Goal: Task Accomplishment & Management: Use online tool/utility

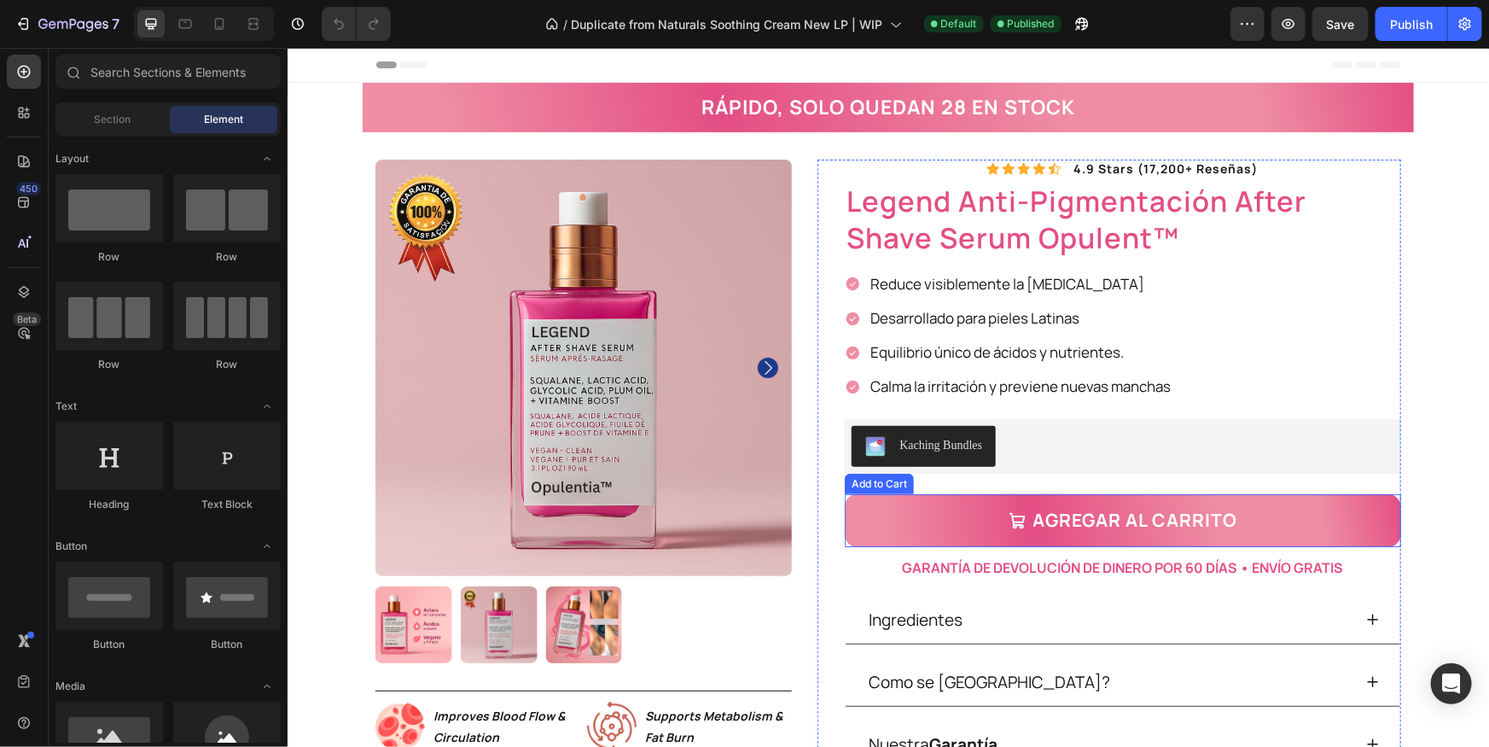
click at [947, 520] on button "Agregar al carrito" at bounding box center [1122, 519] width 556 height 53
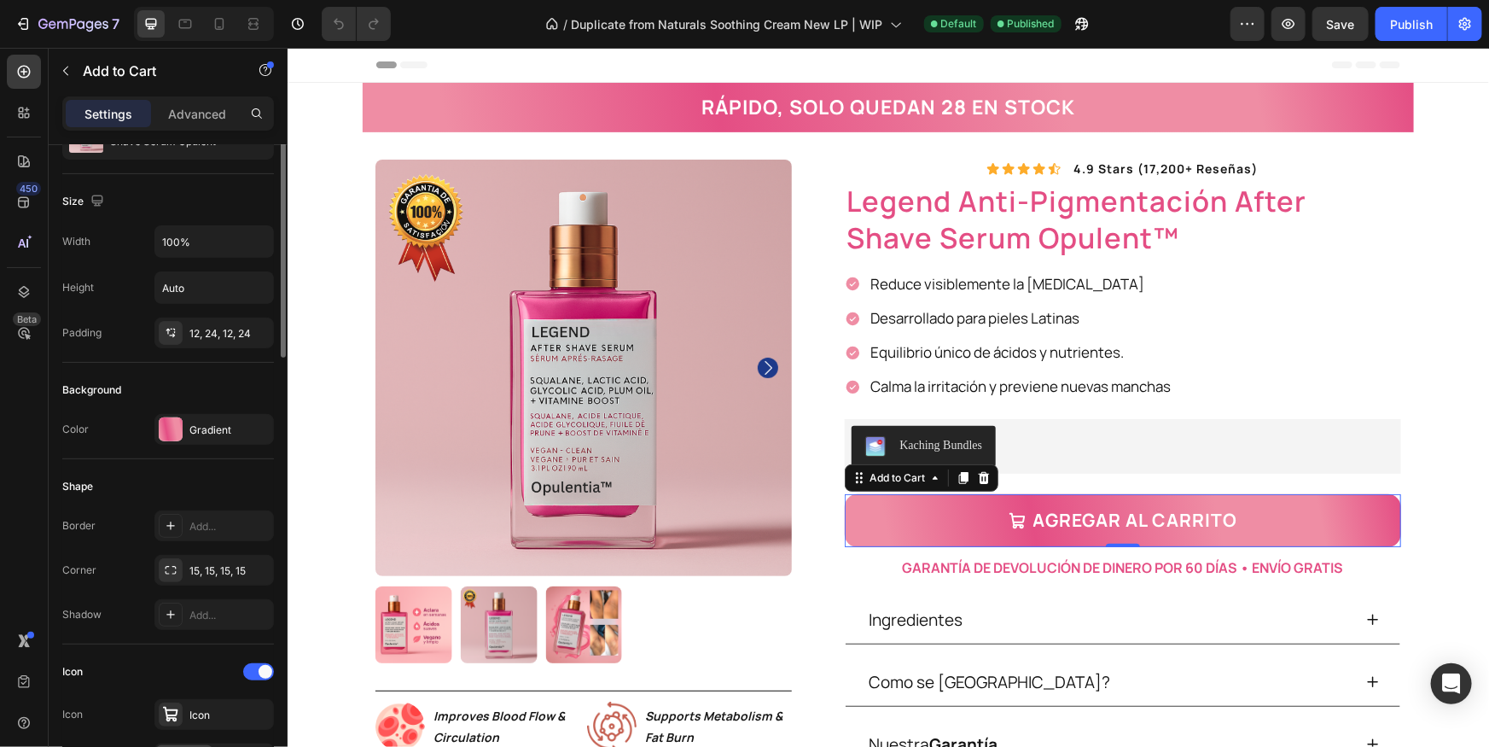
scroll to position [308, 0]
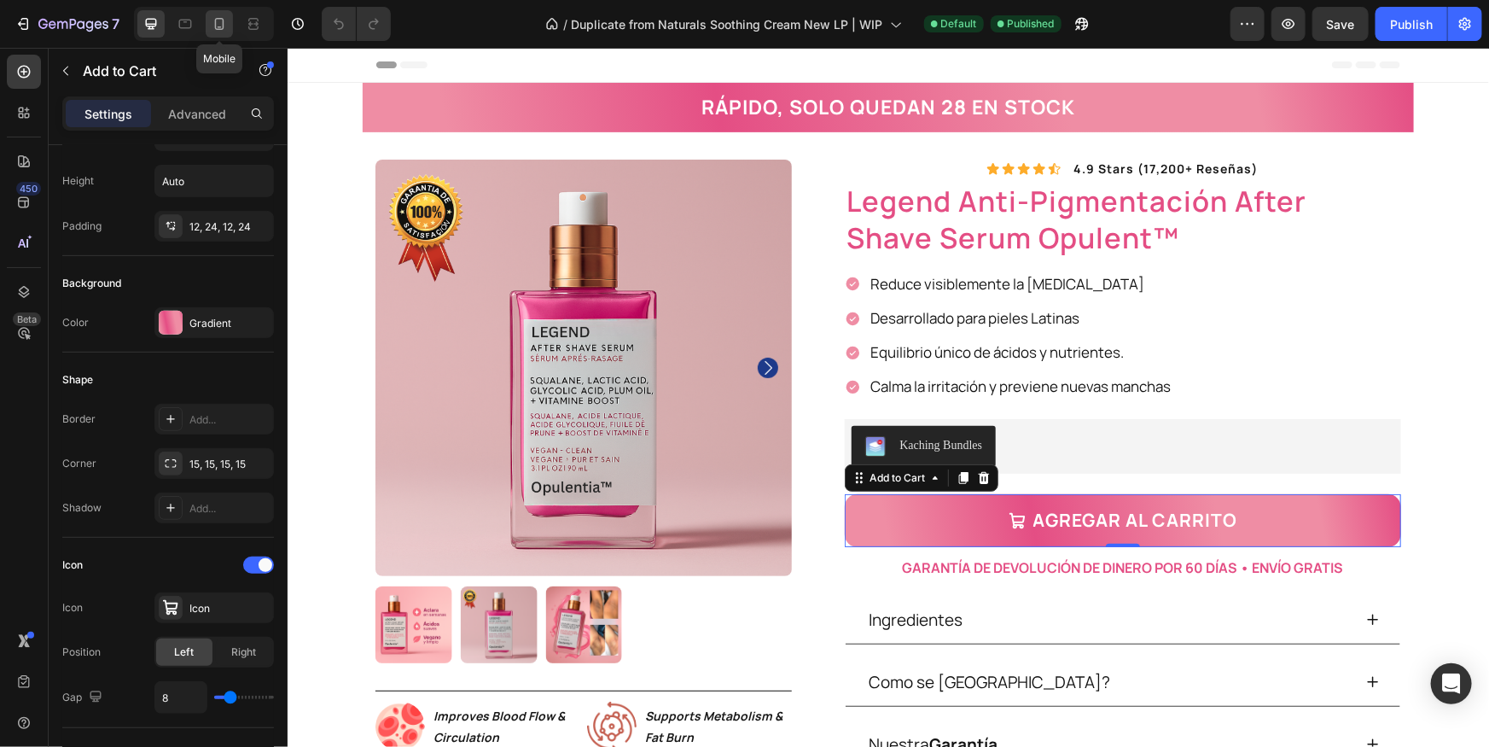
click at [215, 26] on icon at bounding box center [219, 24] width 9 height 12
type input "15"
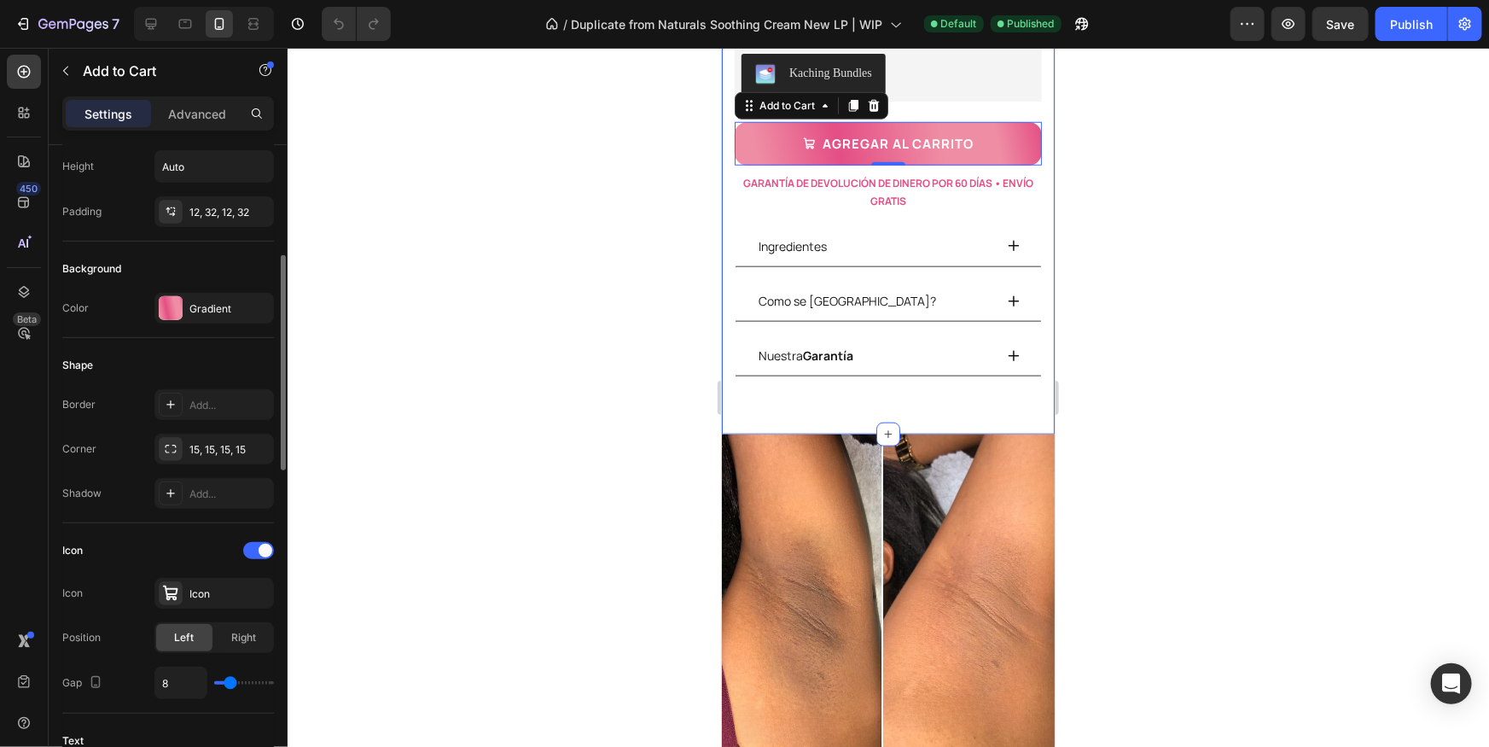
scroll to position [325, 0]
click at [191, 466] on div "Border Add... Corner 15, 15, 15, 15 Shadow Add..." at bounding box center [168, 445] width 212 height 119
click at [192, 457] on div "15, 15, 15, 15" at bounding box center [213, 446] width 119 height 31
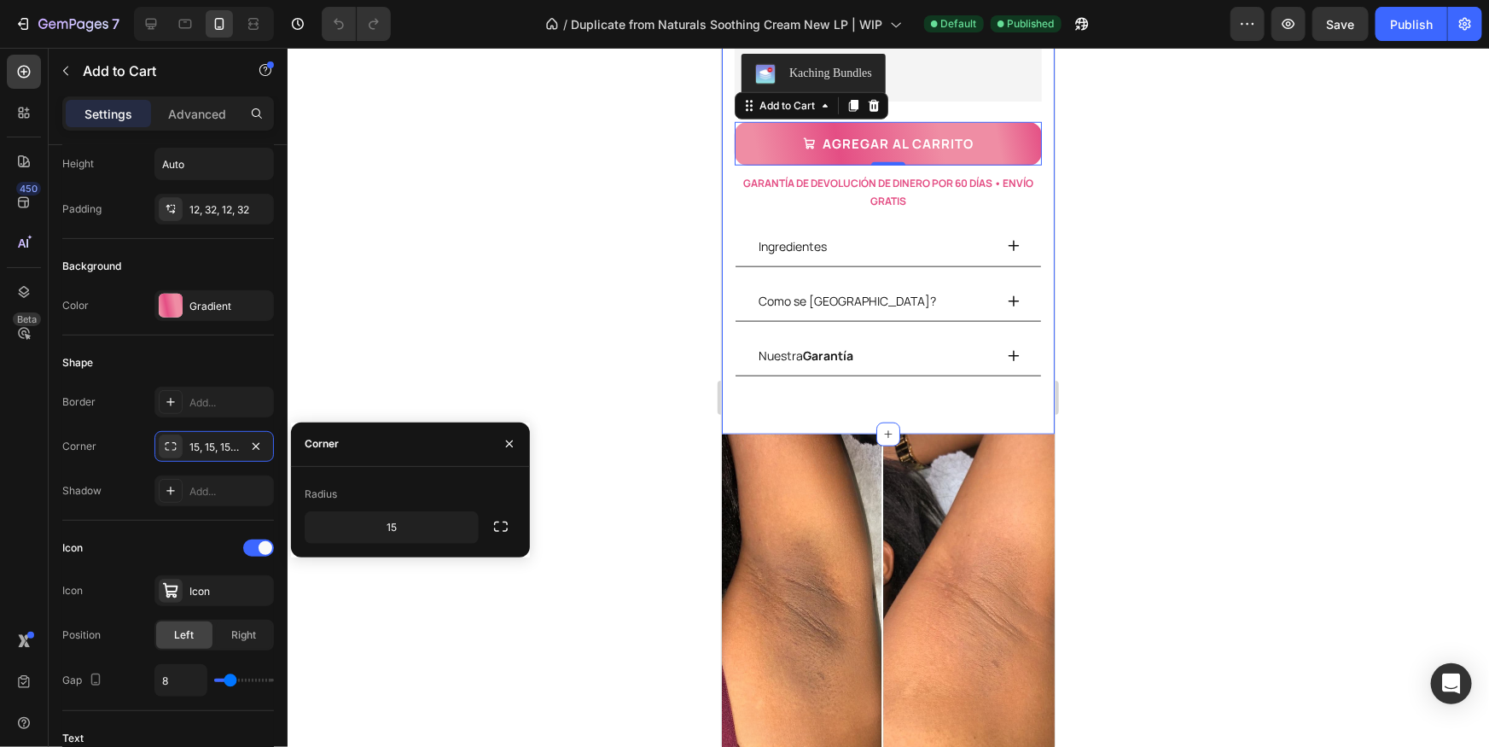
scroll to position [0, 0]
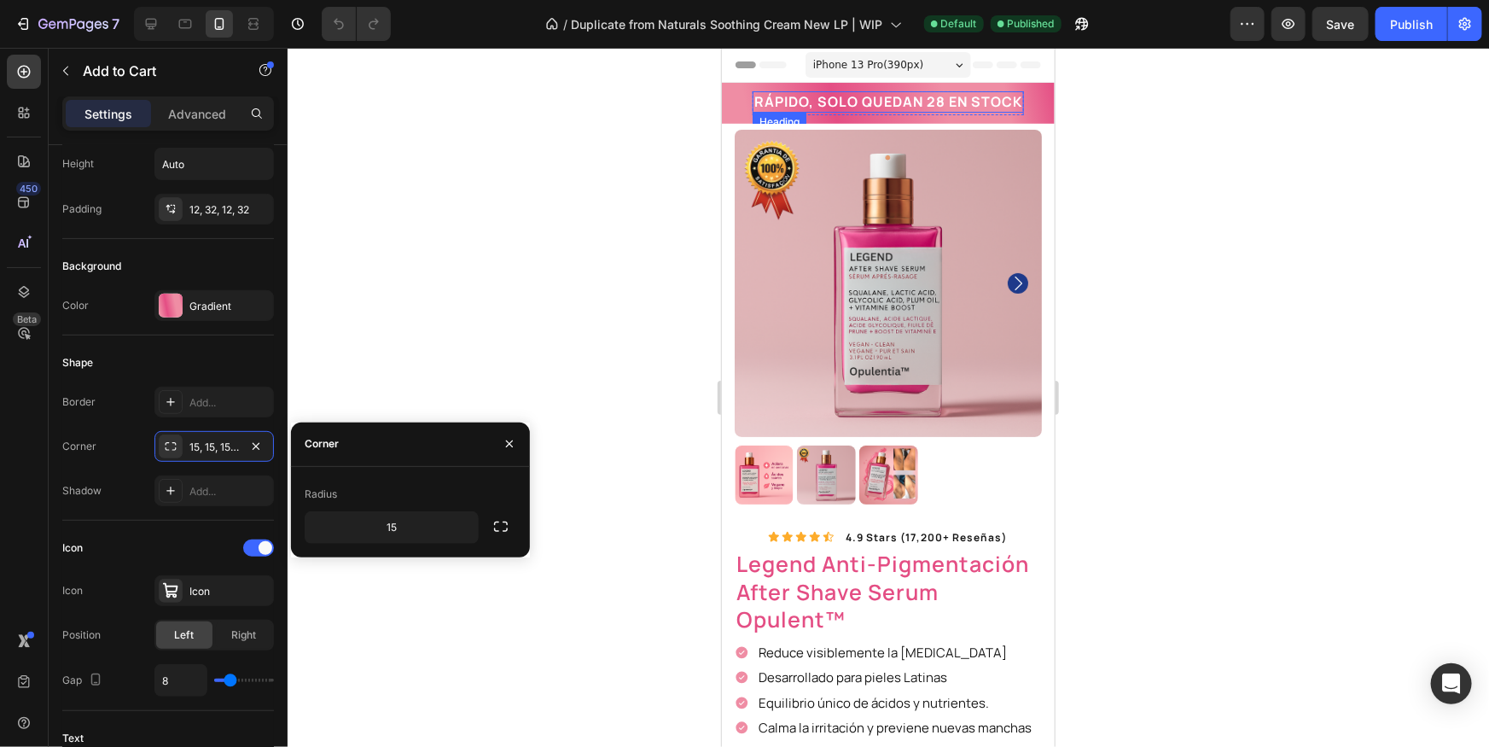
click at [828, 94] on h2 "RÁPIDO, SOLO QUEDAN 28 EN STOCK" at bounding box center [887, 100] width 271 height 21
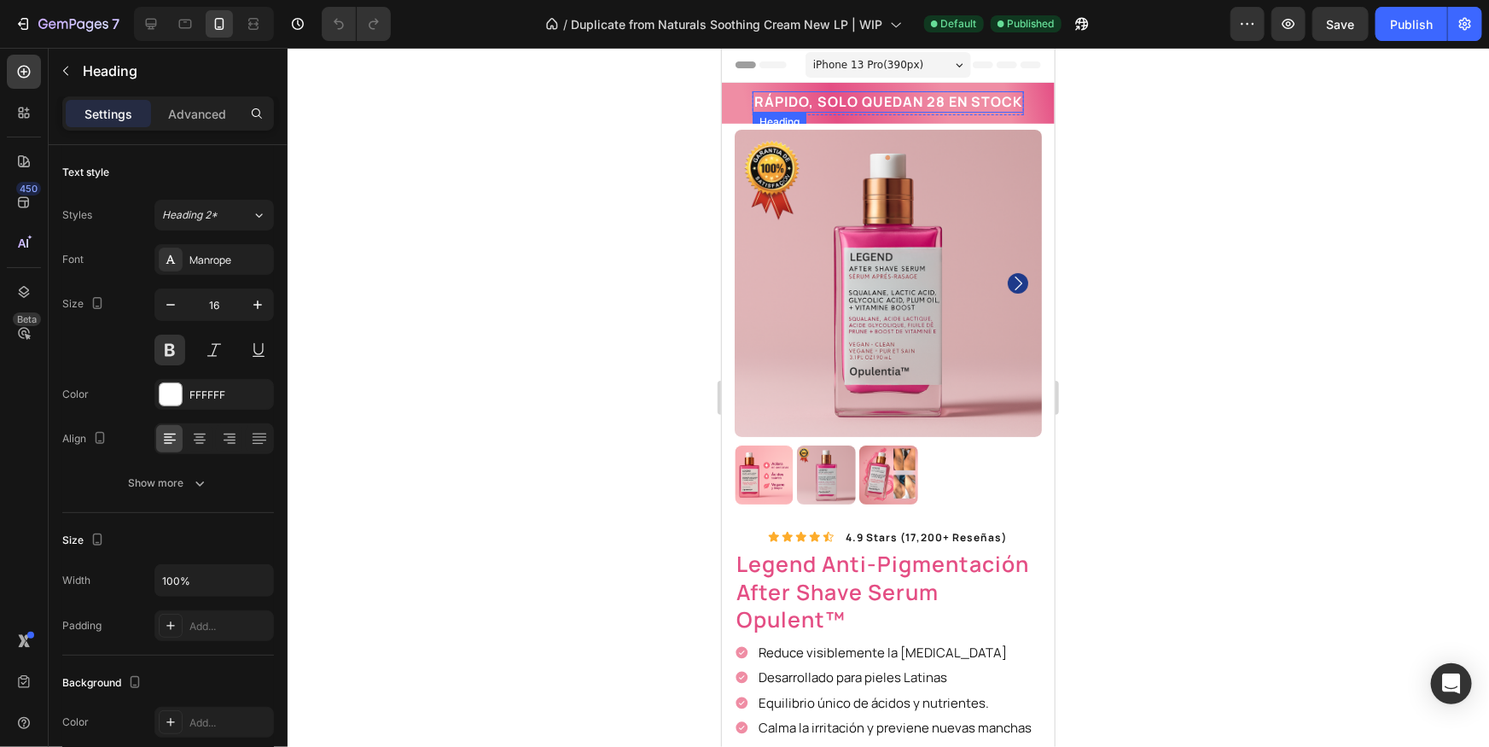
click at [829, 95] on h2 "RÁPIDO, SOLO QUEDAN 28 EN STOCK" at bounding box center [887, 100] width 271 height 21
click at [835, 96] on p "RÁPIDO, SOLO QUEDAN 28 EN STOCK" at bounding box center [887, 101] width 268 height 18
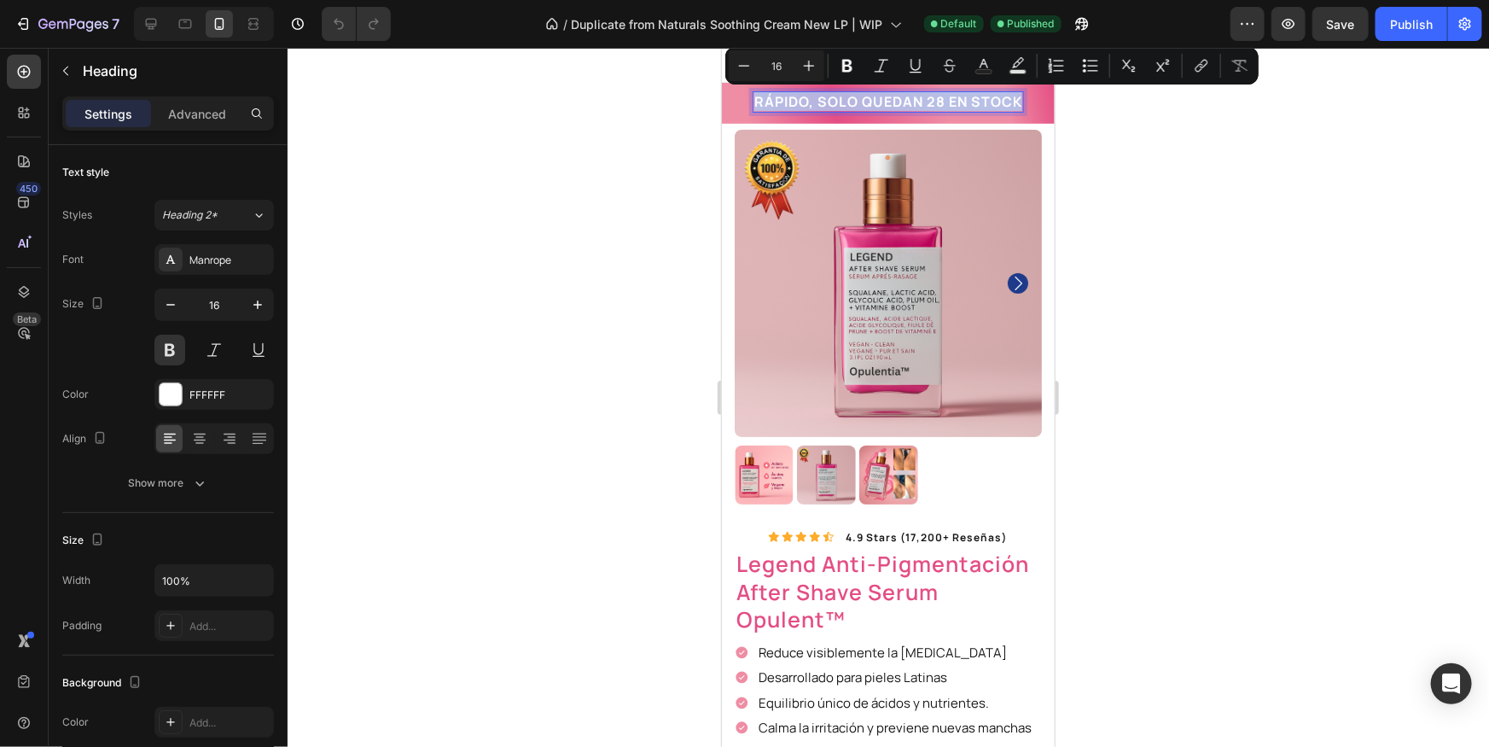
copy p "RÁPIDO, SOLO QUEDAN 28 EN STOCK"
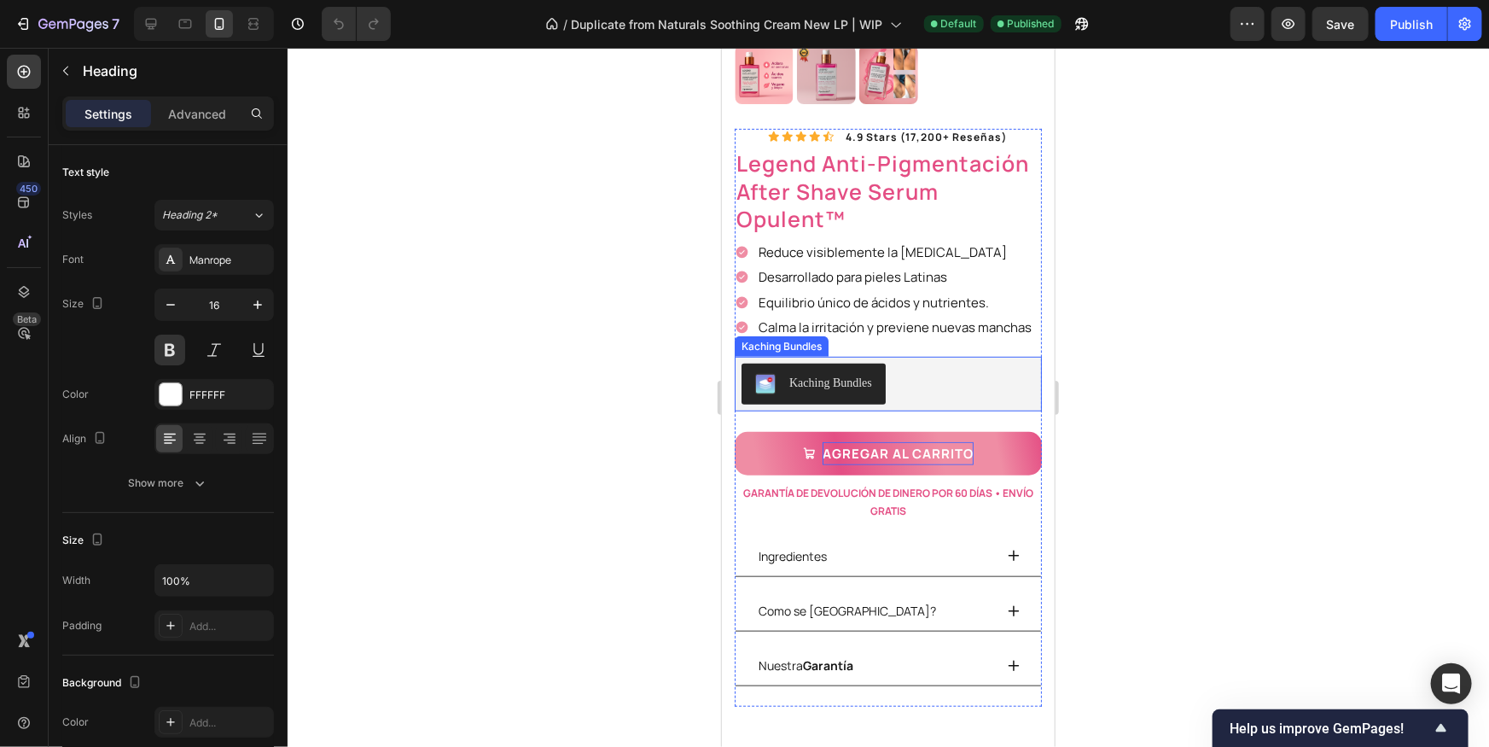
scroll to position [401, 0]
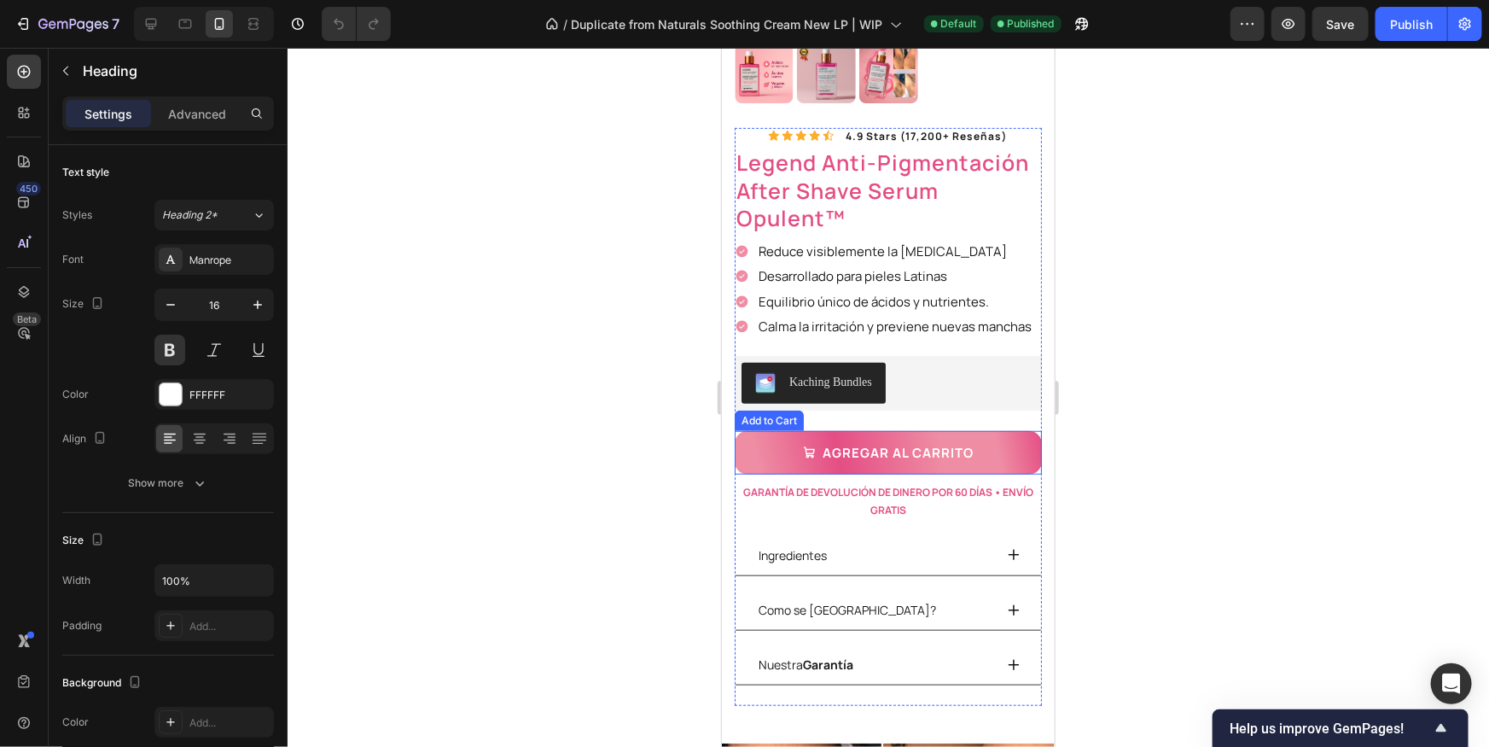
click at [1001, 435] on button "Agregar al carrito" at bounding box center [887, 452] width 307 height 44
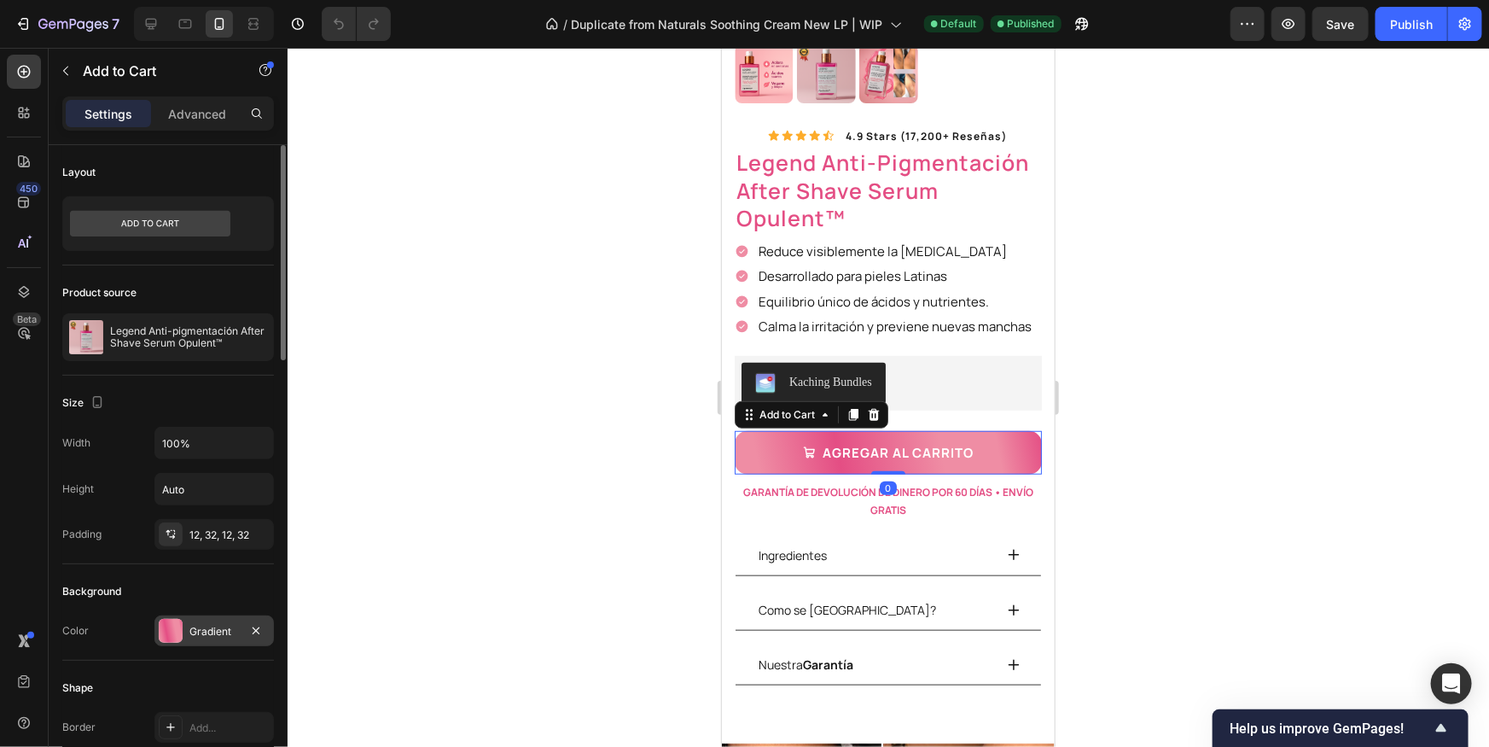
scroll to position [3, 0]
click at [205, 626] on div "Gradient" at bounding box center [213, 628] width 49 height 15
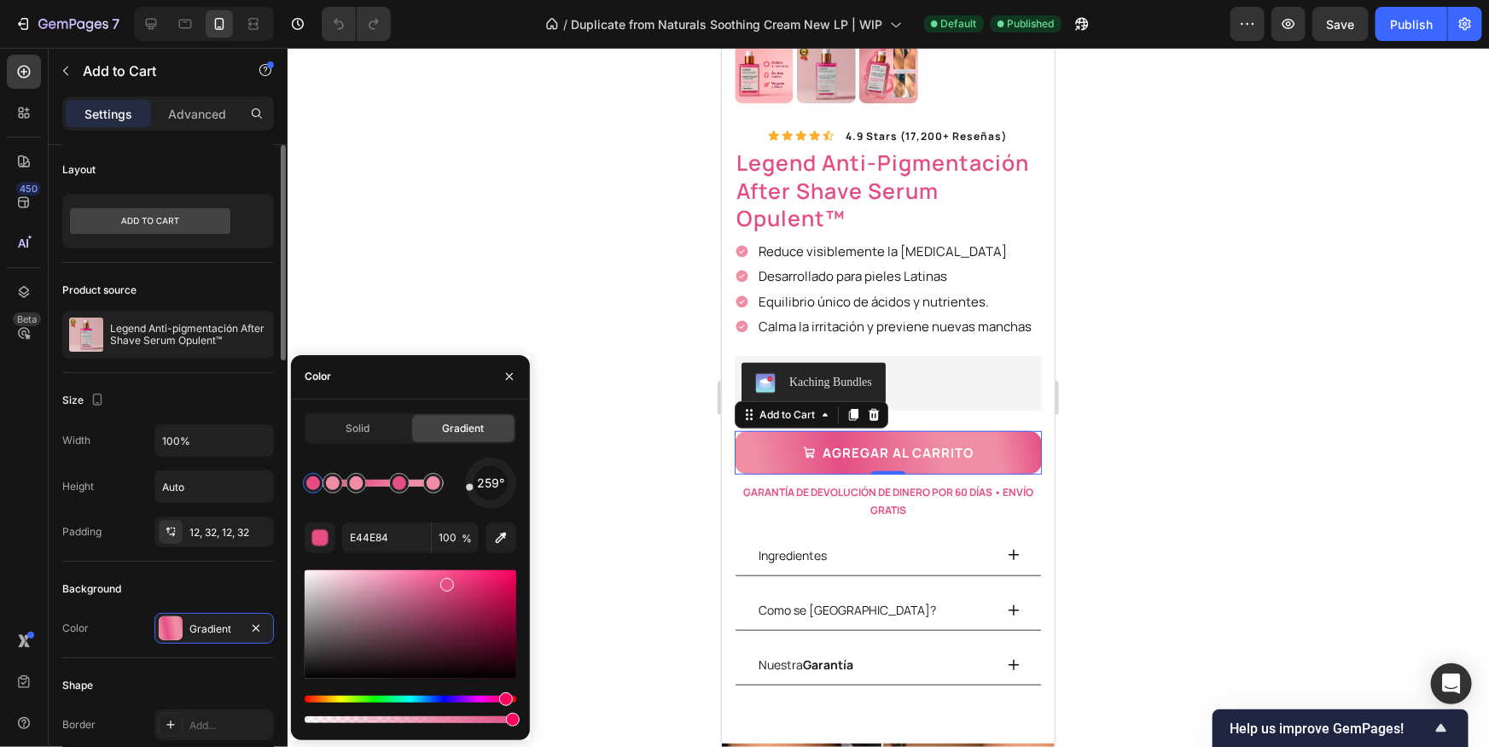
click at [142, 578] on div "Background" at bounding box center [168, 588] width 212 height 27
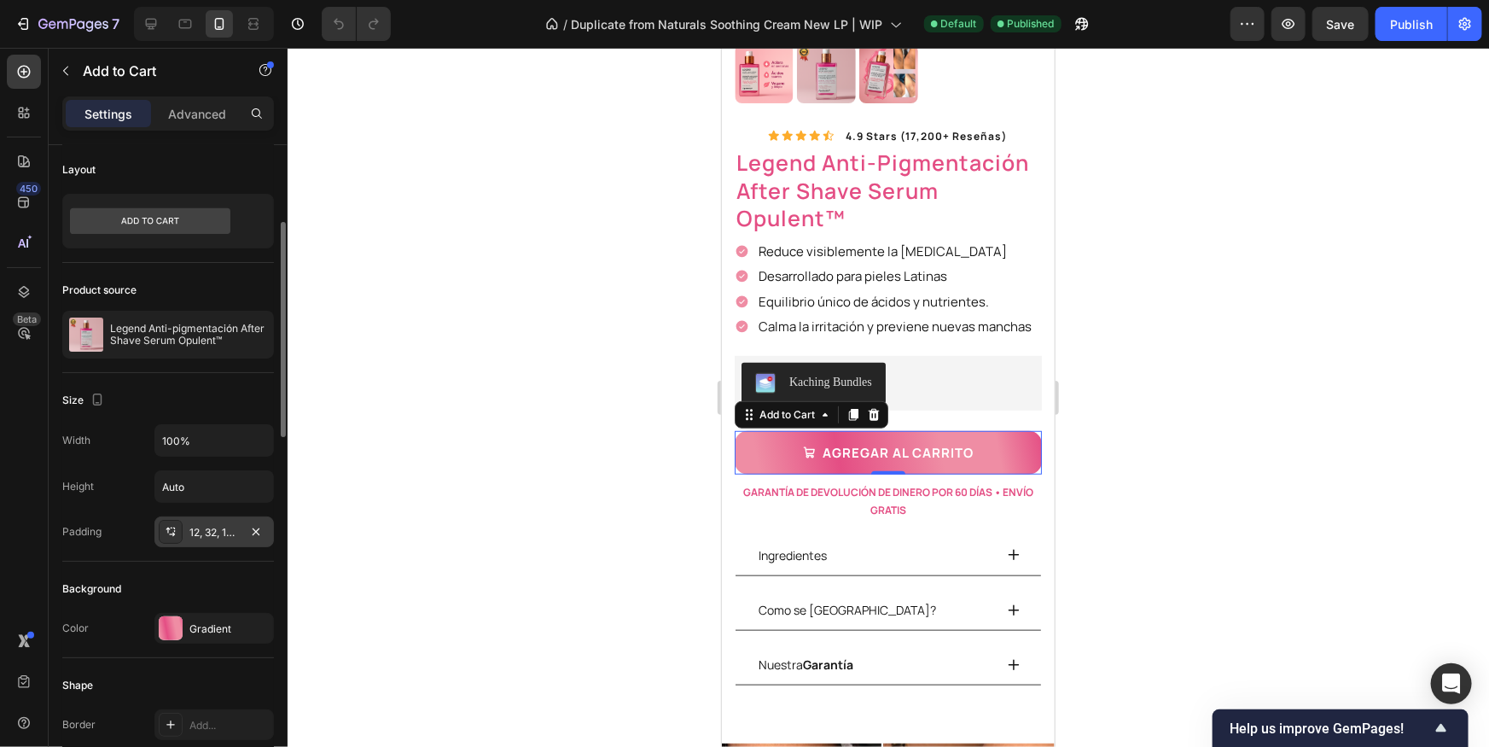
scroll to position [263, 0]
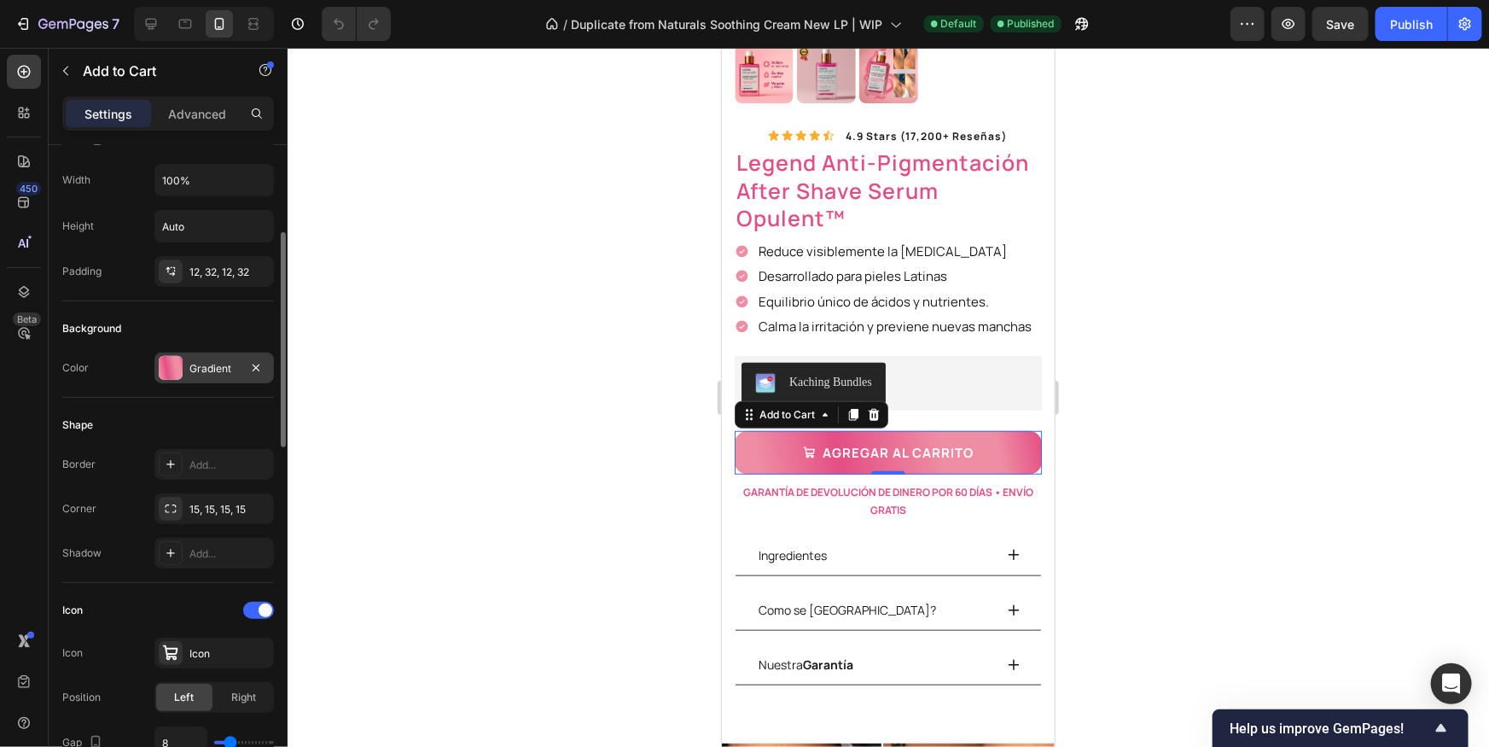
click at [186, 371] on div "Gradient" at bounding box center [213, 367] width 119 height 31
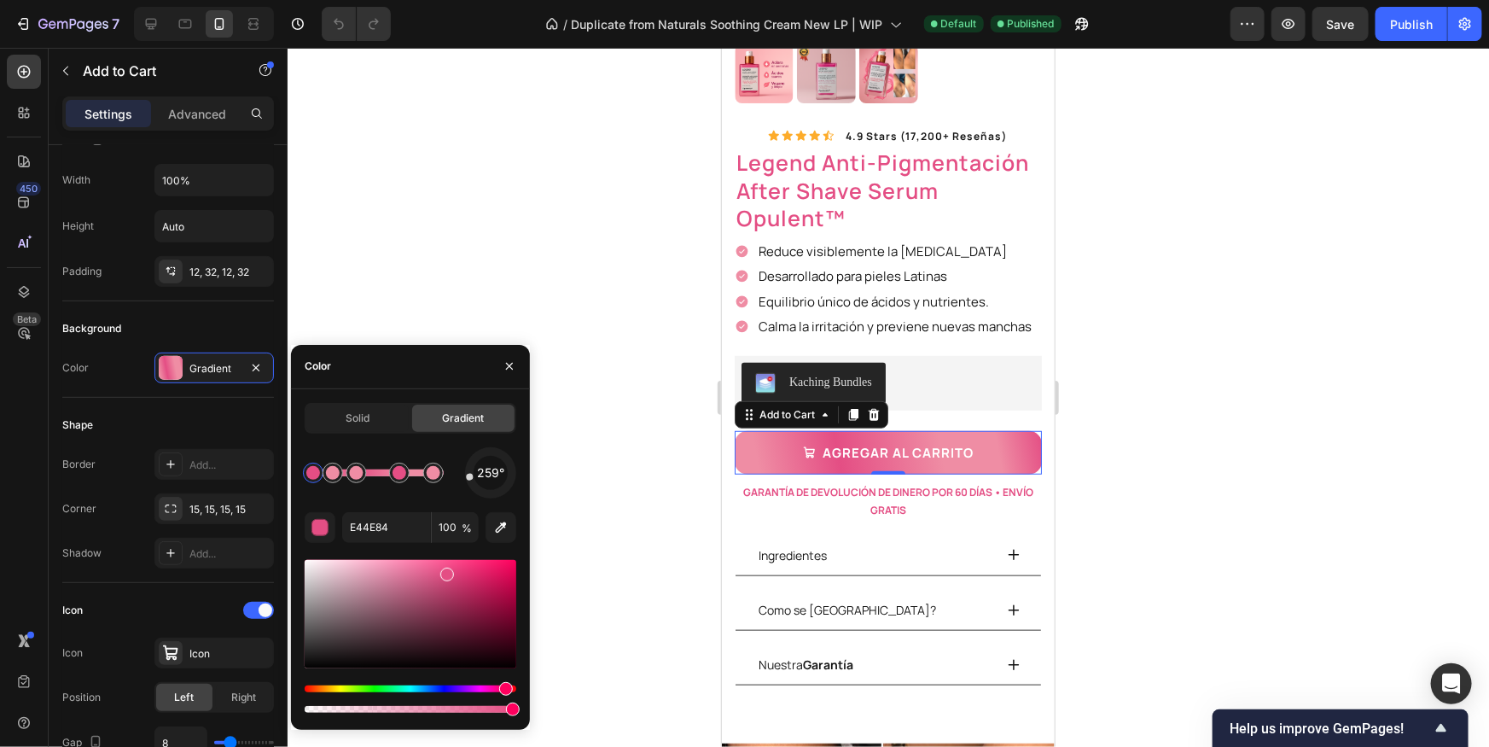
click at [463, 418] on span "Gradient" at bounding box center [463, 417] width 42 height 15
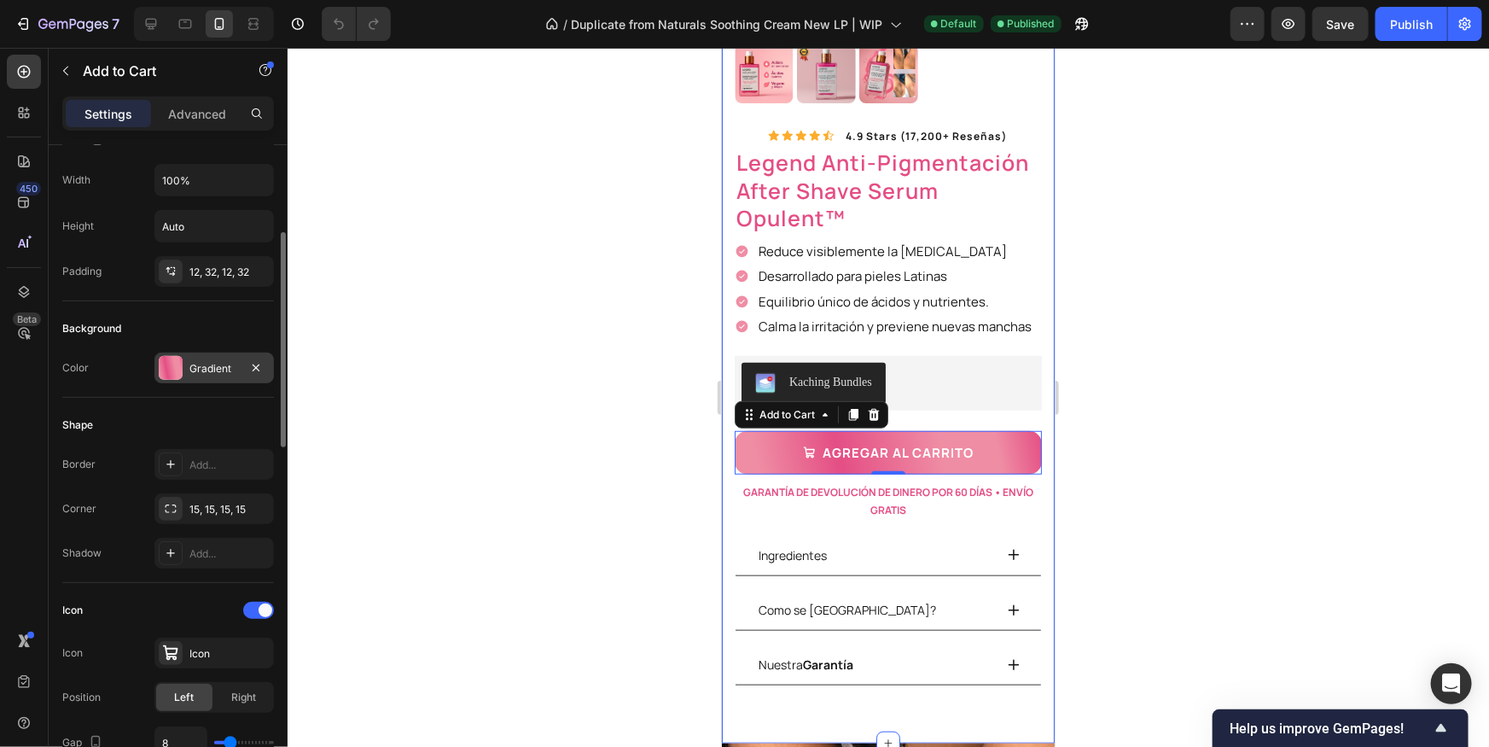
click at [217, 366] on div "Gradient" at bounding box center [213, 368] width 49 height 15
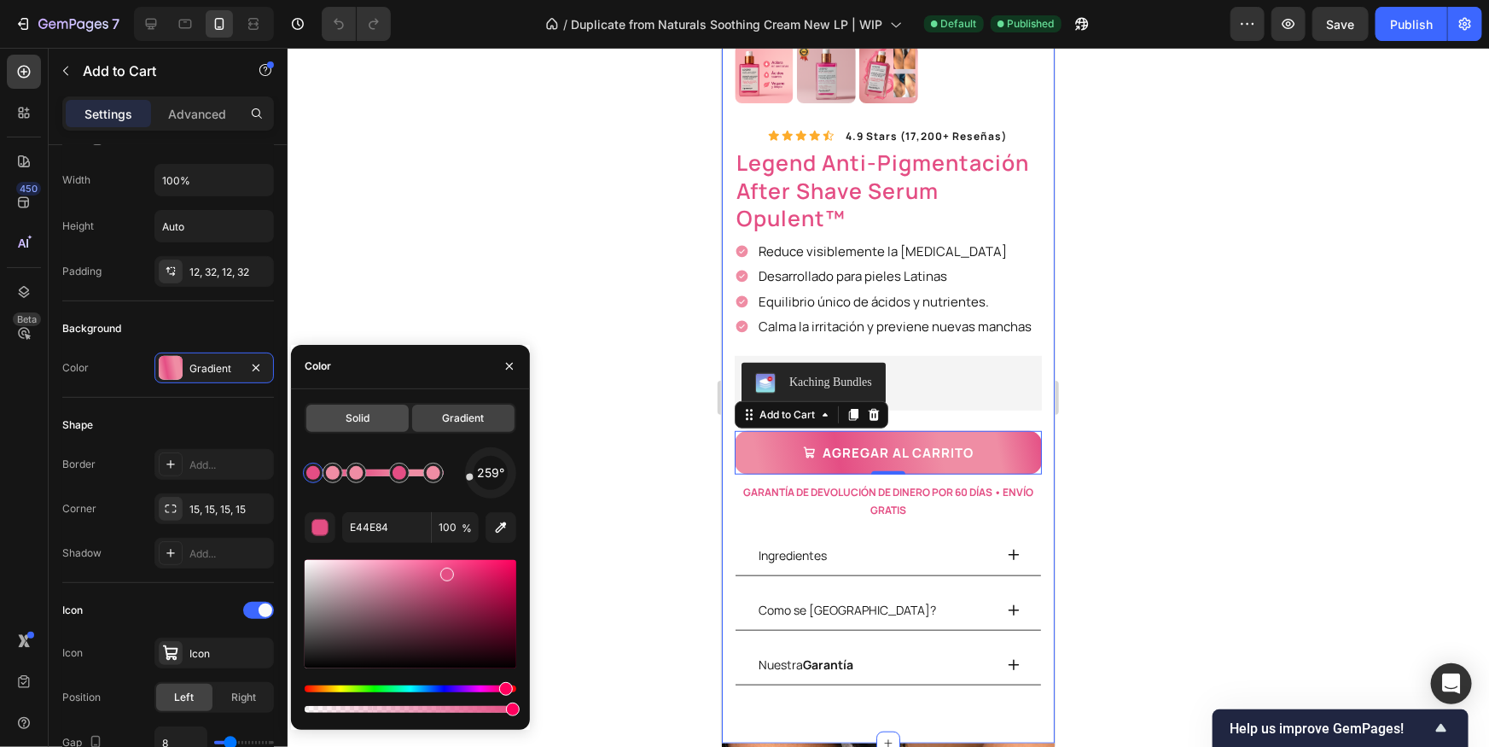
click at [359, 412] on span "Solid" at bounding box center [358, 417] width 24 height 15
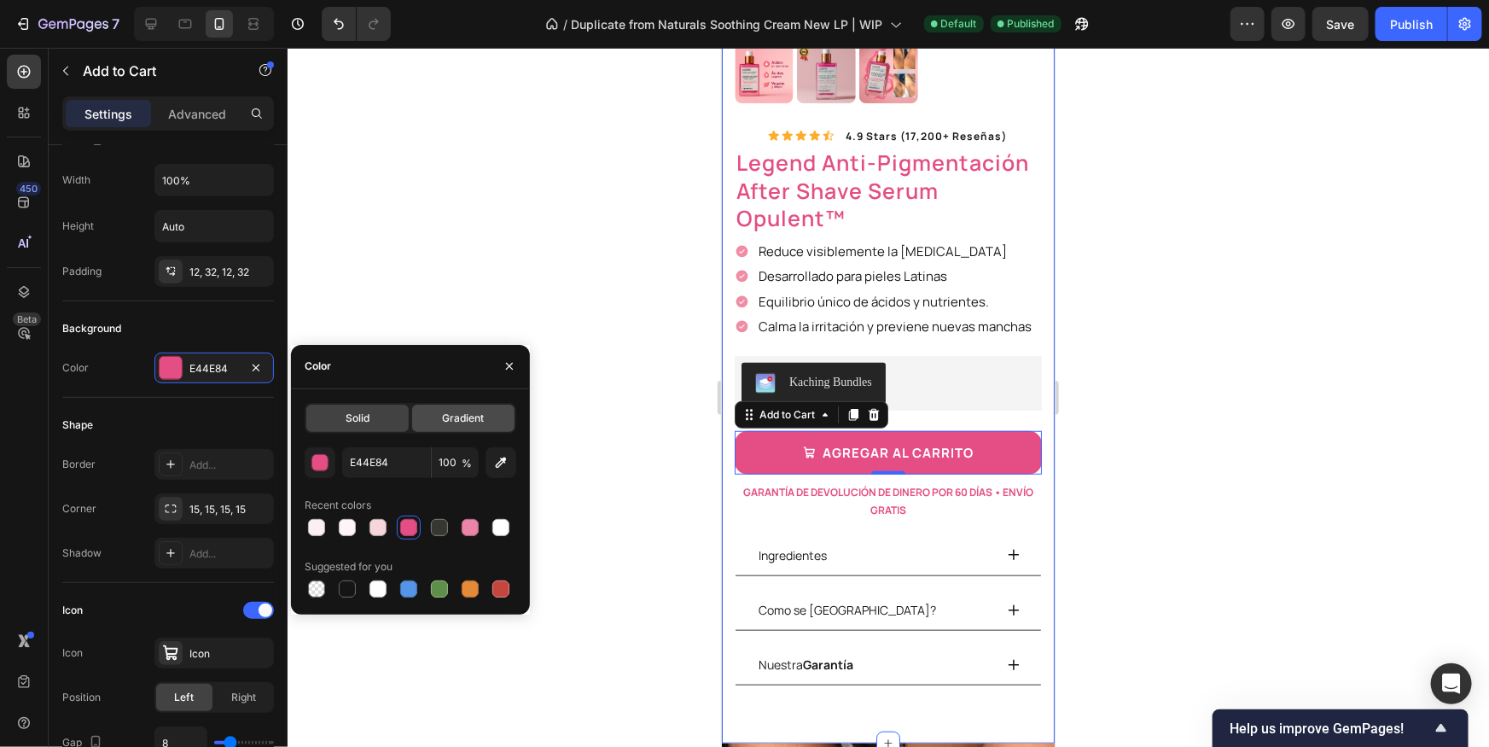
click at [457, 418] on span "Gradient" at bounding box center [463, 417] width 42 height 15
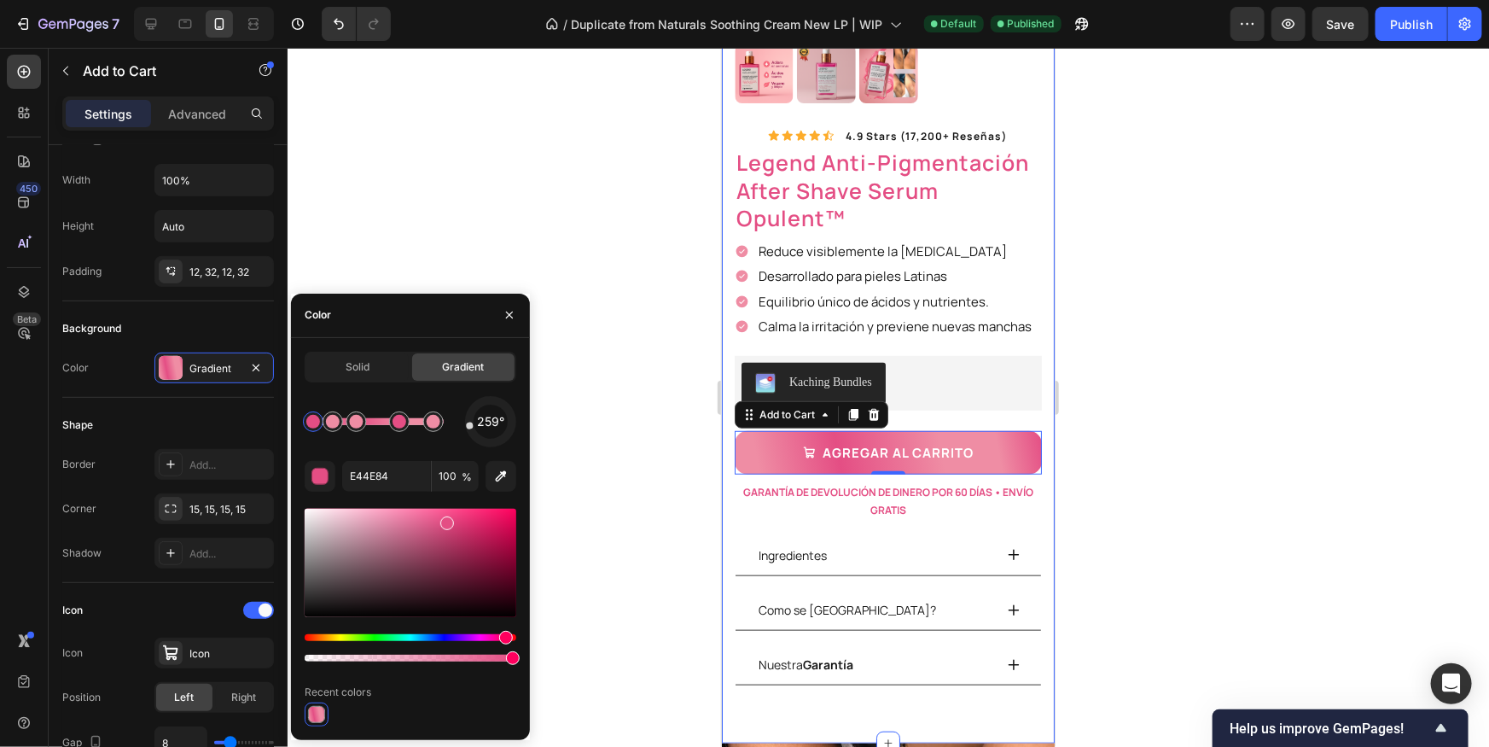
click at [345, 715] on div at bounding box center [411, 714] width 212 height 24
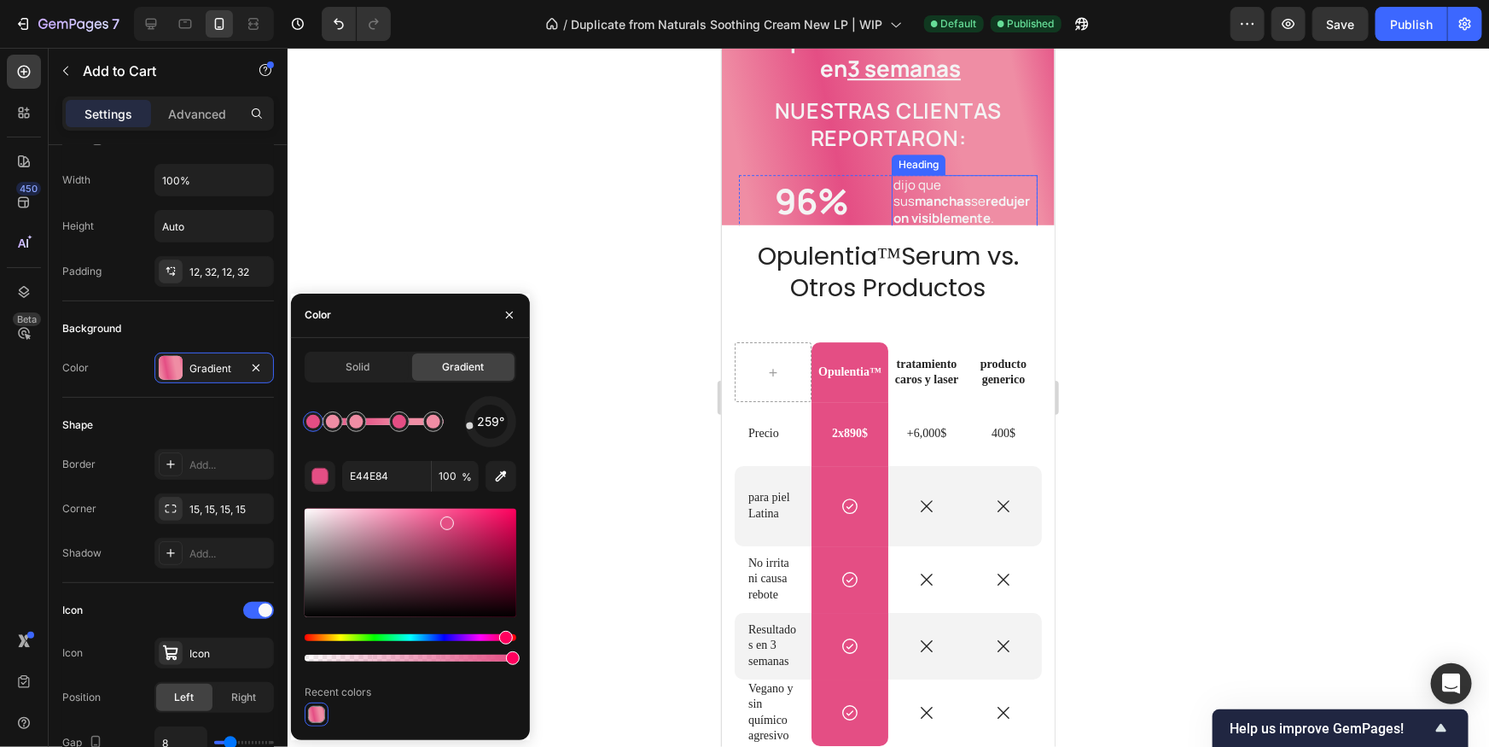
scroll to position [2435, 0]
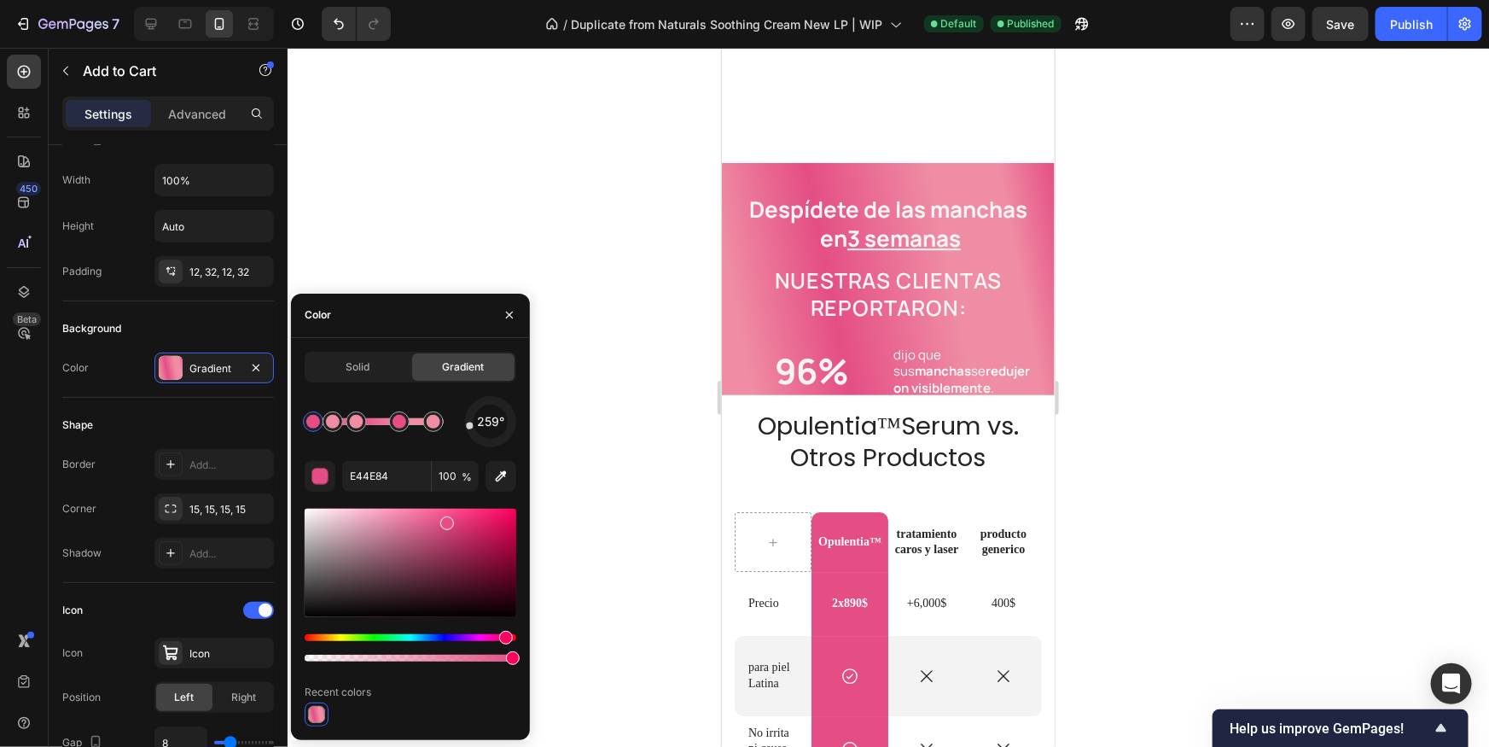
click at [1039, 282] on div "Despídete de las manchas en 3 semanas Heading nuestras clientas reportaron: Hea…" at bounding box center [887, 278] width 333 height 232
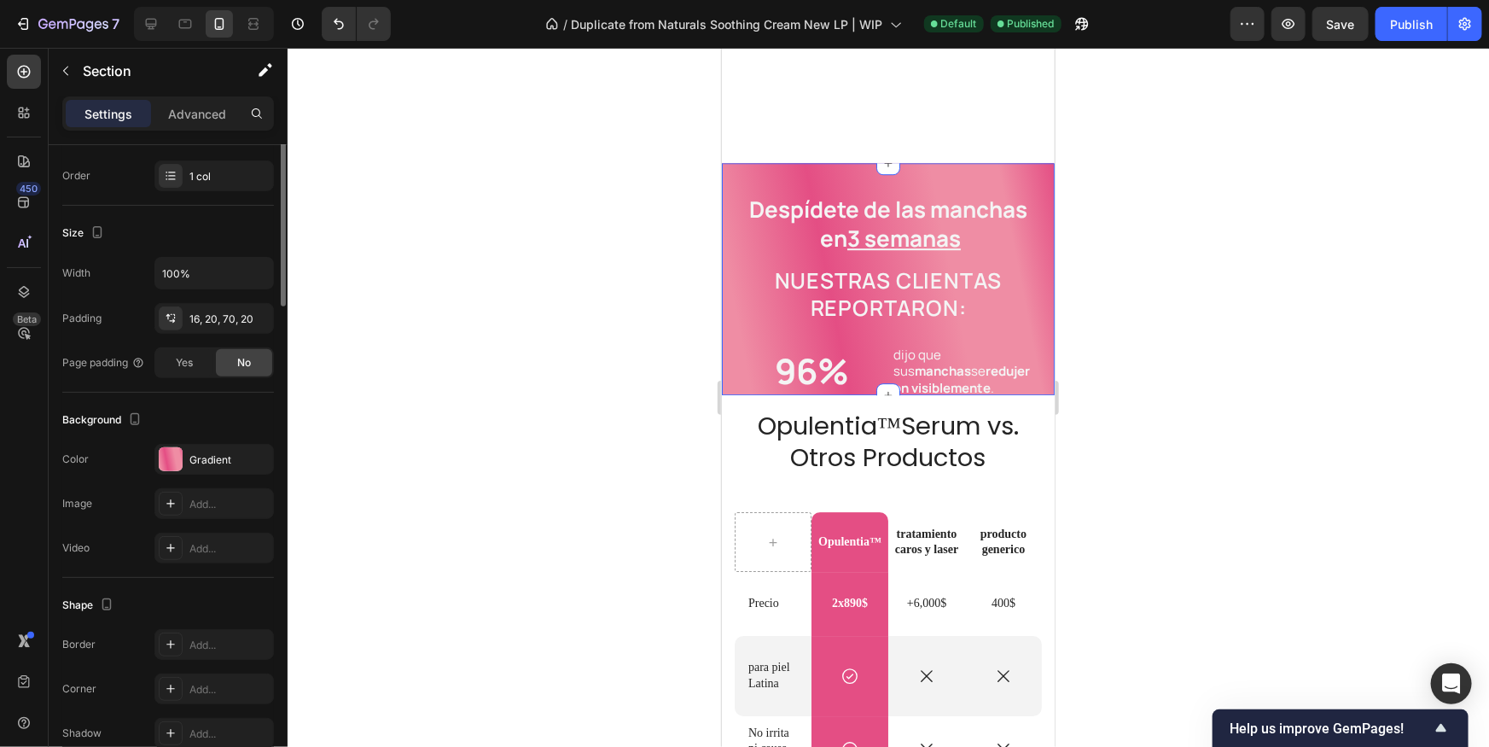
scroll to position [0, 0]
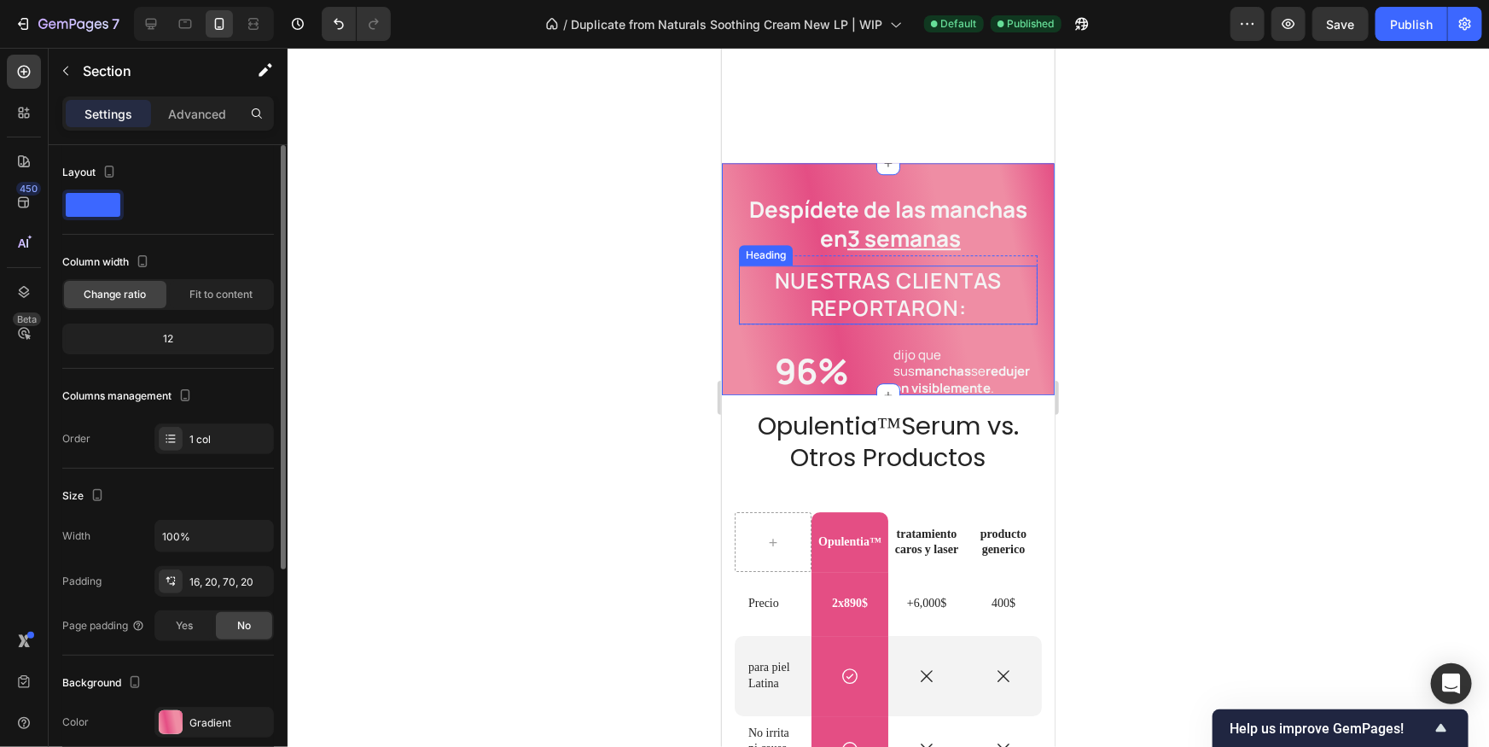
click at [1027, 305] on h2 "nuestras clientas reportaron:" at bounding box center [887, 293] width 299 height 59
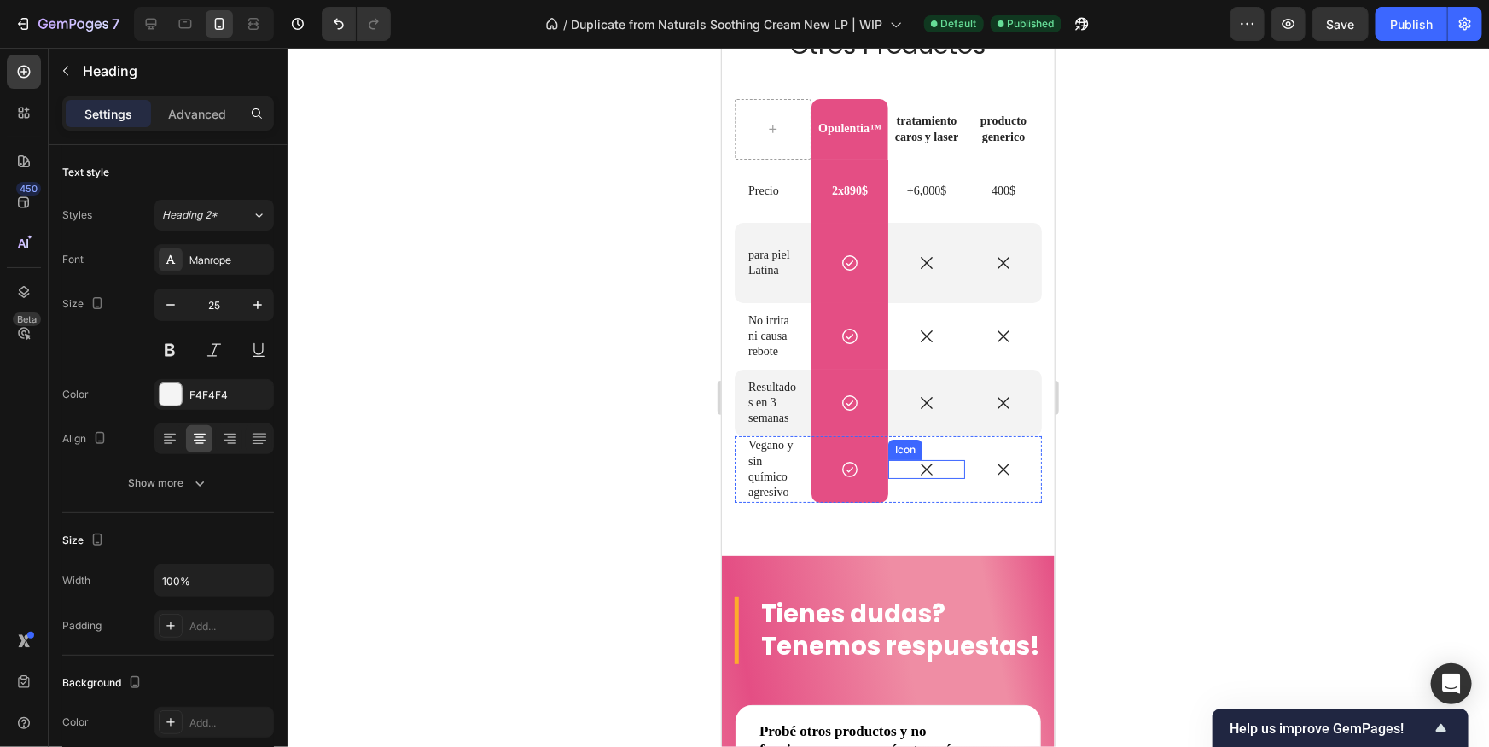
scroll to position [3065, 0]
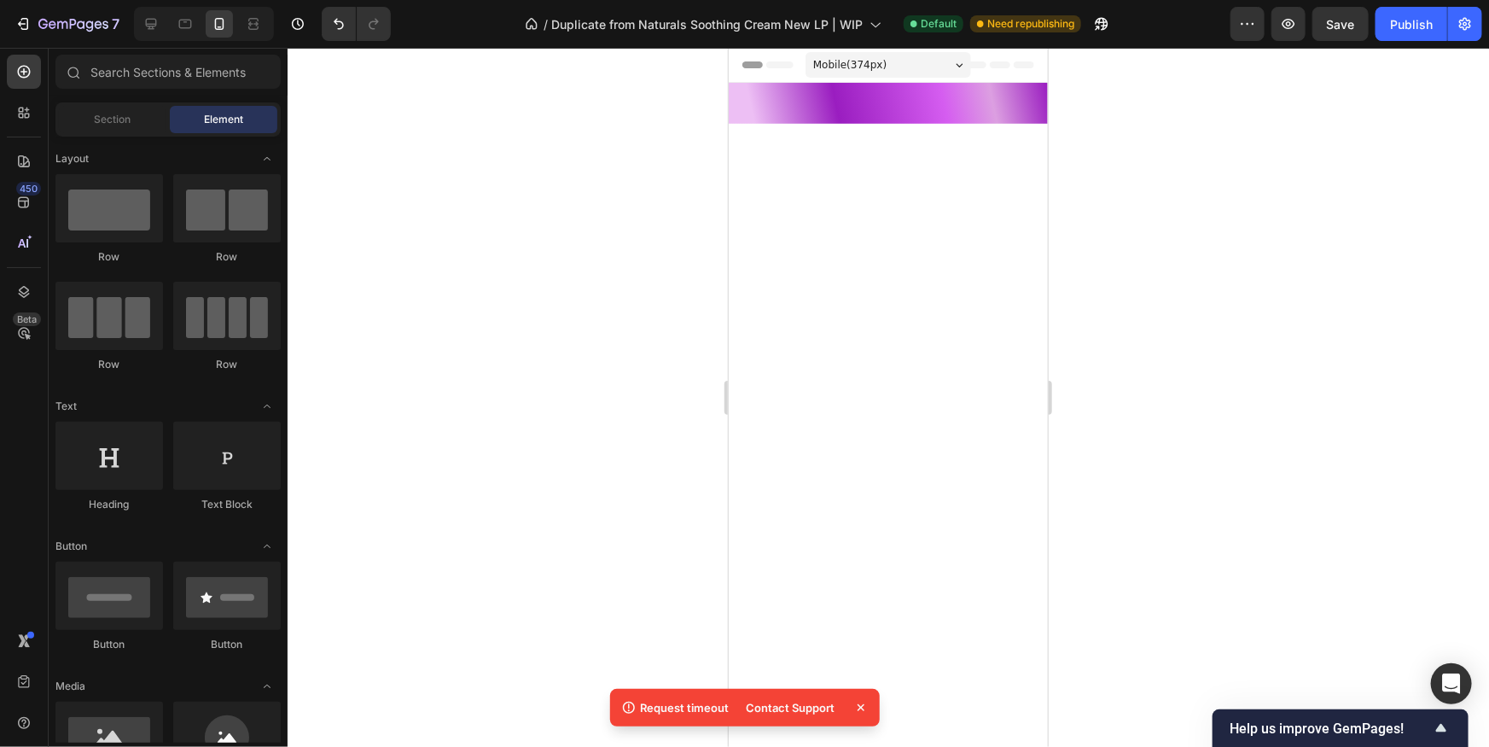
scroll to position [1196, 0]
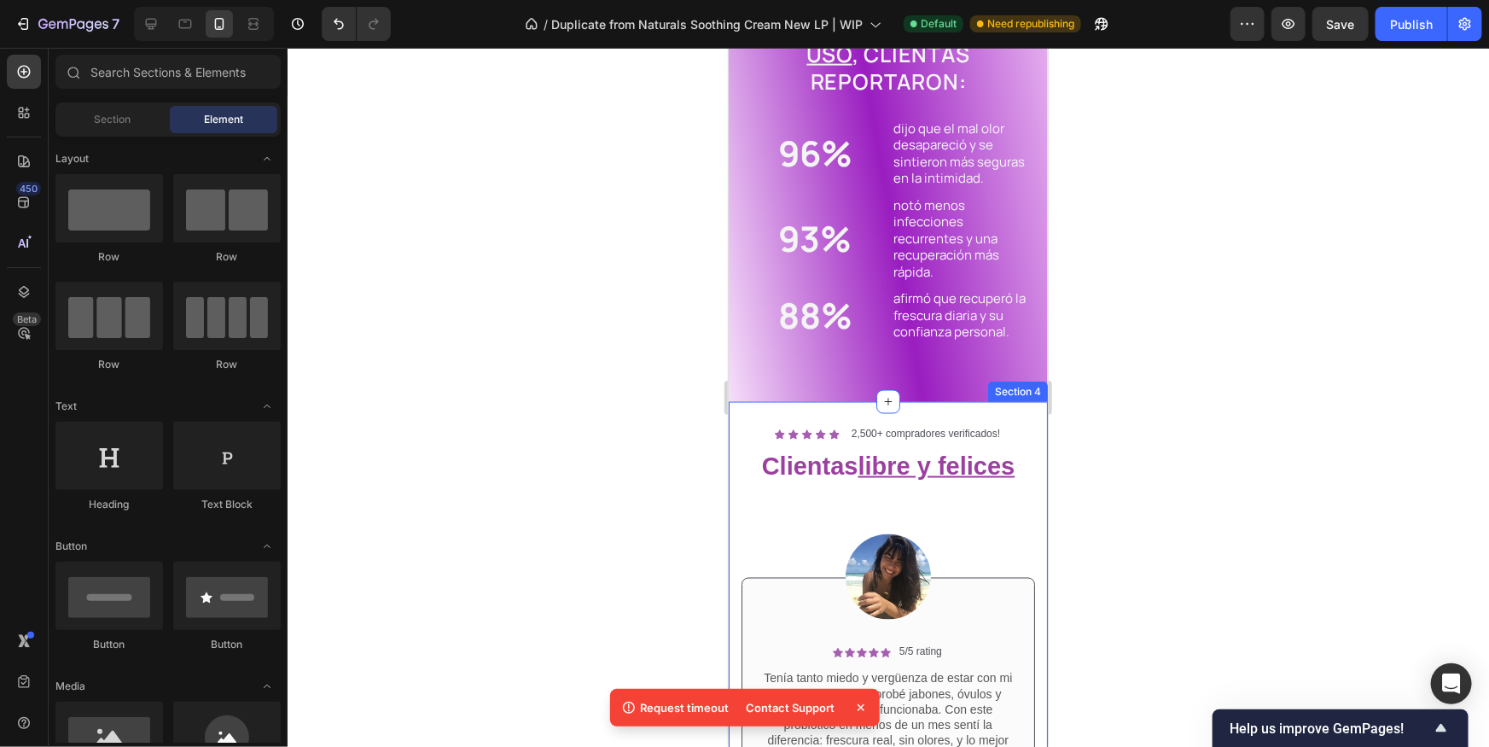
click at [793, 428] on icon at bounding box center [792, 433] width 10 height 10
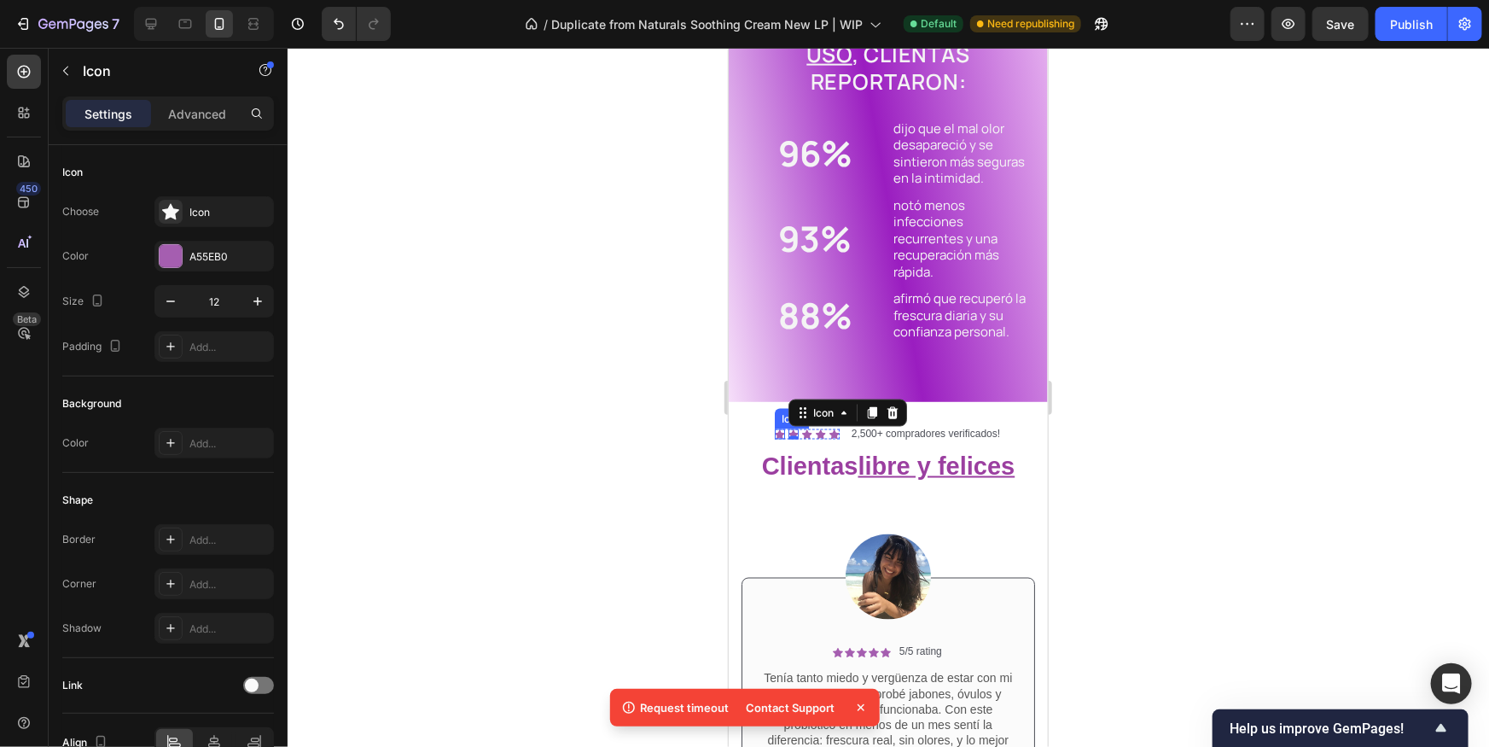
click at [779, 434] on icon at bounding box center [779, 432] width 10 height 9
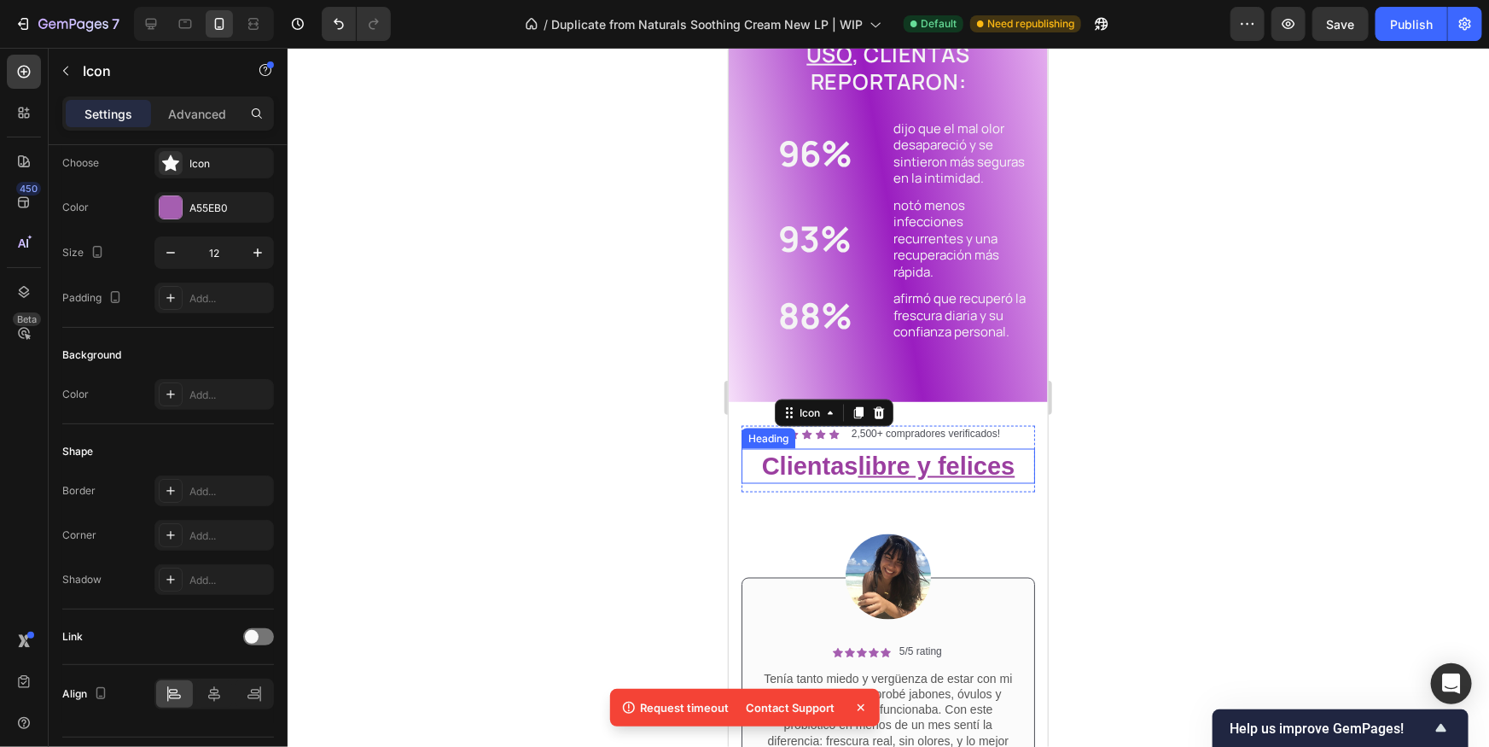
click at [843, 462] on h2 "Clientas libre y felices" at bounding box center [887, 466] width 293 height 36
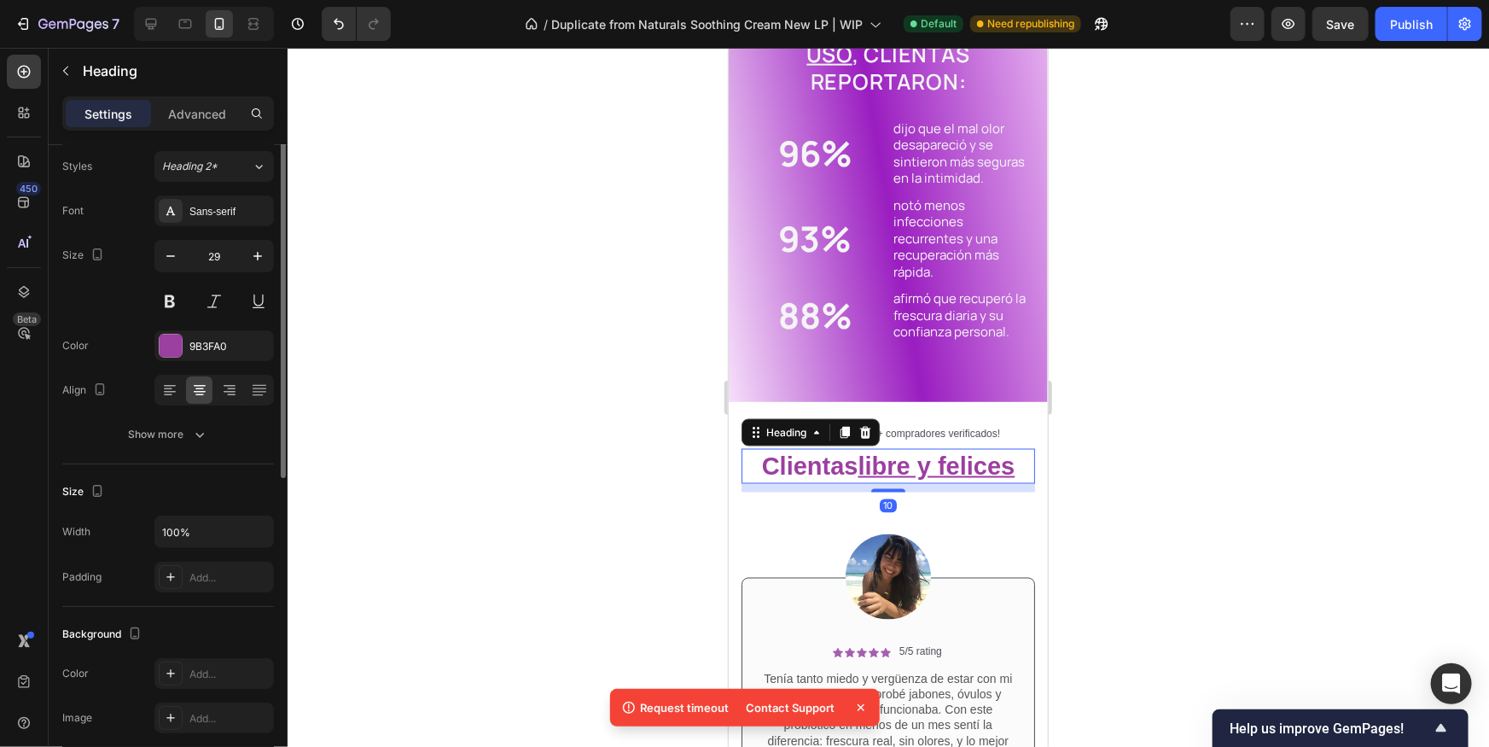
scroll to position [0, 0]
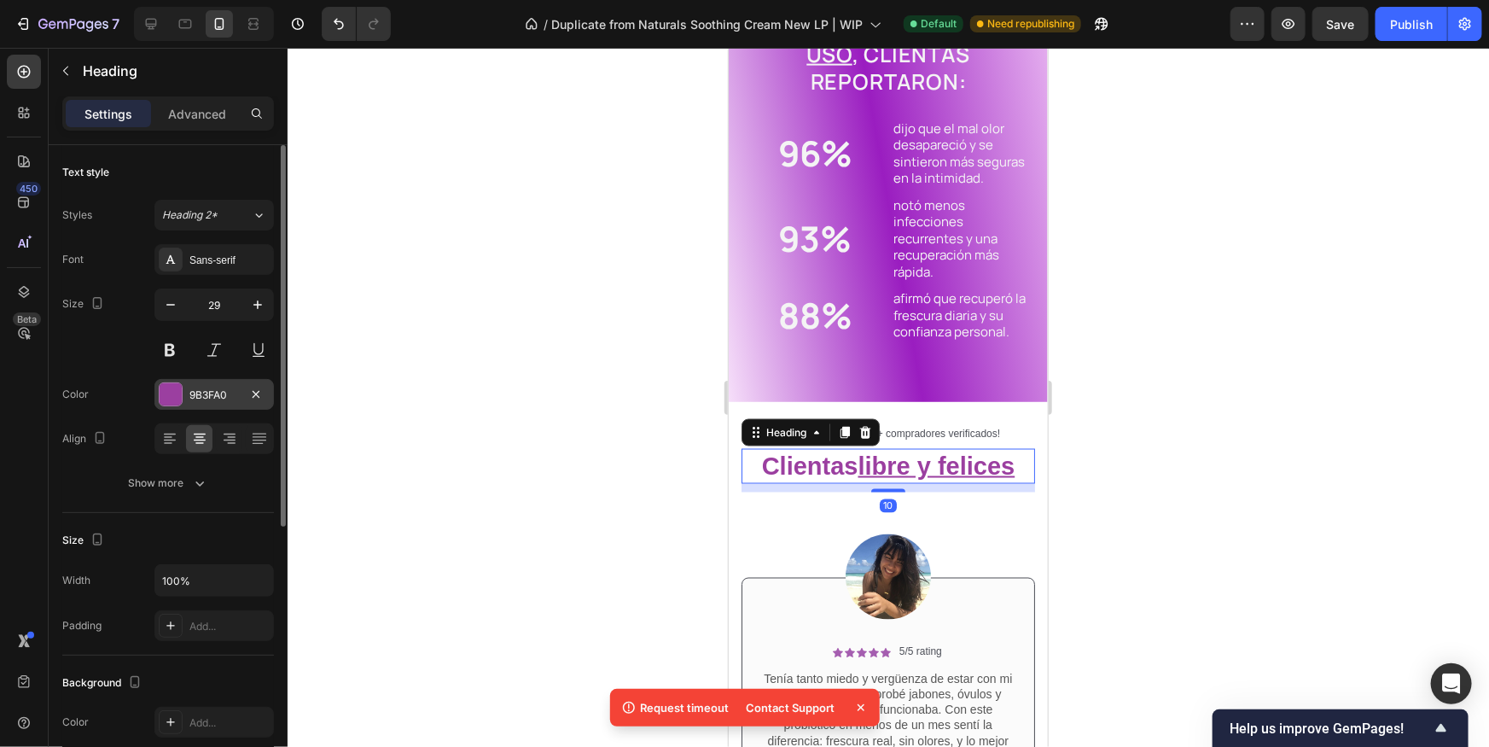
click at [178, 389] on div at bounding box center [171, 394] width 22 height 22
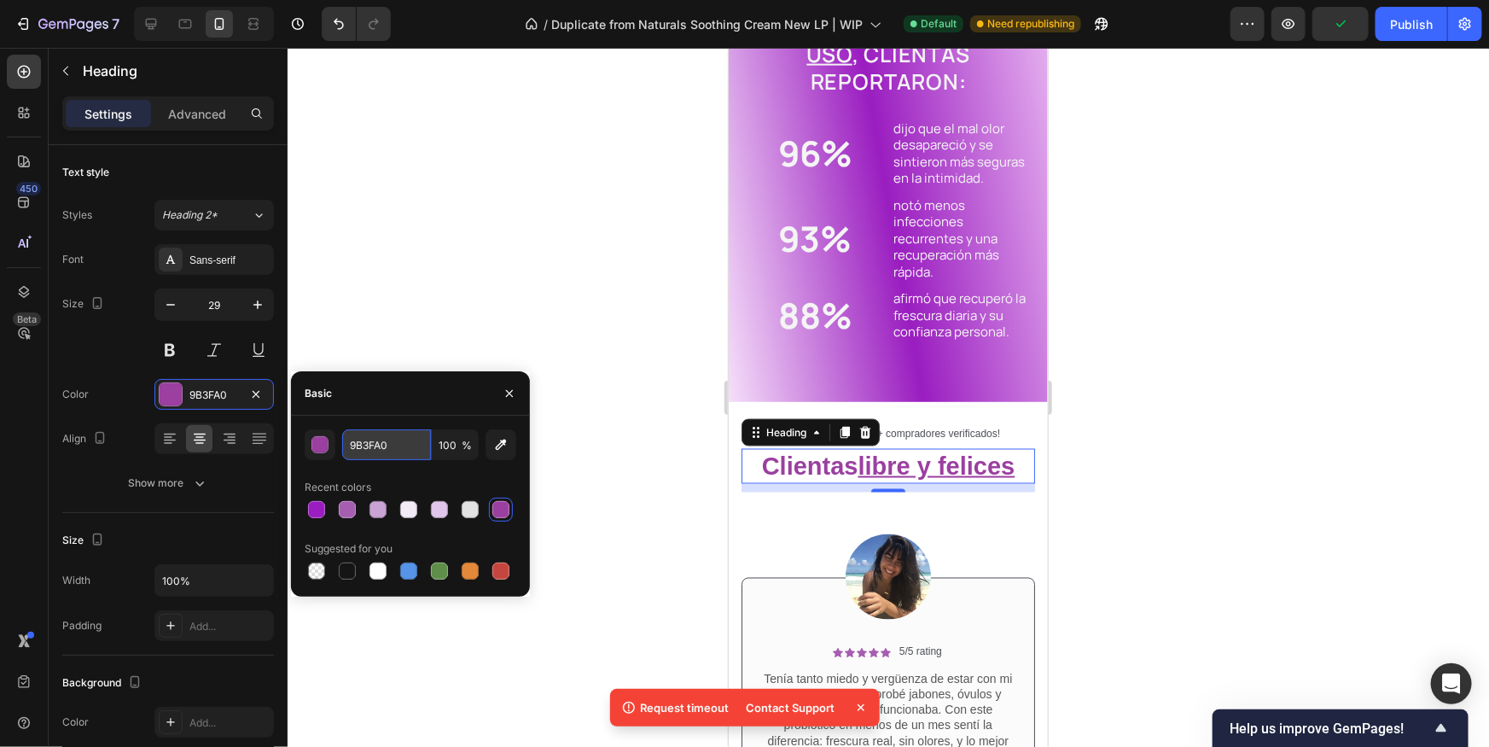
click at [367, 450] on input "9B3FA0" at bounding box center [386, 444] width 89 height 31
paste input "A1DC"
type input "9A1DC0"
click at [1195, 453] on div at bounding box center [888, 397] width 1201 height 699
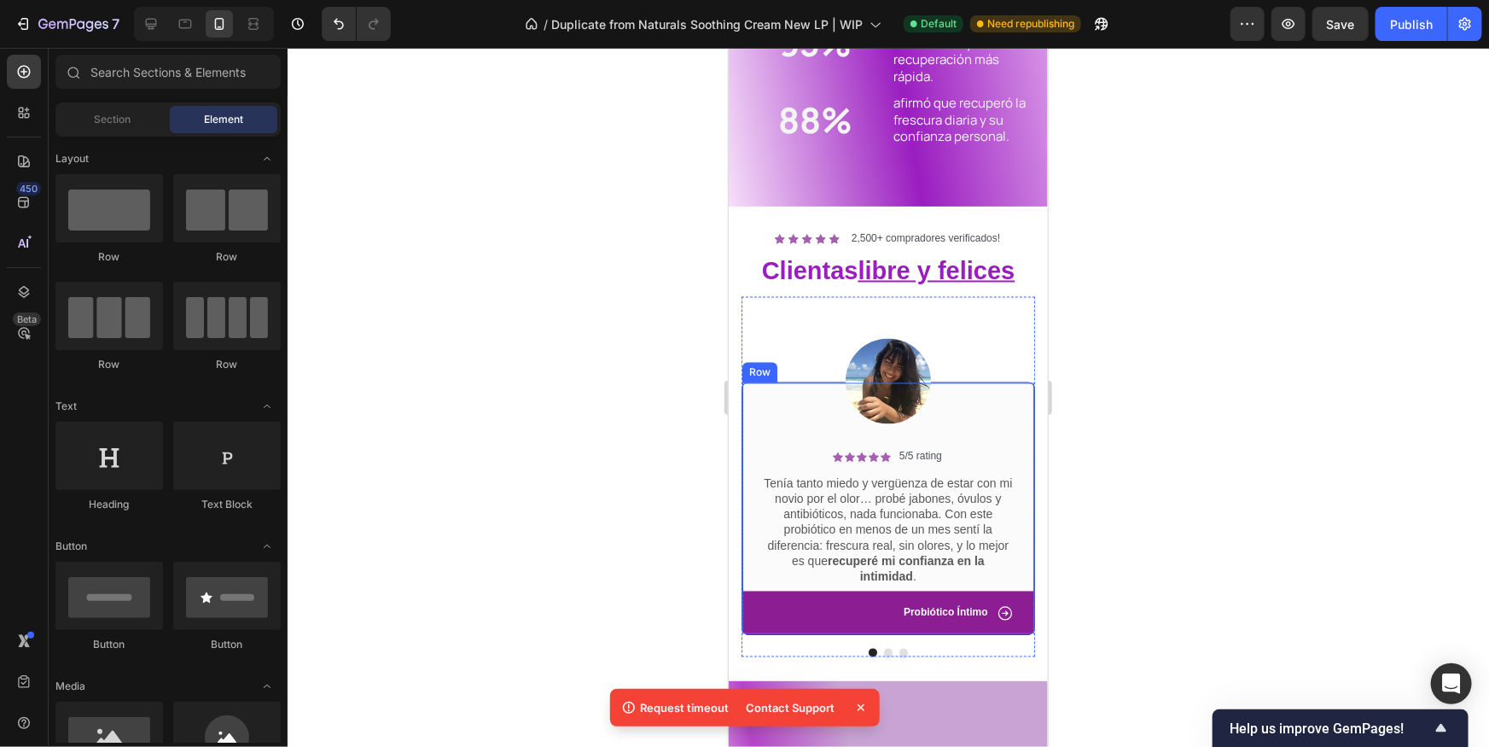
scroll to position [1439, 0]
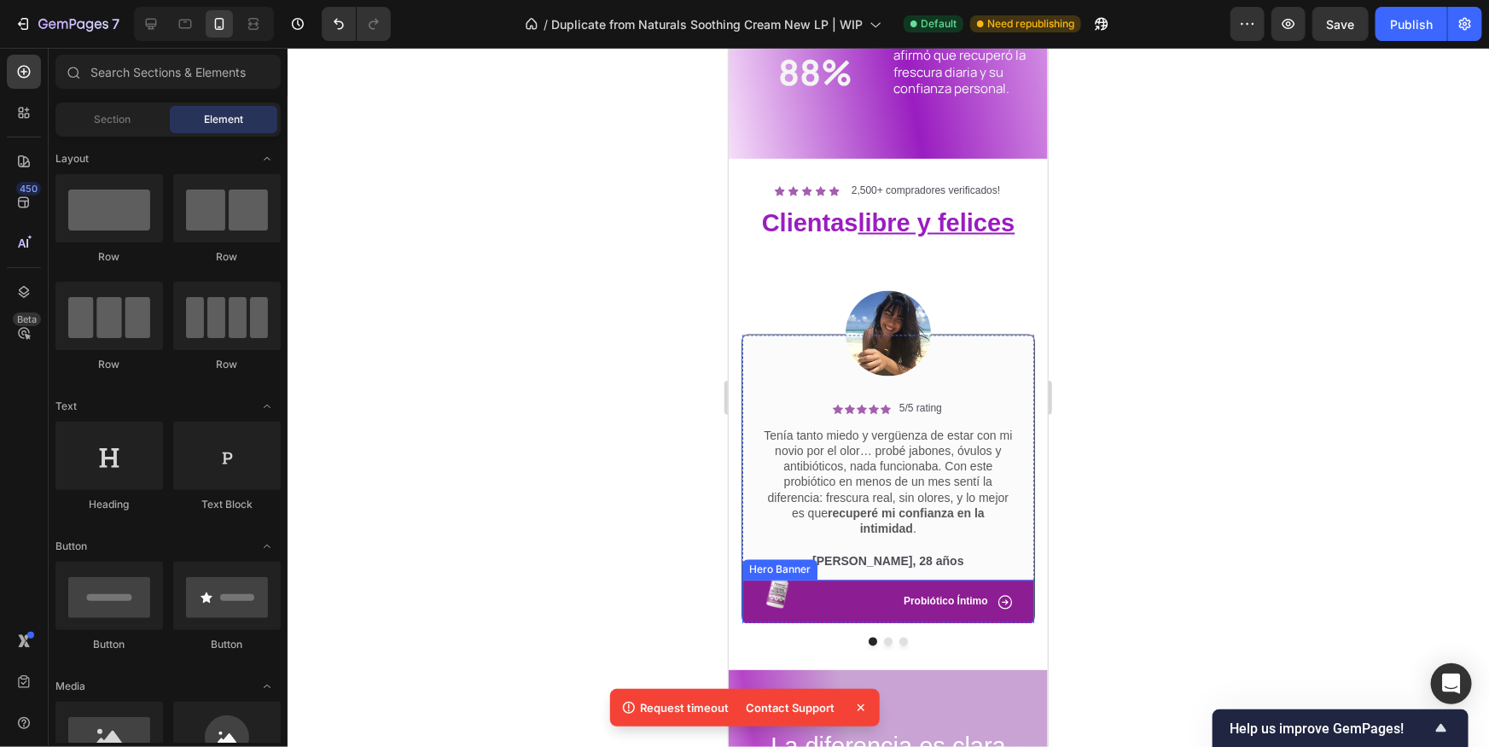
click at [868, 598] on div "Icon Probiótico Íntimo Text Block Row" at bounding box center [887, 601] width 251 height 17
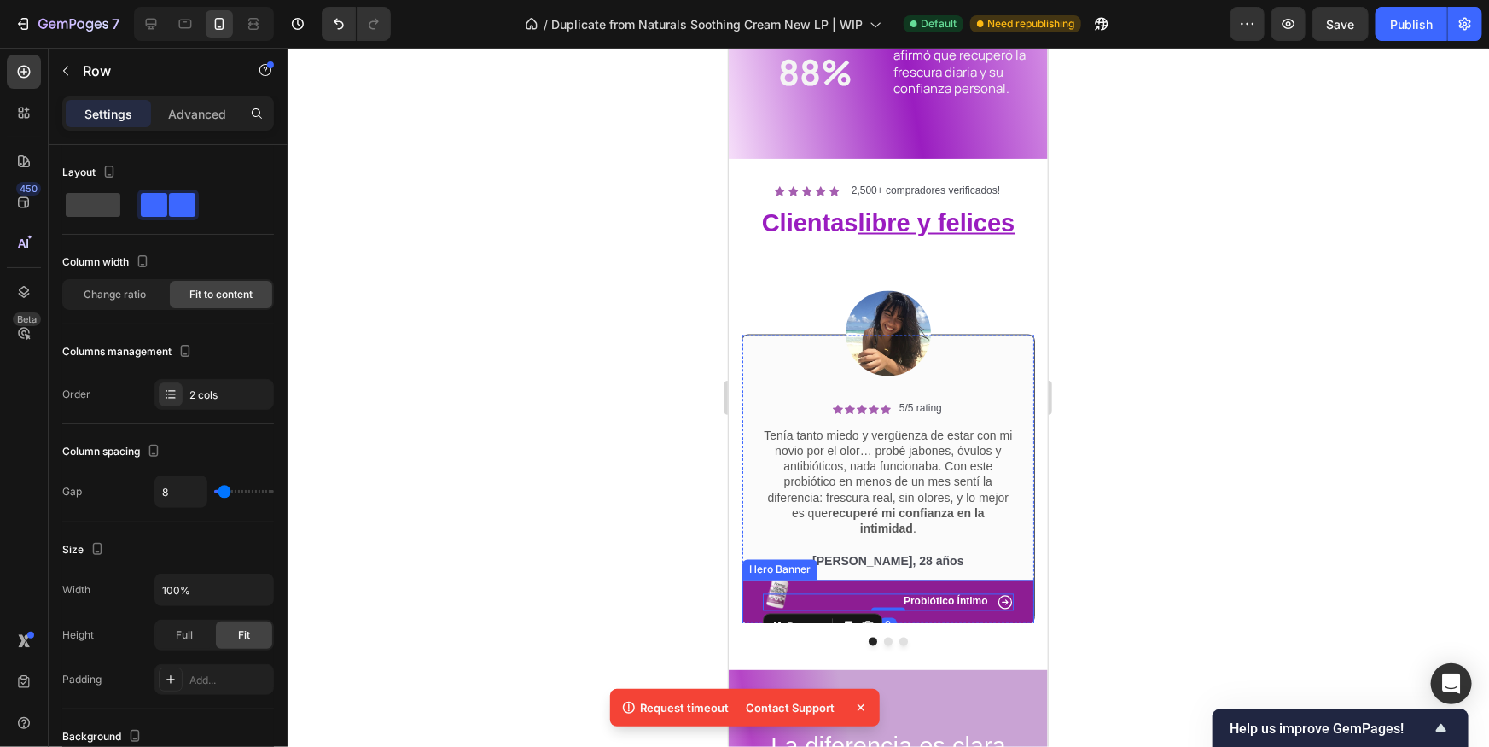
click at [750, 607] on div "Icon Probiótico Íntimo Text Block Row 0" at bounding box center [887, 601] width 292 height 44
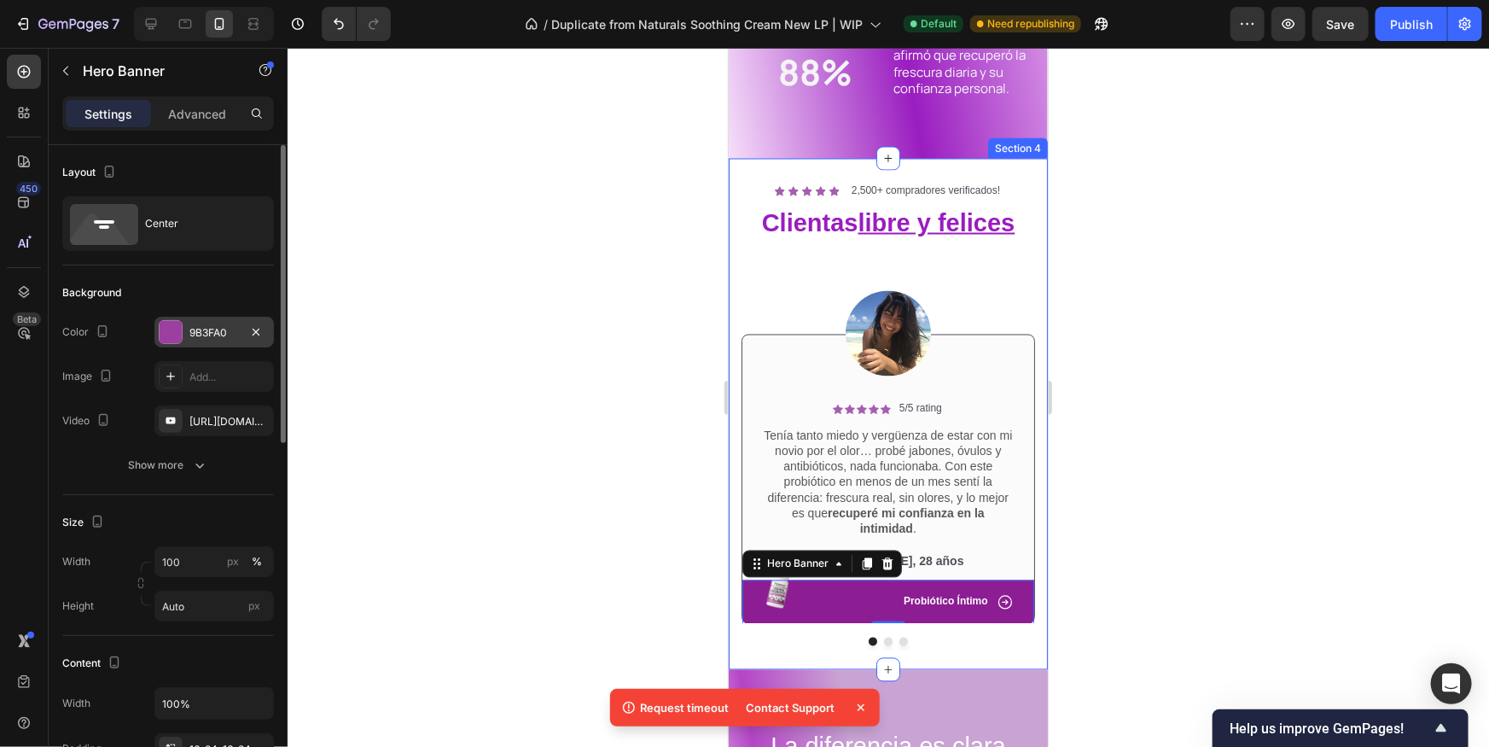
click at [180, 334] on div at bounding box center [171, 332] width 22 height 22
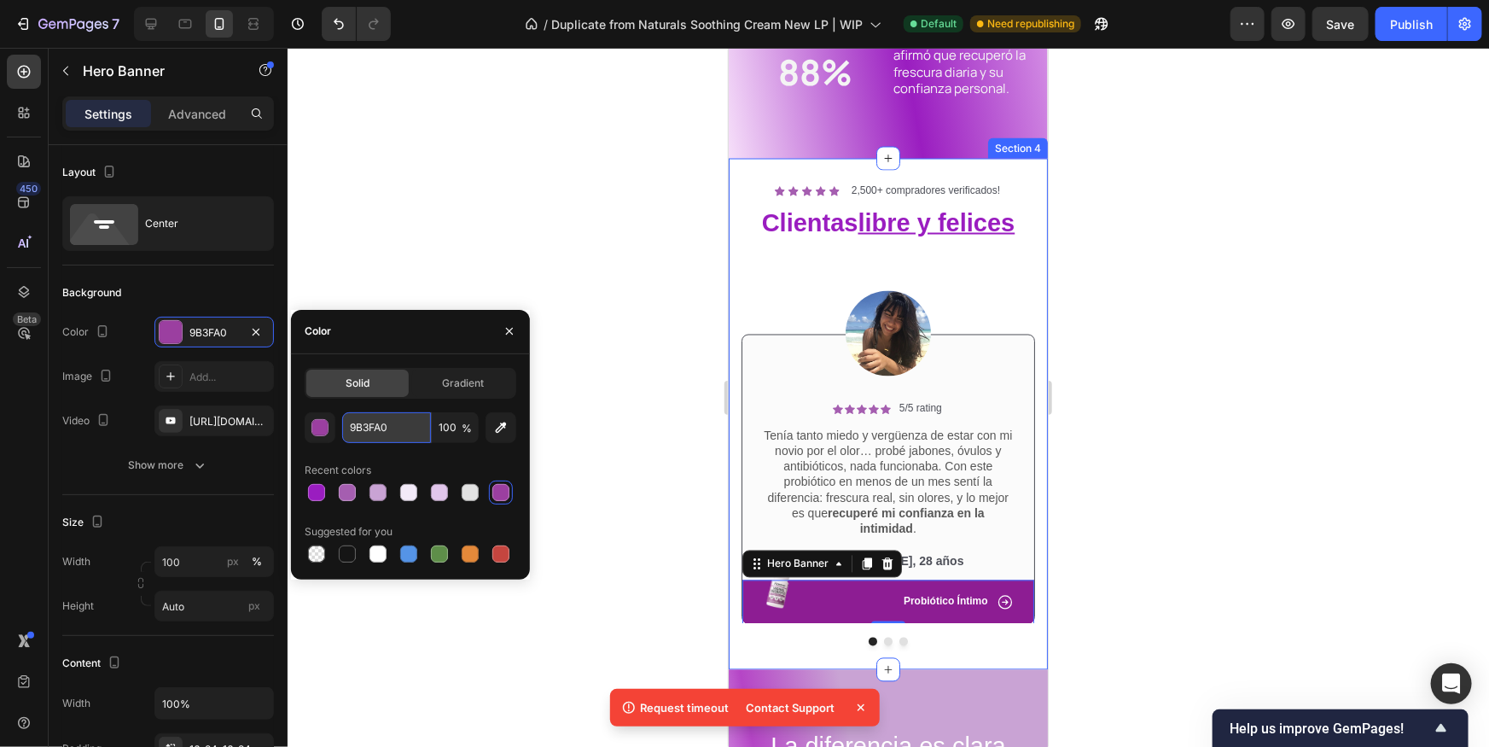
click at [389, 422] on input "9B3FA0" at bounding box center [386, 427] width 89 height 31
paste input "A1DC"
type input "9A1DC0"
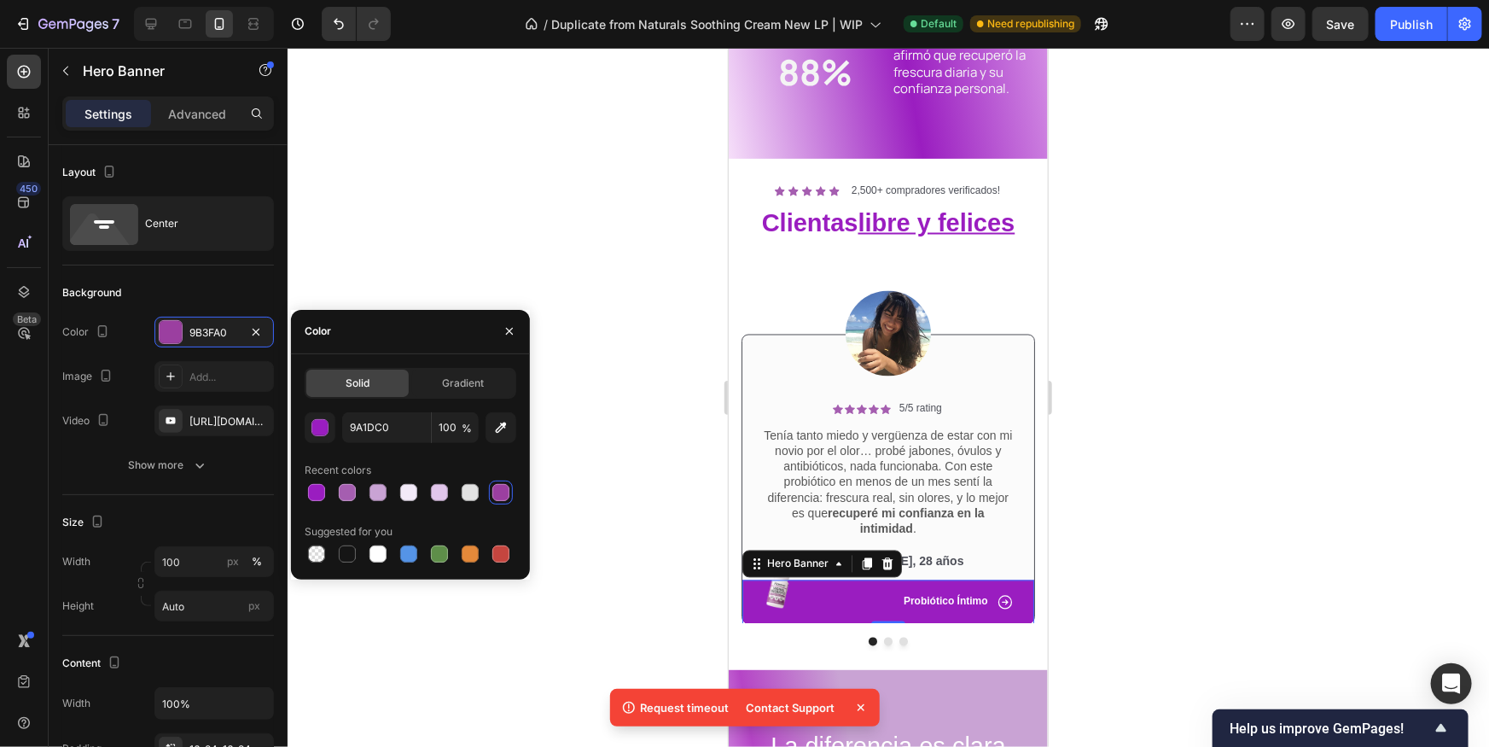
click at [1148, 439] on div at bounding box center [888, 397] width 1201 height 699
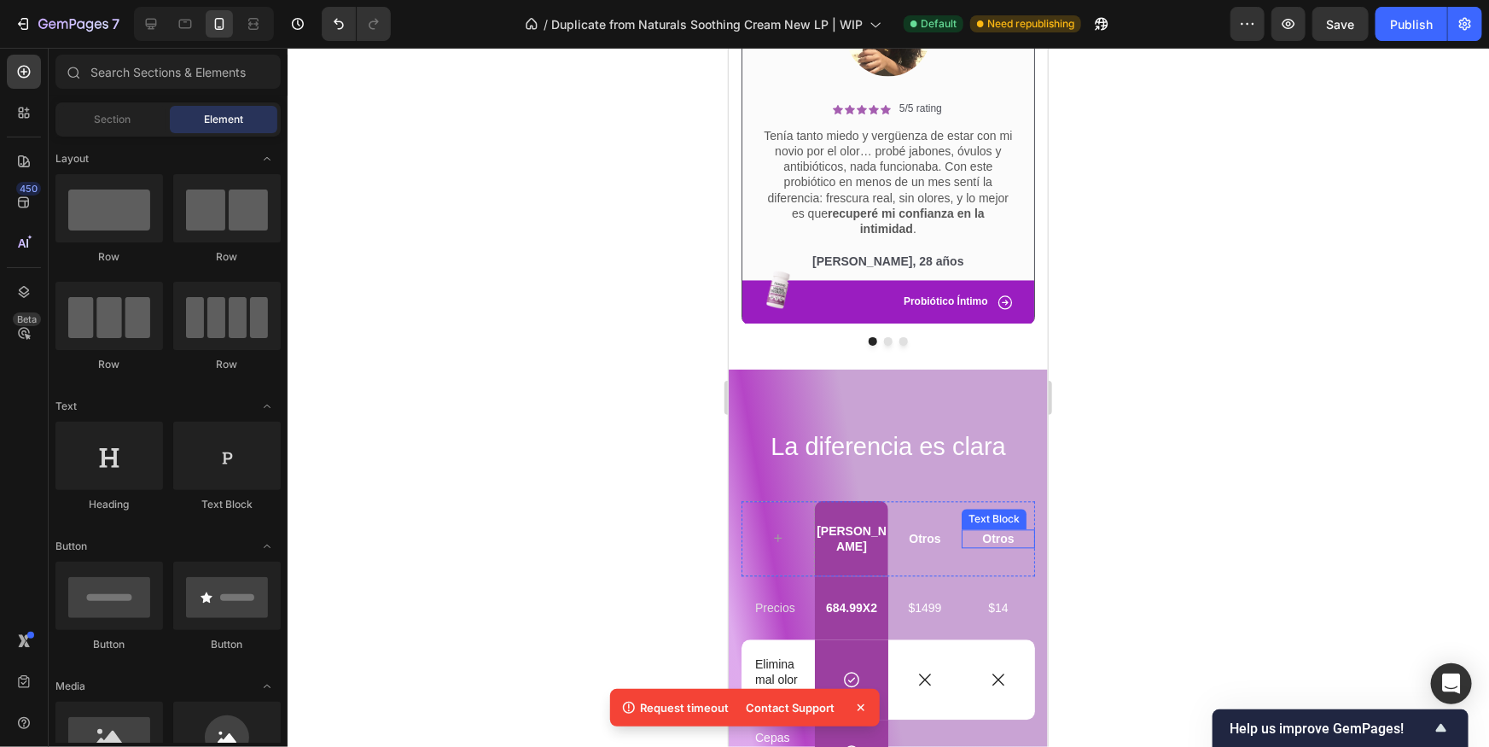
scroll to position [1746, 0]
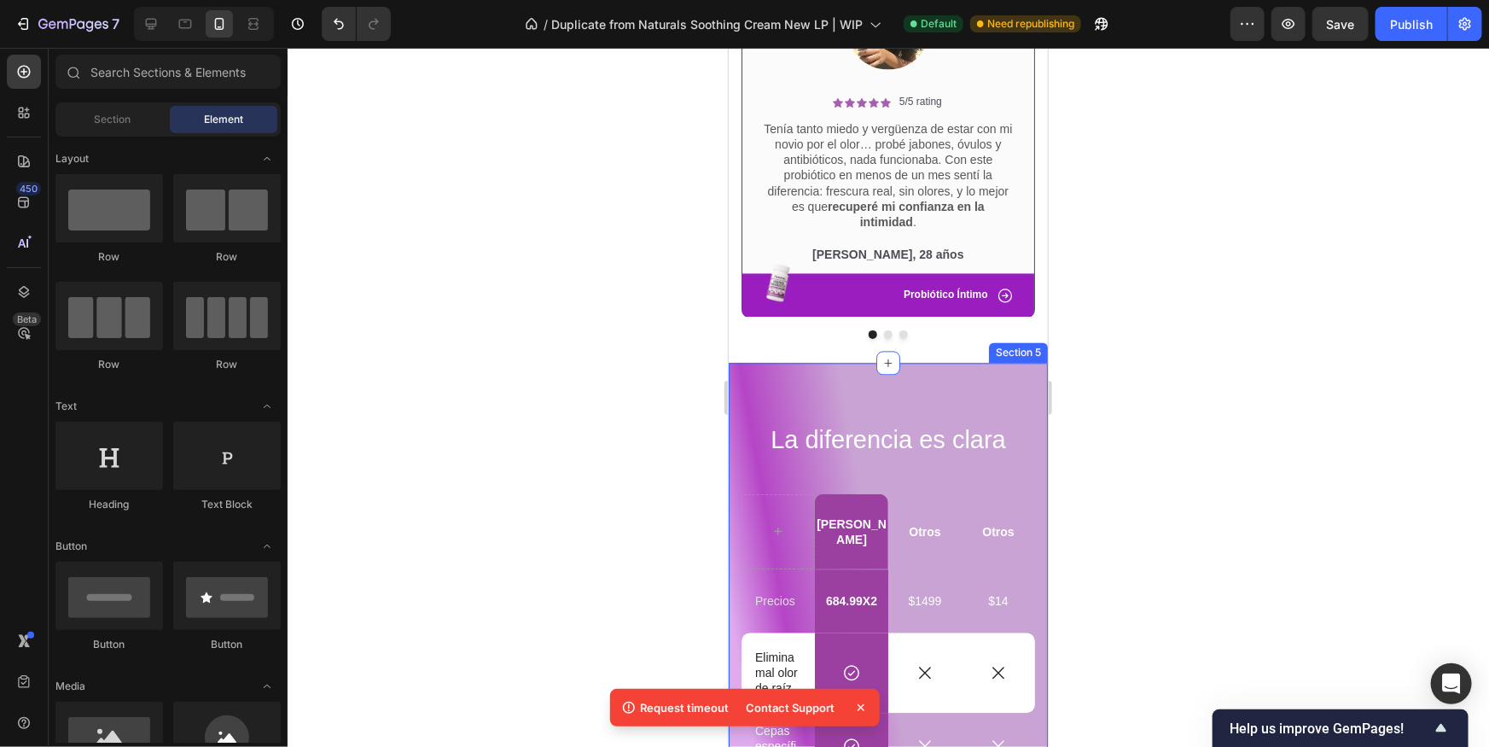
click at [761, 370] on div "La diferencia es clara Heading [PERSON_NAME] Text Block Otros Text Block Otros …" at bounding box center [887, 723] width 319 height 723
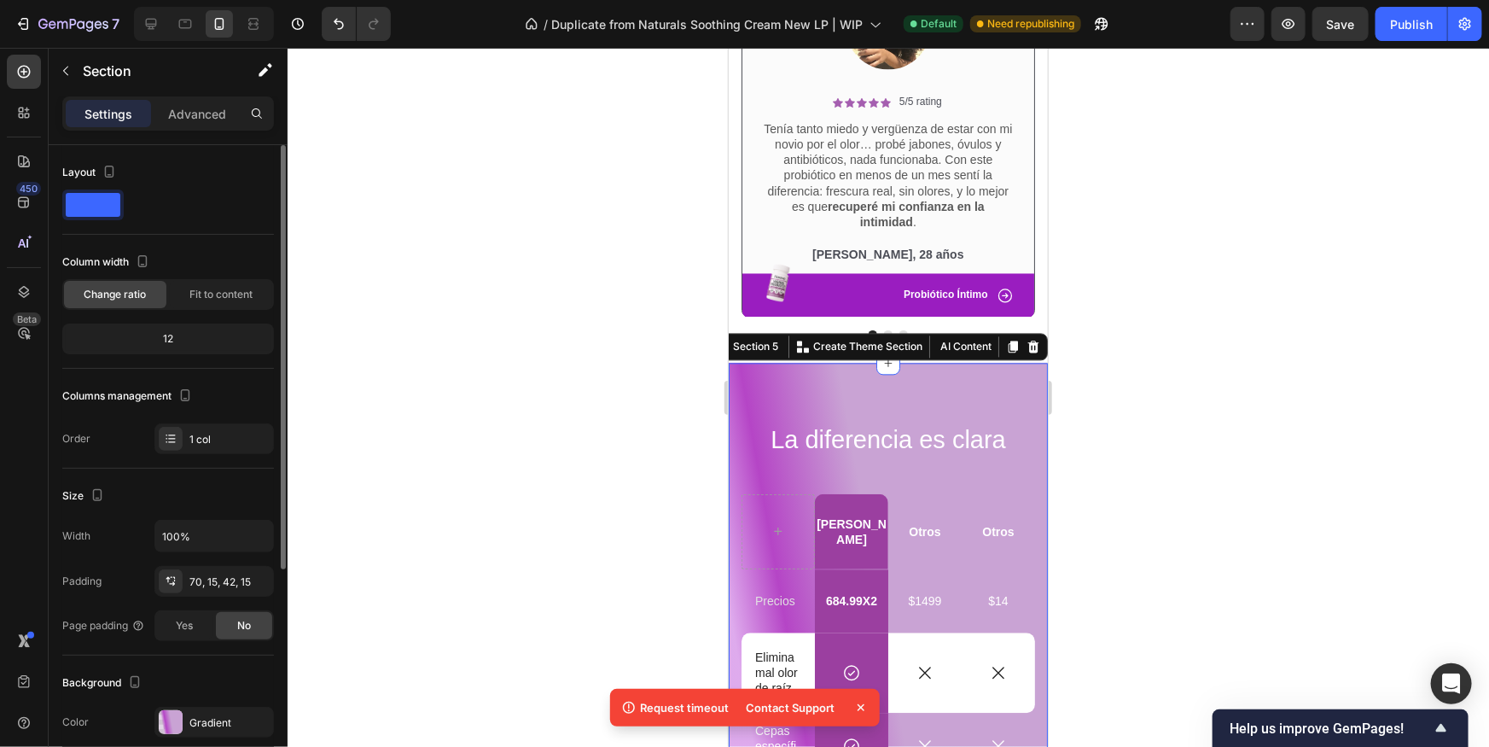
scroll to position [290, 0]
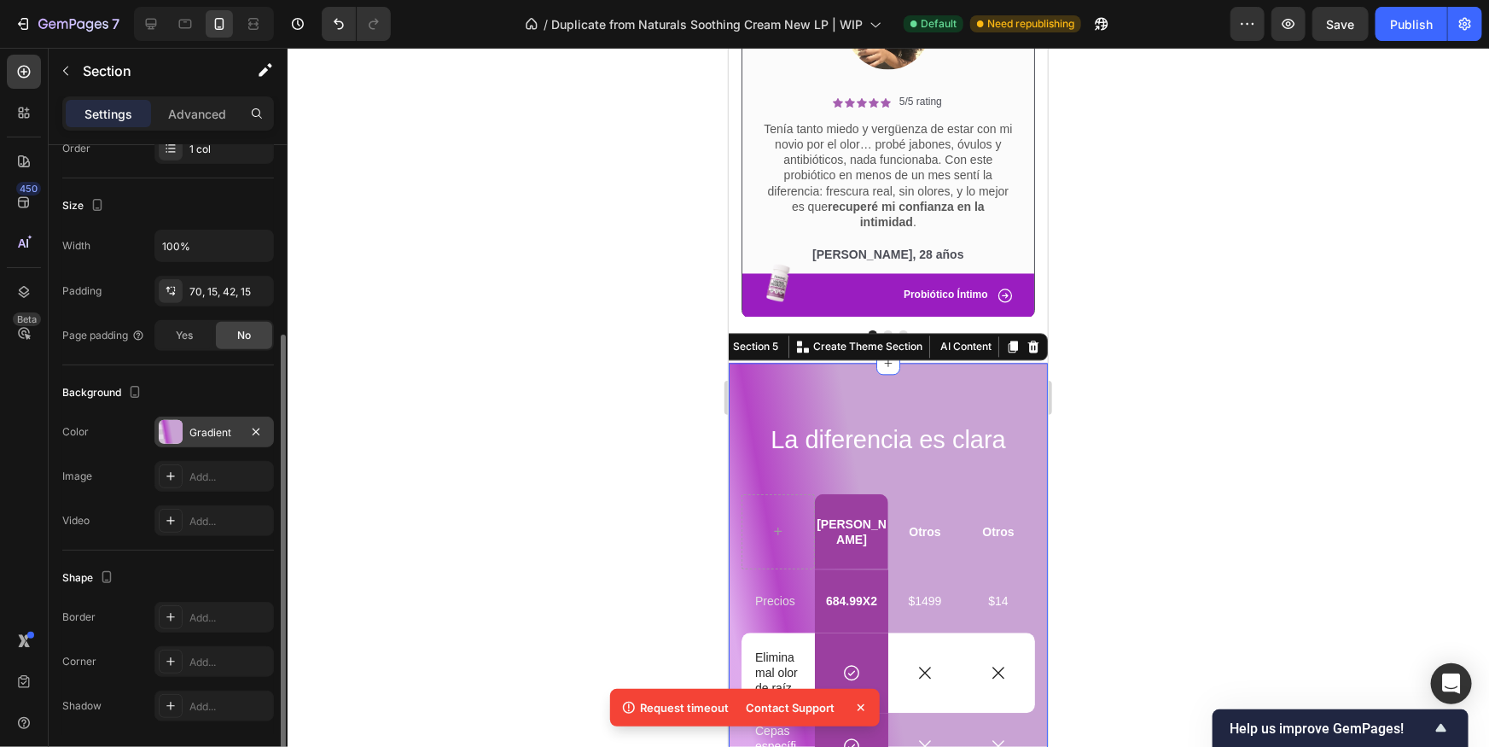
click at [173, 445] on div "Gradient" at bounding box center [213, 431] width 119 height 31
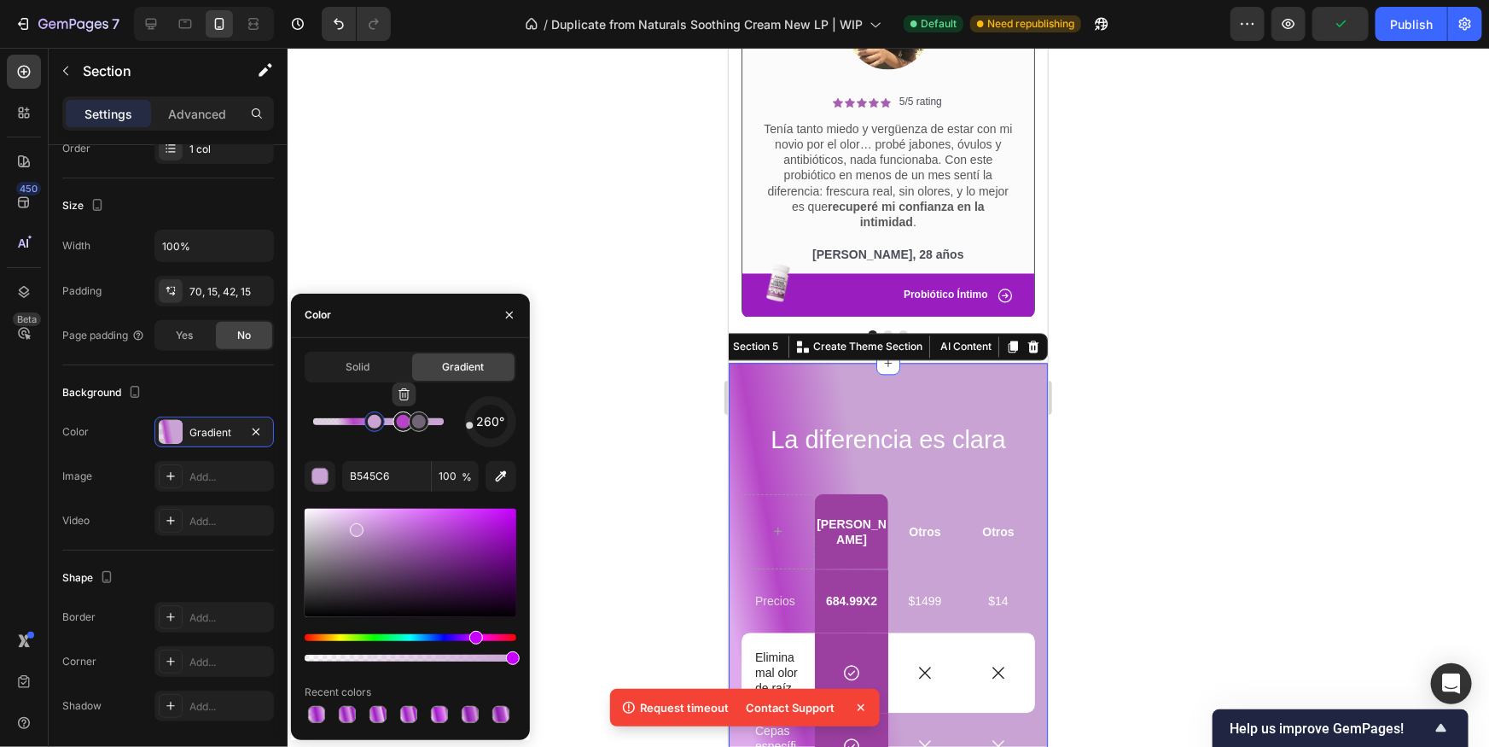
click at [400, 421] on div at bounding box center [404, 422] width 14 height 14
click at [399, 483] on input "B545C6" at bounding box center [386, 476] width 89 height 31
paste input "9A1DC0"
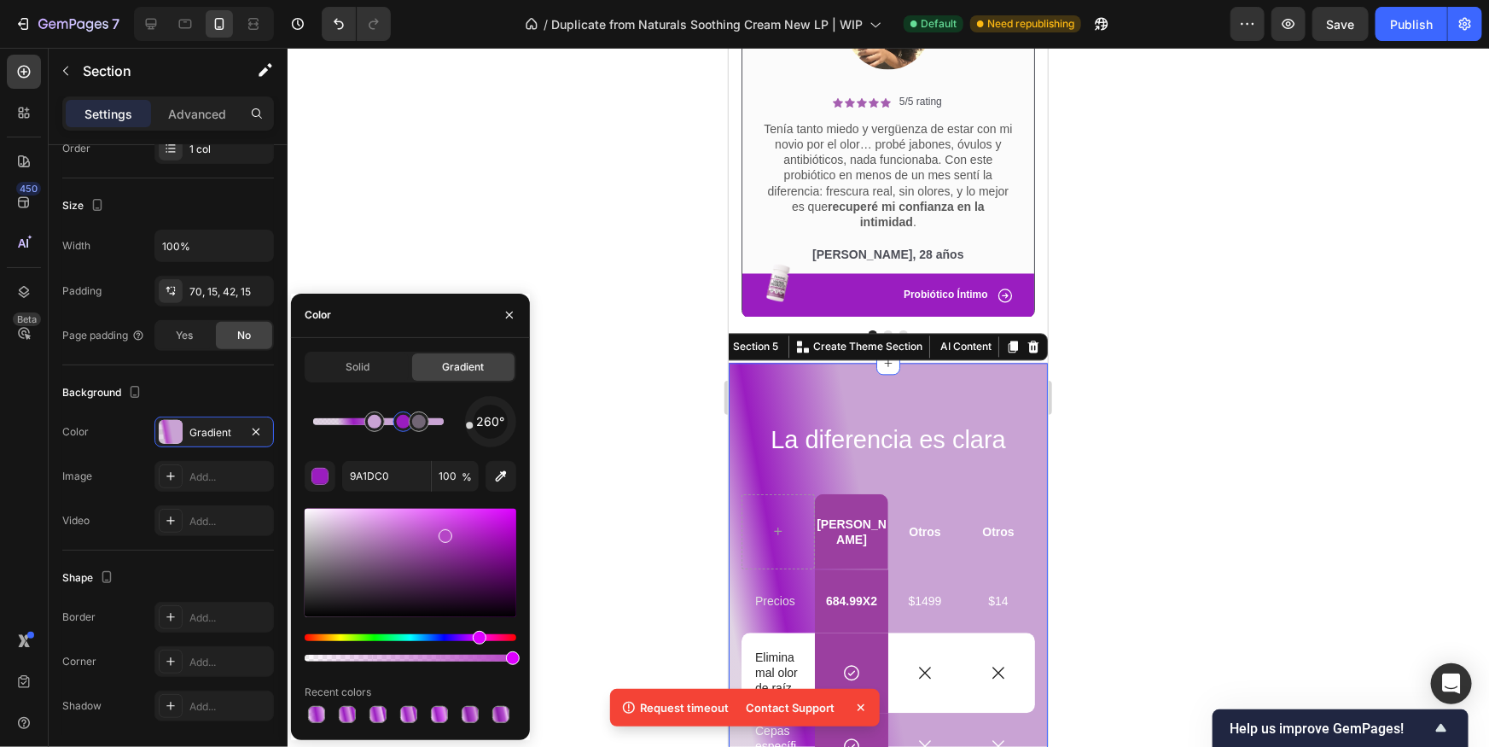
click at [382, 443] on div "260°" at bounding box center [411, 421] width 212 height 51
drag, startPoint x: 391, startPoint y: 473, endPoint x: 396, endPoint y: 438, distance: 35.4
click at [392, 471] on input "9A1DC0" at bounding box center [386, 476] width 89 height 31
click at [402, 421] on div at bounding box center [404, 422] width 14 height 14
click at [399, 465] on input "9A1DC0" at bounding box center [386, 476] width 89 height 31
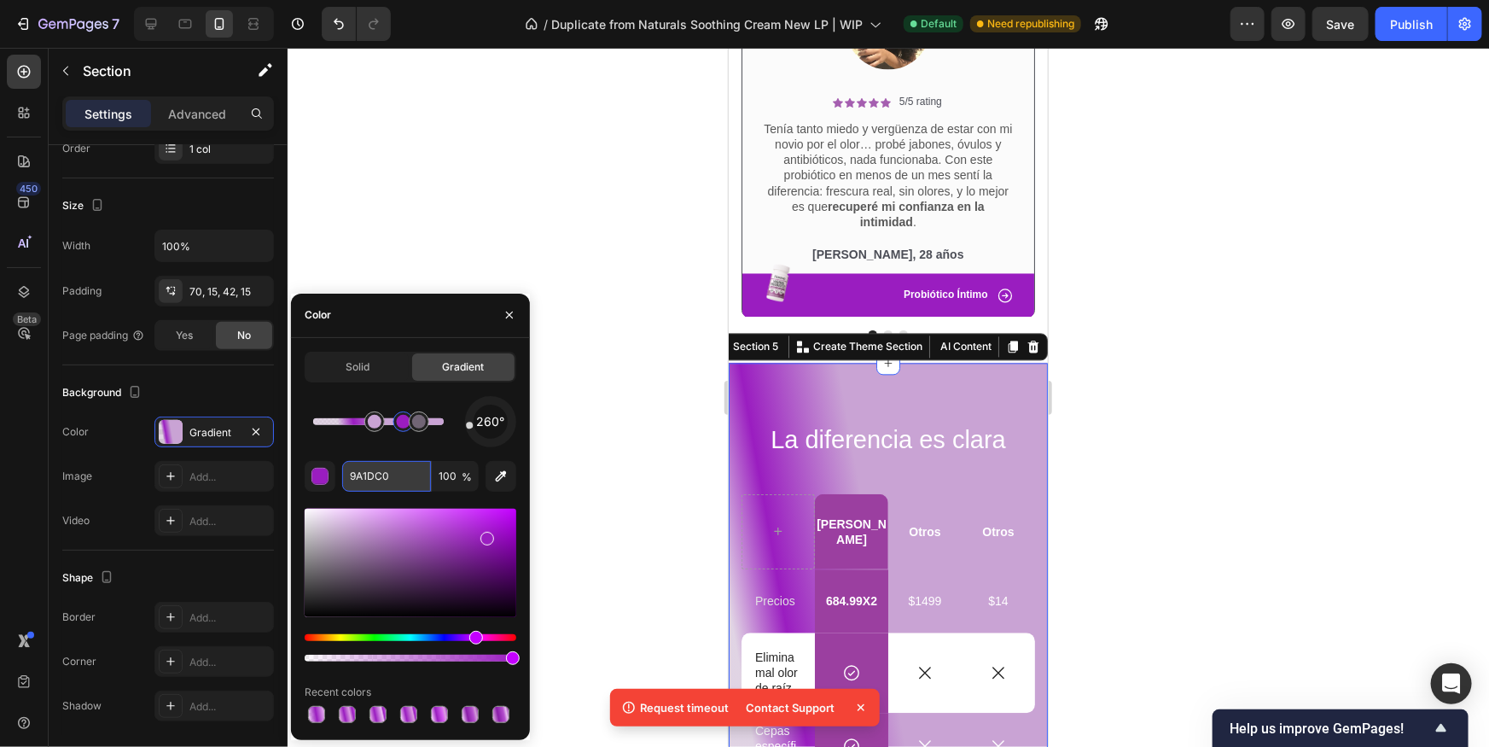
click at [399, 465] on input "9A1DC0" at bounding box center [386, 476] width 89 height 31
paste input "D55DF"
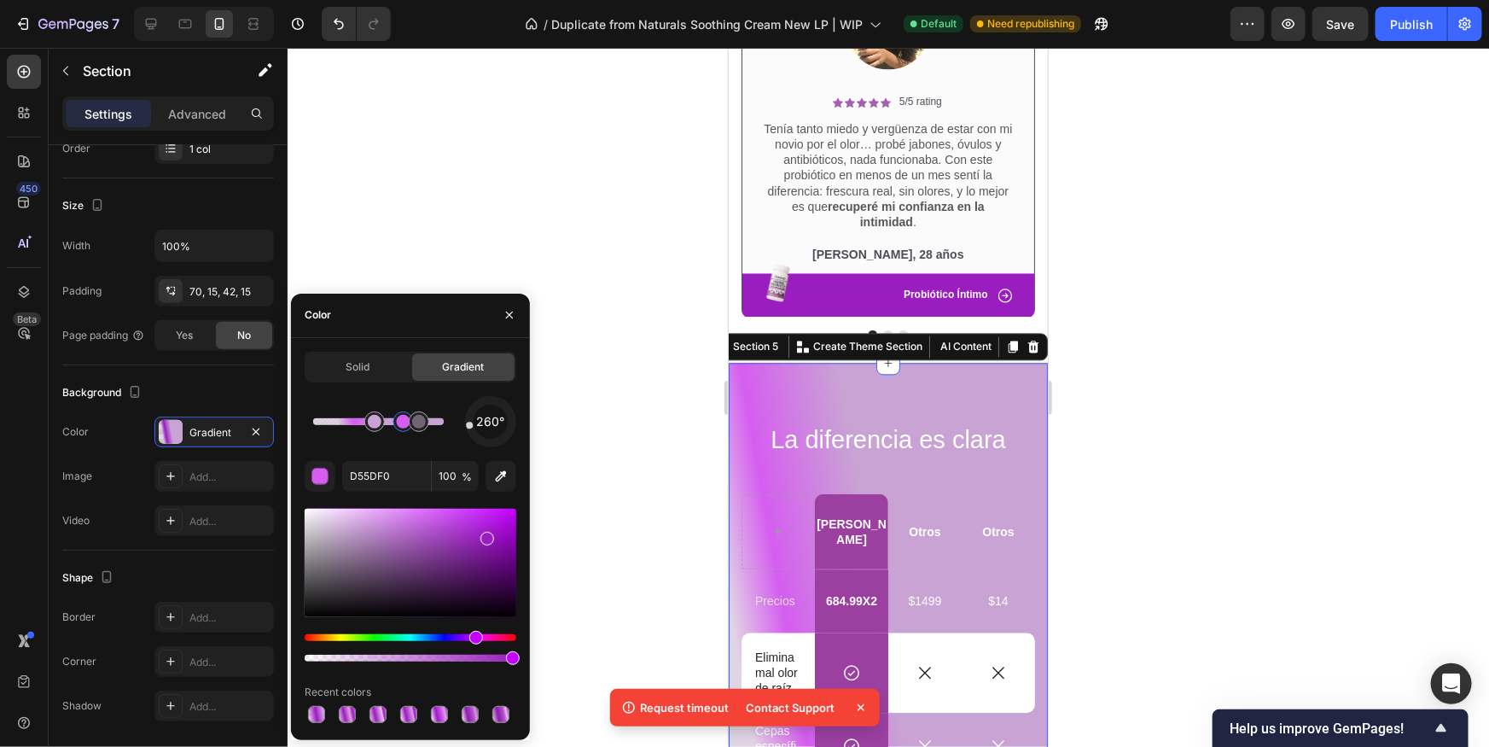
click at [404, 452] on div "260° D55DF0 100 % Recent colors" at bounding box center [411, 561] width 212 height 330
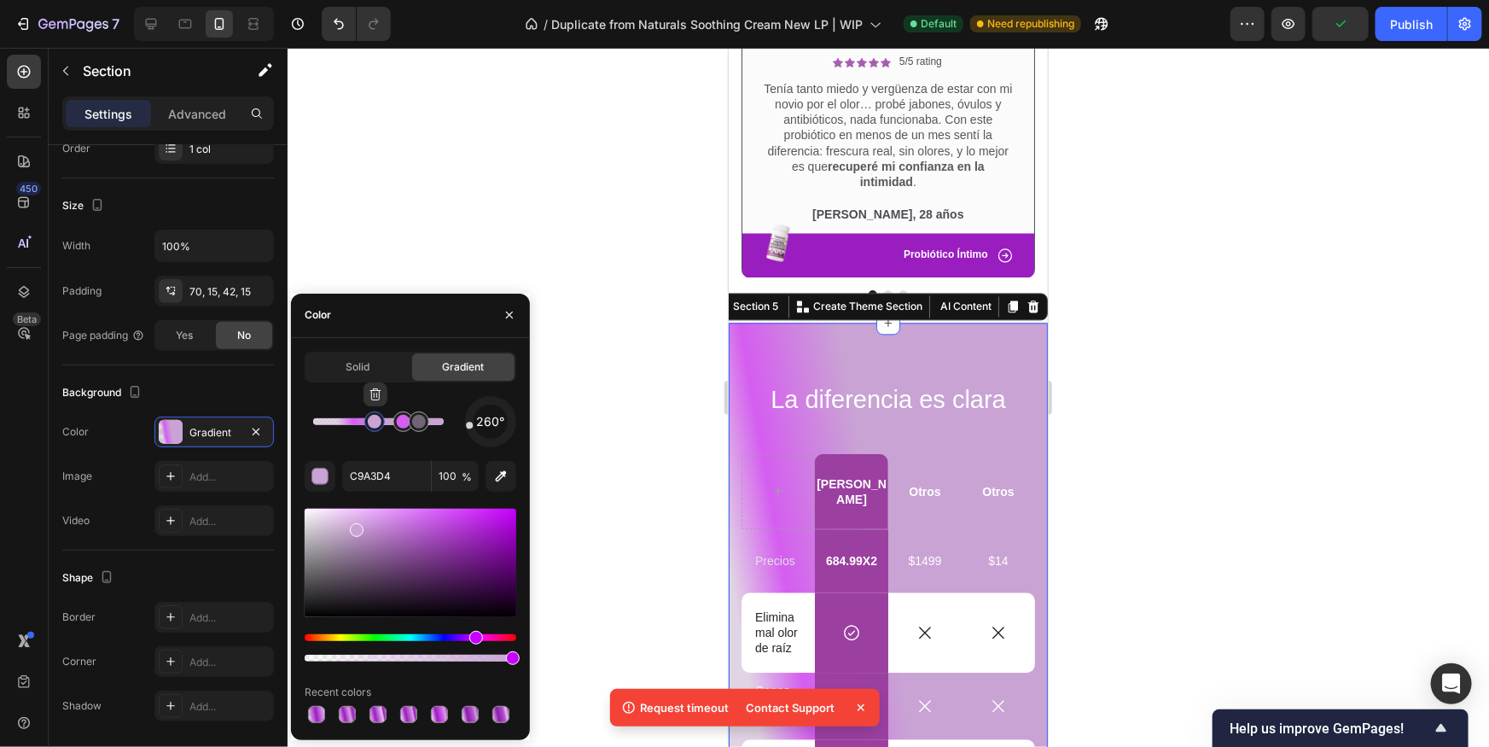
click at [370, 424] on div at bounding box center [375, 422] width 14 height 14
type input "C2A9C9"
type input "50"
click at [417, 423] on div at bounding box center [419, 422] width 14 height 14
type input "D55DF0"
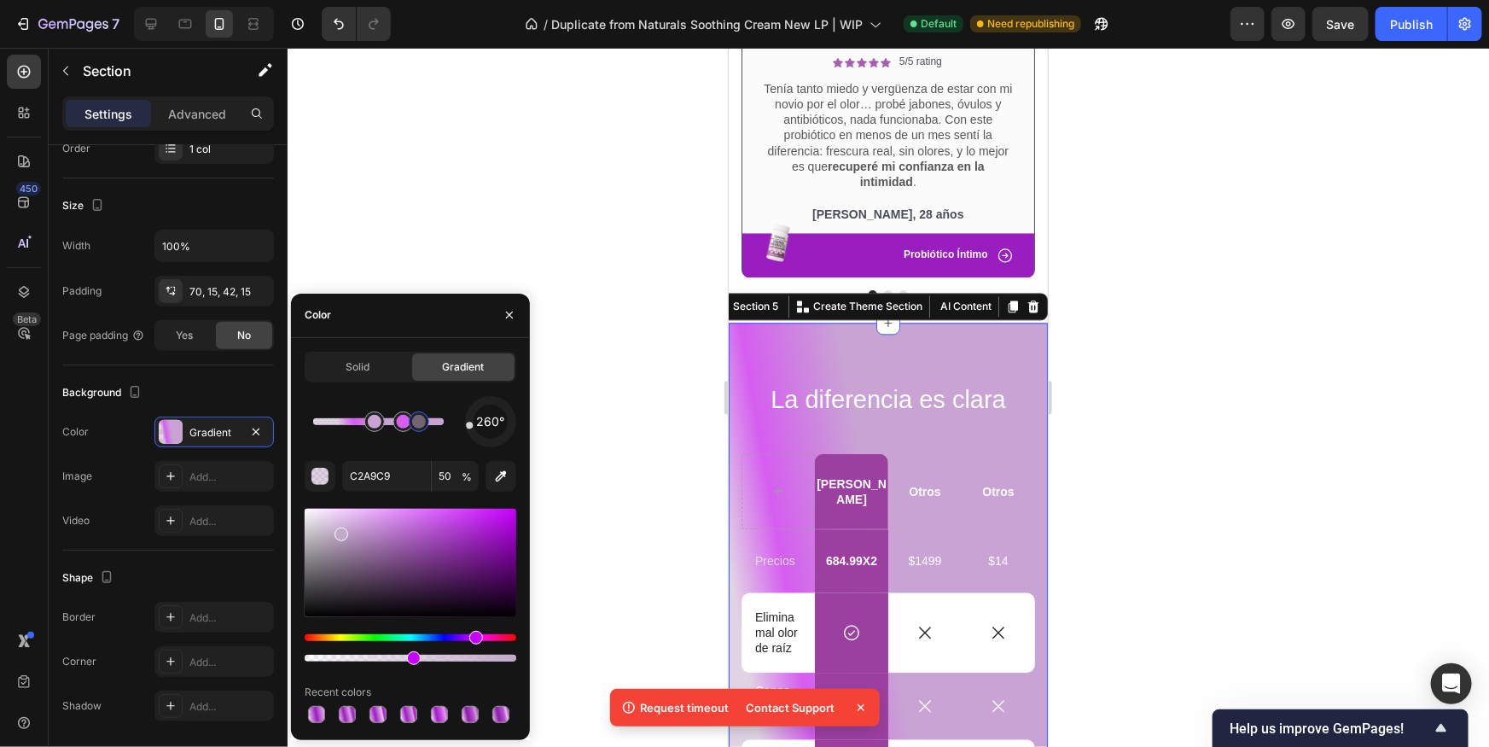
type input "100"
drag, startPoint x: 401, startPoint y: 421, endPoint x: 396, endPoint y: 450, distance: 29.5
click at [400, 421] on div at bounding box center [404, 422] width 14 height 14
click at [391, 473] on input "C9A3D4" at bounding box center [386, 476] width 89 height 31
paste input "9A1DC0"
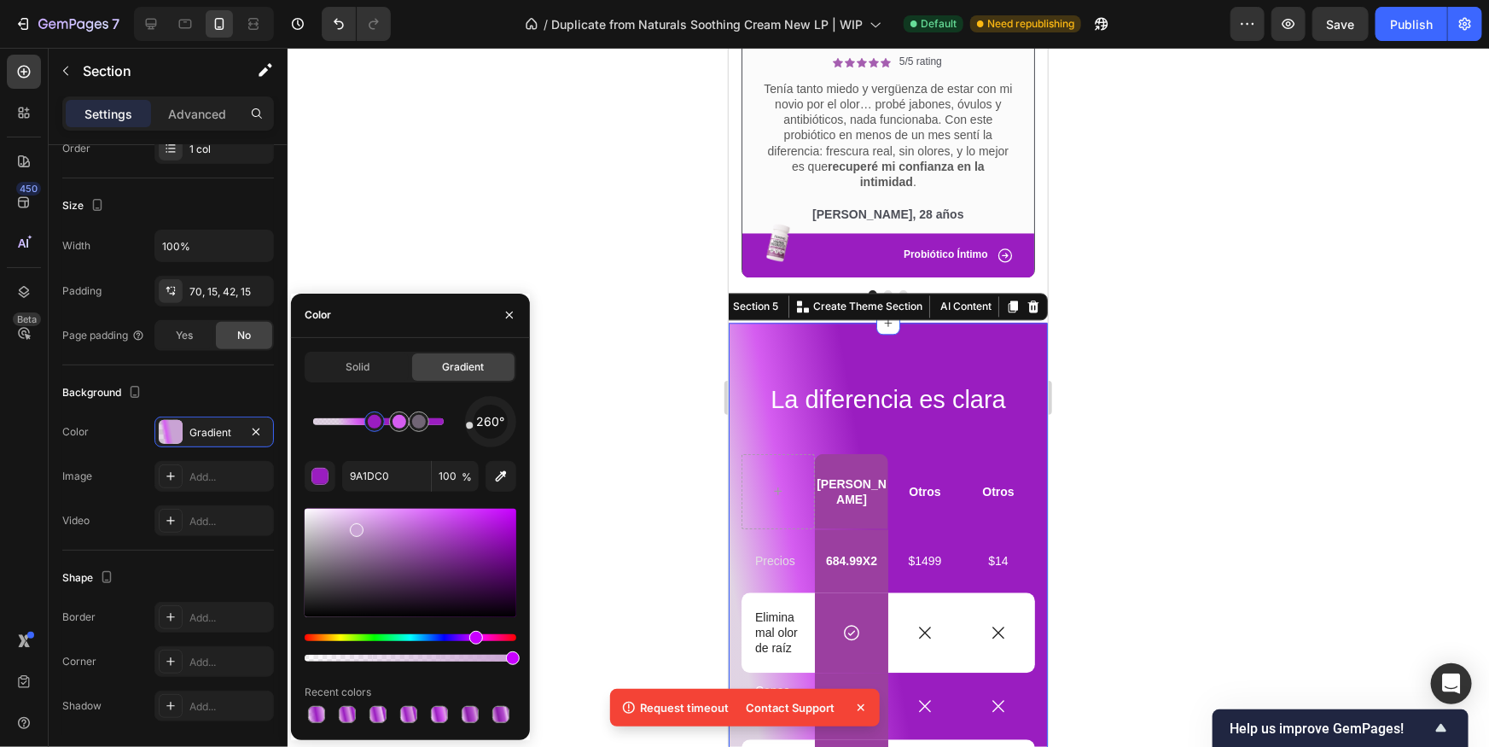
click at [416, 452] on div "260° 9A1DC0 100 % Recent colors" at bounding box center [411, 561] width 212 height 330
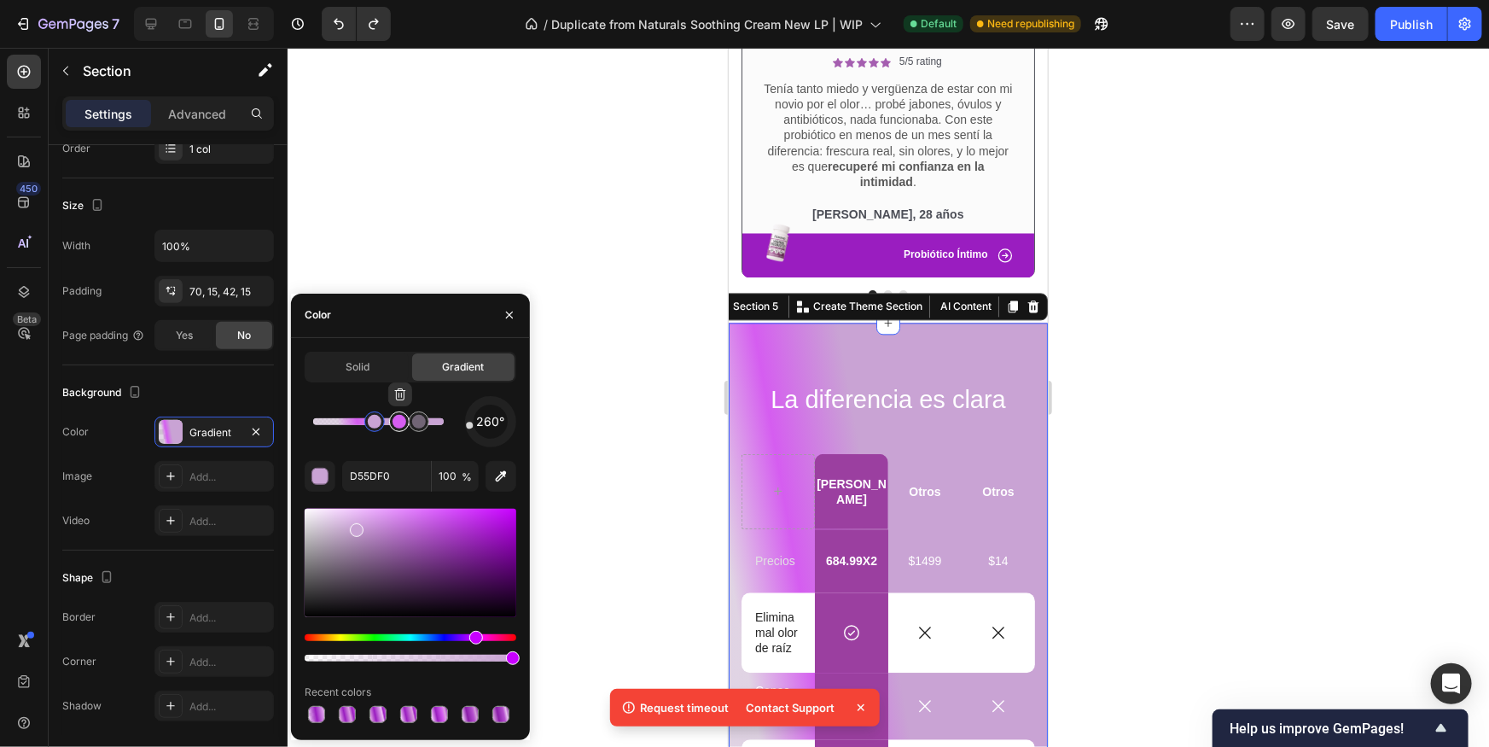
click at [394, 416] on div at bounding box center [399, 422] width 14 height 14
click at [397, 422] on div at bounding box center [399, 422] width 14 height 14
click at [392, 482] on input "D55DF0" at bounding box center [386, 476] width 89 height 31
paste input "9A1DC"
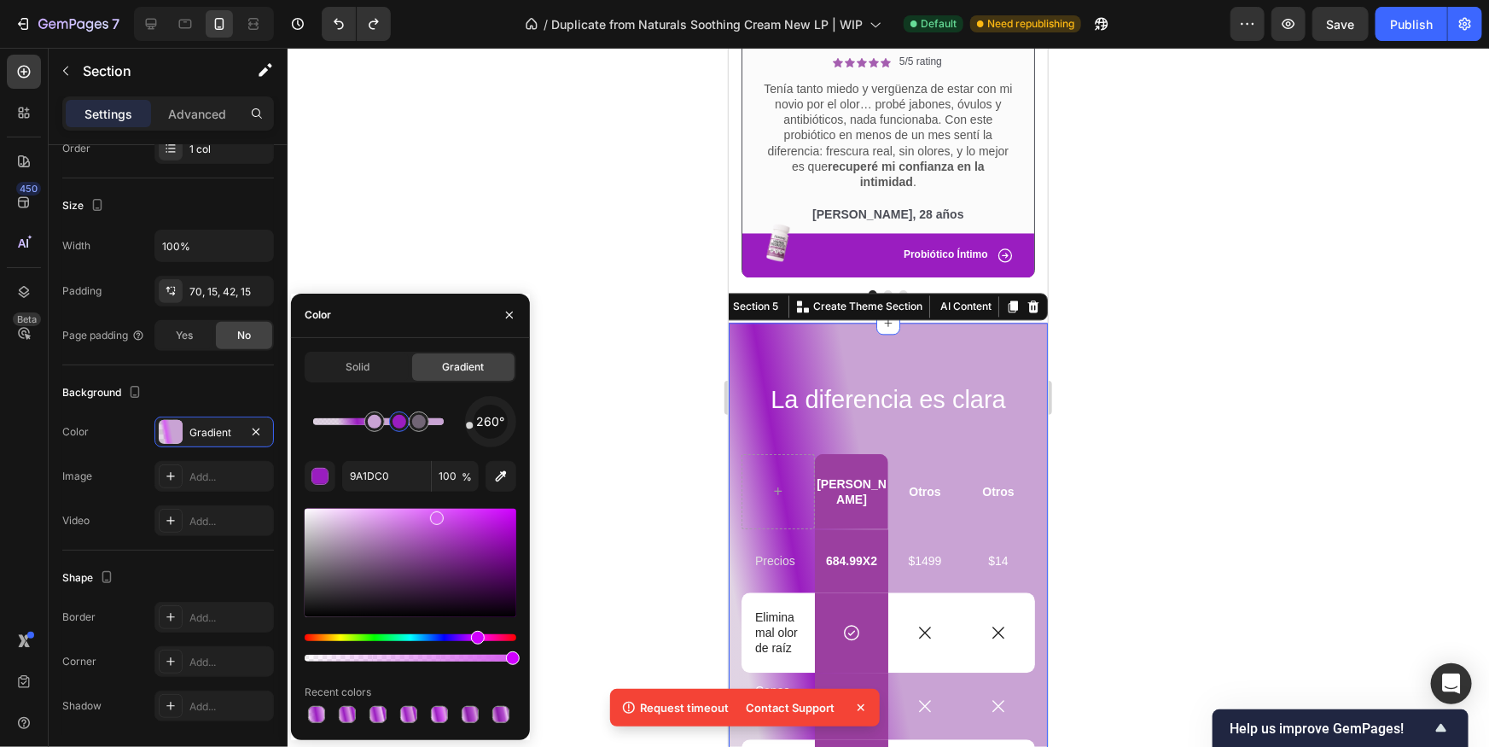
click at [401, 450] on div "260° 9A1DC0 100 % Recent colors" at bounding box center [411, 561] width 212 height 330
click at [370, 421] on div at bounding box center [375, 422] width 14 height 14
click at [378, 476] on input "C9A3D4" at bounding box center [386, 476] width 89 height 31
click at [378, 475] on input "C9A3D4" at bounding box center [386, 476] width 89 height 31
paste input "D55DF0"
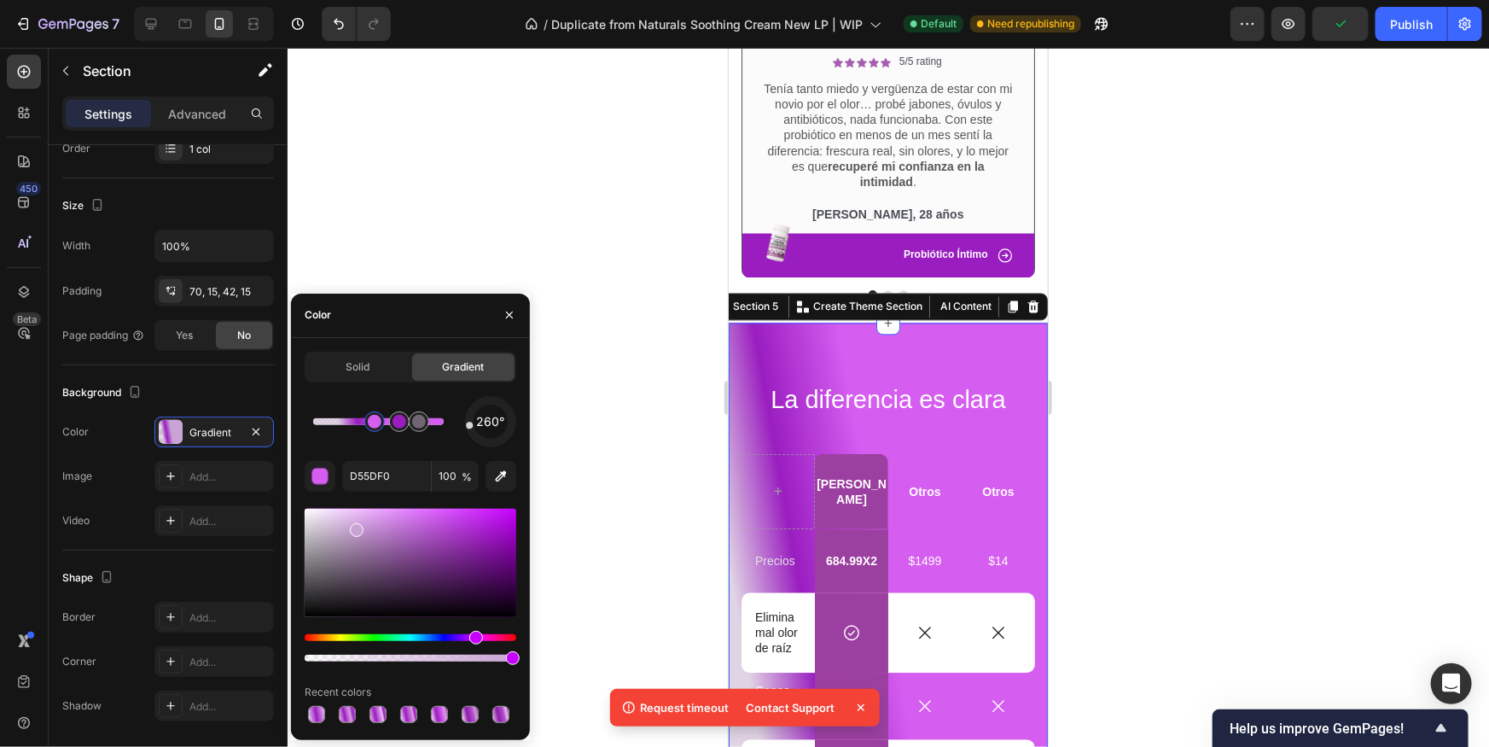
click at [382, 456] on div "260° D55DF0 100 % Recent colors" at bounding box center [411, 561] width 212 height 330
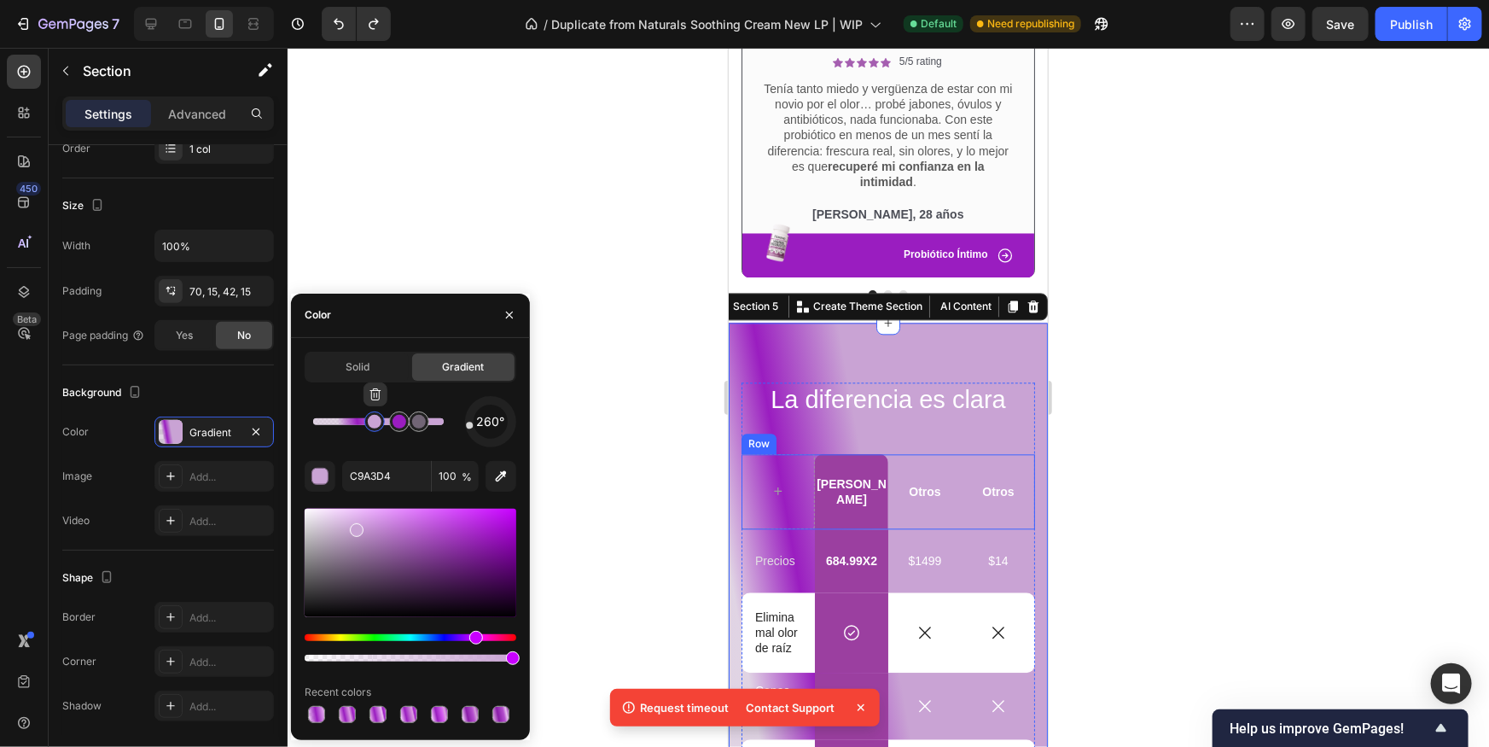
click at [371, 421] on div at bounding box center [375, 422] width 14 height 14
click at [381, 472] on input "C9A3D4" at bounding box center [386, 476] width 89 height 31
paste input "EDBFF"
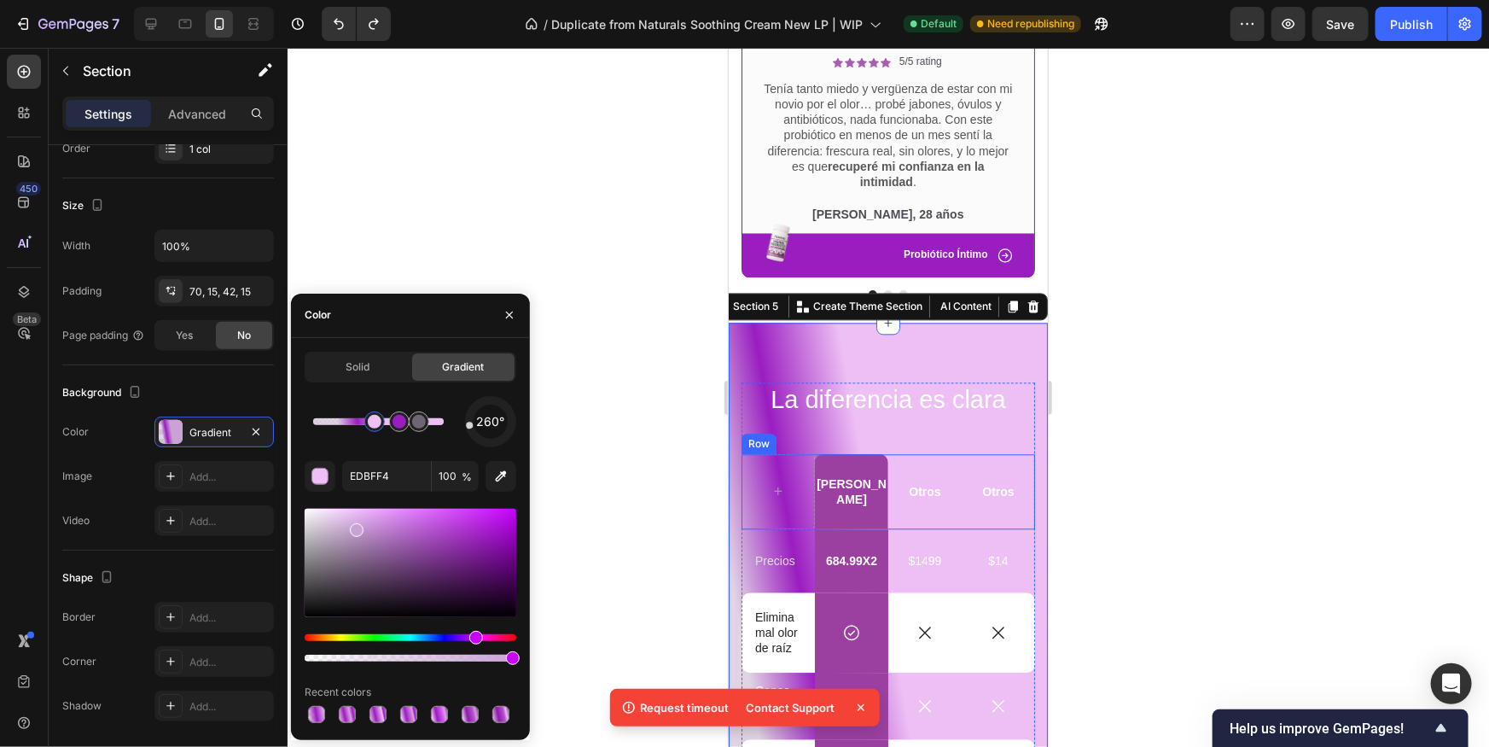
click at [391, 453] on div "260° EDBFF4 100 % Recent colors" at bounding box center [411, 561] width 212 height 330
click at [313, 468] on div "button" at bounding box center [320, 476] width 17 height 17
click at [392, 470] on input "EDBFF4" at bounding box center [386, 476] width 89 height 31
paste input "DC9FE1"
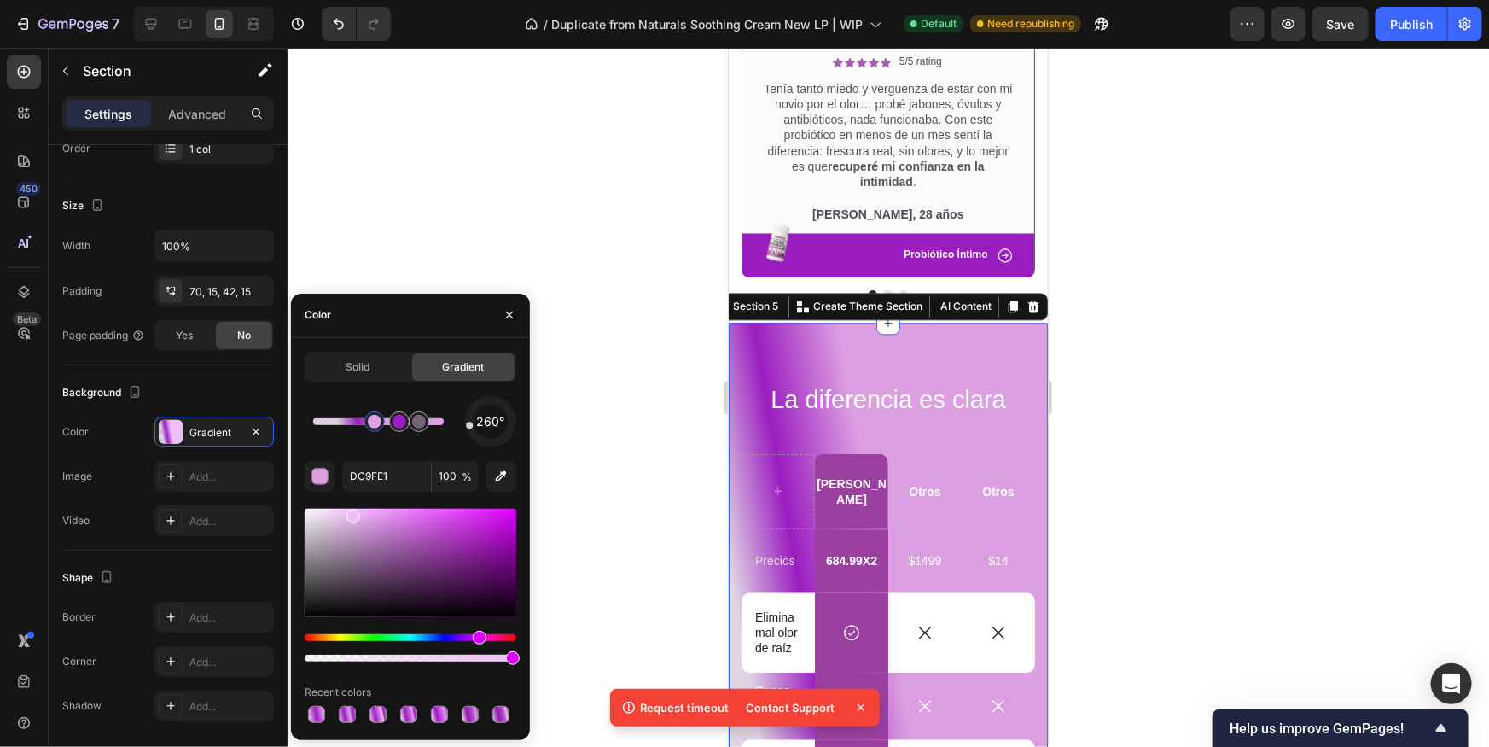
click at [378, 454] on div "260° DC9FE1 100 % Recent colors" at bounding box center [411, 561] width 212 height 330
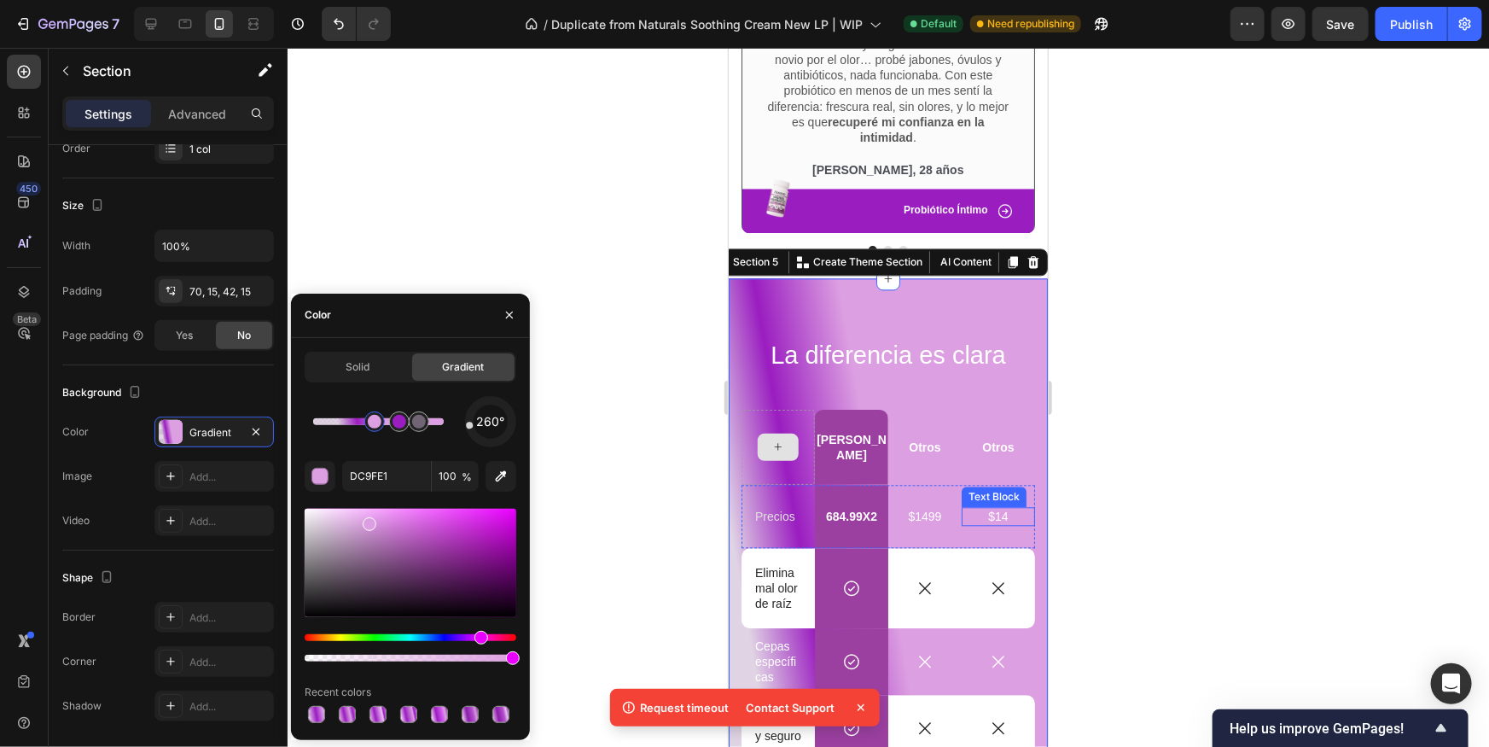
scroll to position [1834, 0]
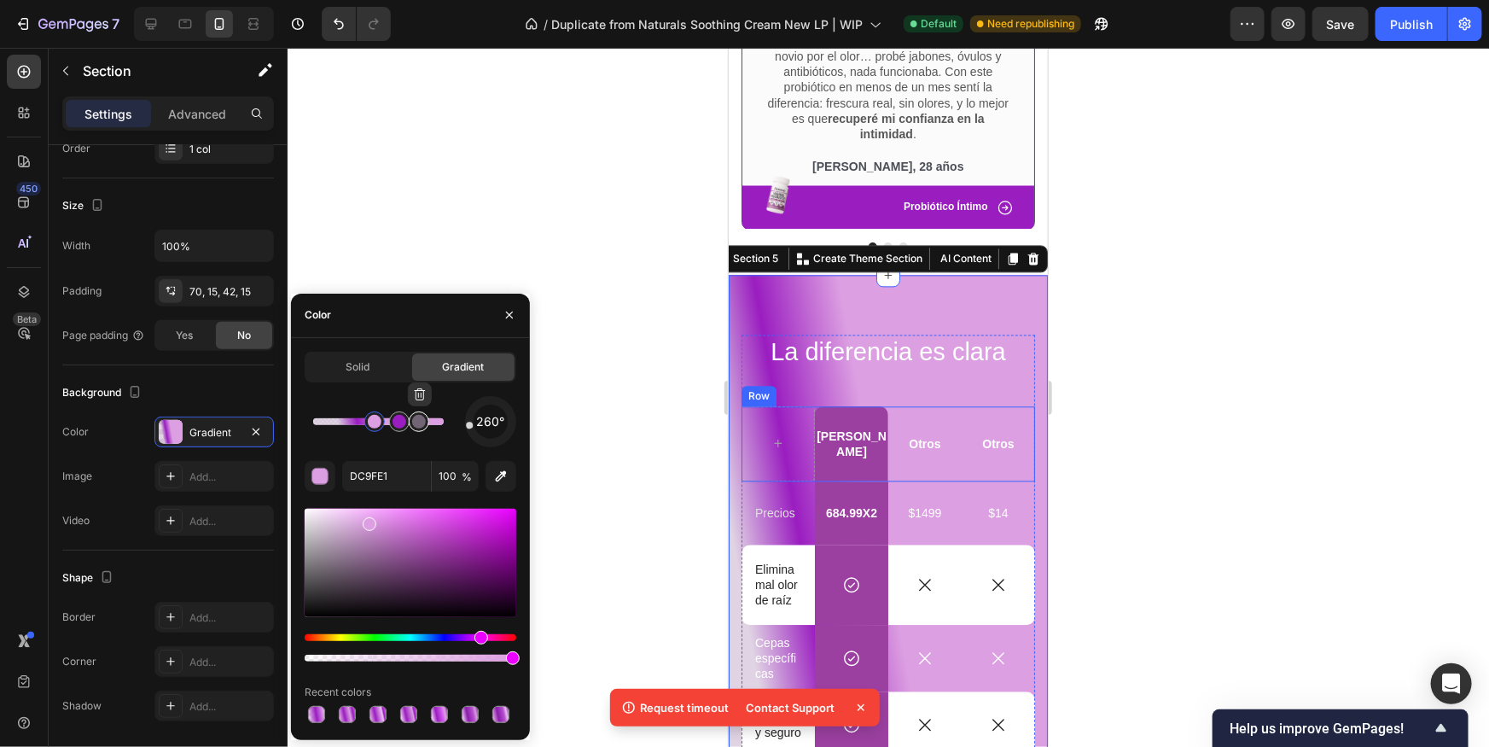
type input "C2A9C9"
type input "50"
click at [418, 423] on div at bounding box center [419, 422] width 14 height 14
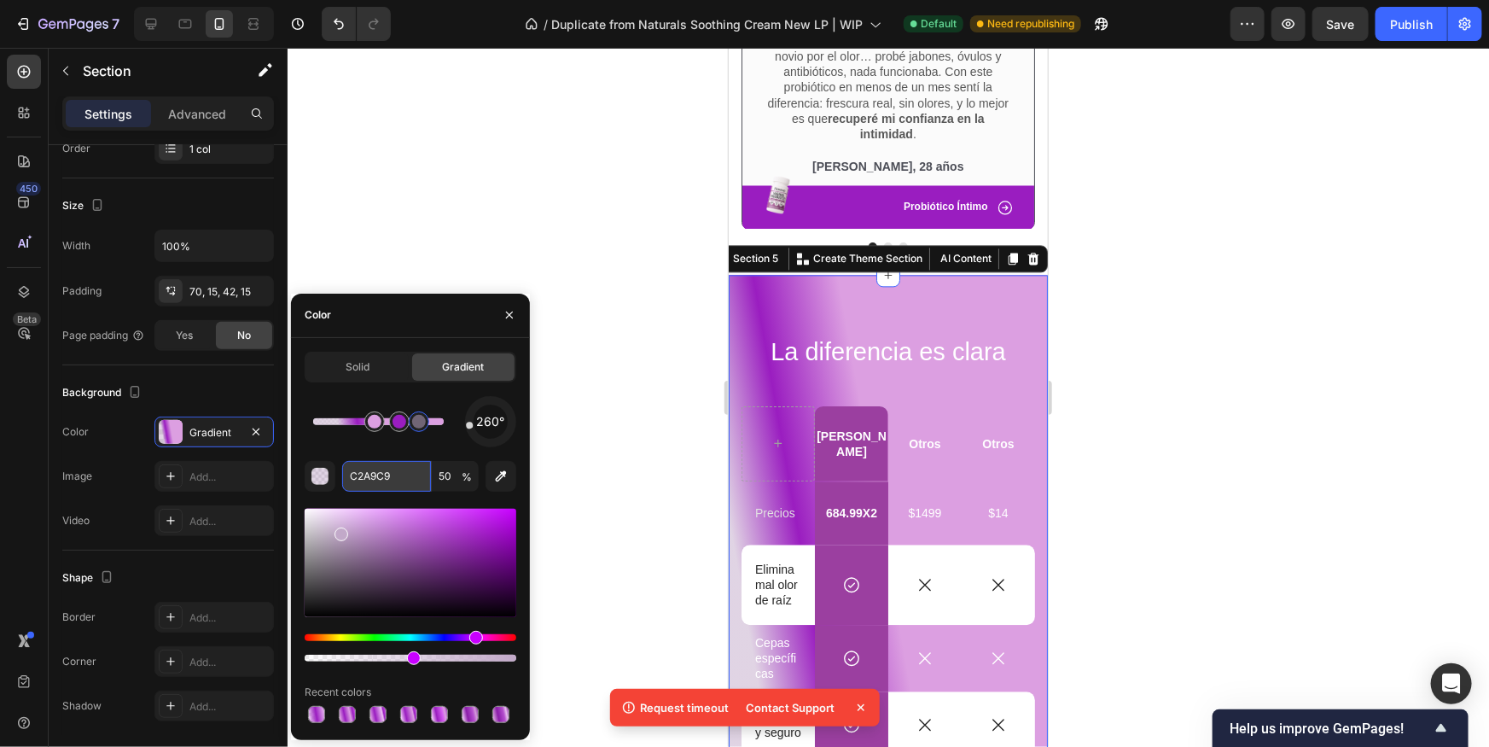
click at [377, 472] on input "C2A9C9" at bounding box center [386, 476] width 89 height 31
paste input "EDBFF4"
click at [355, 449] on div "260° EDBFF4 50 % Recent colors" at bounding box center [411, 561] width 212 height 330
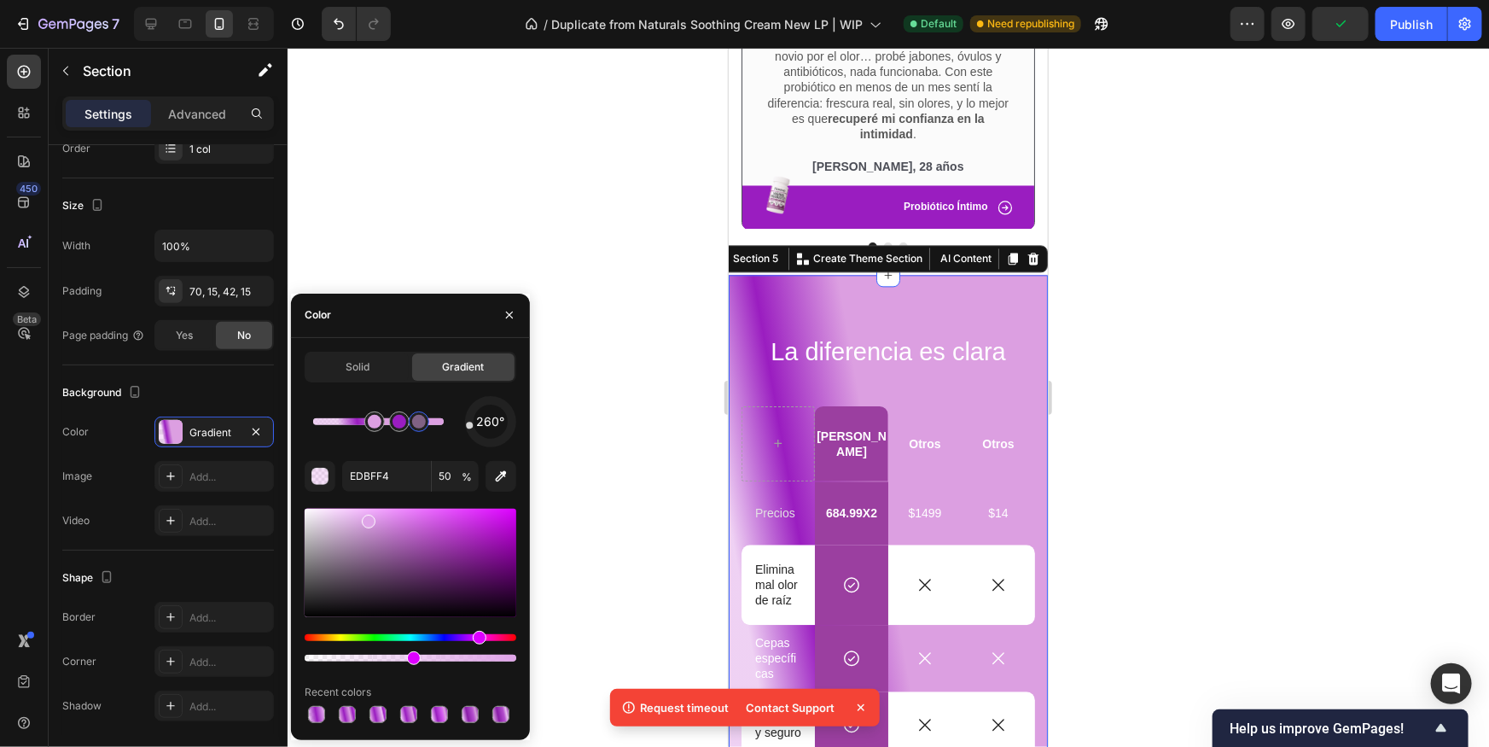
drag, startPoint x: 355, startPoint y: 517, endPoint x: 368, endPoint y: 516, distance: 12.8
click at [368, 516] on div at bounding box center [369, 521] width 14 height 14
drag, startPoint x: 368, startPoint y: 516, endPoint x: 409, endPoint y: 517, distance: 41.0
click at [409, 517] on div at bounding box center [403, 521] width 14 height 14
drag, startPoint x: 401, startPoint y: 517, endPoint x: 388, endPoint y: 518, distance: 12.8
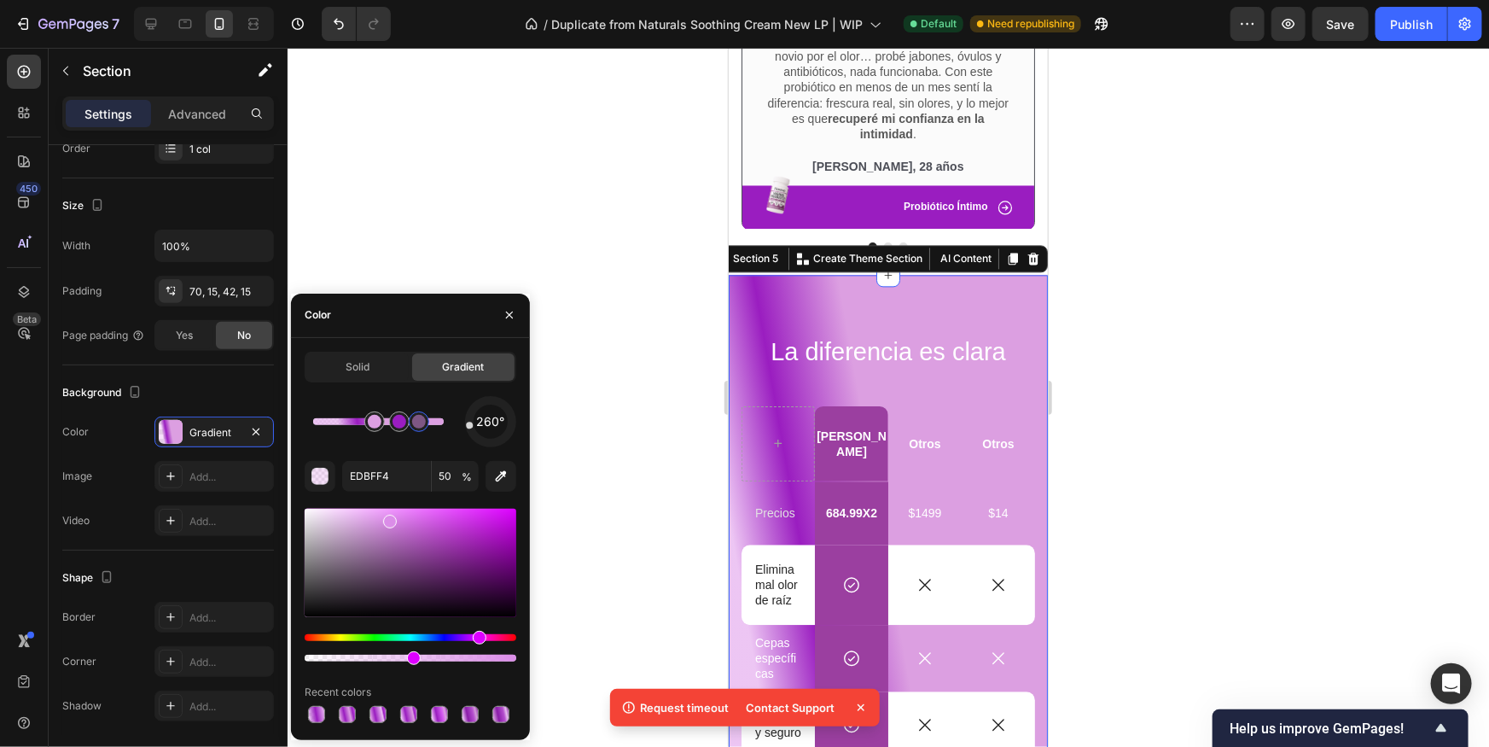
click at [388, 518] on div at bounding box center [411, 562] width 212 height 108
click at [393, 518] on div at bounding box center [394, 521] width 14 height 14
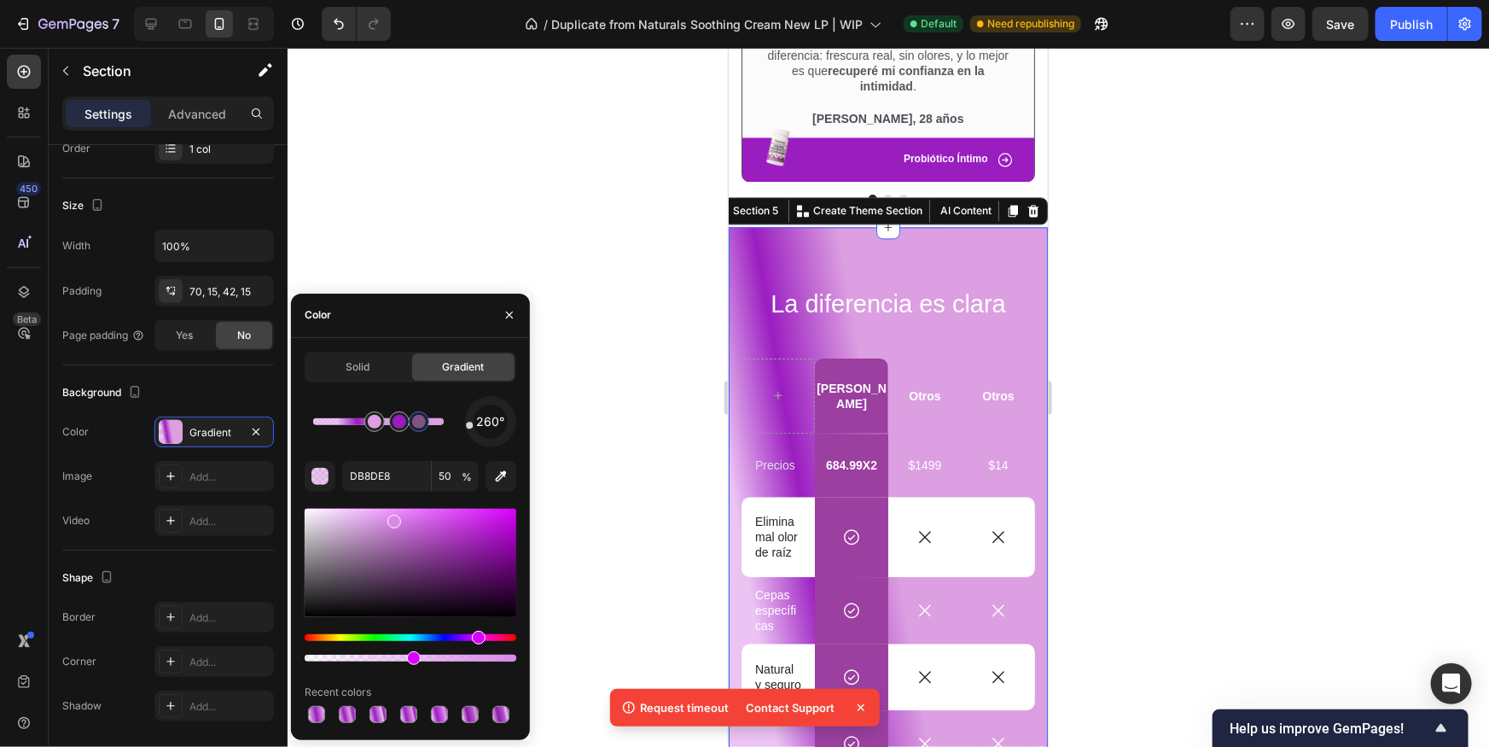
type input "D988E8"
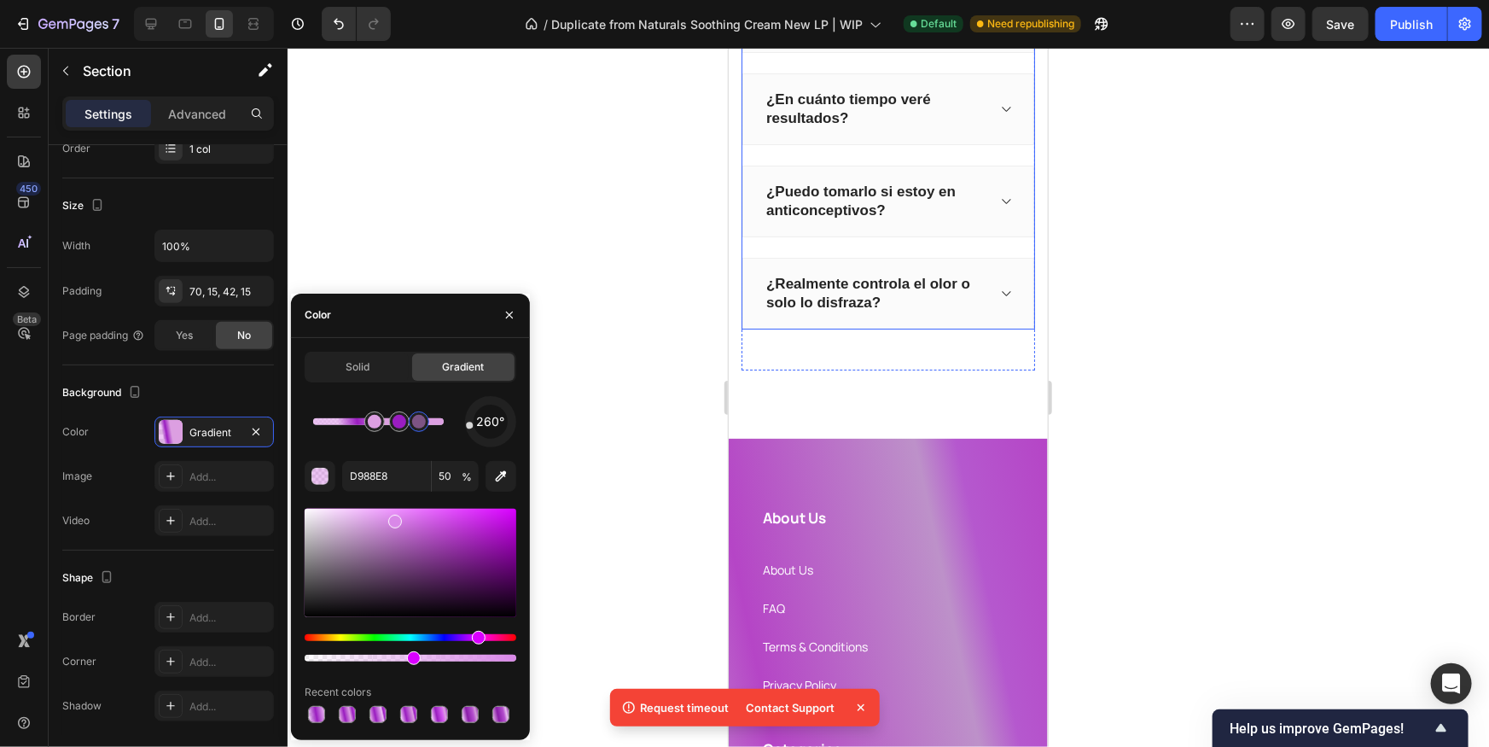
scroll to position [3263, 0]
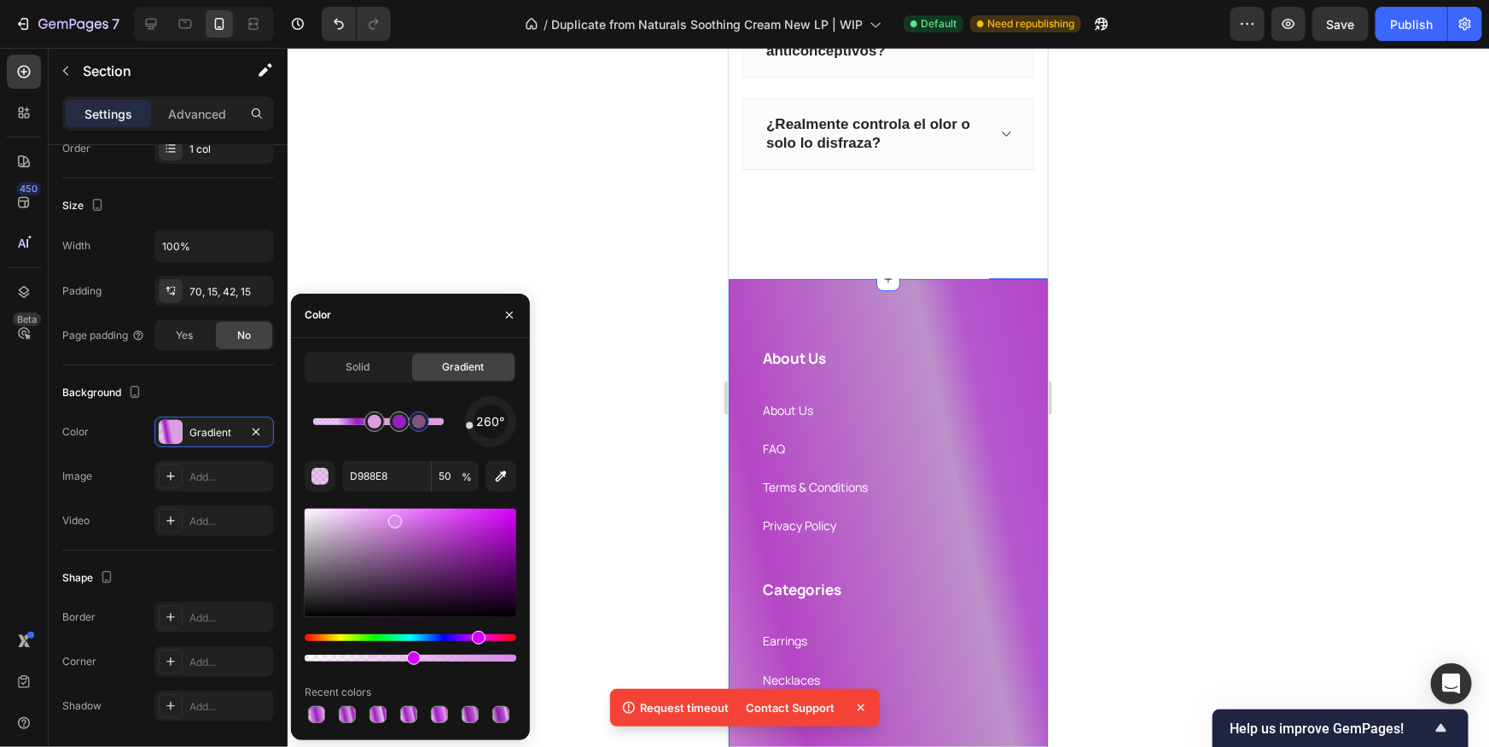
click at [981, 282] on div "About Us Heading About Us Text block FAQ Text block Terms & Conditions Text blo…" at bounding box center [887, 735] width 319 height 915
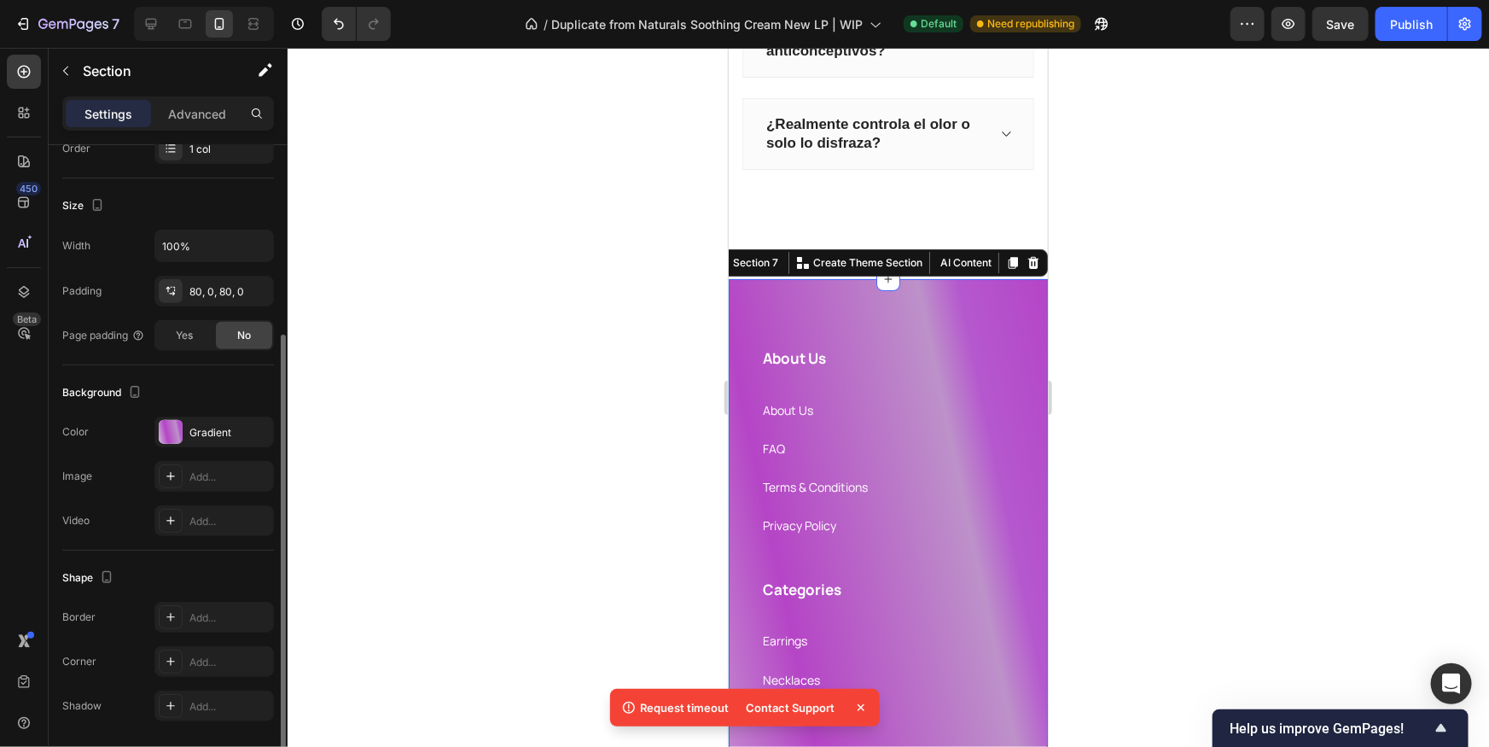
drag, startPoint x: 158, startPoint y: 424, endPoint x: 212, endPoint y: 457, distance: 63.9
click at [159, 424] on div at bounding box center [171, 432] width 24 height 24
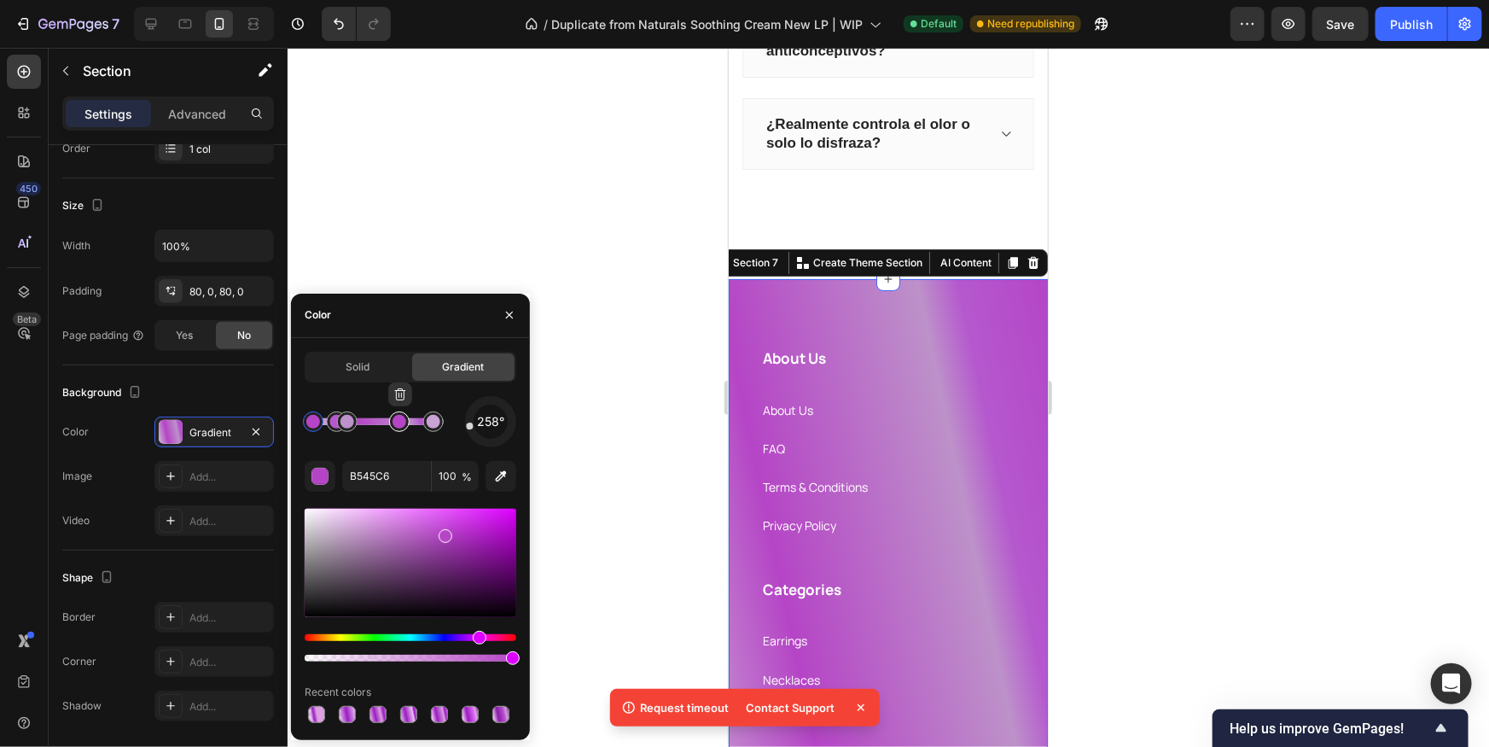
click at [394, 422] on div at bounding box center [399, 422] width 14 height 14
click at [399, 468] on input "B545C6" at bounding box center [386, 476] width 89 height 31
paste input "9A1DC0"
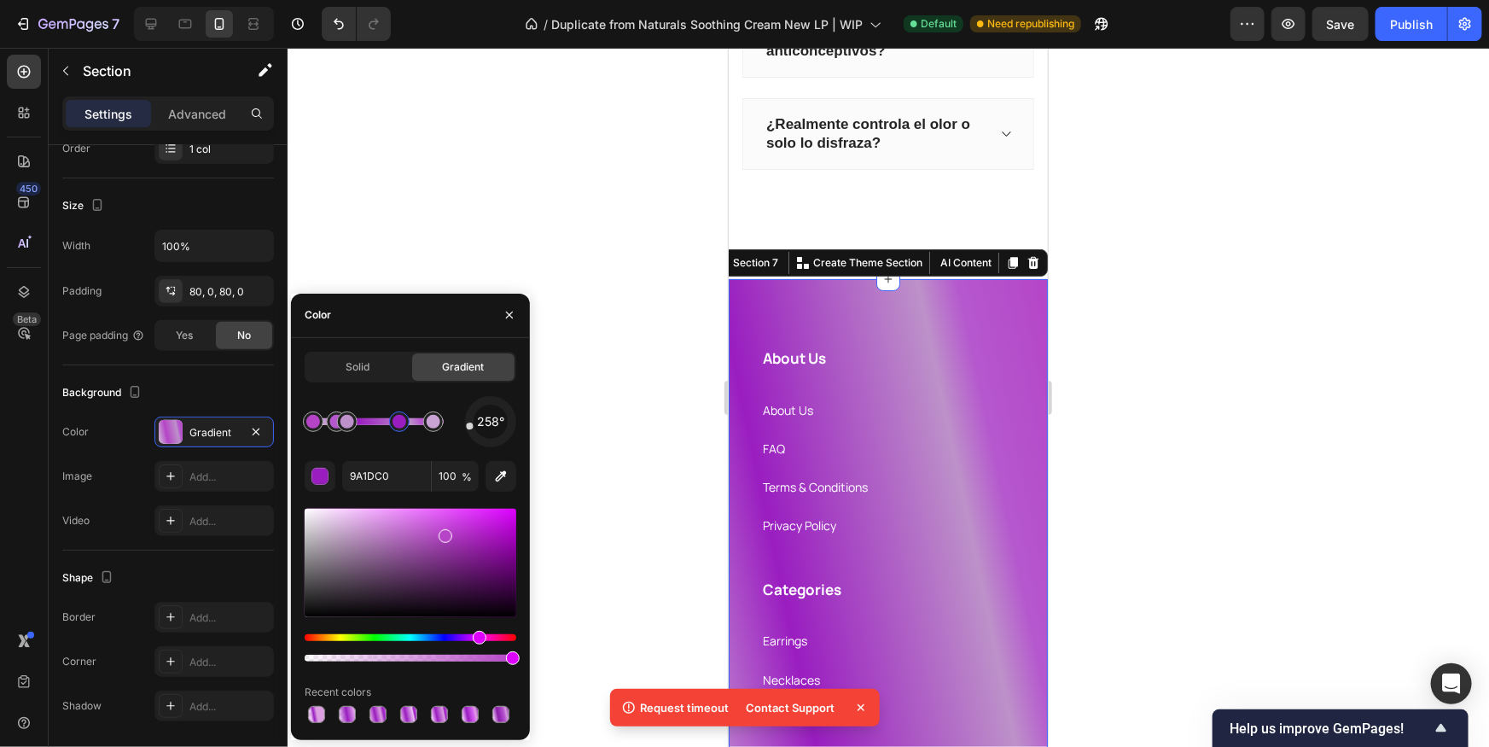
click at [396, 451] on div "258° 9A1DC0 100 % Recent colors" at bounding box center [411, 561] width 212 height 330
click at [307, 419] on div at bounding box center [313, 422] width 14 height 14
click at [386, 467] on input "B545C6" at bounding box center [386, 476] width 89 height 31
paste input "9A1DC0"
drag, startPoint x: 392, startPoint y: 450, endPoint x: 353, endPoint y: 439, distance: 41.0
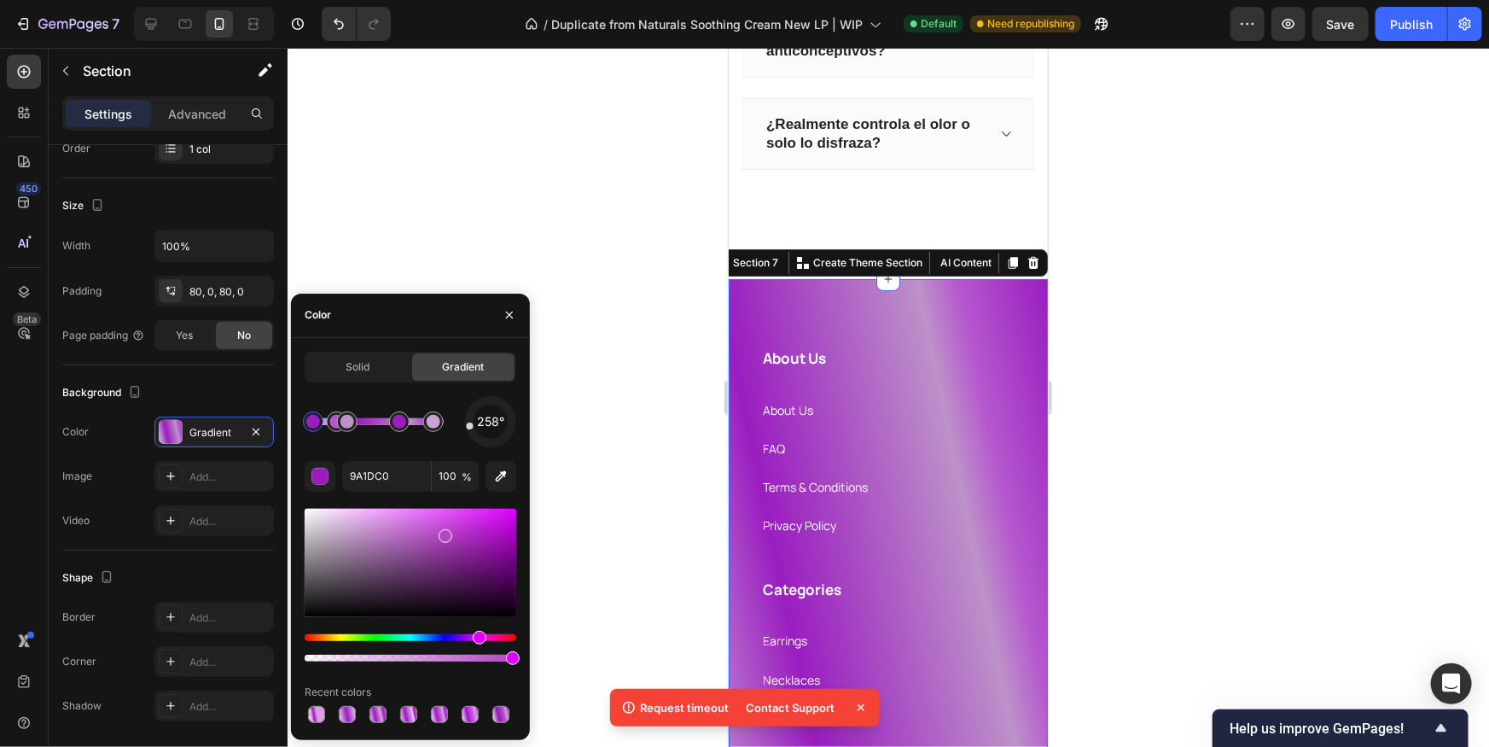
click at [392, 450] on div "258° 9A1DC0 100 % Recent colors" at bounding box center [411, 561] width 212 height 330
click at [332, 426] on div at bounding box center [347, 421] width 31 height 31
click at [375, 477] on input "BD91C9" at bounding box center [386, 476] width 89 height 31
paste input "D55DF0"
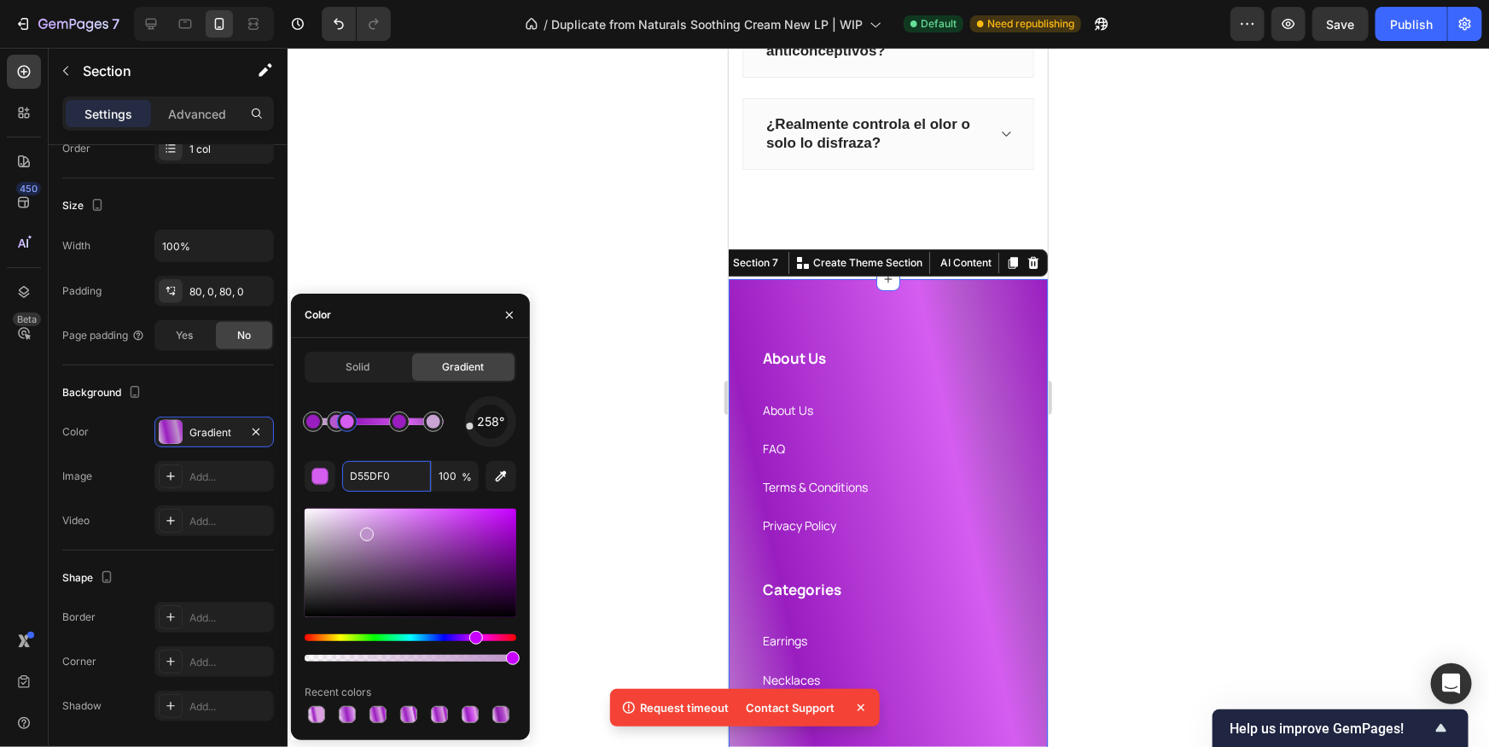
type input "D55DF0"
click at [377, 452] on div "258° D55DF0 100 % Recent colors" at bounding box center [411, 561] width 212 height 330
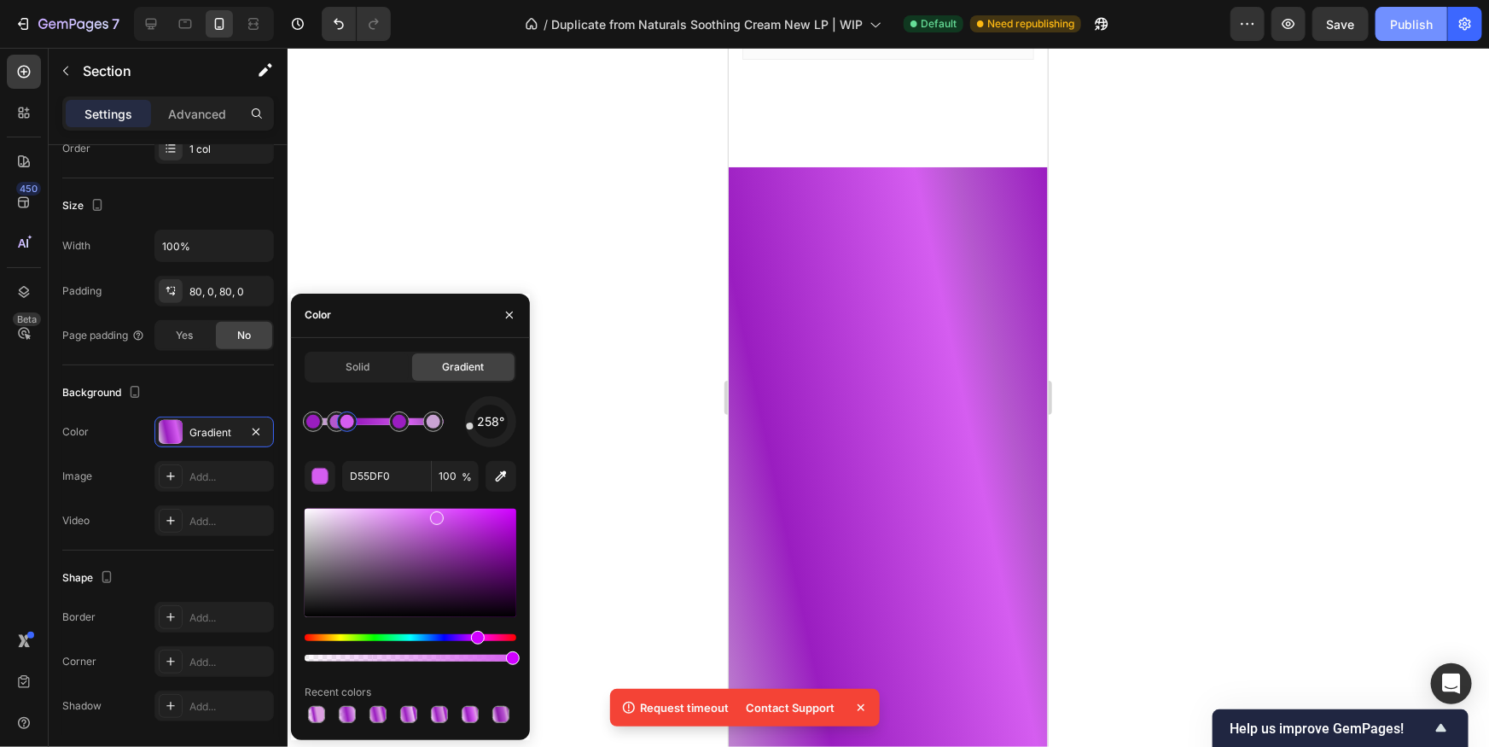
scroll to position [2159, 0]
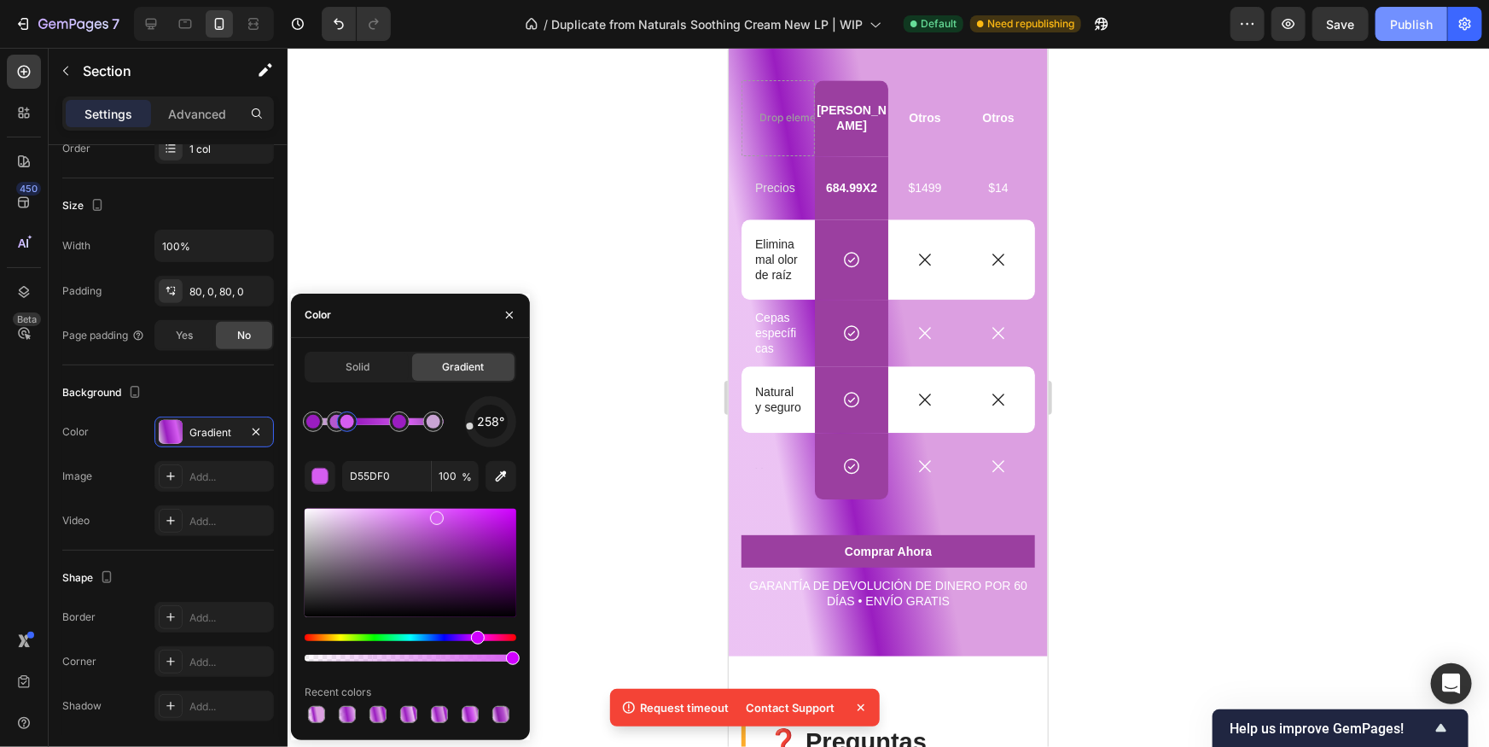
click at [1415, 24] on div "Publish" at bounding box center [1411, 24] width 43 height 18
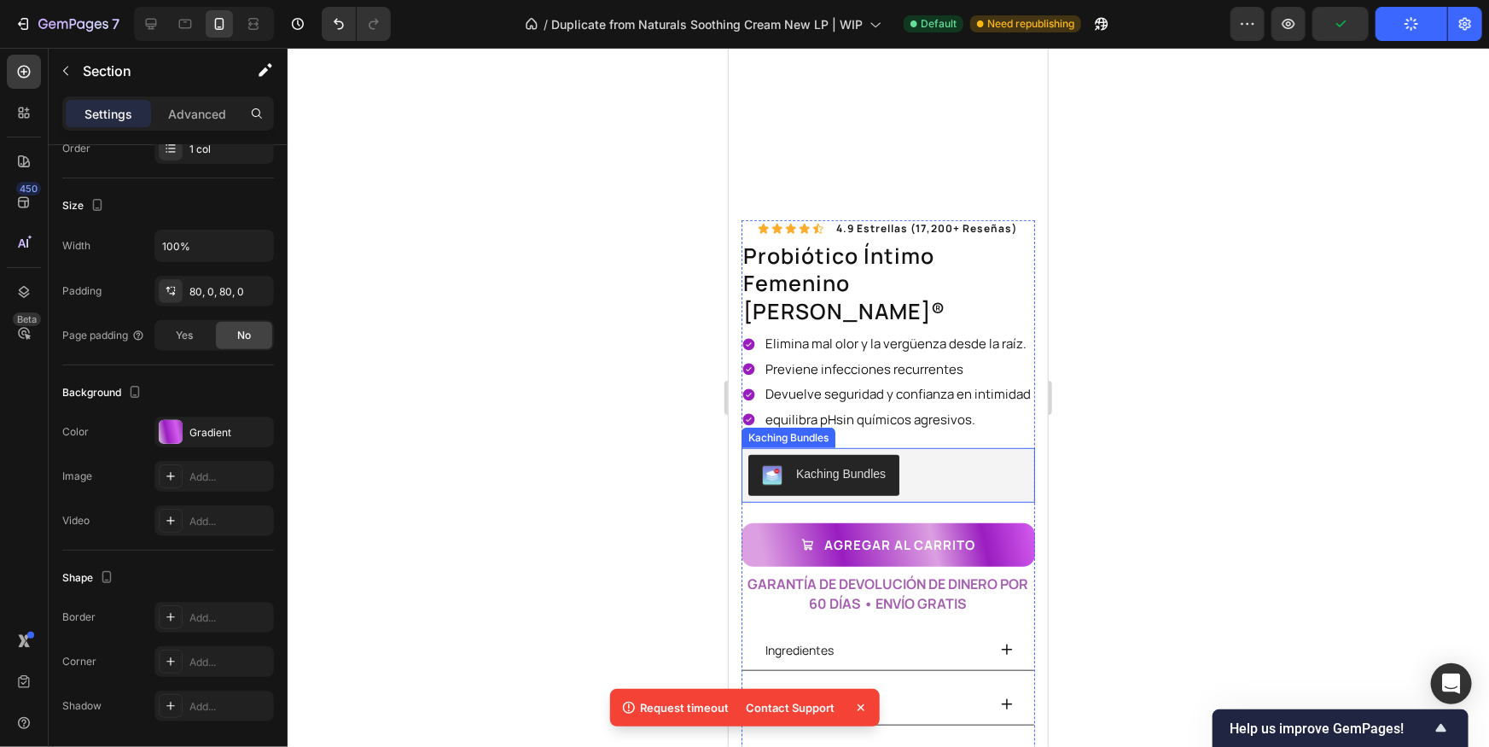
scroll to position [517, 0]
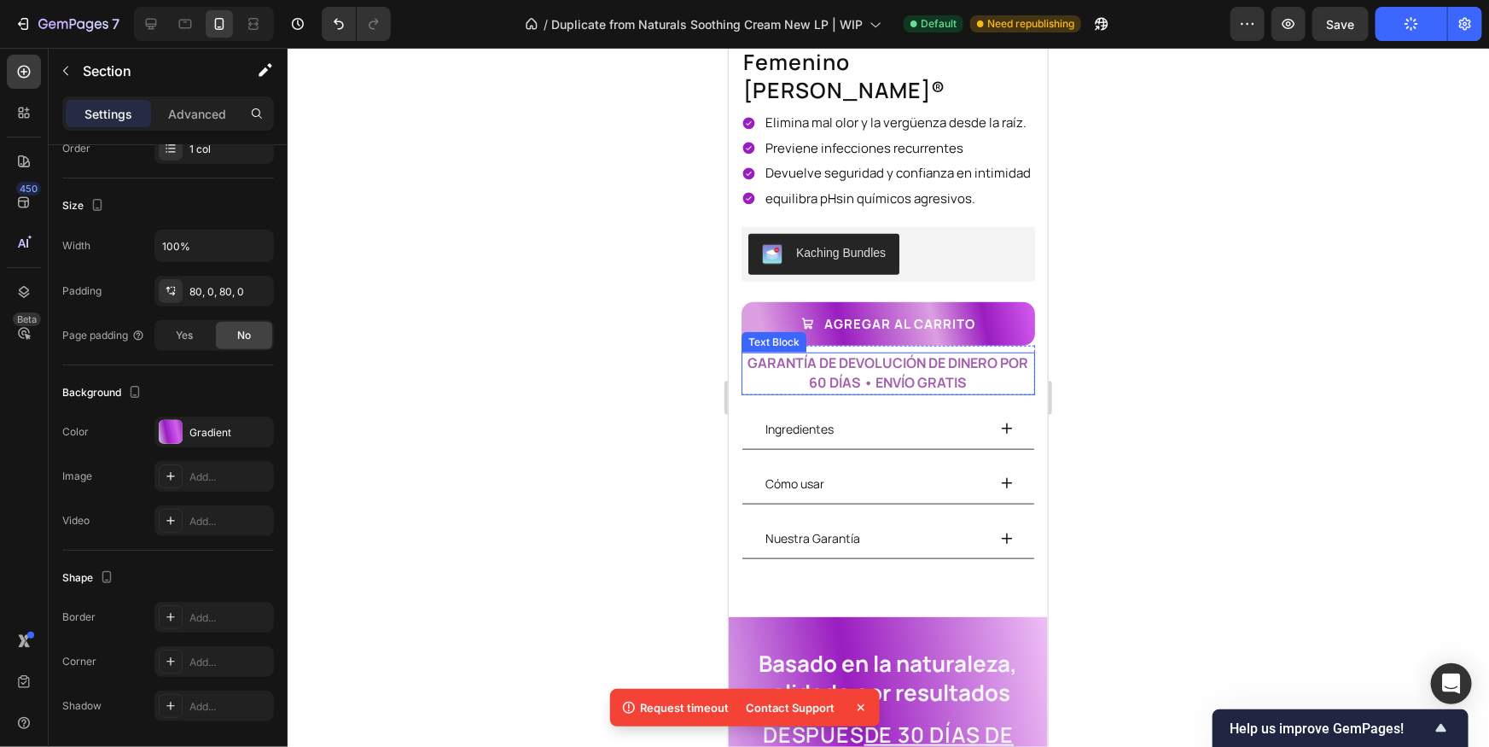
click at [910, 352] on strong "GARANTÍA DE DEVOLUCIÓN DE DINERO POR 60 DÍAS • ENVÍO GRATIS" at bounding box center [887, 371] width 281 height 38
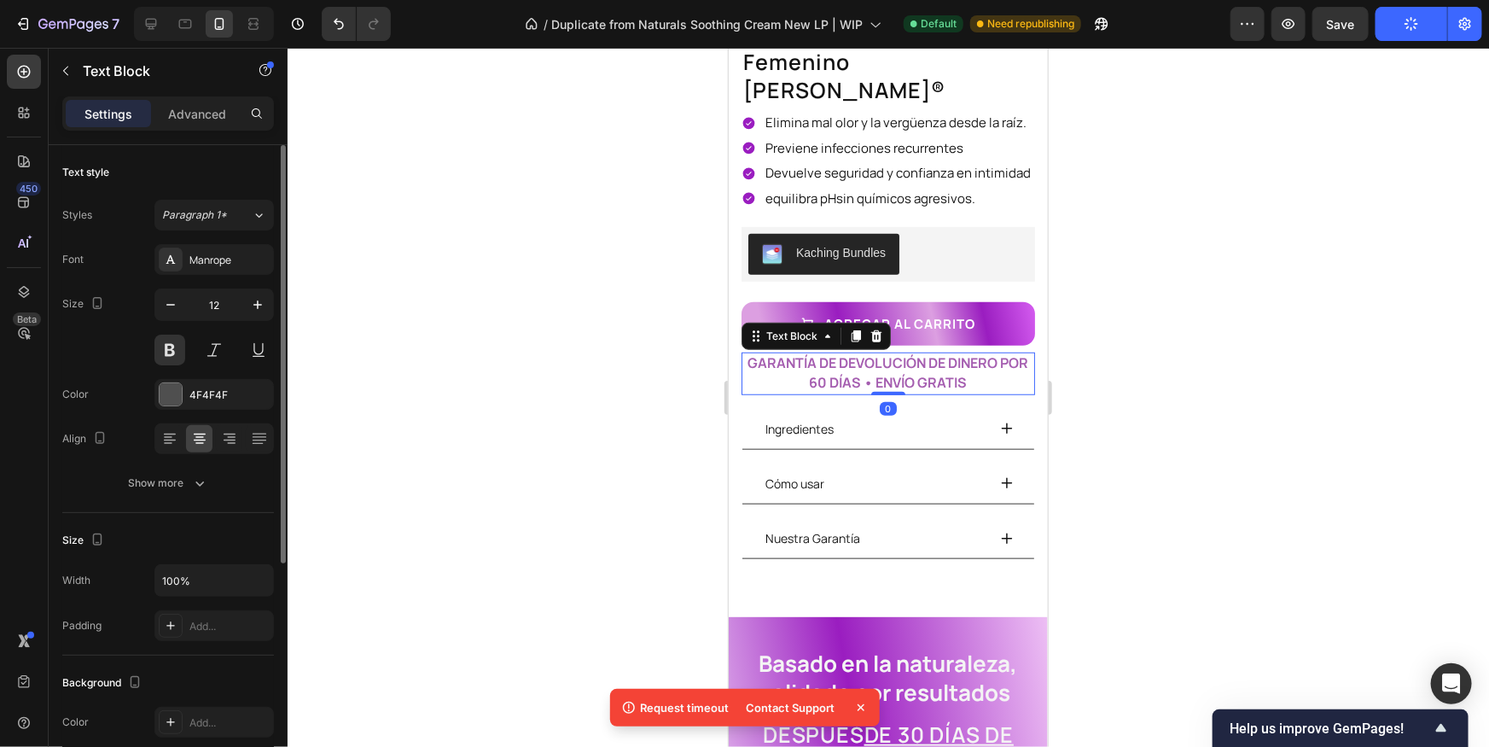
scroll to position [51, 0]
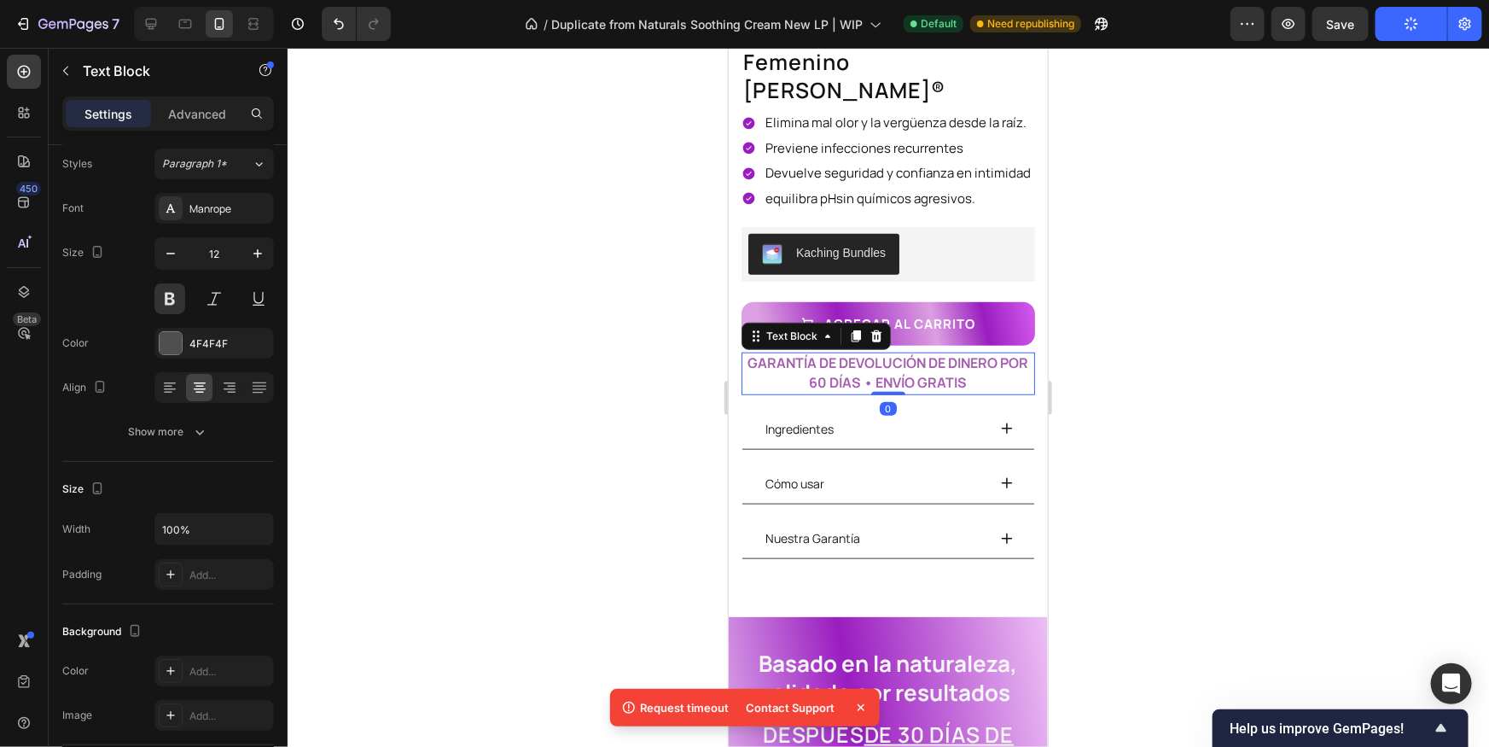
click at [826, 352] on strong "GARANTÍA DE DEVOLUCIÓN DE DINERO POR 60 DÍAS • ENVÍO GRATIS" at bounding box center [887, 371] width 281 height 38
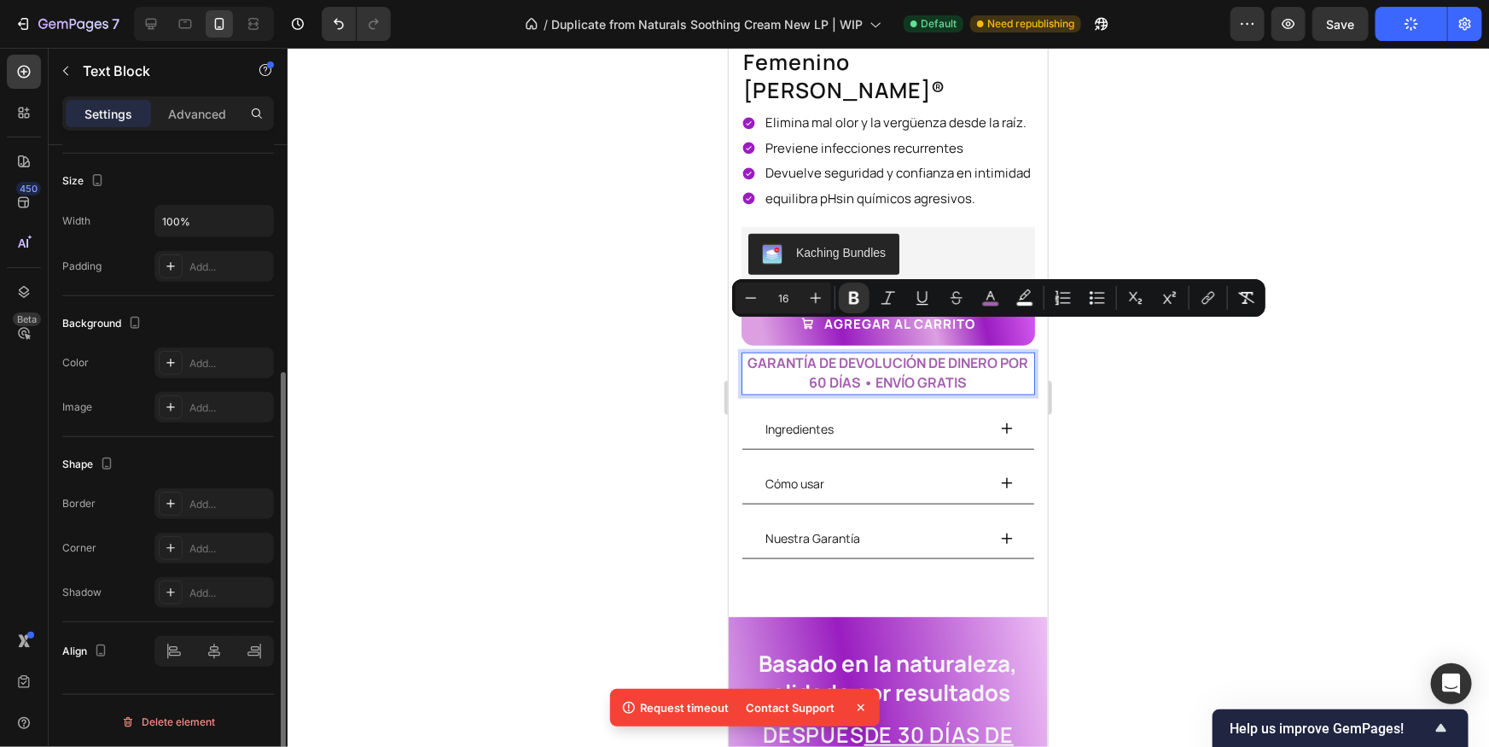
scroll to position [0, 0]
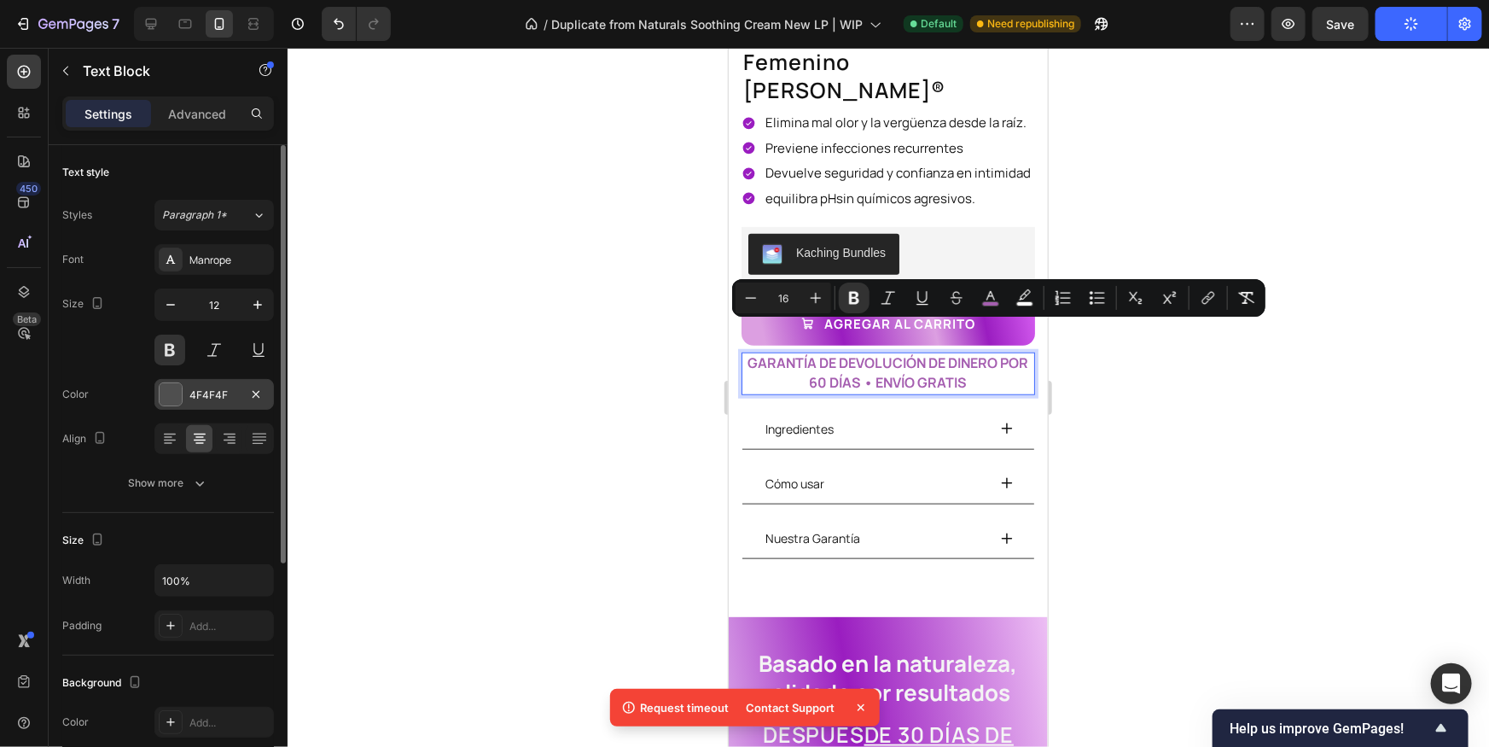
click at [183, 398] on div "4F4F4F" at bounding box center [213, 394] width 119 height 31
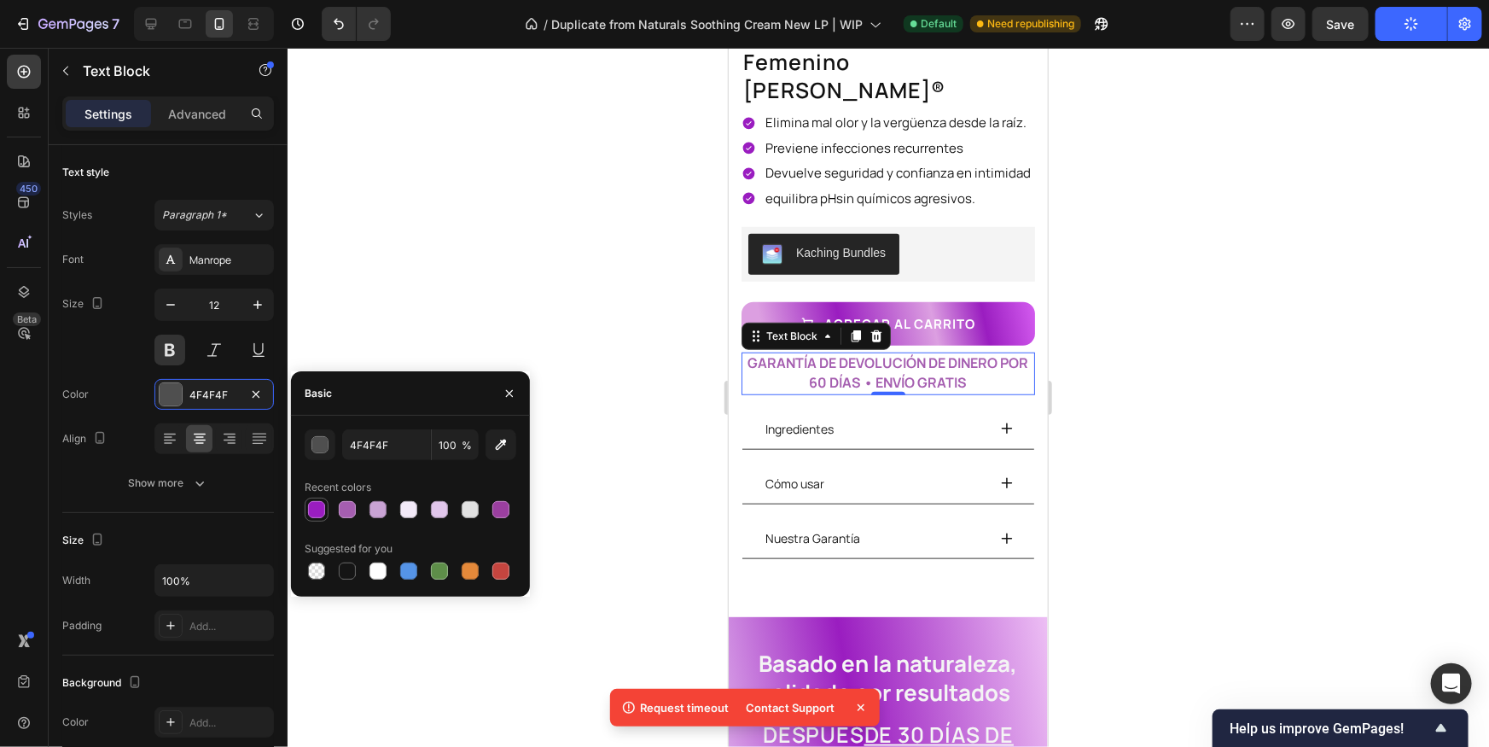
click at [313, 514] on div at bounding box center [316, 509] width 17 height 17
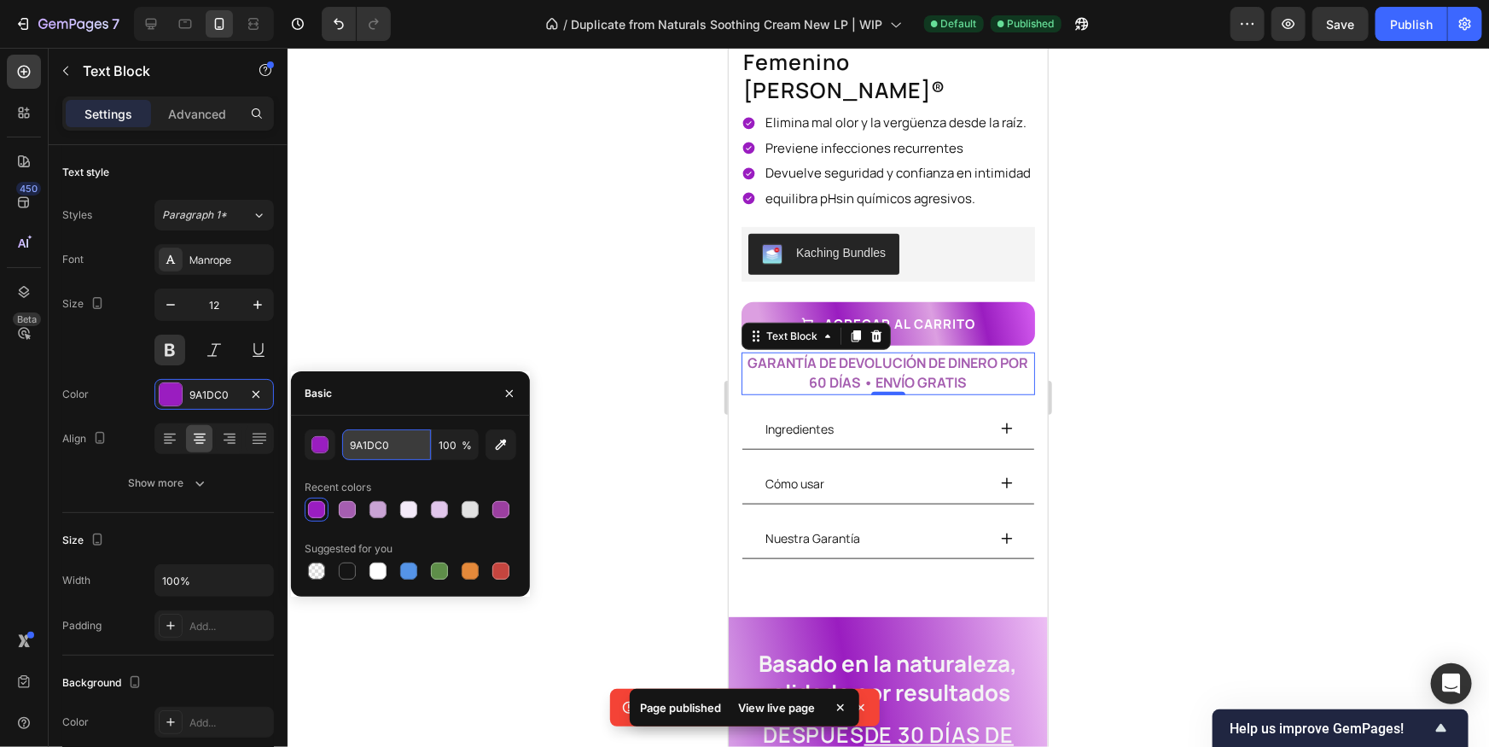
click at [381, 453] on input "9A1DC0" at bounding box center [386, 444] width 89 height 31
click at [381, 451] on input "9A1DC0" at bounding box center [386, 444] width 89 height 31
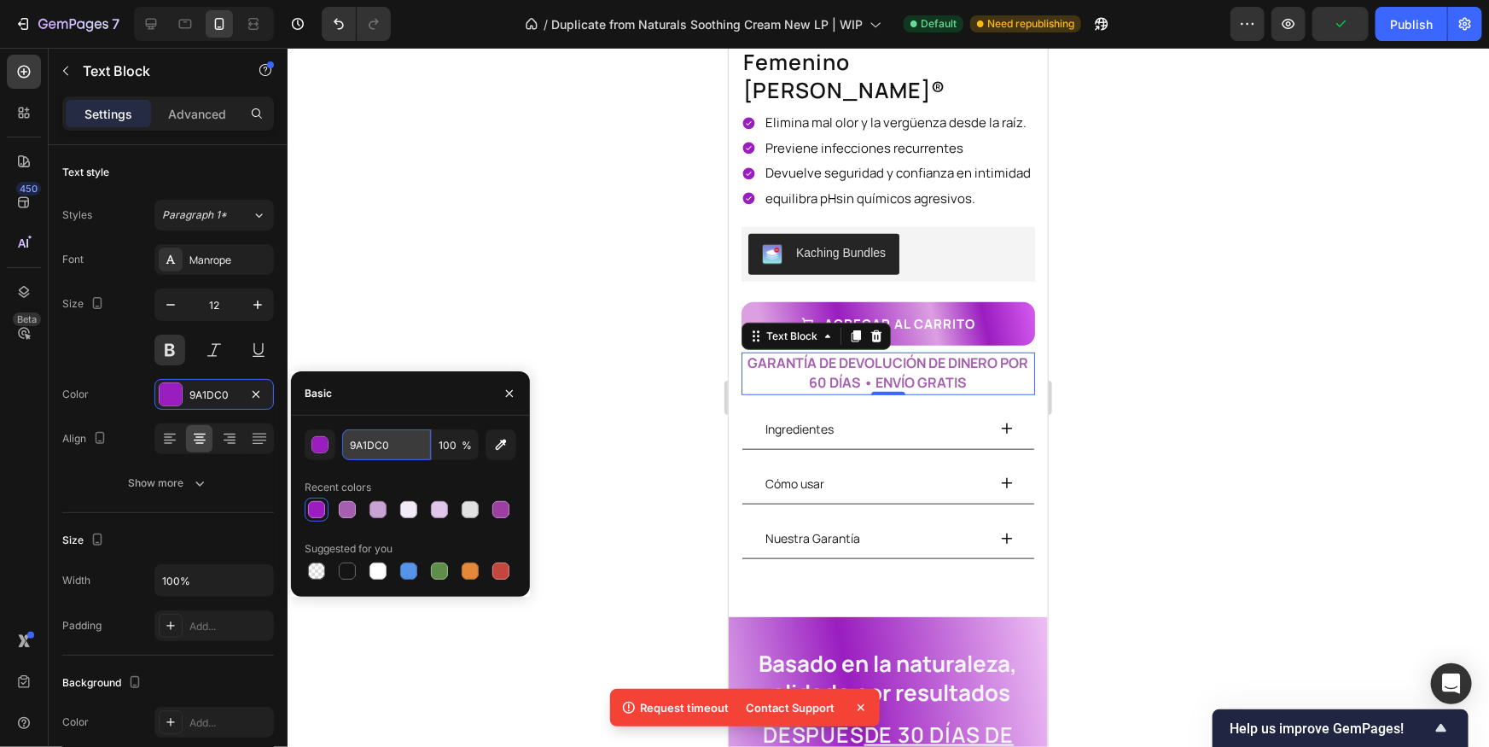
click at [386, 450] on input "9A1DC0" at bounding box center [386, 444] width 89 height 31
paste input "D55DF"
type input "D55DF0"
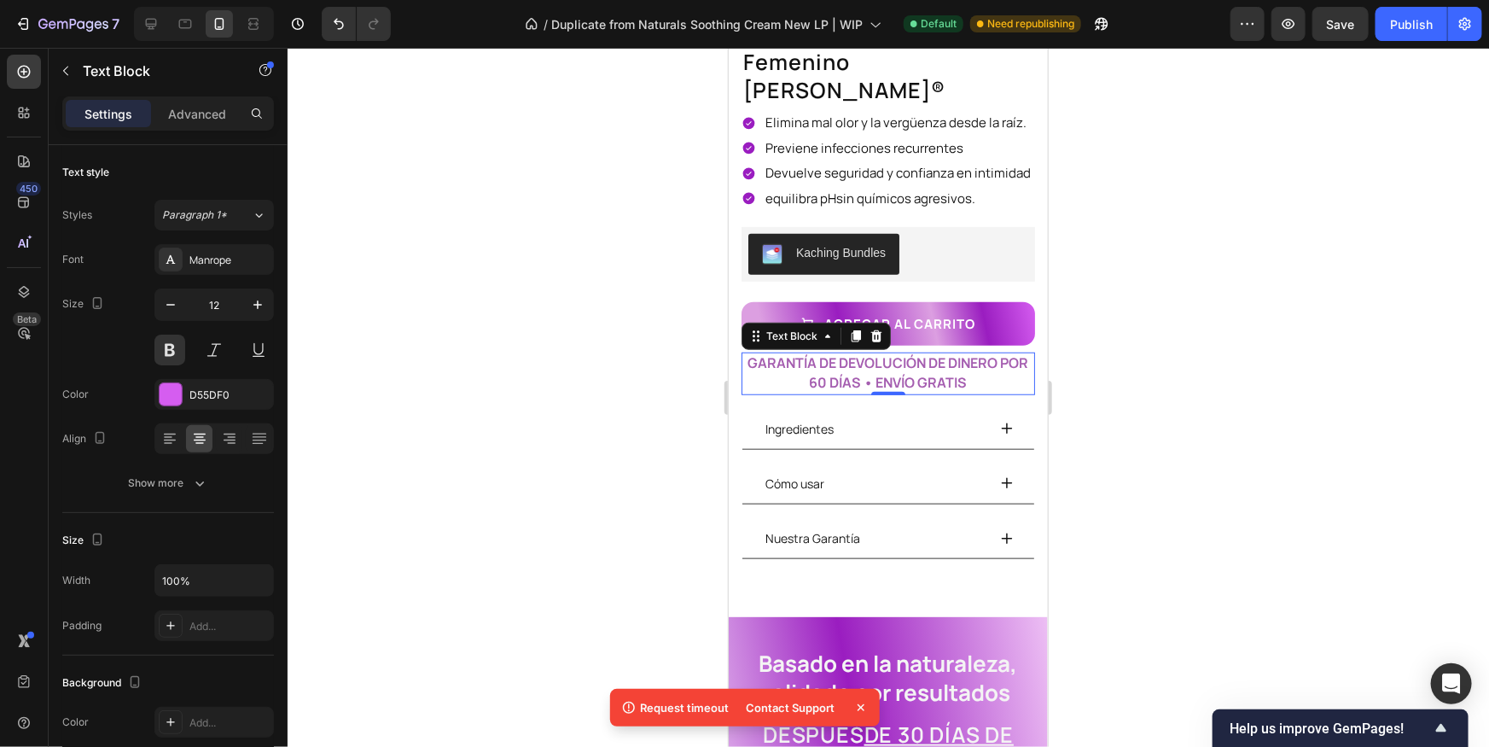
click at [1159, 418] on div at bounding box center [888, 397] width 1201 height 699
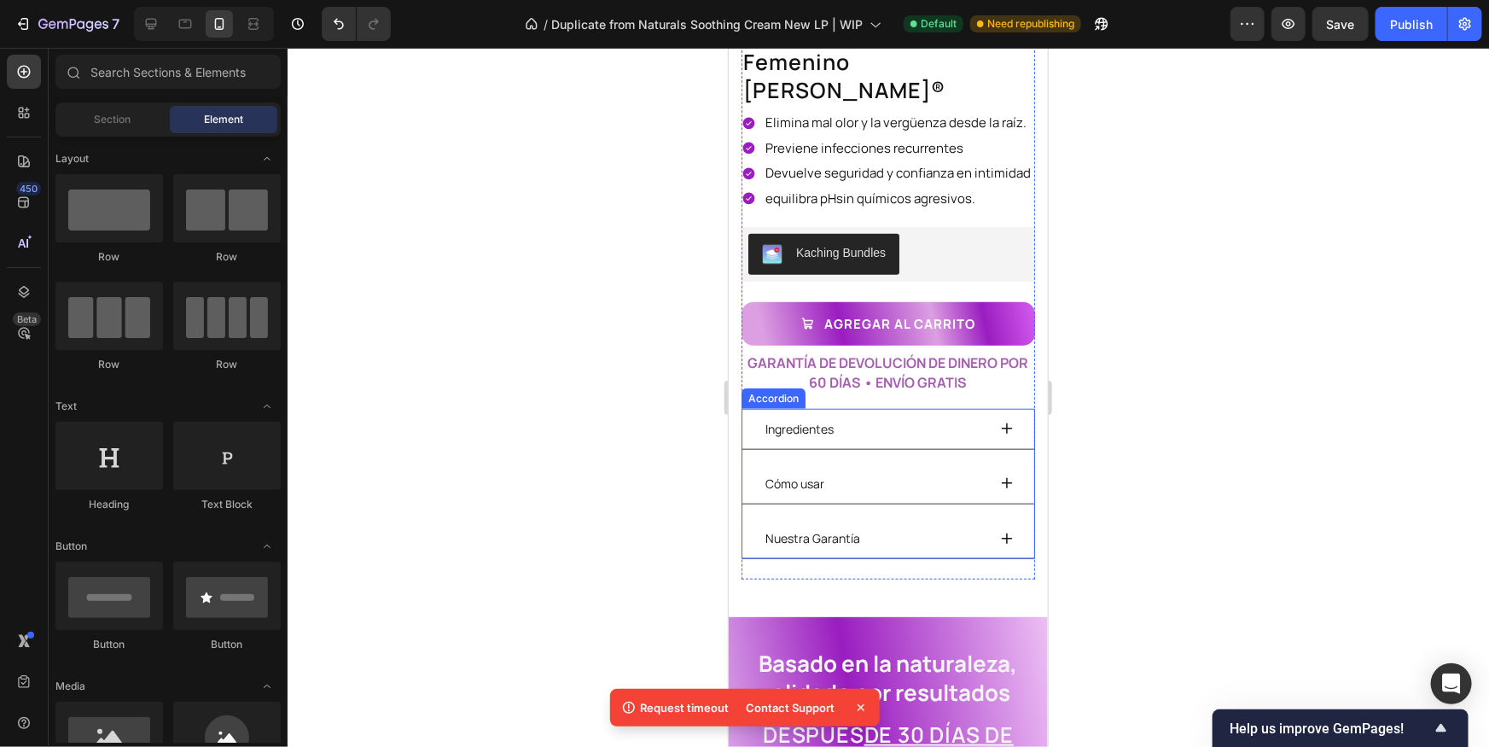
click at [813, 356] on strong "GARANTÍA DE DEVOLUCIÓN DE DINERO POR 60 DÍAS • ENVÍO GRATIS" at bounding box center [887, 371] width 281 height 38
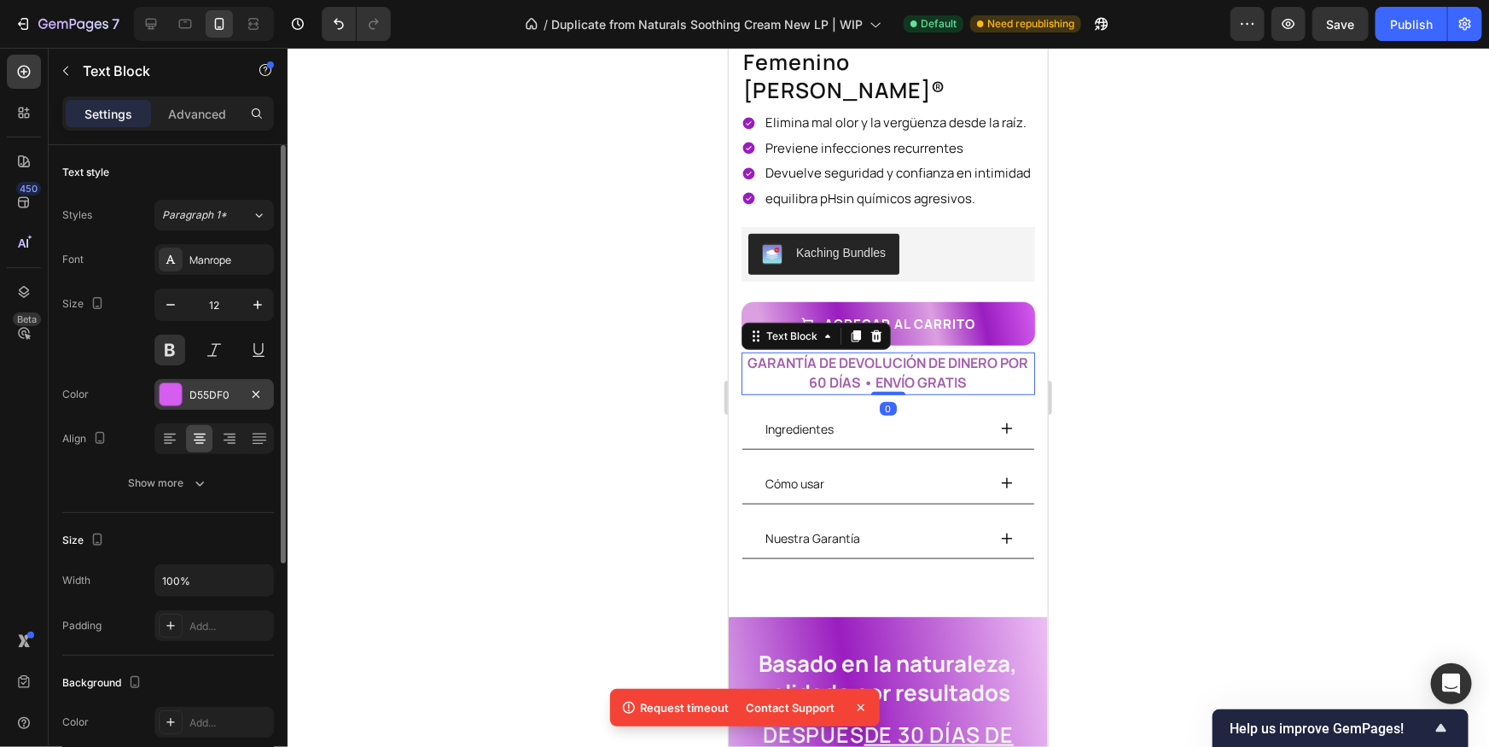
click at [188, 386] on div "D55DF0" at bounding box center [213, 394] width 119 height 31
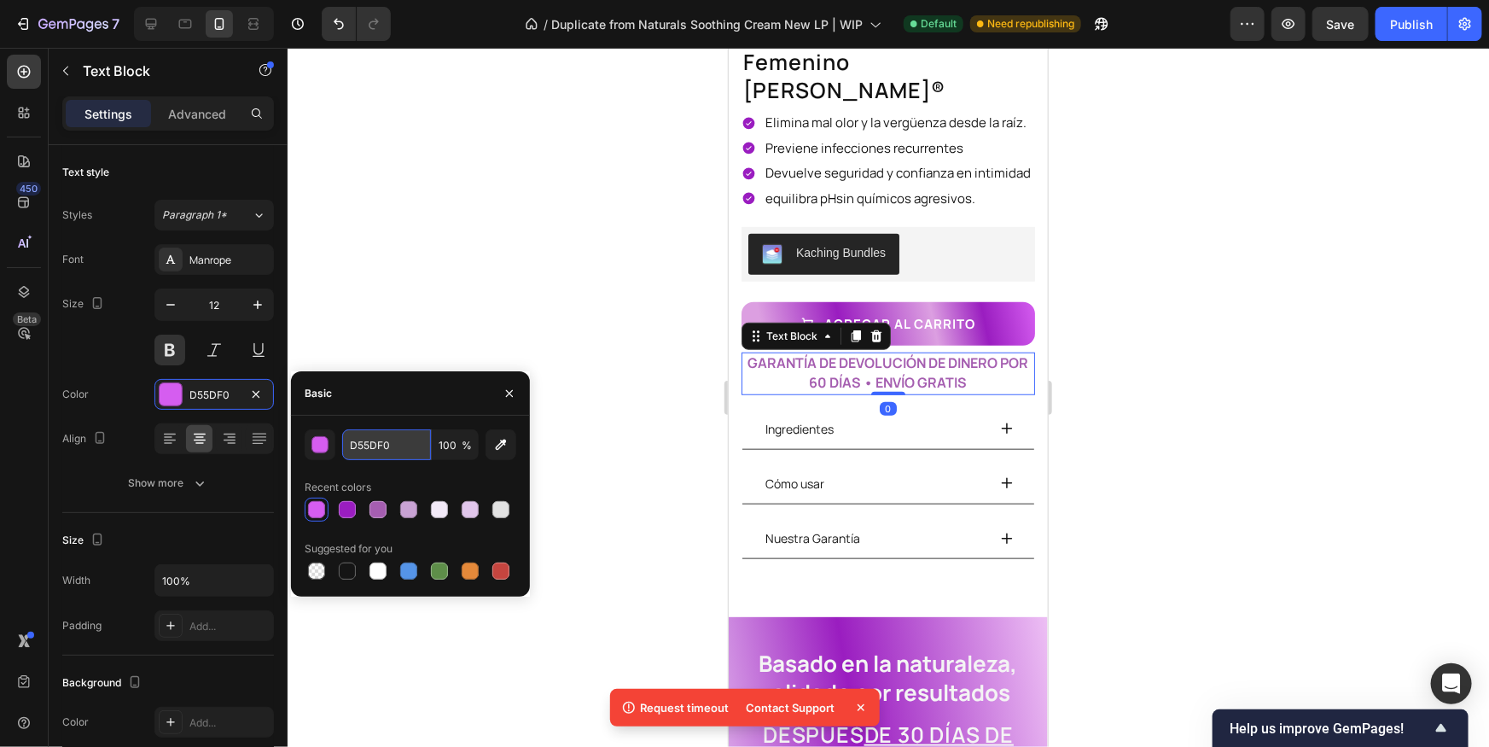
click at [382, 455] on input "D55DF0" at bounding box center [386, 444] width 89 height 31
click at [480, 311] on div at bounding box center [888, 397] width 1201 height 699
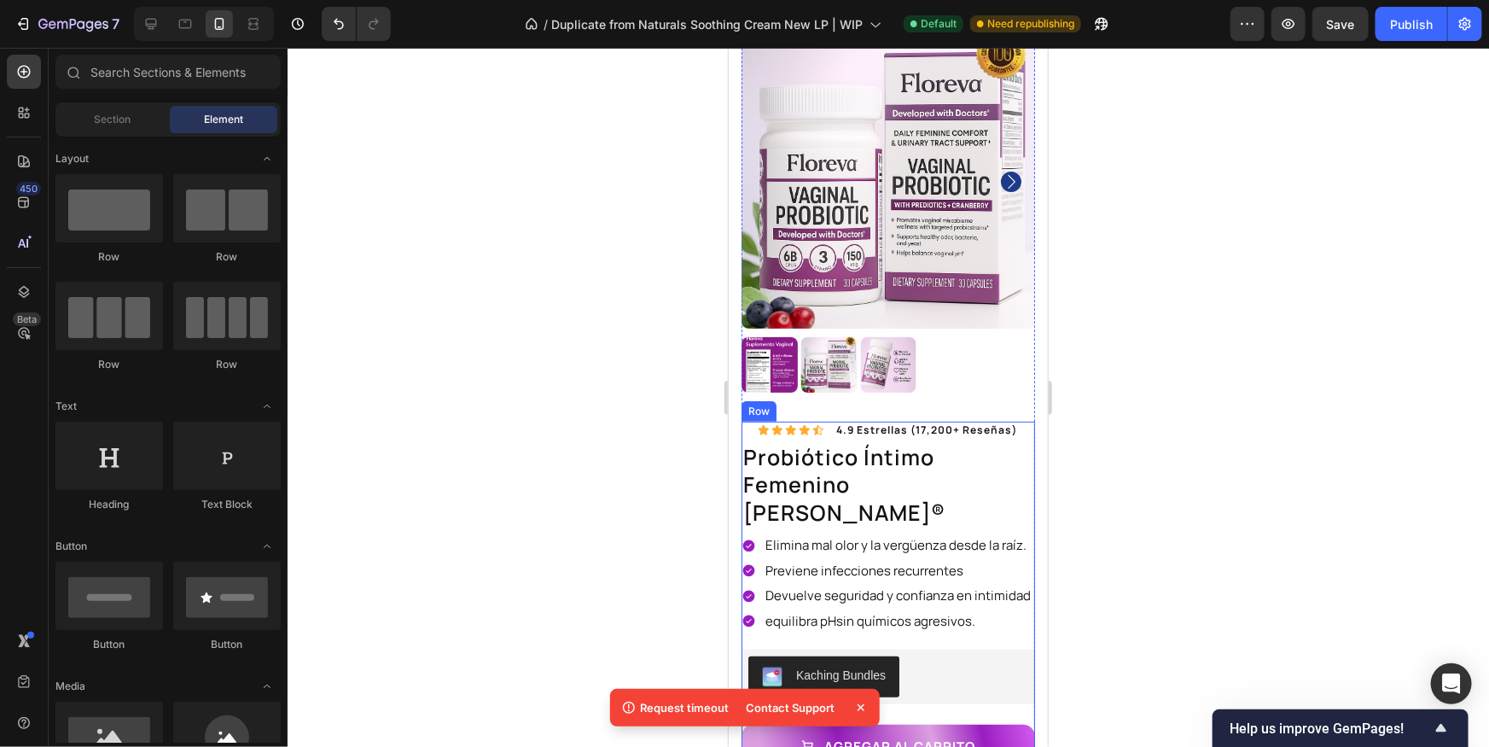
scroll to position [58, 0]
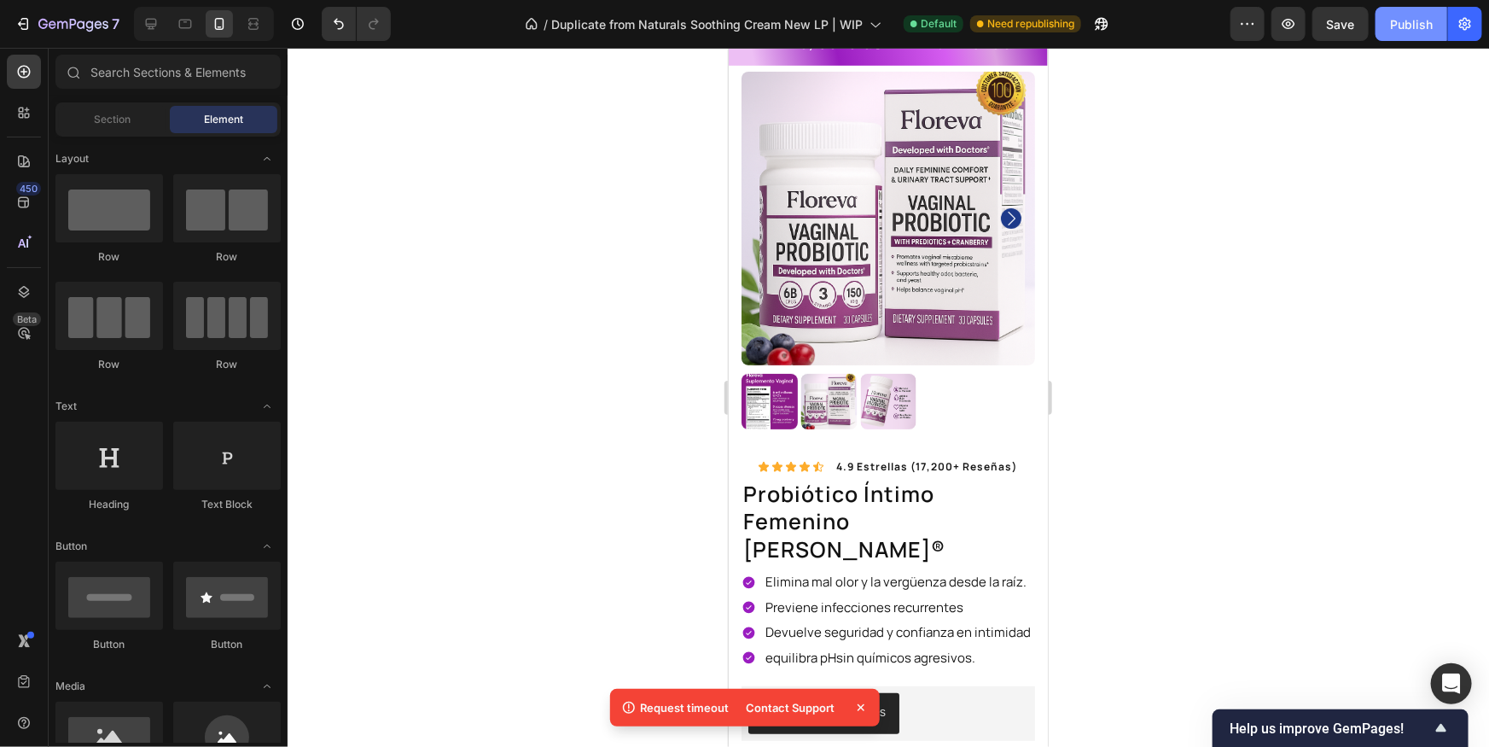
click at [1397, 30] on div "Publish" at bounding box center [1411, 24] width 43 height 18
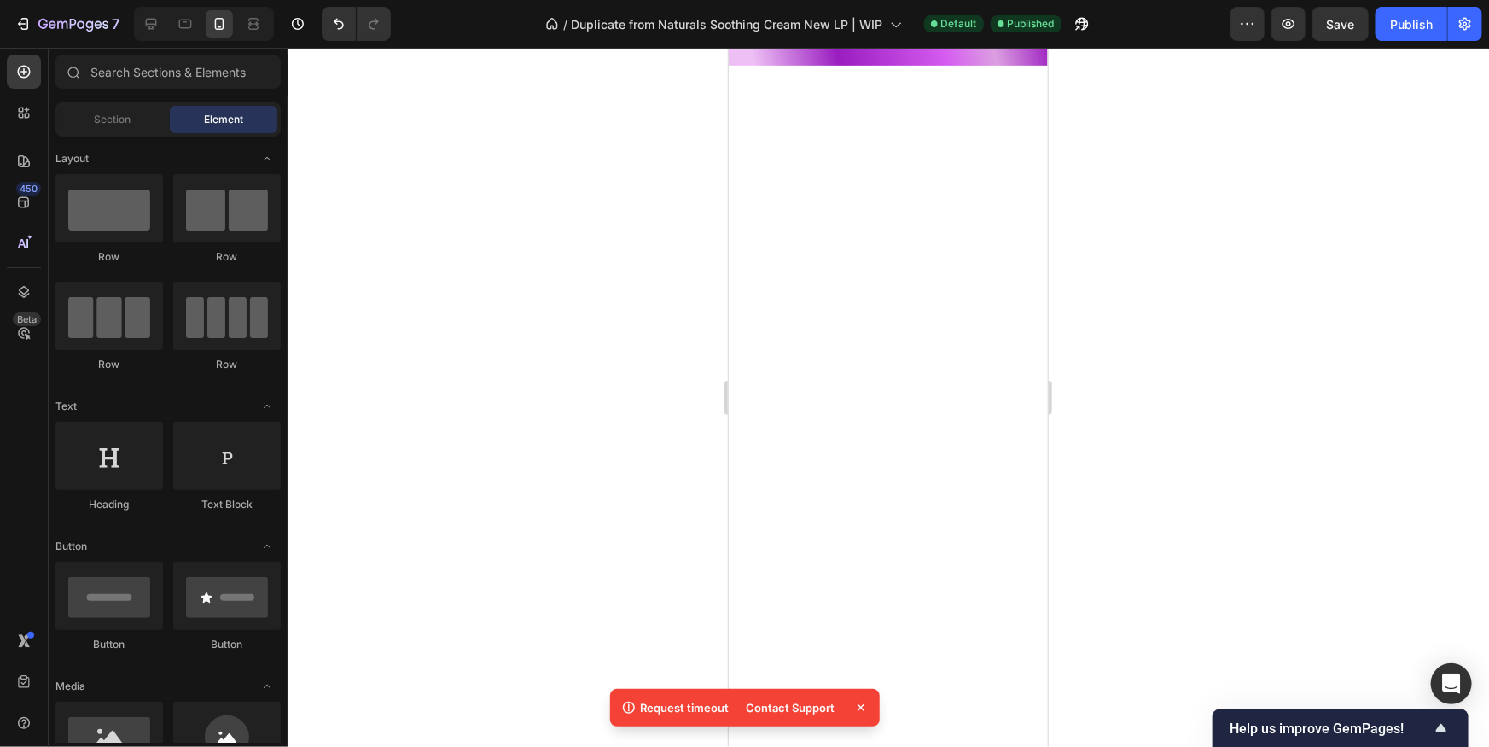
scroll to position [2349, 0]
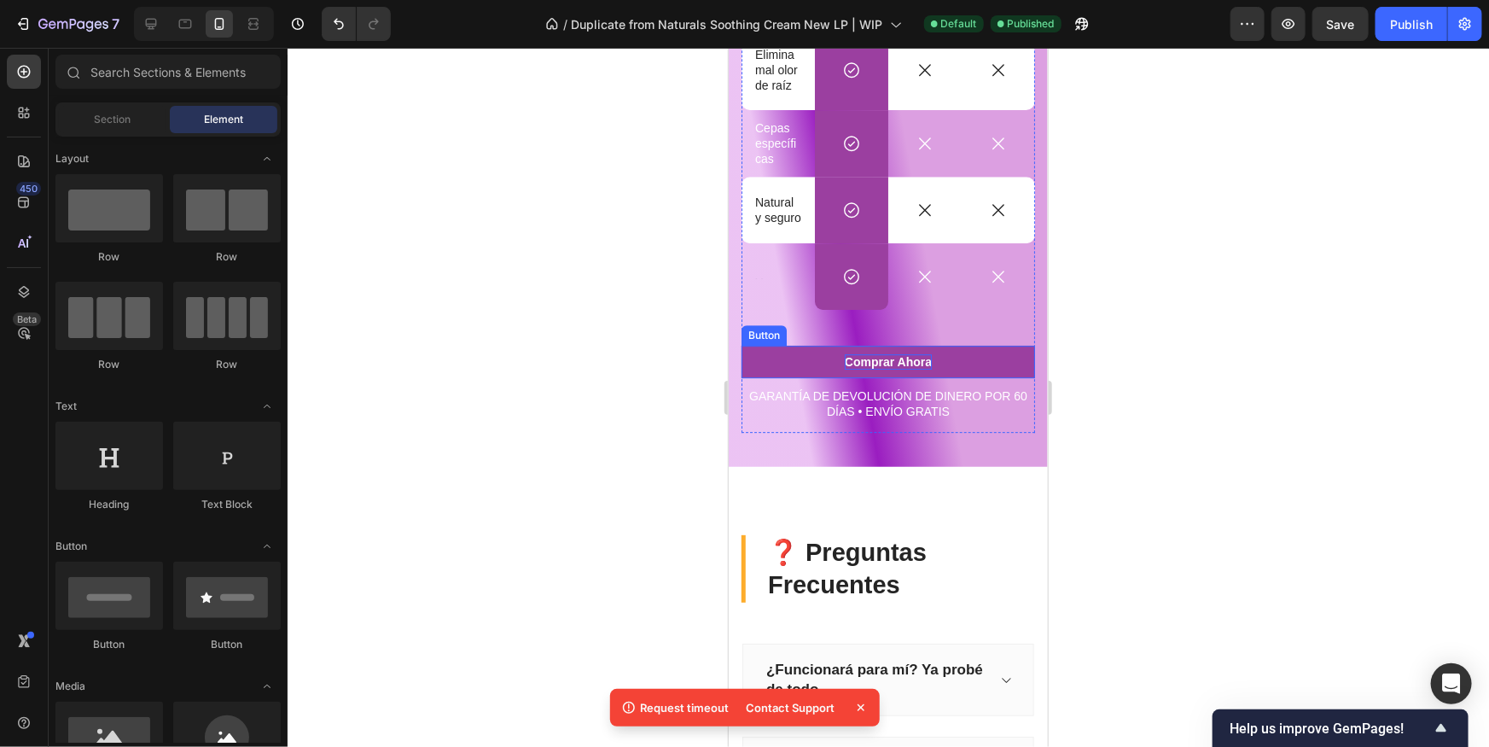
click at [911, 353] on p "Comprar Ahora" at bounding box center [887, 360] width 87 height 15
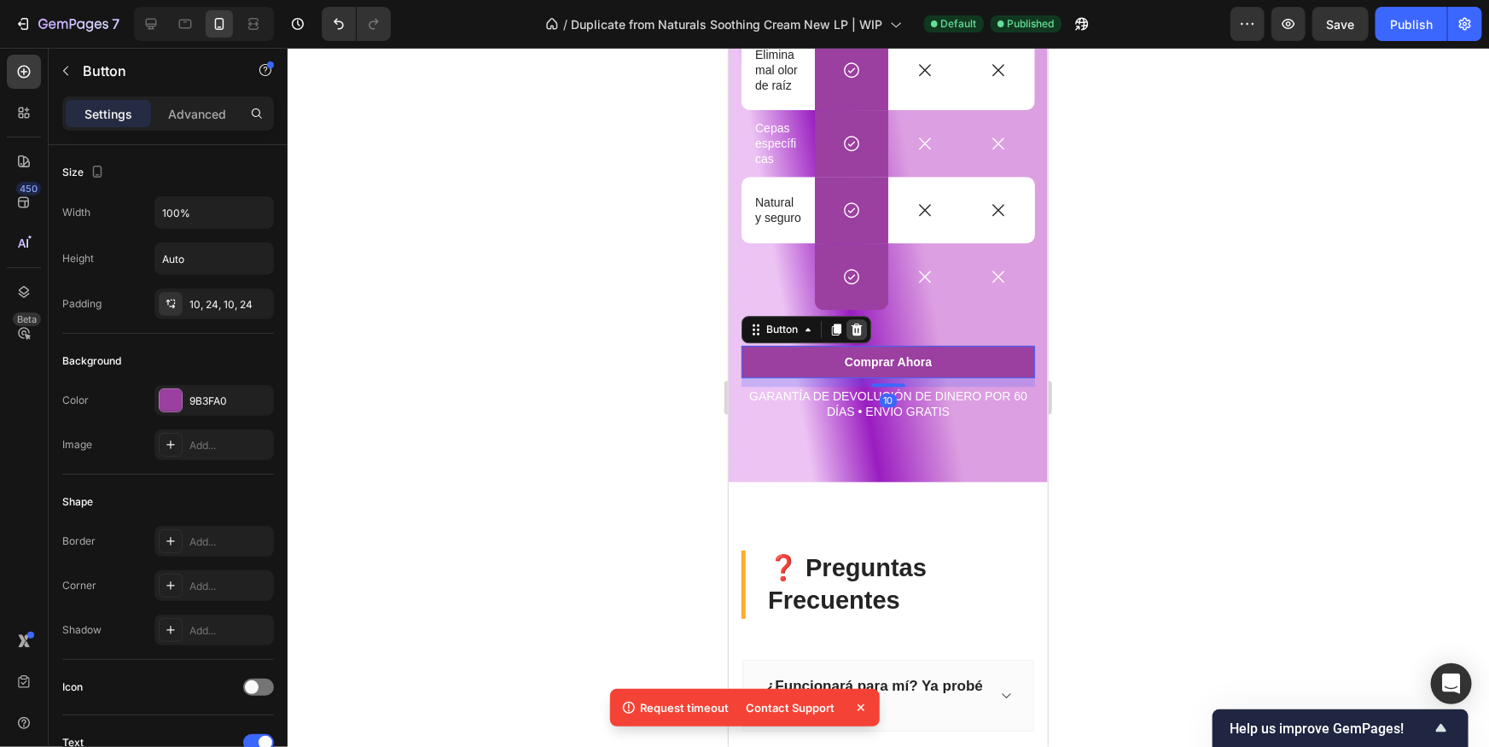
click at [849, 322] on icon at bounding box center [856, 329] width 14 height 14
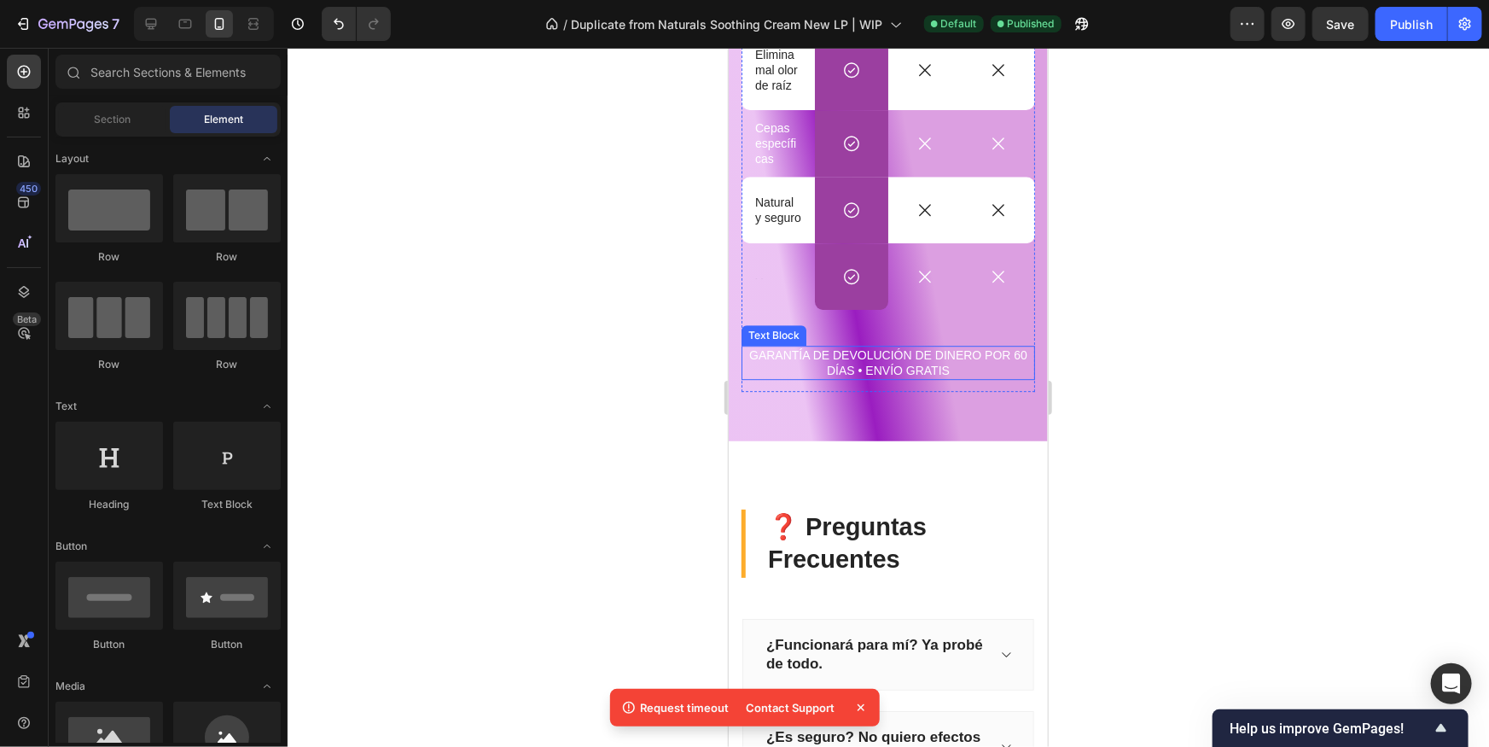
click at [881, 346] on p "GARANTÍA DE DEVOLUCIÓN DE DINERO POR 60 DÍAS • ENVÍO GRATIS" at bounding box center [887, 361] width 290 height 31
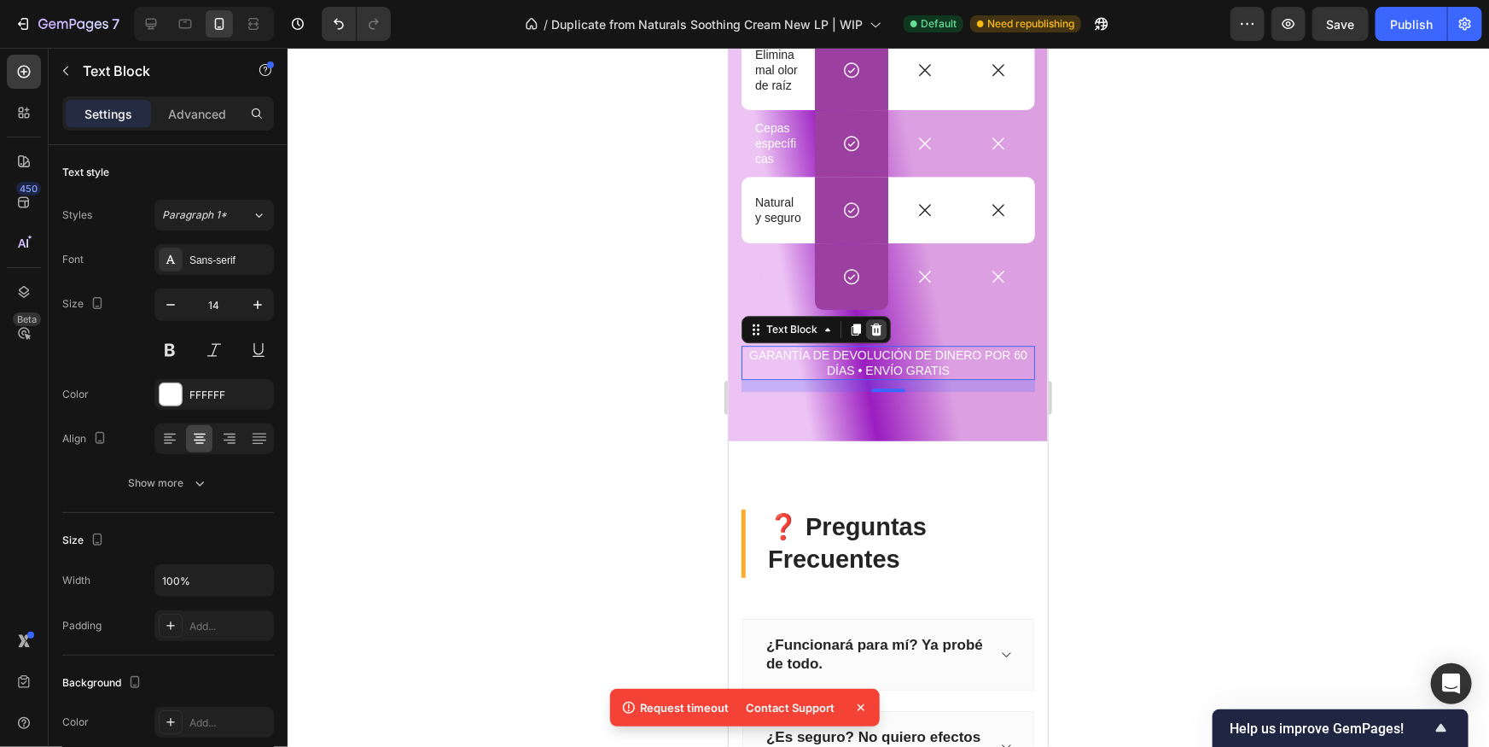
click at [877, 322] on icon at bounding box center [875, 328] width 11 height 12
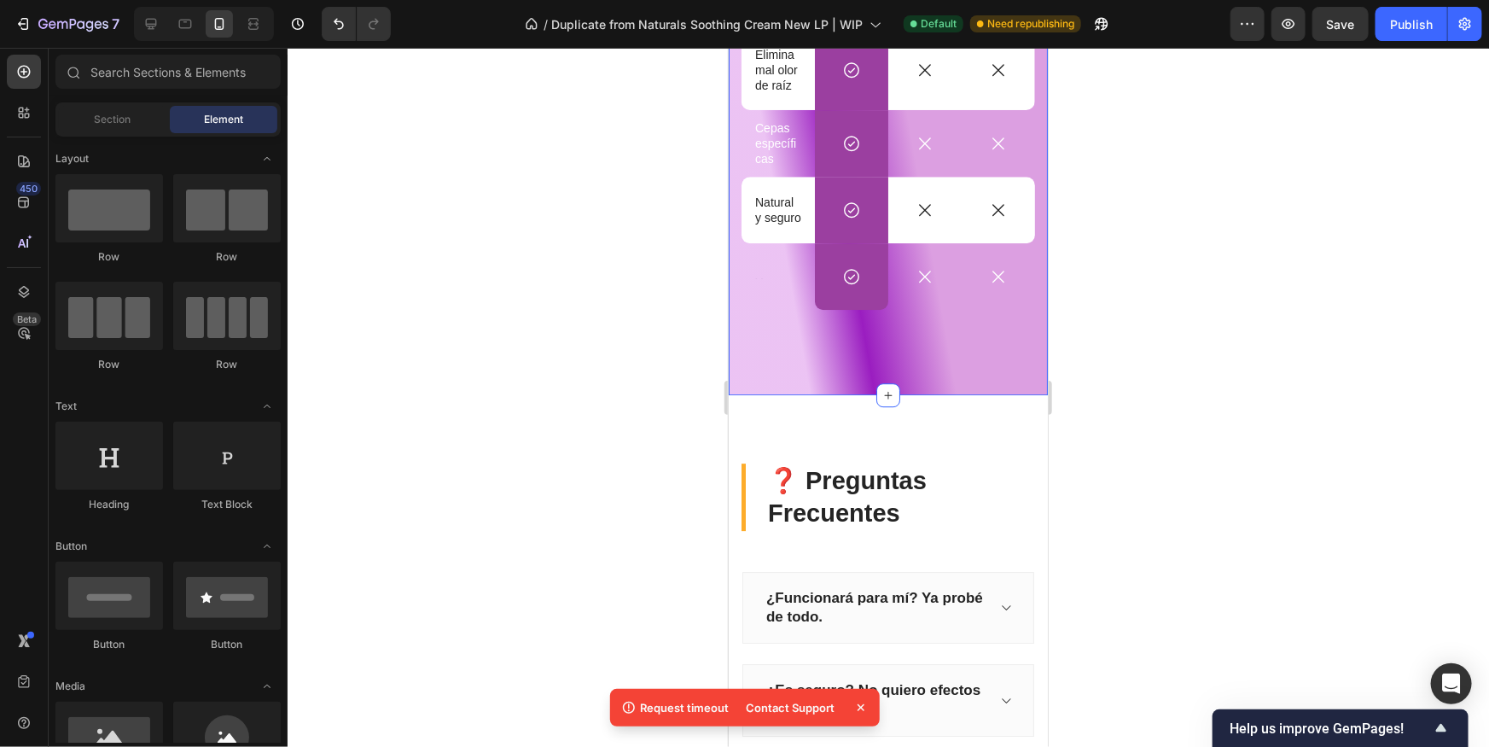
click at [930, 326] on div "La diferencia es clara Heading [PERSON_NAME] Text Block Otros Text Block Otros …" at bounding box center [887, 82] width 293 height 526
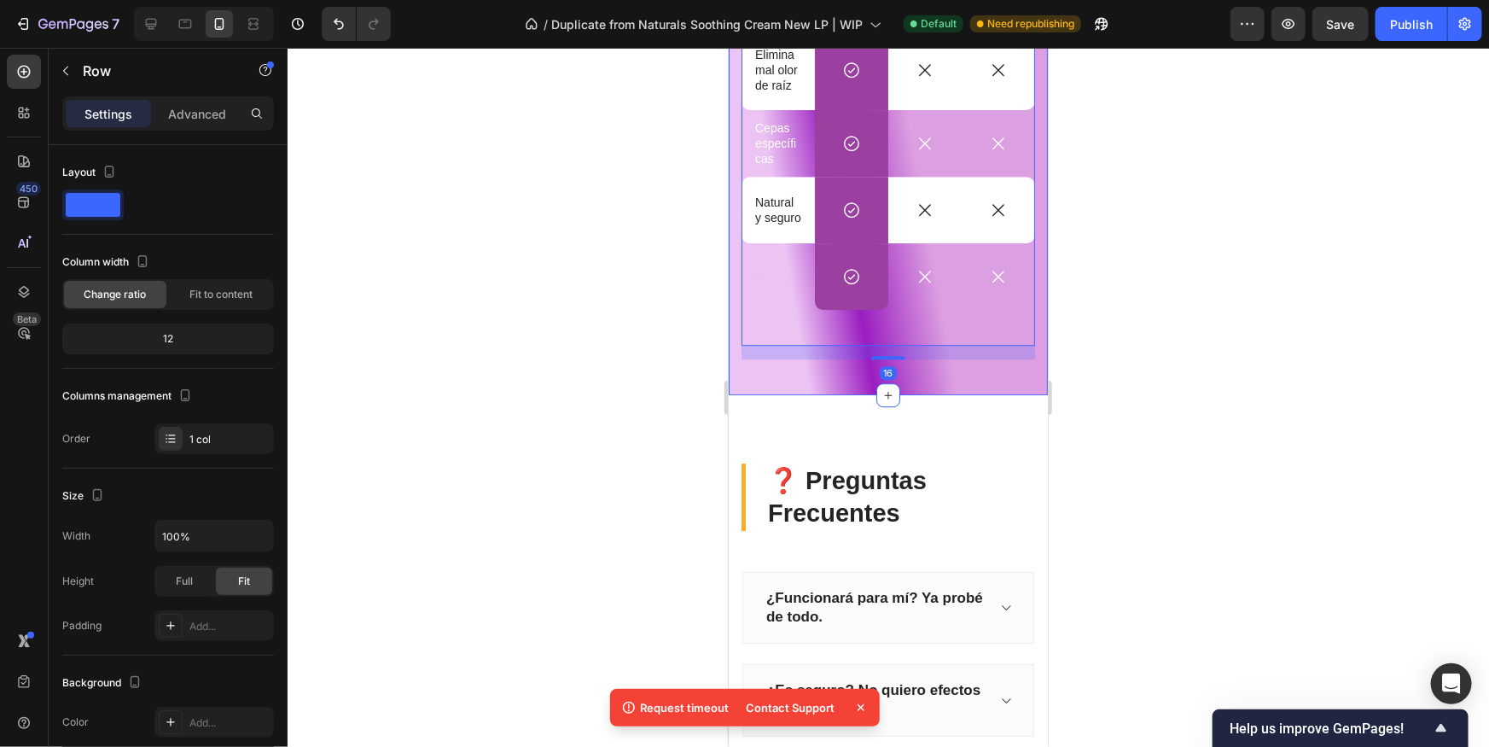
click at [981, 369] on div "La diferencia es clara Heading [PERSON_NAME] Text Block Otros Text Block Otros …" at bounding box center [887, 76] width 319 height 635
click at [922, 324] on div "La diferencia es clara Heading [PERSON_NAME] Text Block Otros Text Block Otros …" at bounding box center [887, 82] width 293 height 526
click at [927, 351] on div "La diferencia es clara Heading [PERSON_NAME] Text Block Otros Text Block Otros …" at bounding box center [887, 76] width 319 height 635
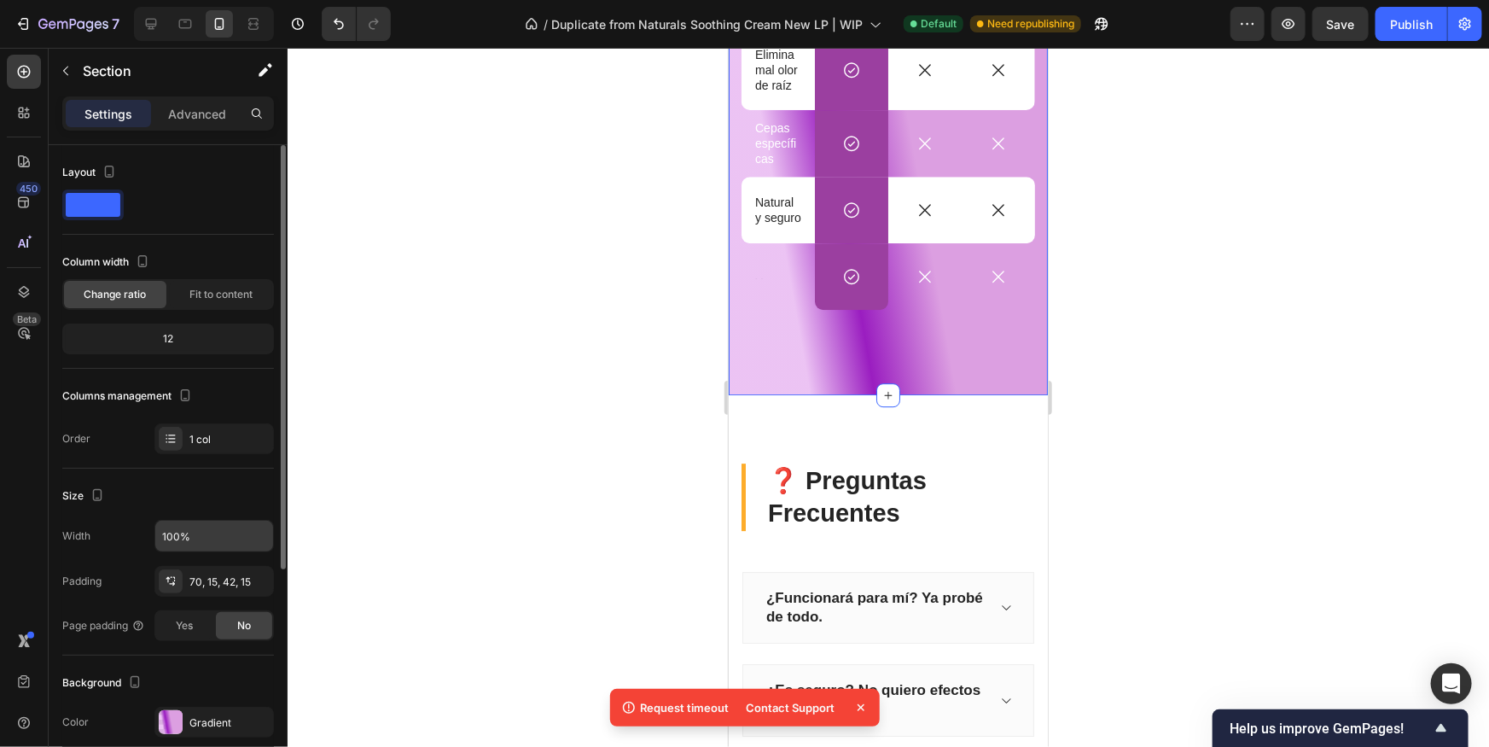
scroll to position [48, 0]
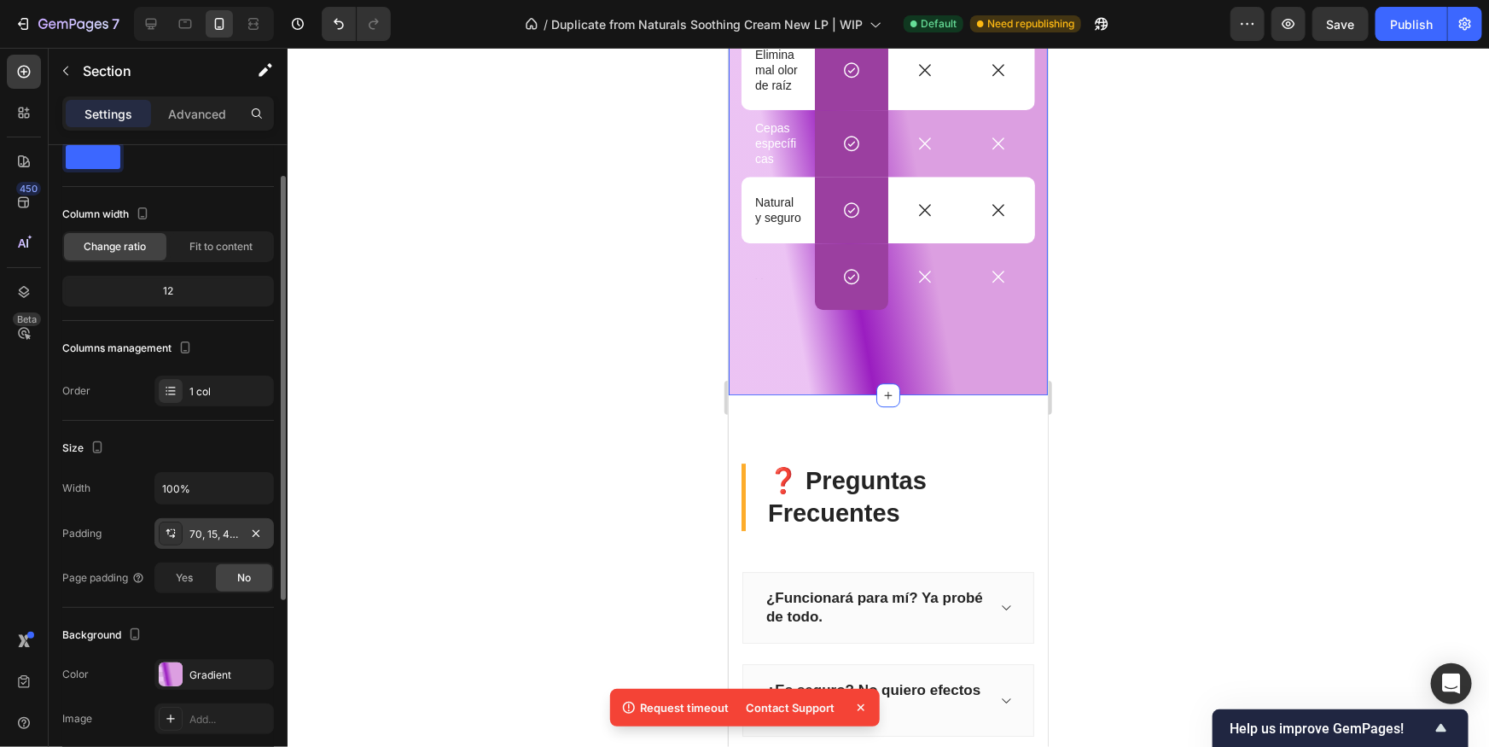
click at [214, 526] on div "70, 15, 42, 15" at bounding box center [213, 533] width 49 height 15
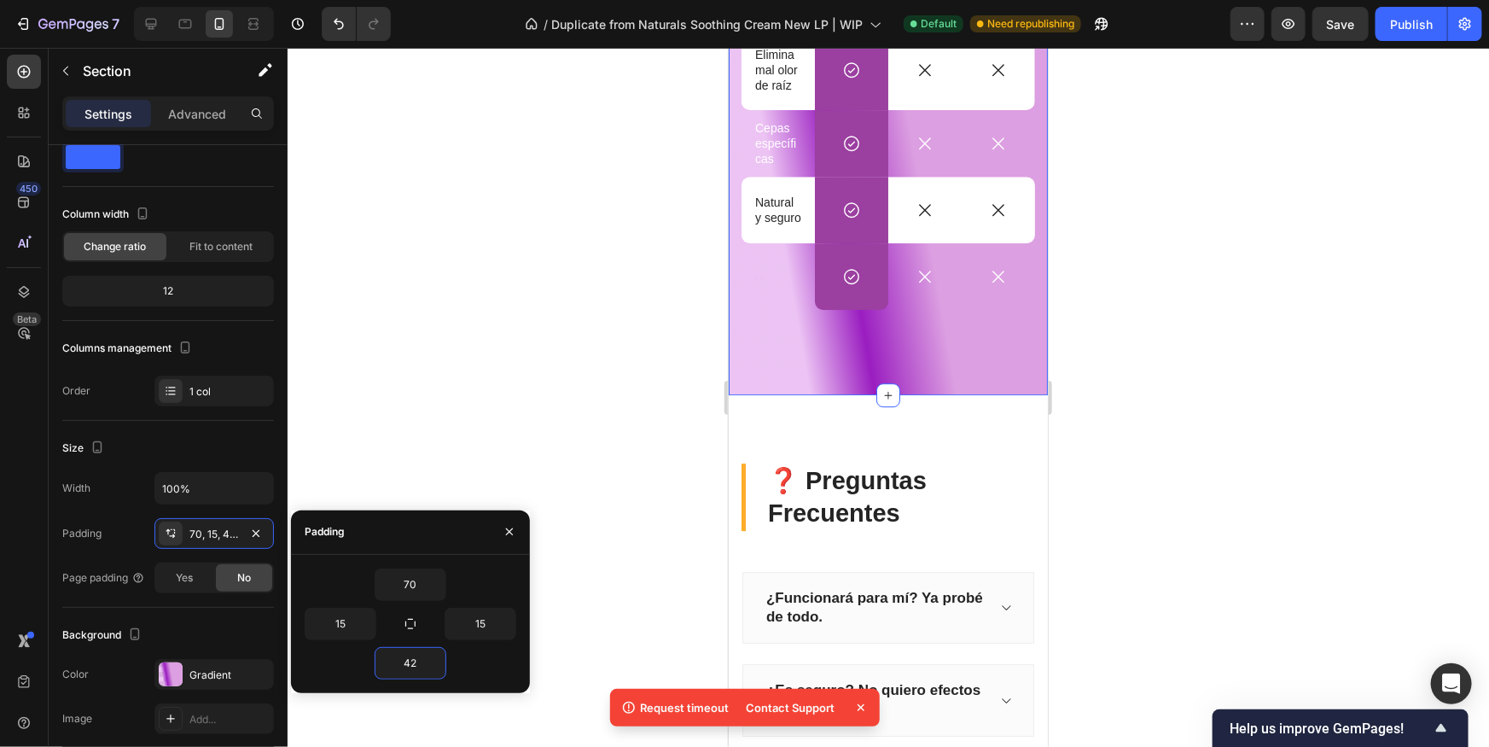
drag, startPoint x: 424, startPoint y: 652, endPoint x: 427, endPoint y: 636, distance: 16.6
click at [427, 636] on div "70 15 15 42" at bounding box center [411, 623] width 212 height 111
click at [432, 667] on icon "button" at bounding box center [437, 663] width 14 height 14
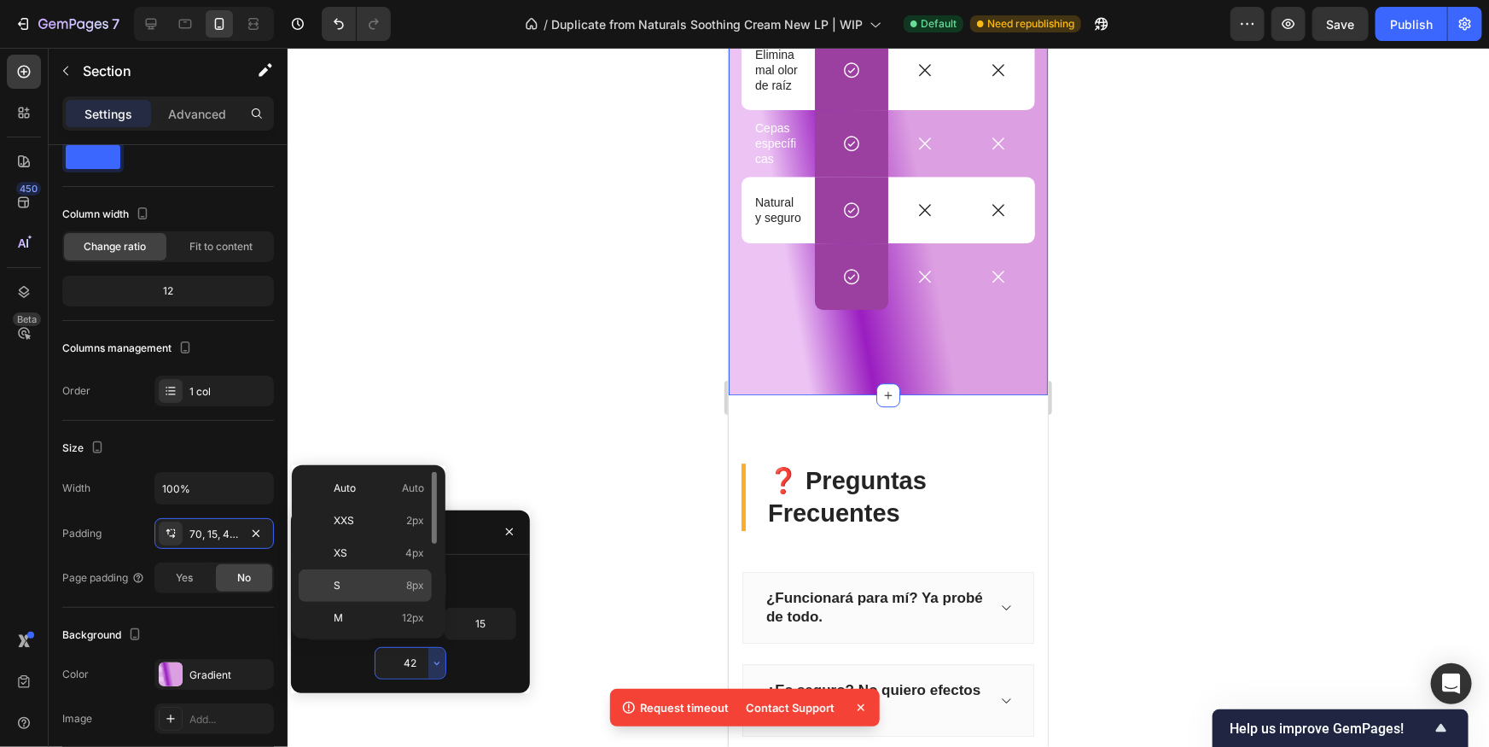
click at [408, 584] on span "8px" at bounding box center [415, 585] width 18 height 15
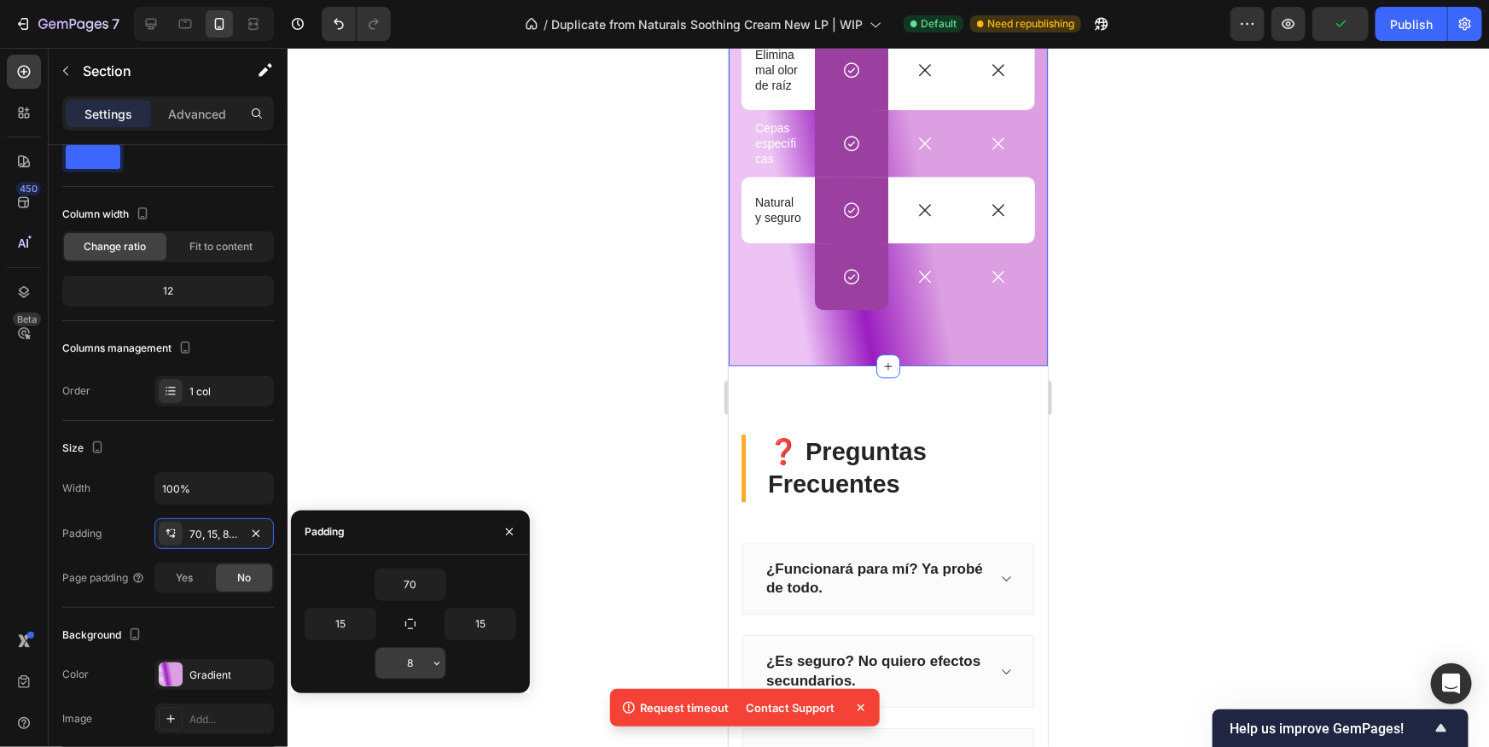
click at [426, 671] on input "8" at bounding box center [410, 663] width 70 height 31
click at [433, 673] on button "button" at bounding box center [436, 663] width 17 height 31
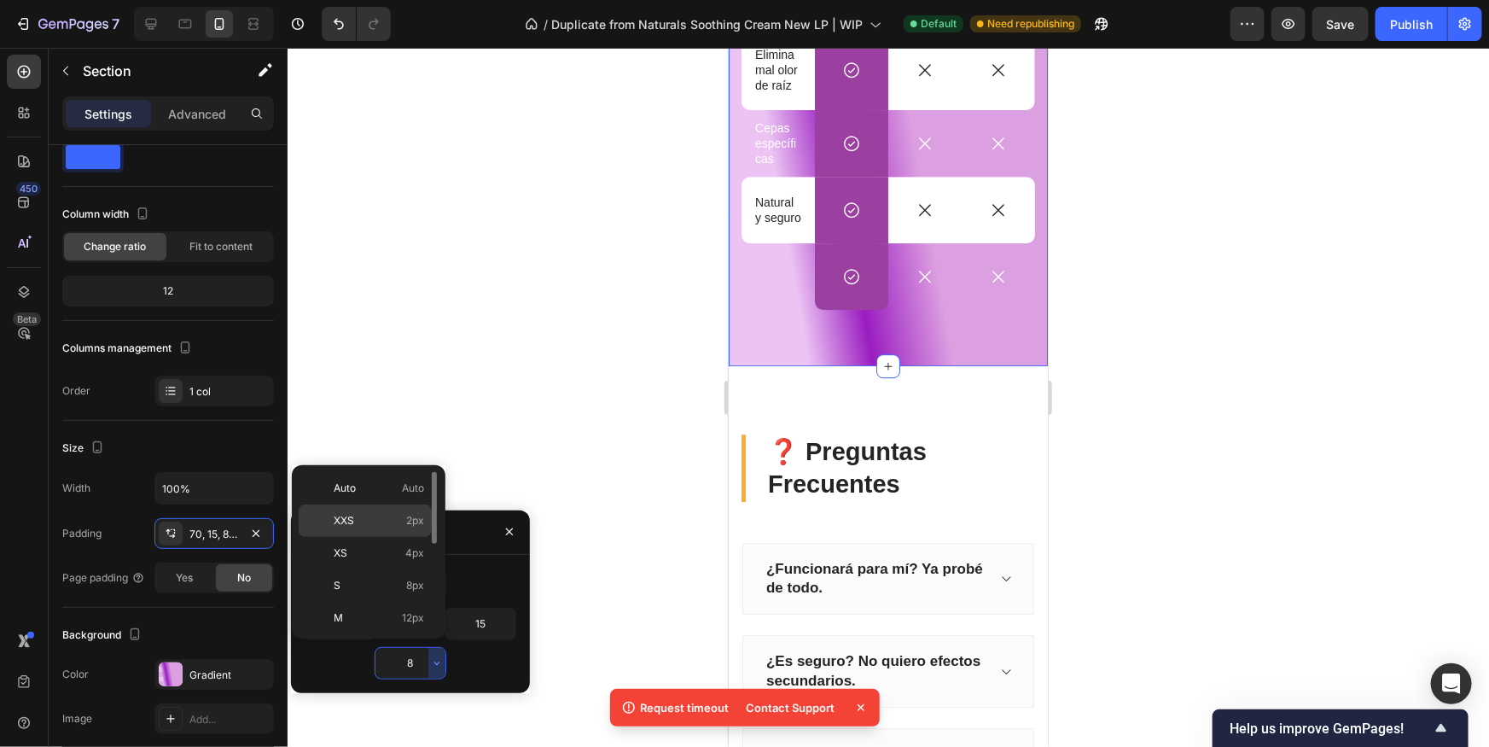
click at [387, 530] on div "XXS 2px" at bounding box center [365, 520] width 133 height 32
type input "2"
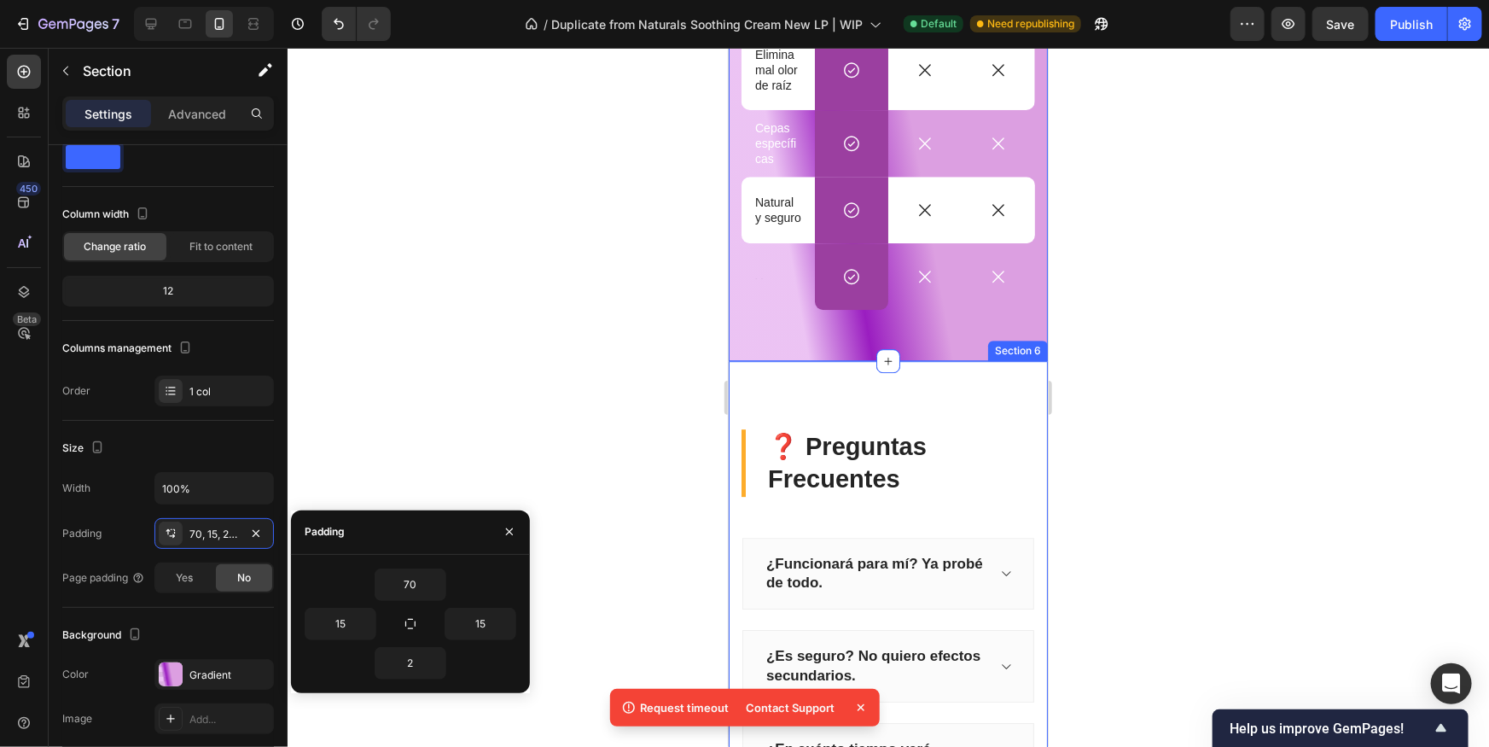
drag, startPoint x: 1214, startPoint y: 320, endPoint x: 1092, endPoint y: 328, distance: 122.3
click at [1214, 319] on div at bounding box center [888, 397] width 1201 height 699
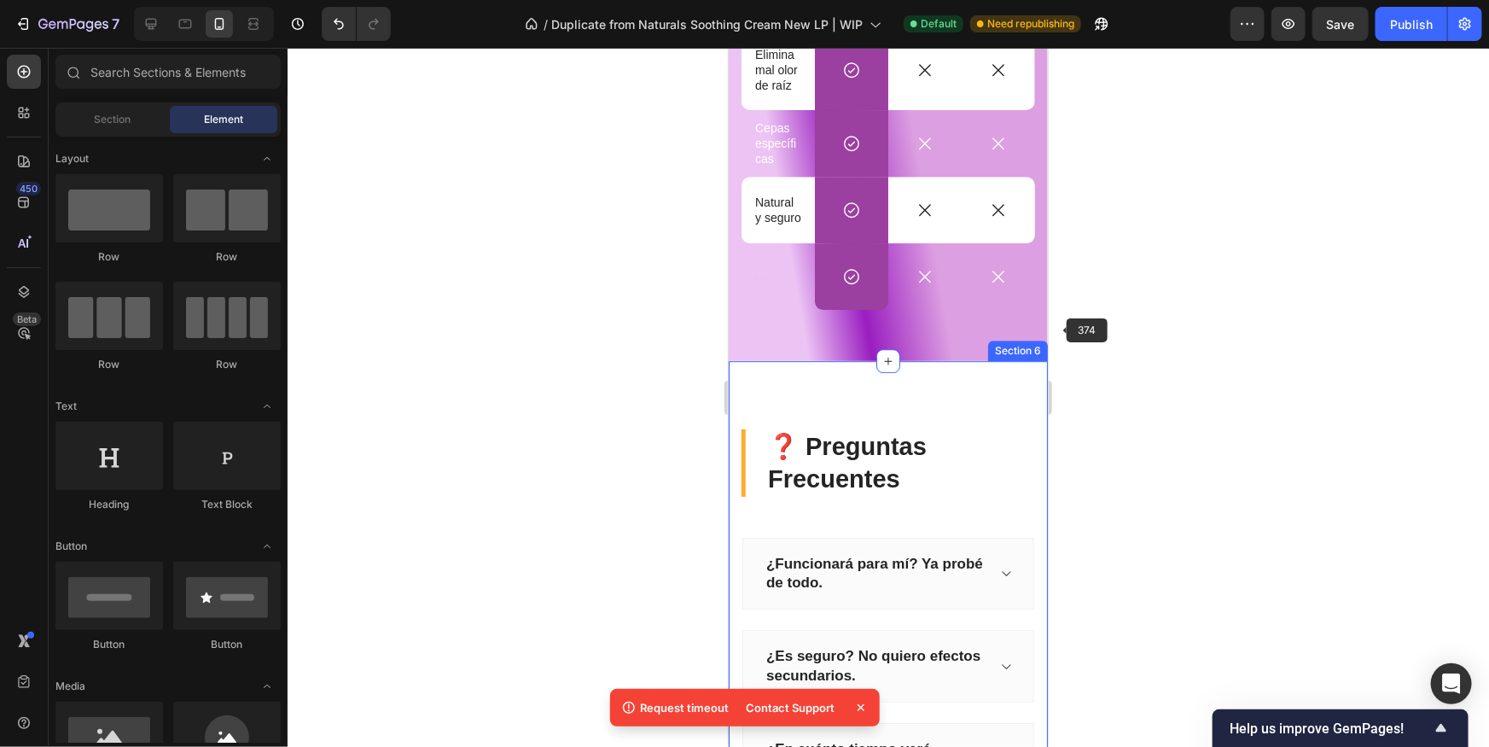
scroll to position [2088, 0]
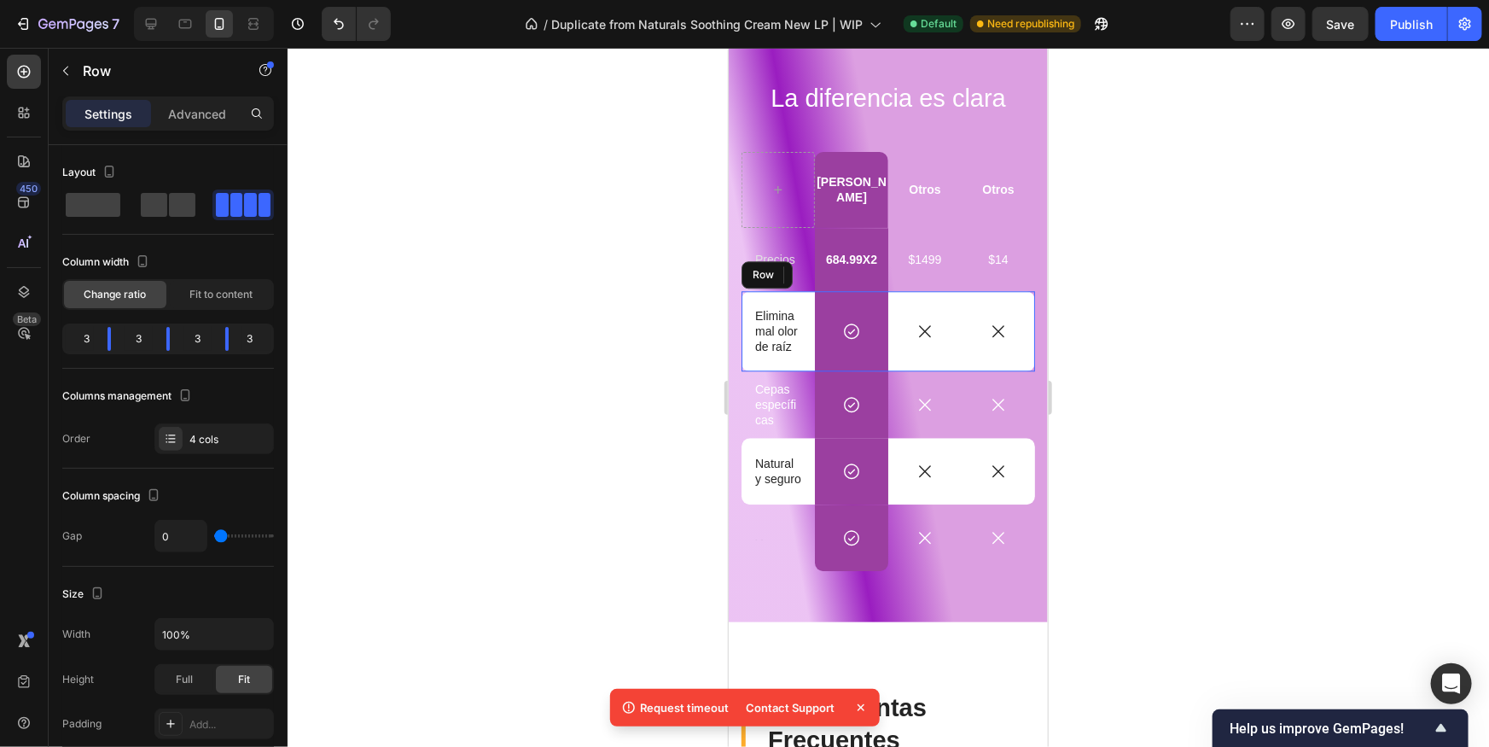
click at [938, 342] on div "Icon" at bounding box center [923, 330] width 73 height 80
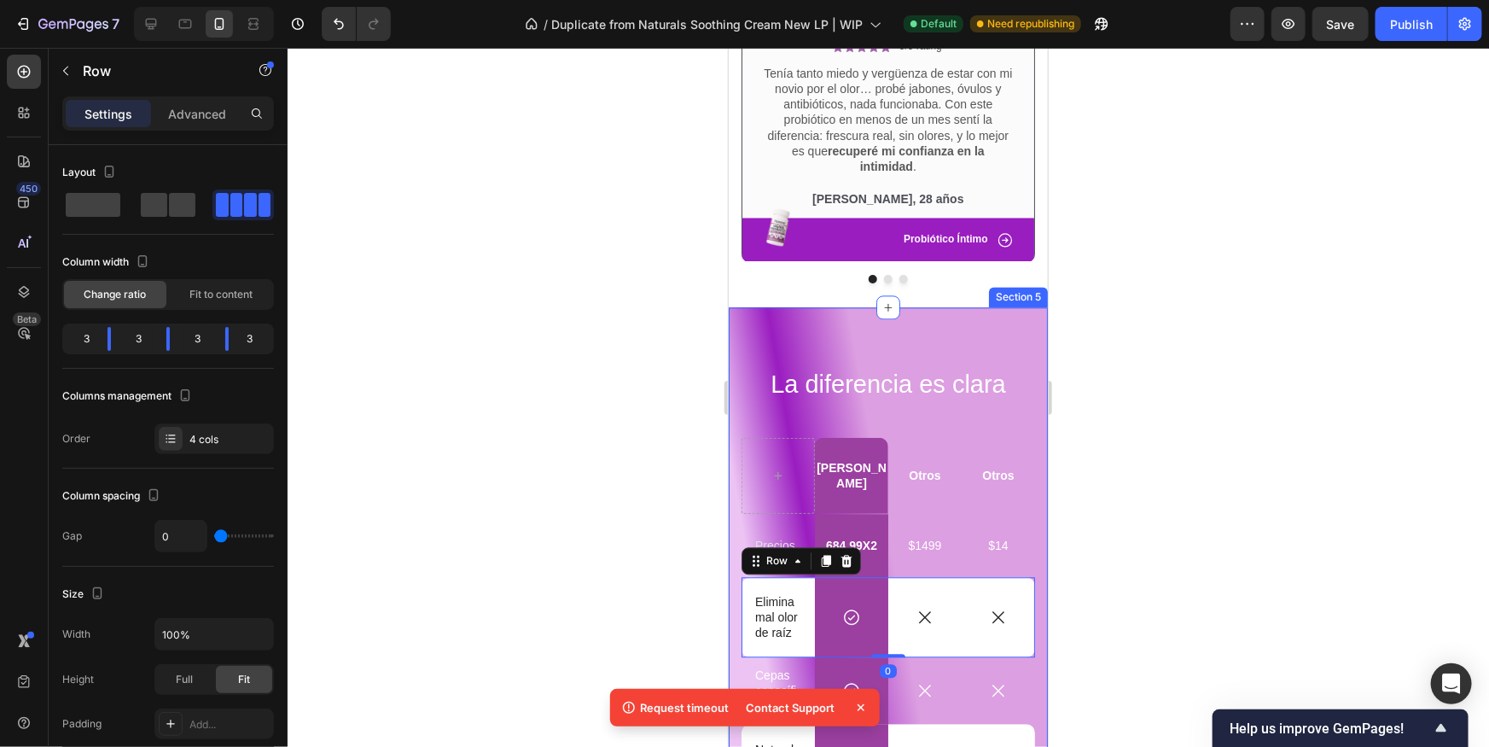
click at [991, 335] on div "La diferencia es clara Heading [PERSON_NAME] Text Block Otros Text Block Otros …" at bounding box center [887, 606] width 319 height 601
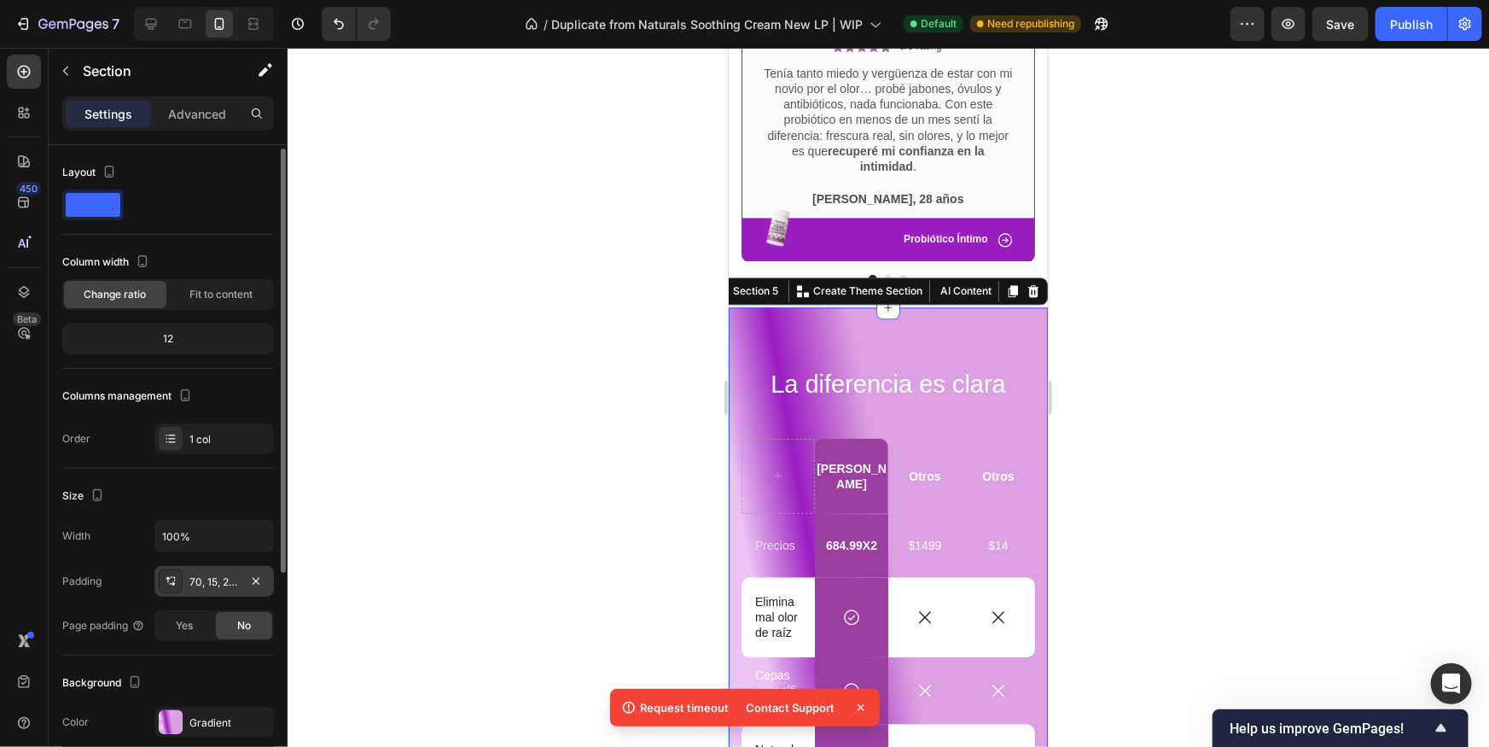
scroll to position [3, 0]
click at [213, 572] on div "70, 15, 2, 15" at bounding box center [213, 579] width 49 height 15
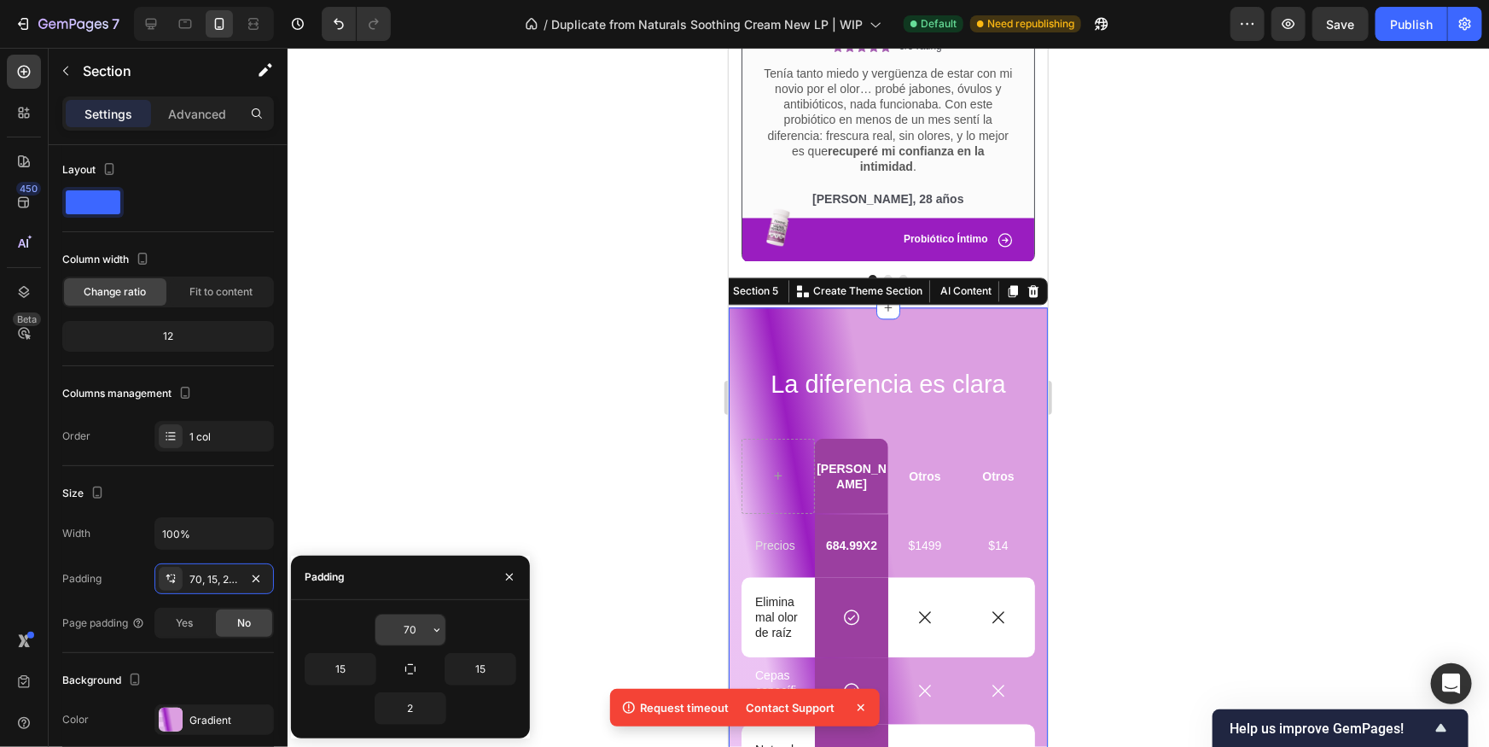
click at [412, 621] on input "70" at bounding box center [410, 629] width 70 height 31
drag, startPoint x: 445, startPoint y: 630, endPoint x: 438, endPoint y: 624, distance: 9.1
click at [434, 623] on icon "button" at bounding box center [437, 630] width 14 height 14
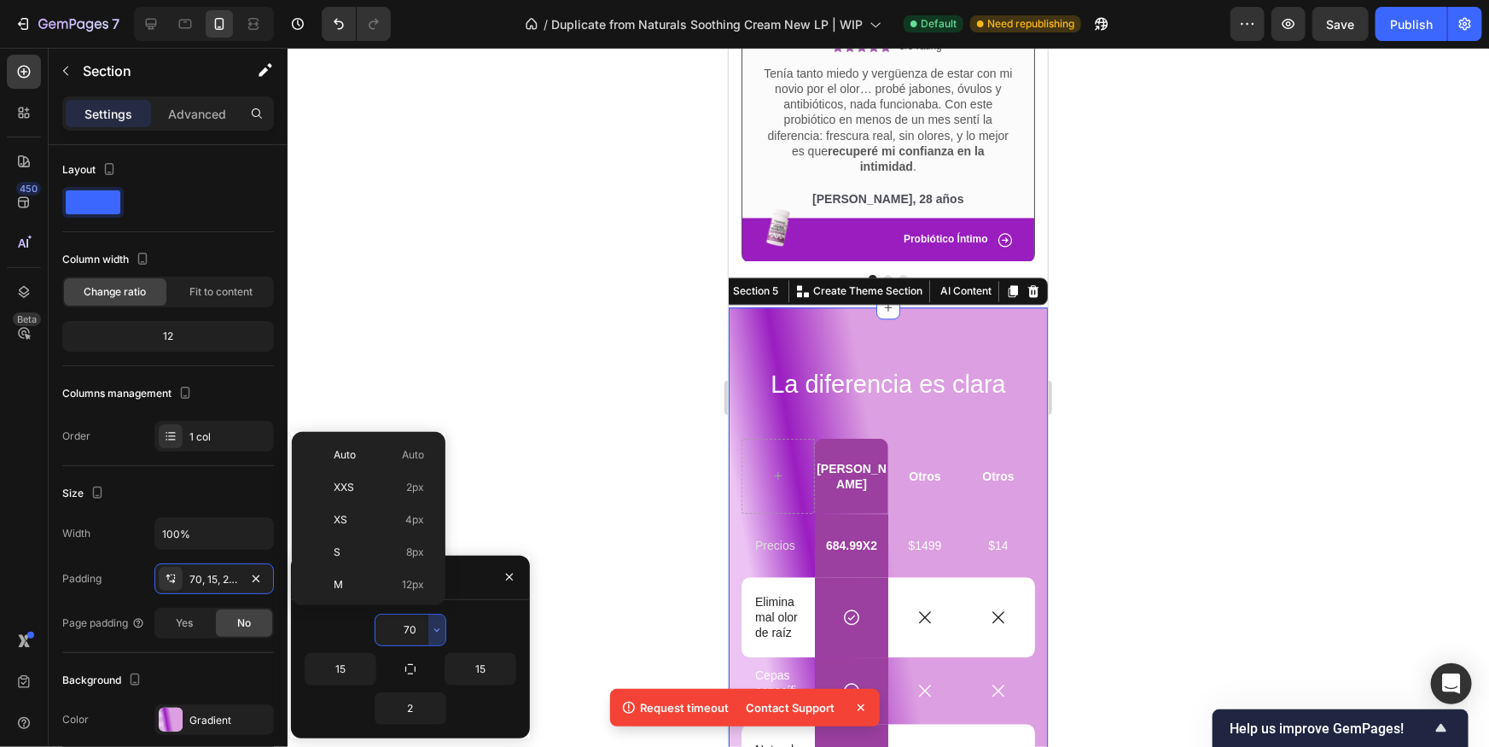
click at [378, 475] on div "XXS 2px" at bounding box center [365, 487] width 133 height 32
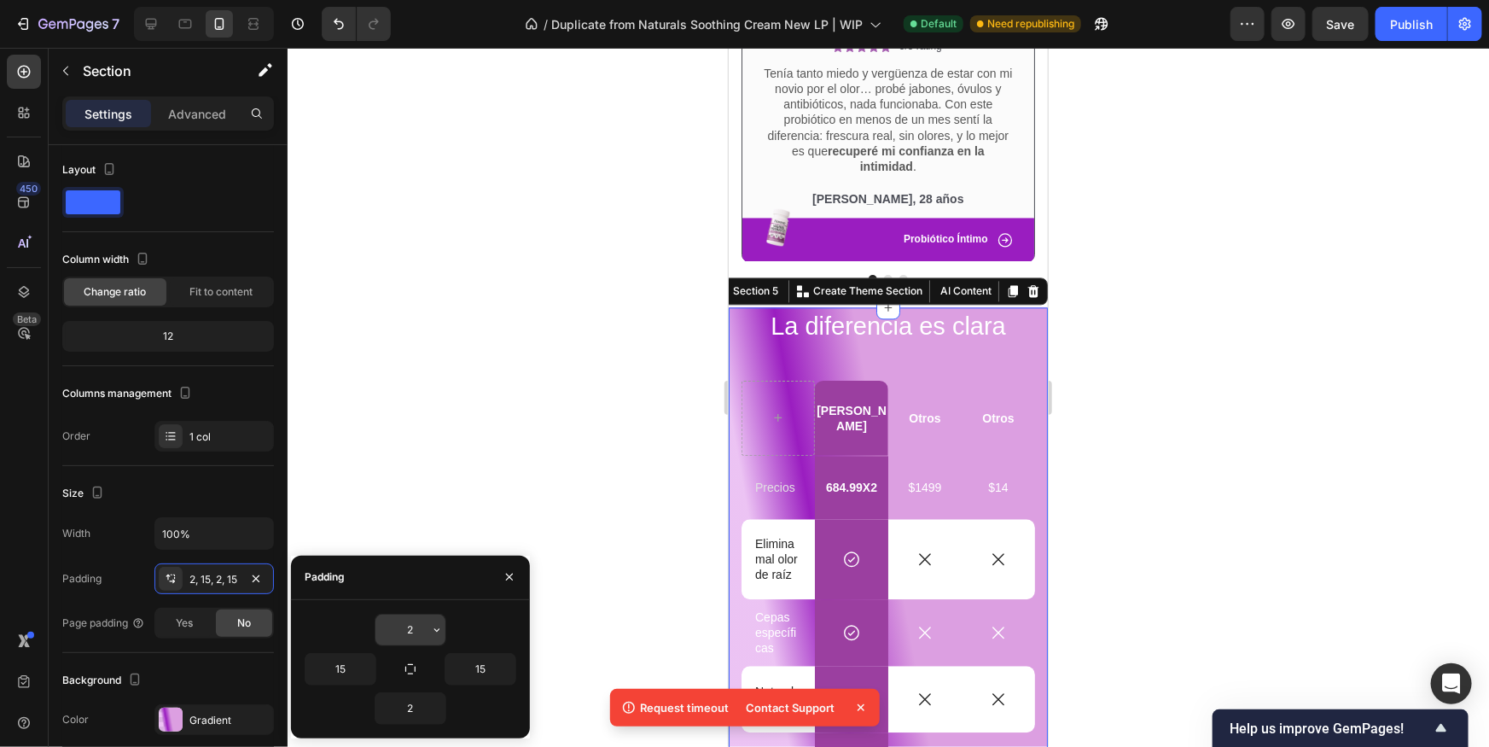
drag, startPoint x: 419, startPoint y: 630, endPoint x: 430, endPoint y: 630, distance: 11.1
click at [419, 630] on input "2" at bounding box center [410, 629] width 70 height 31
click at [457, 628] on div "2" at bounding box center [411, 629] width 212 height 32
click at [439, 625] on icon "button" at bounding box center [437, 630] width 14 height 14
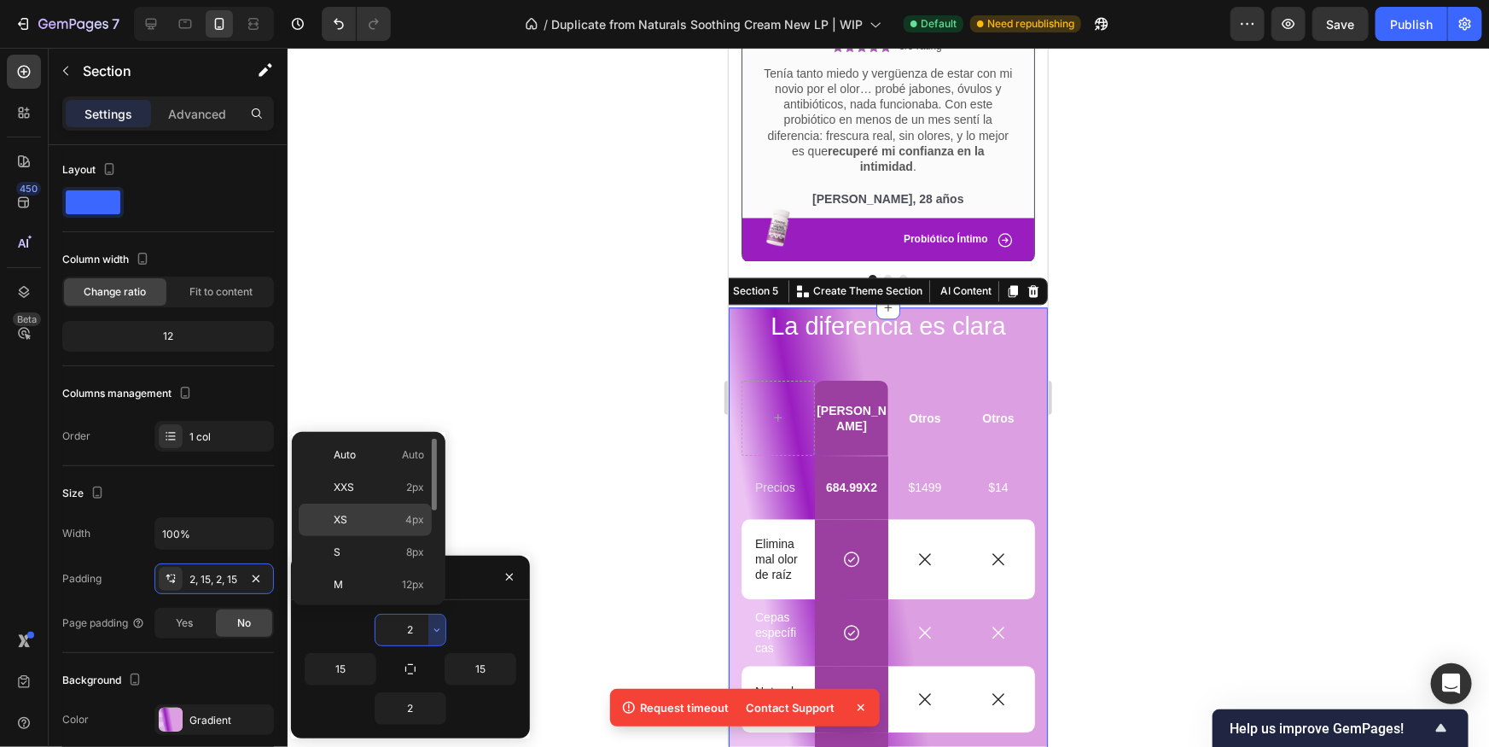
click at [378, 508] on div "XS 4px" at bounding box center [365, 519] width 133 height 32
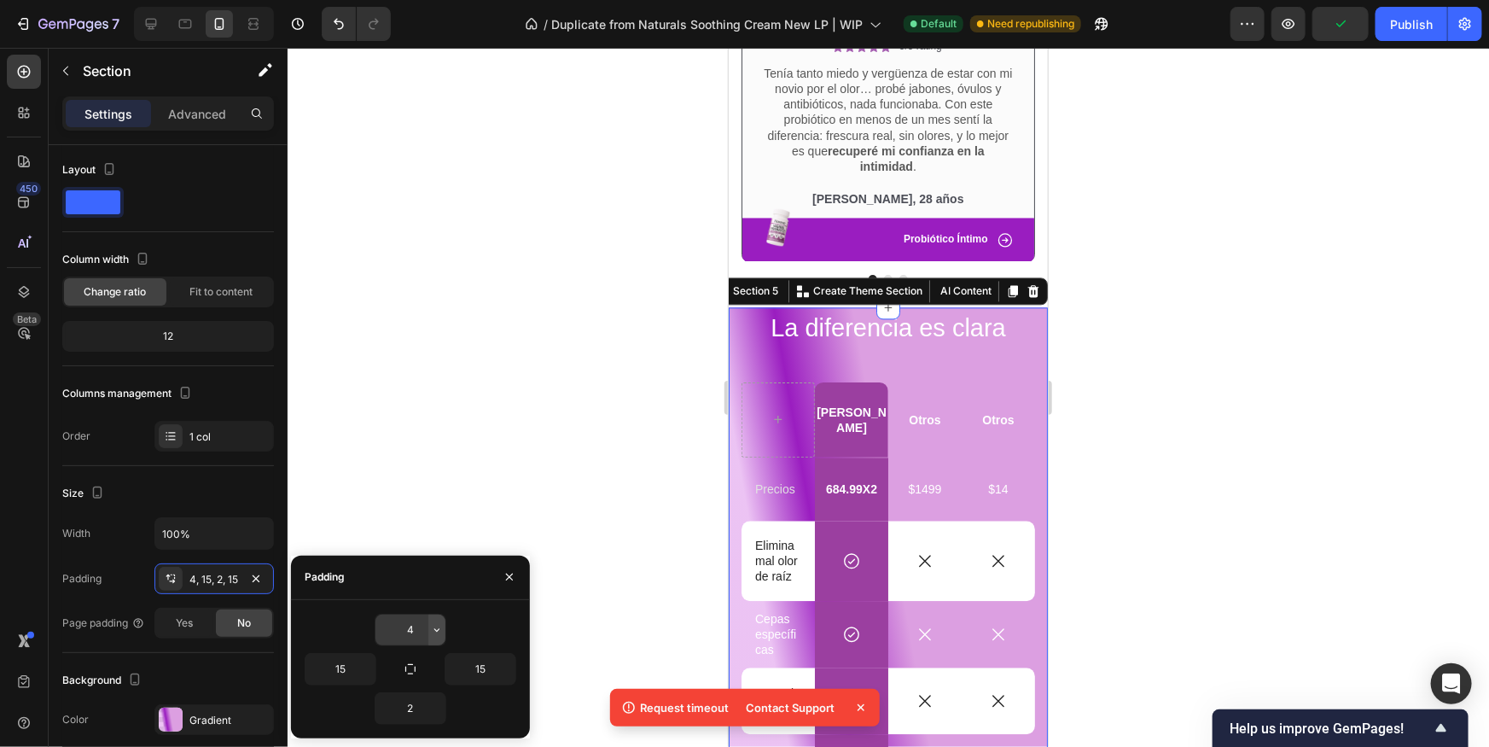
click at [438, 629] on icon "button" at bounding box center [436, 629] width 5 height 3
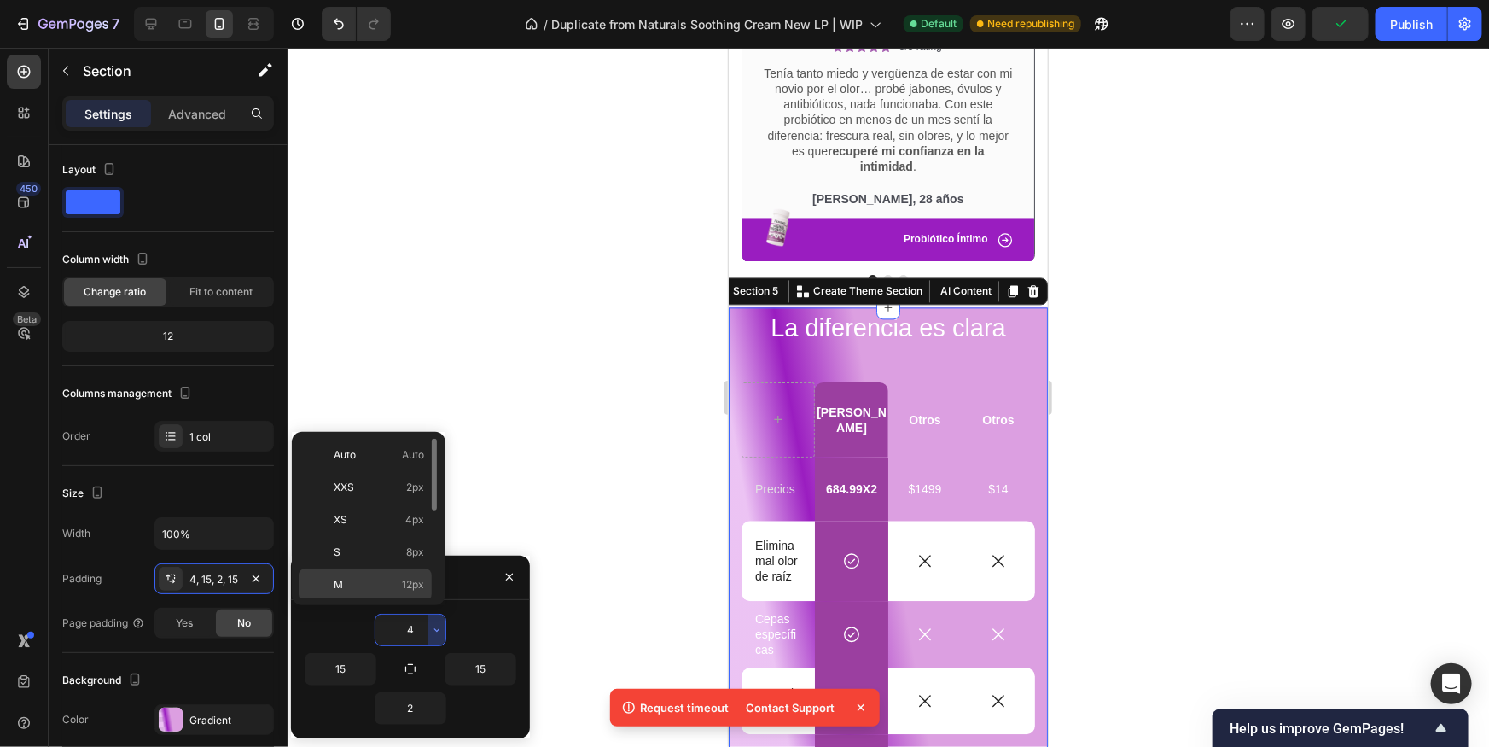
click at [388, 568] on div "M 12px" at bounding box center [365, 584] width 133 height 32
type input "12"
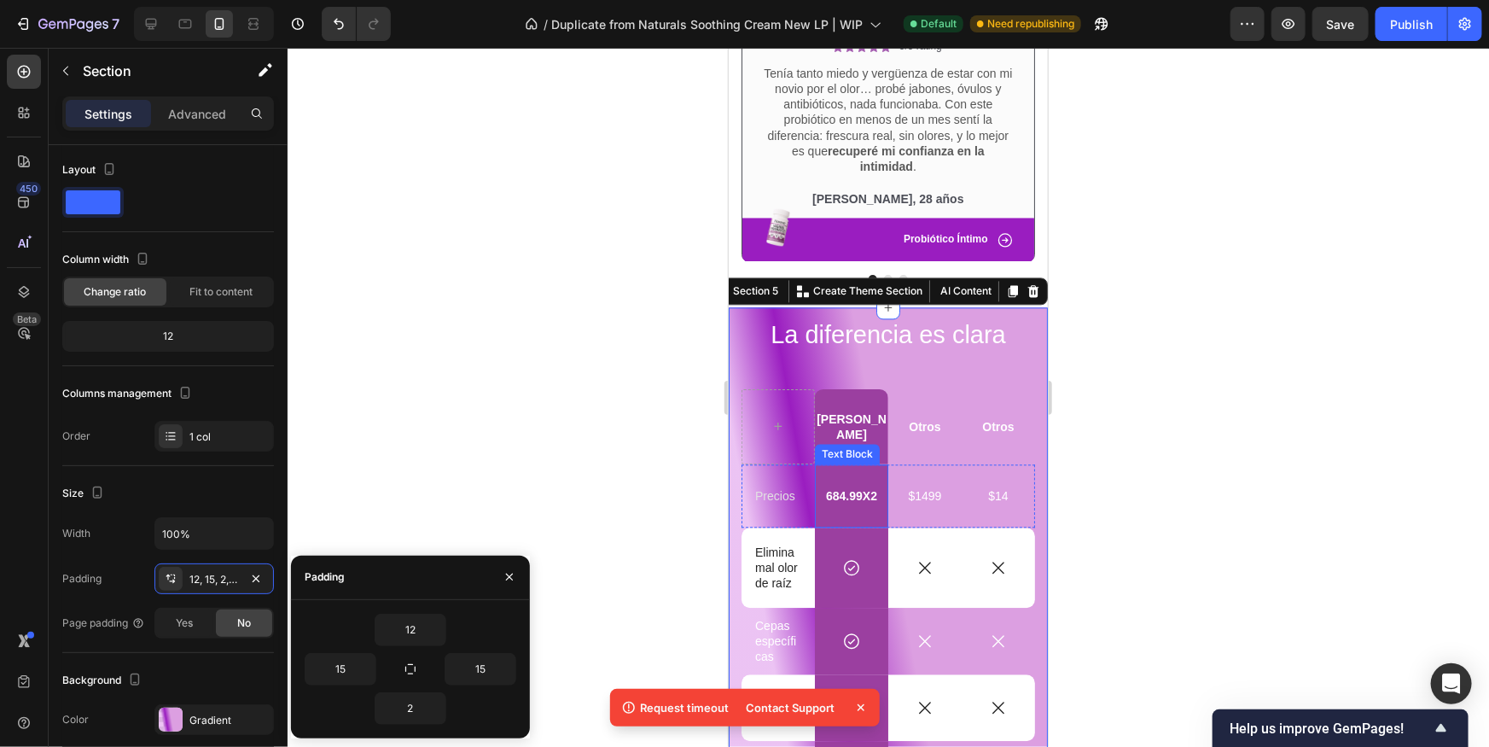
click at [1177, 407] on div at bounding box center [888, 397] width 1201 height 699
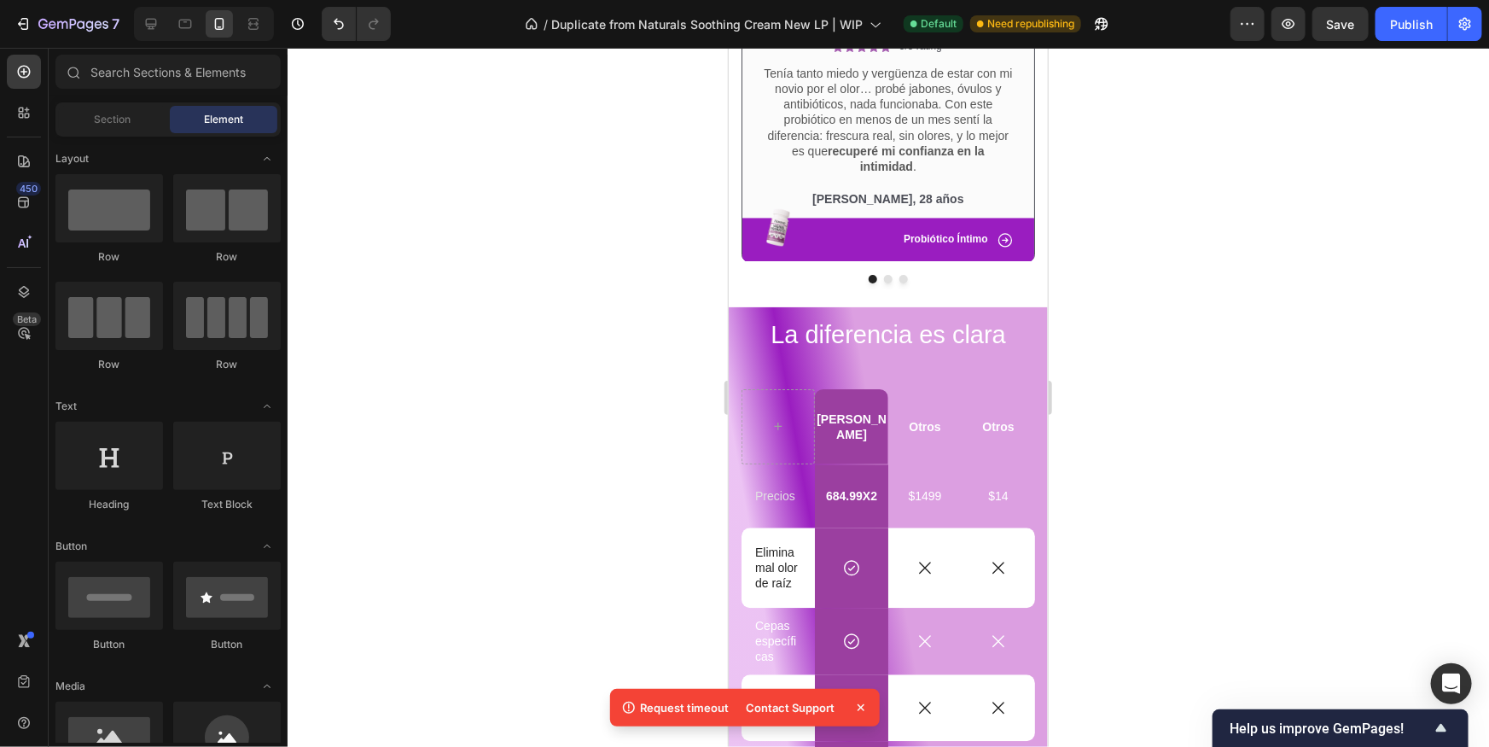
click at [1147, 397] on div at bounding box center [888, 397] width 1201 height 699
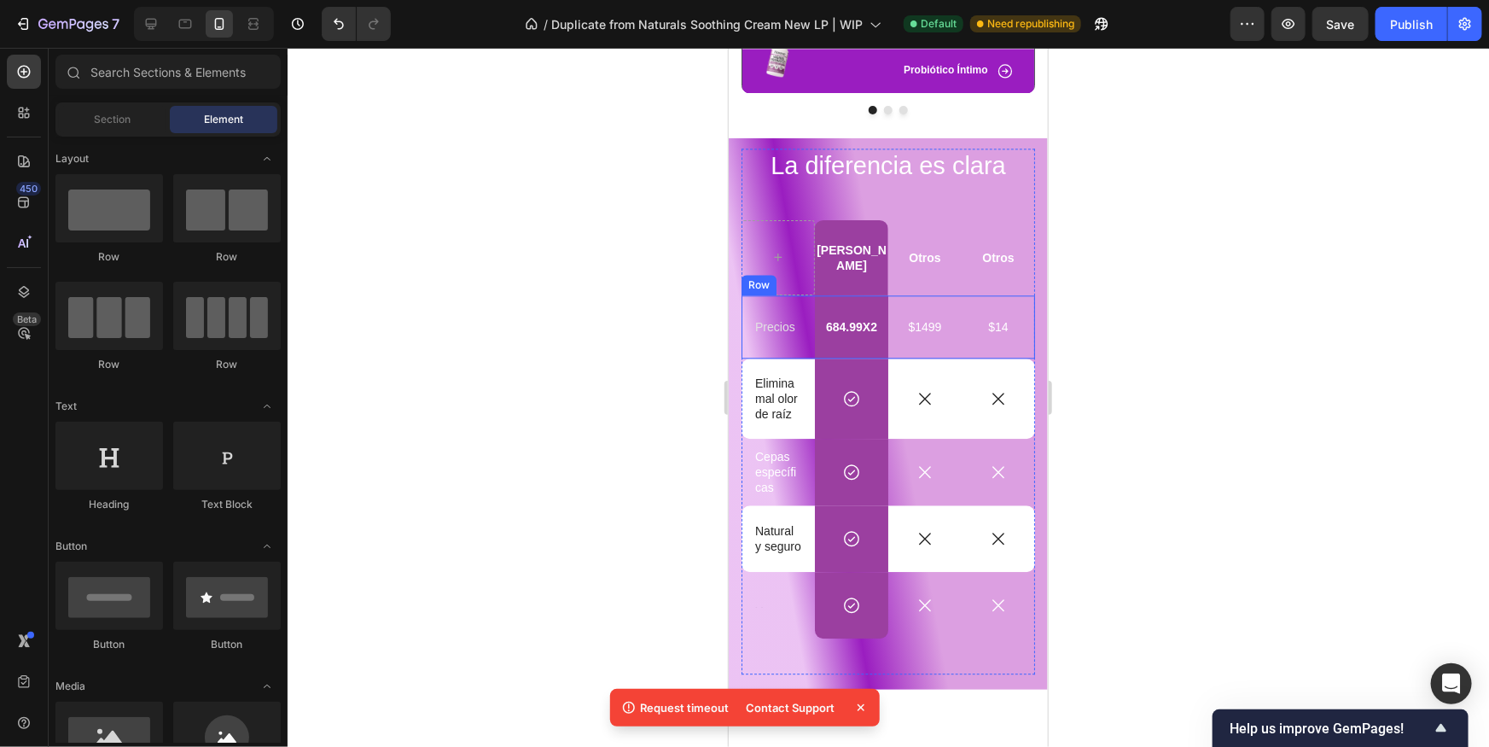
scroll to position [1975, 0]
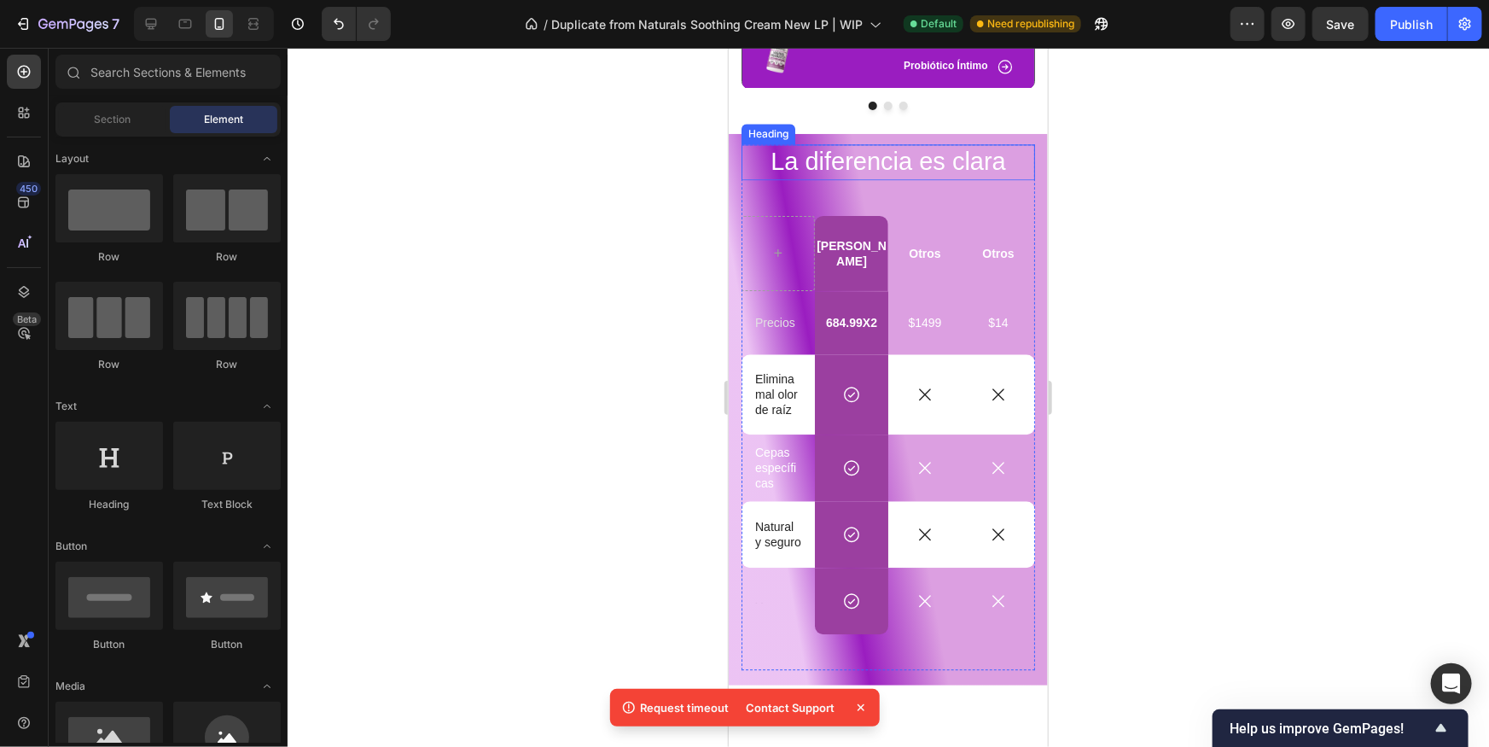
click at [1029, 152] on h2 "La diferencia es clara" at bounding box center [887, 161] width 293 height 36
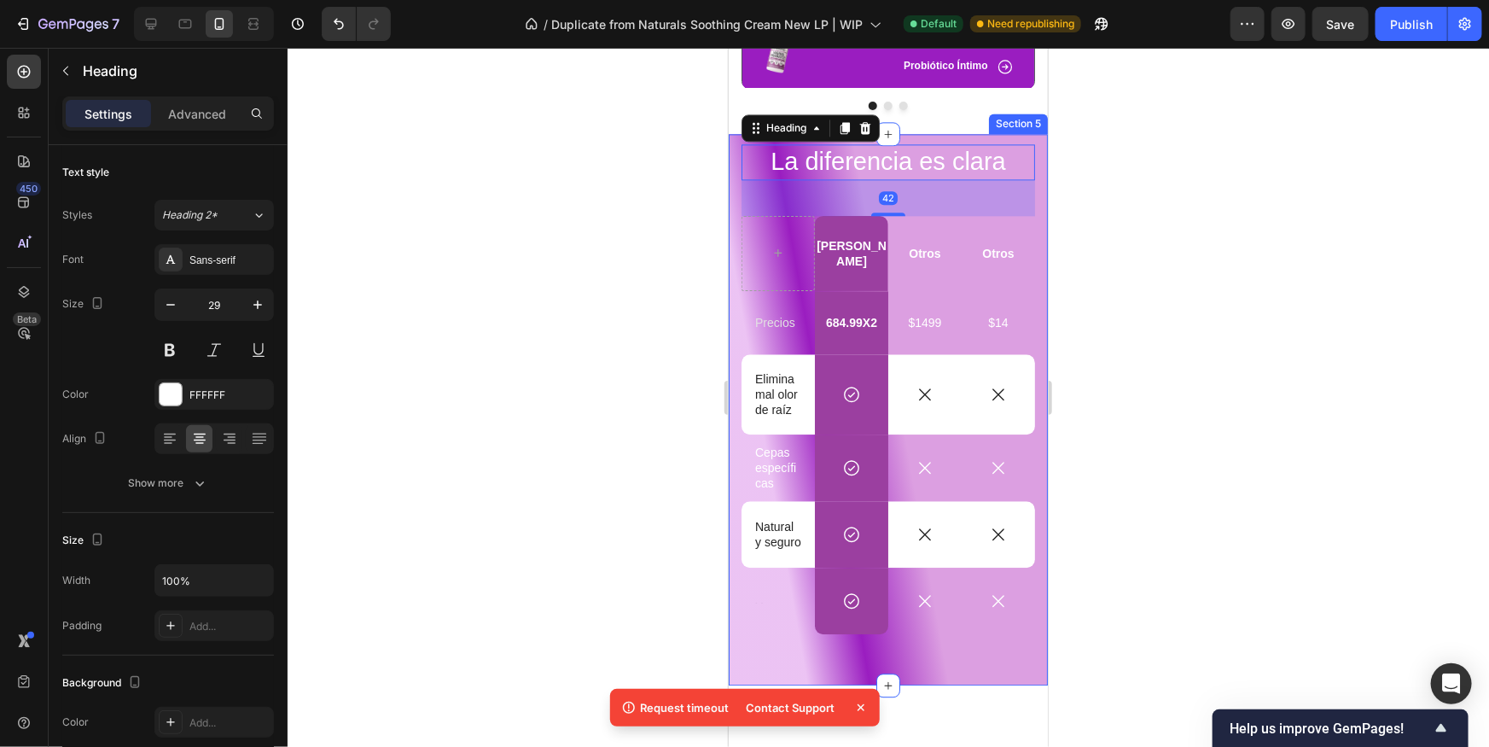
click at [1040, 149] on div "La diferencia es clara Heading 42 [PERSON_NAME] Text Block Otros Text Block Otr…" at bounding box center [887, 408] width 319 height 551
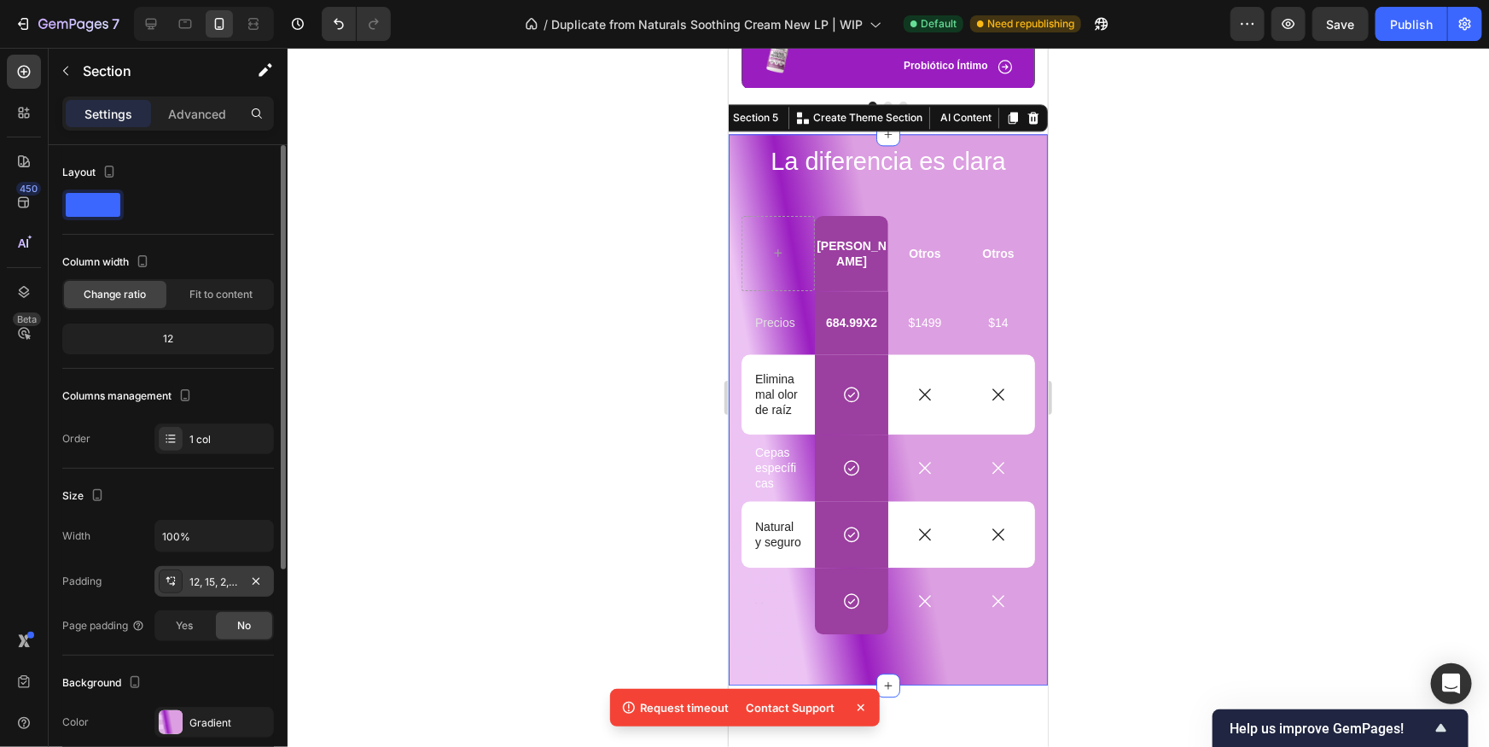
click at [205, 569] on div "12, 15, 2, 15" at bounding box center [213, 581] width 119 height 31
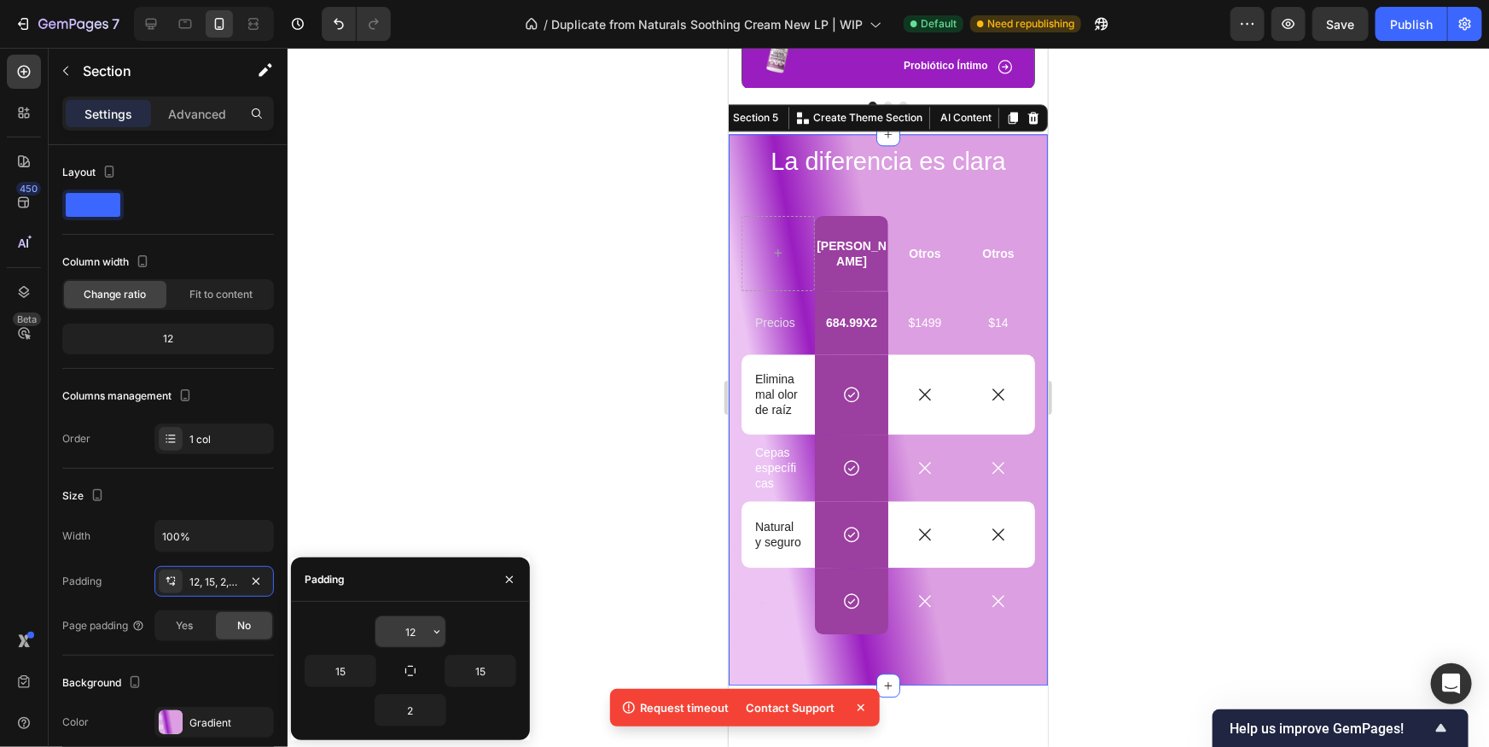
click at [415, 636] on input "12" at bounding box center [410, 631] width 70 height 31
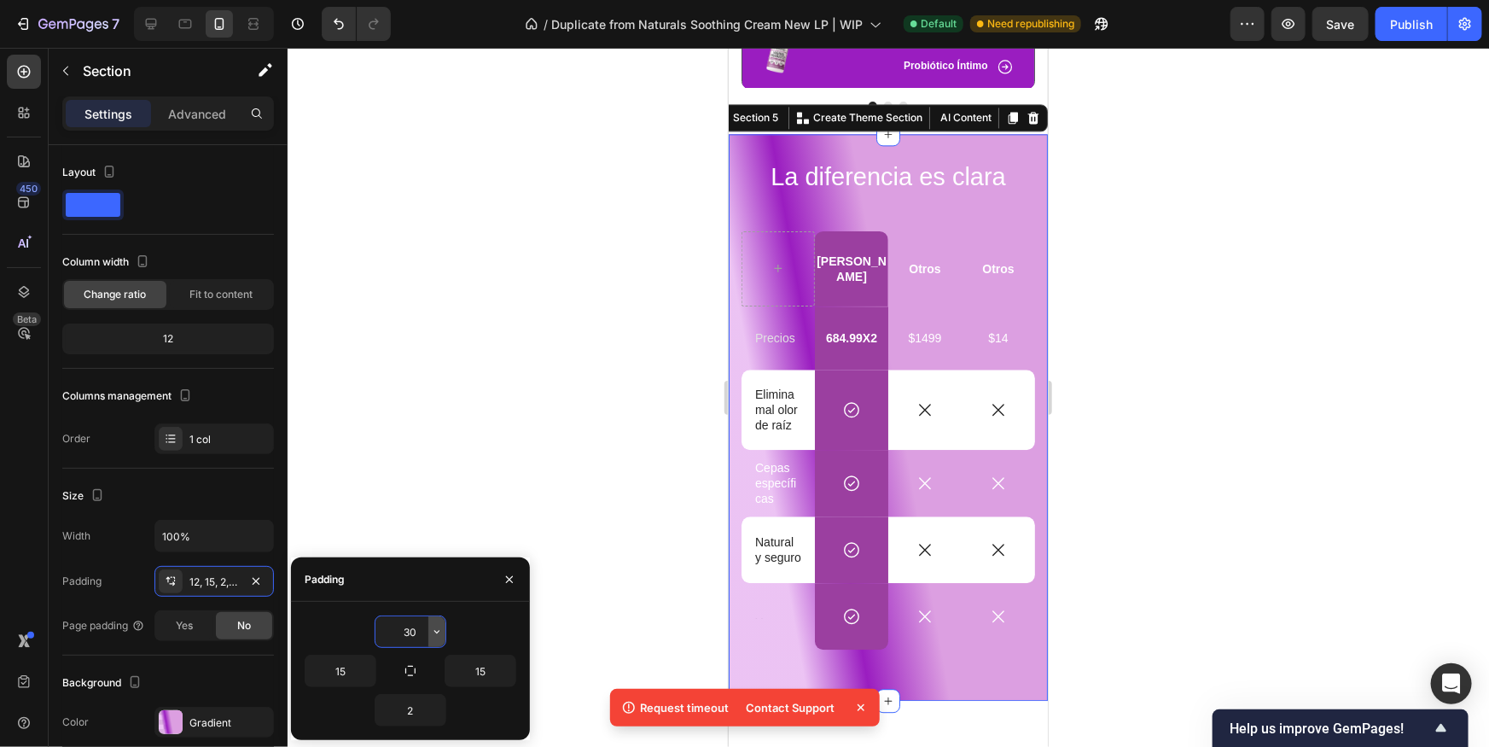
type input "30"
click at [1163, 343] on div at bounding box center [888, 397] width 1201 height 699
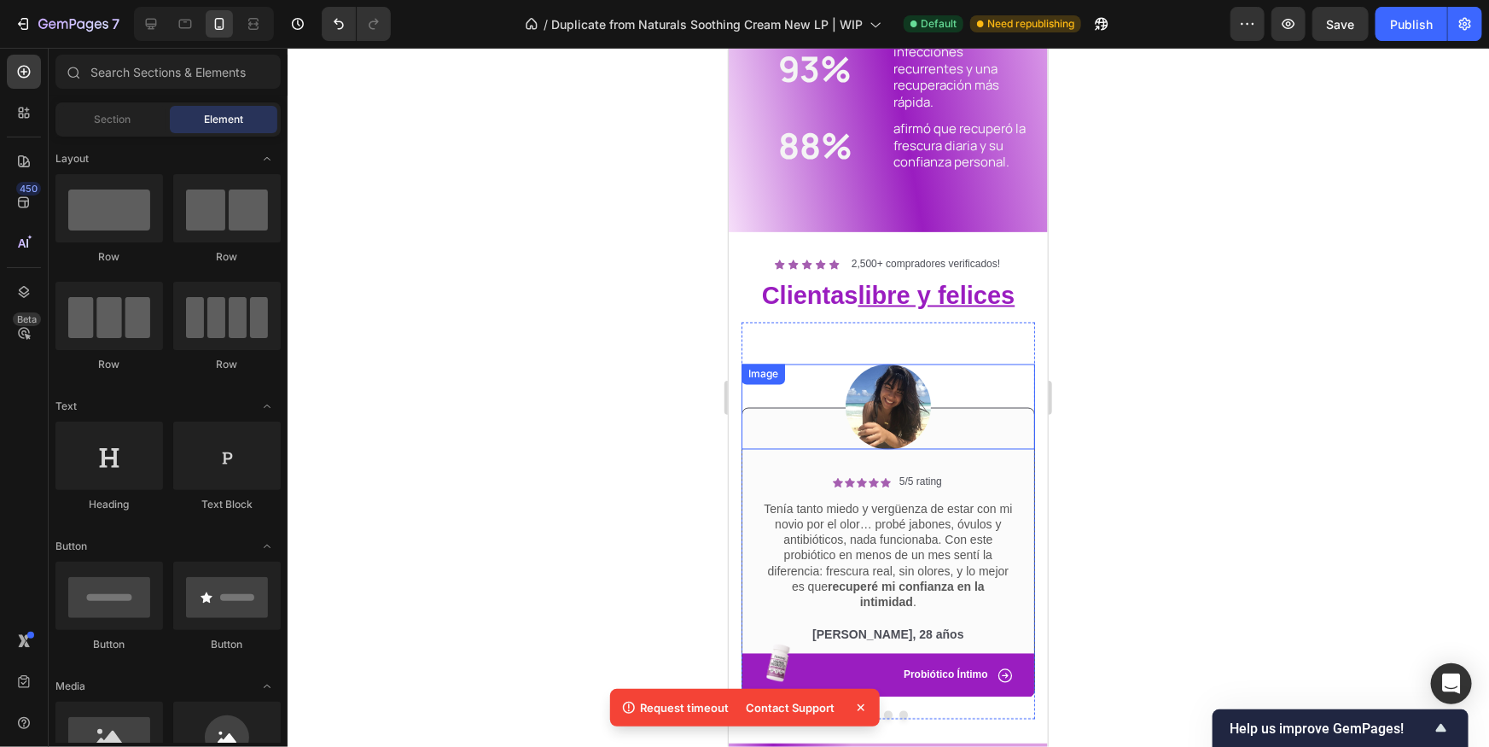
scroll to position [1473, 0]
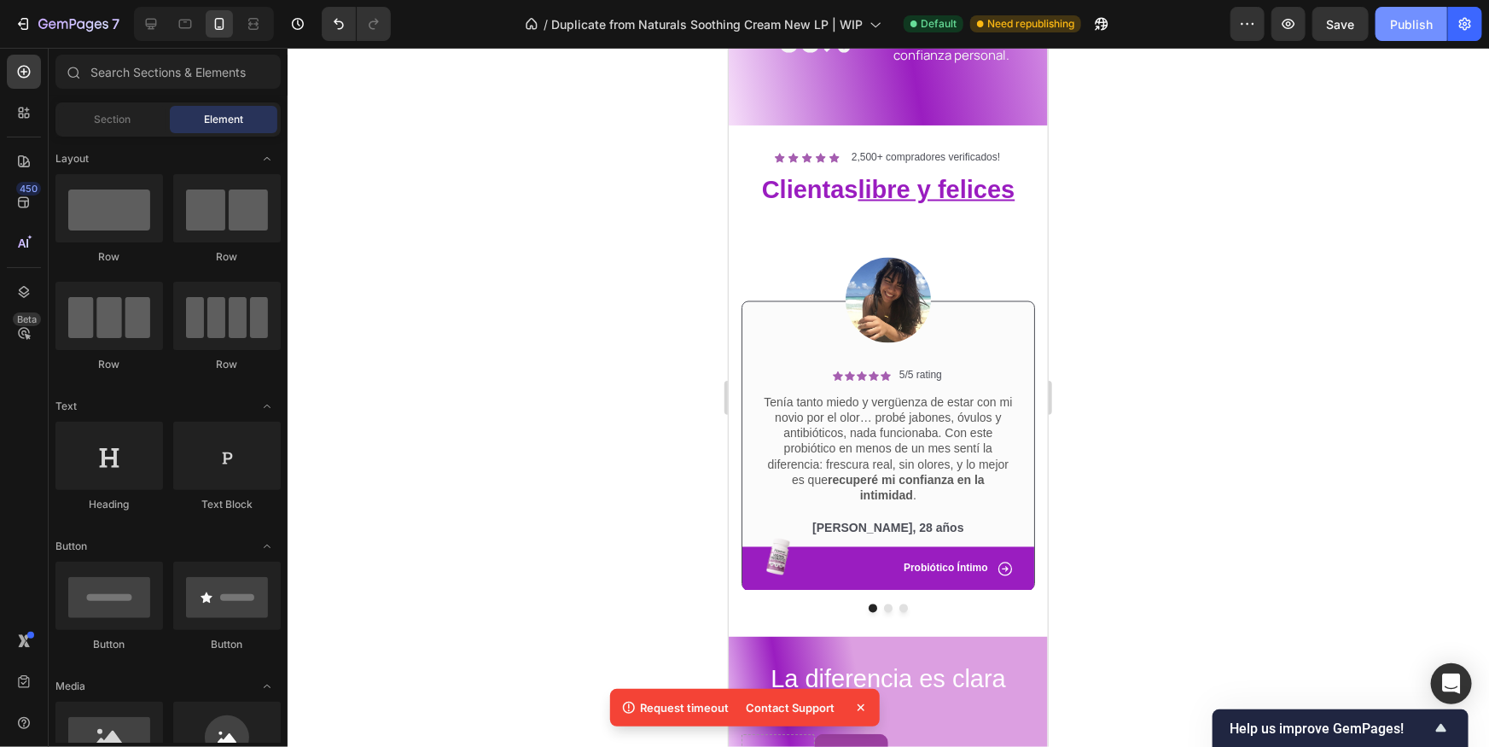
click at [1378, 29] on button "Publish" at bounding box center [1411, 24] width 72 height 34
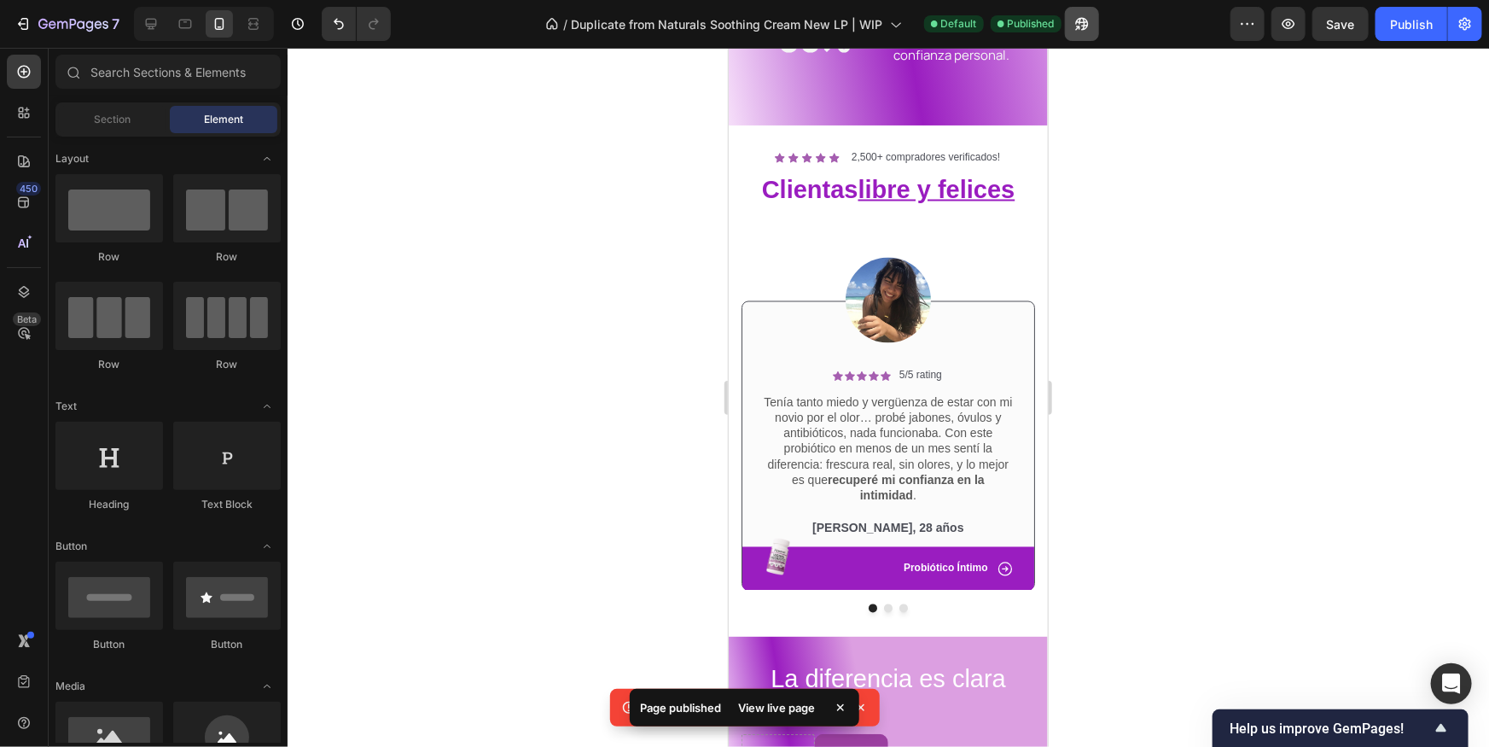
click at [1098, 20] on div "/ Duplicate from Naturals Soothing Cream New LP | WIP Default Published" at bounding box center [817, 24] width 826 height 34
click at [1096, 21] on button "button" at bounding box center [1082, 24] width 34 height 34
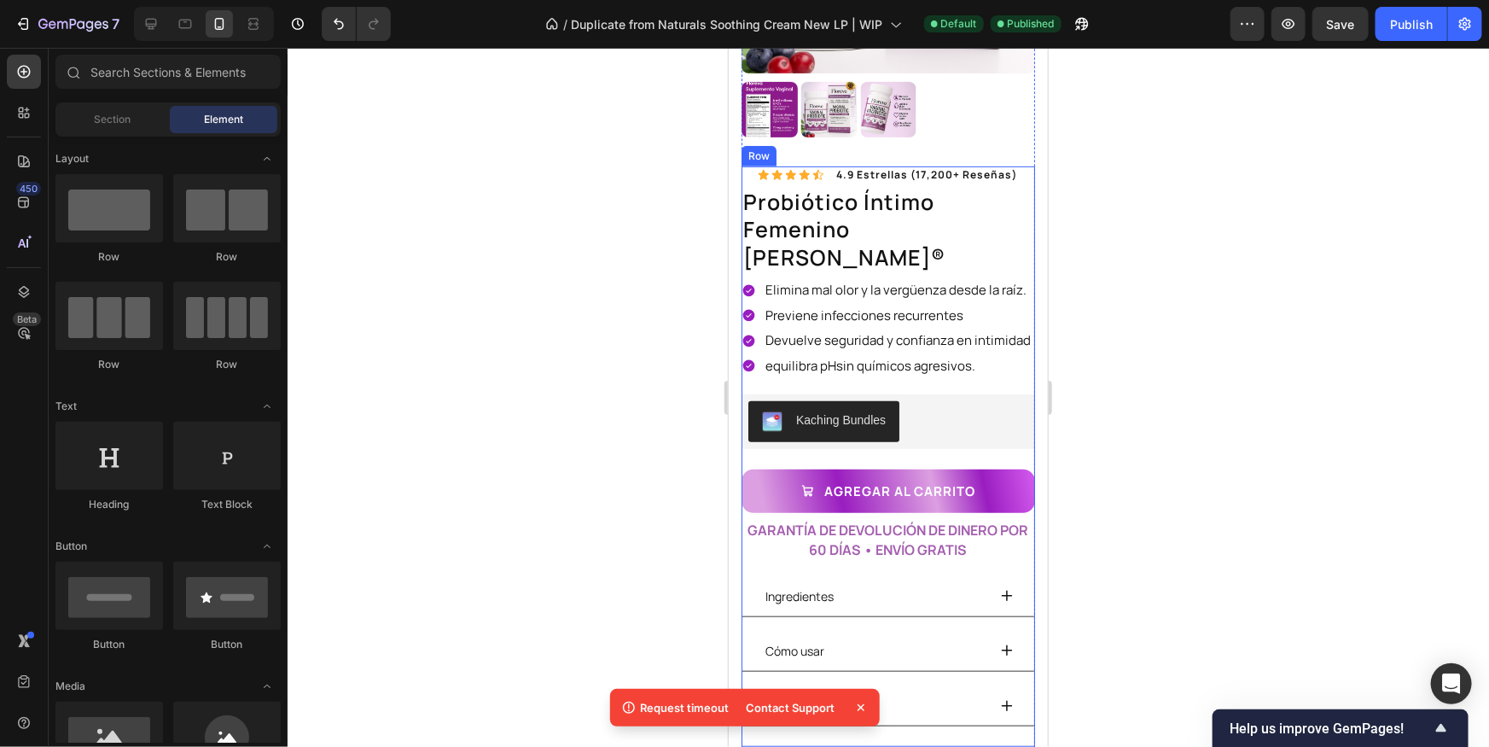
scroll to position [354, 0]
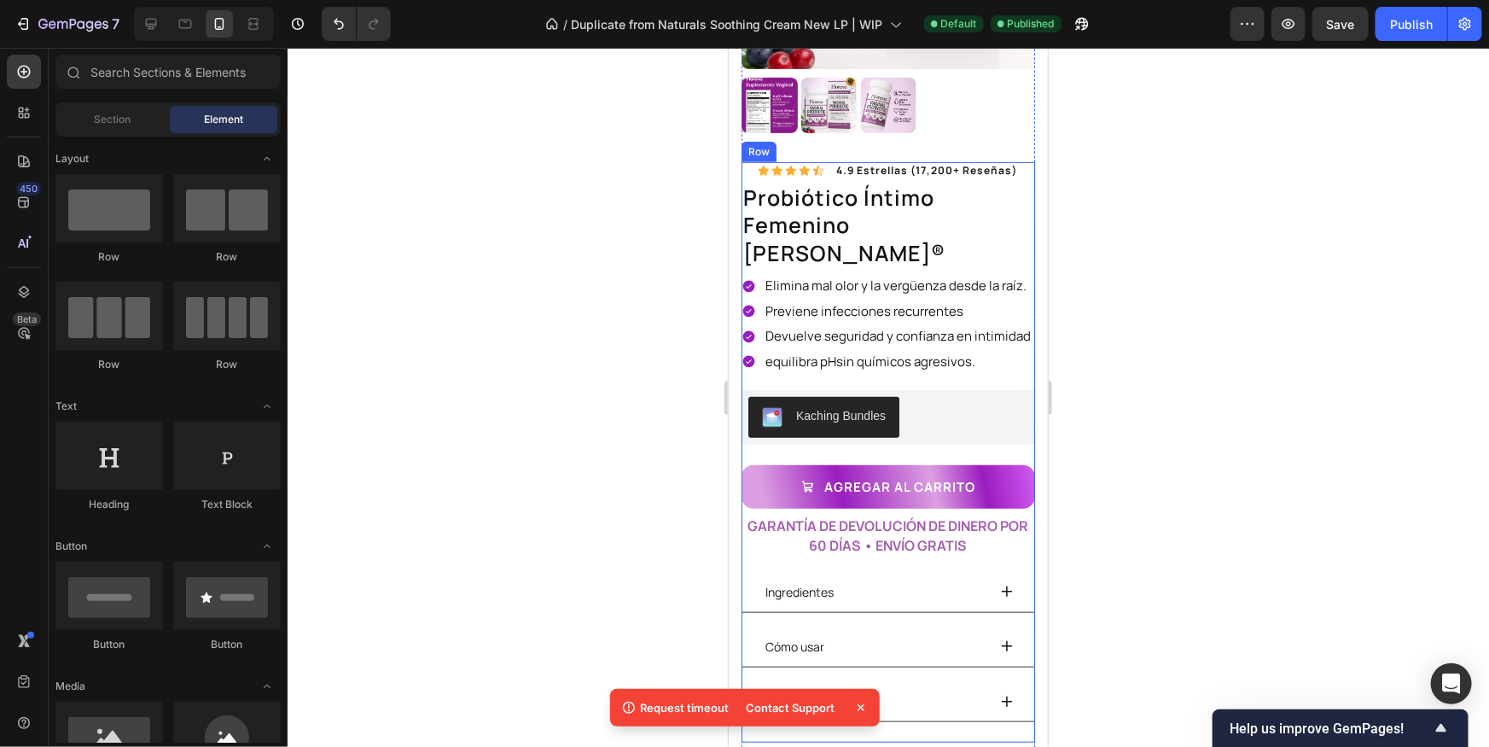
click at [993, 464] on button "agregar aL CARRITO" at bounding box center [887, 486] width 293 height 44
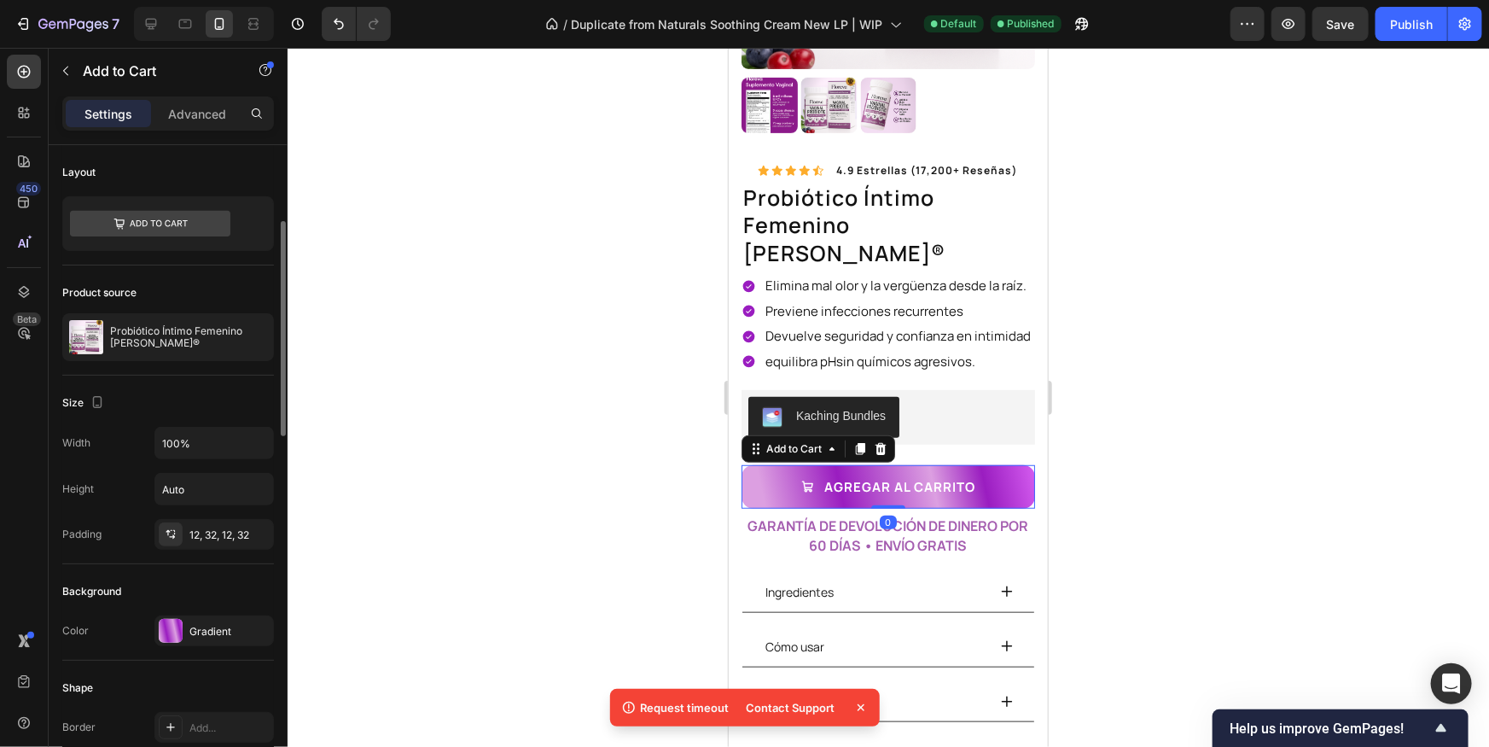
scroll to position [57, 0]
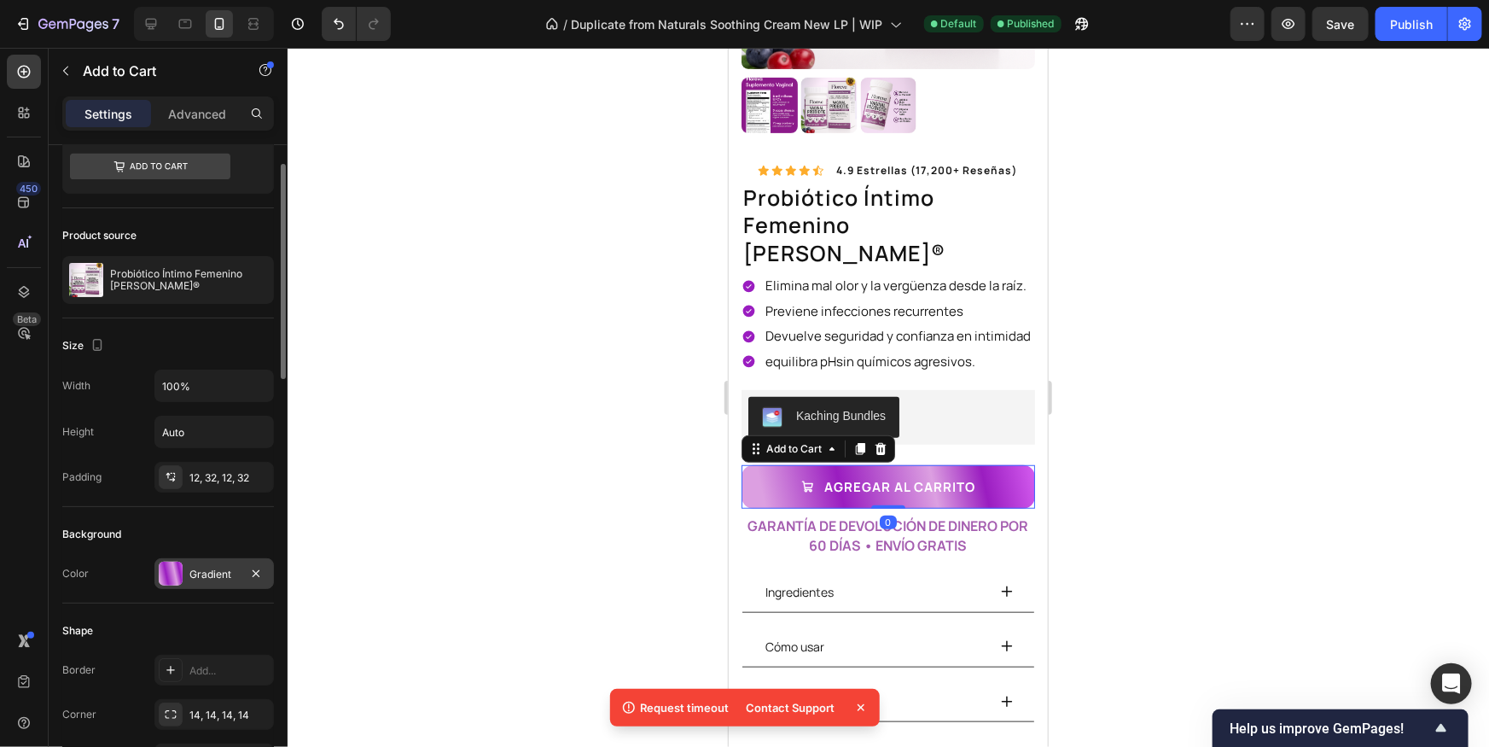
click at [163, 562] on div at bounding box center [171, 573] width 24 height 24
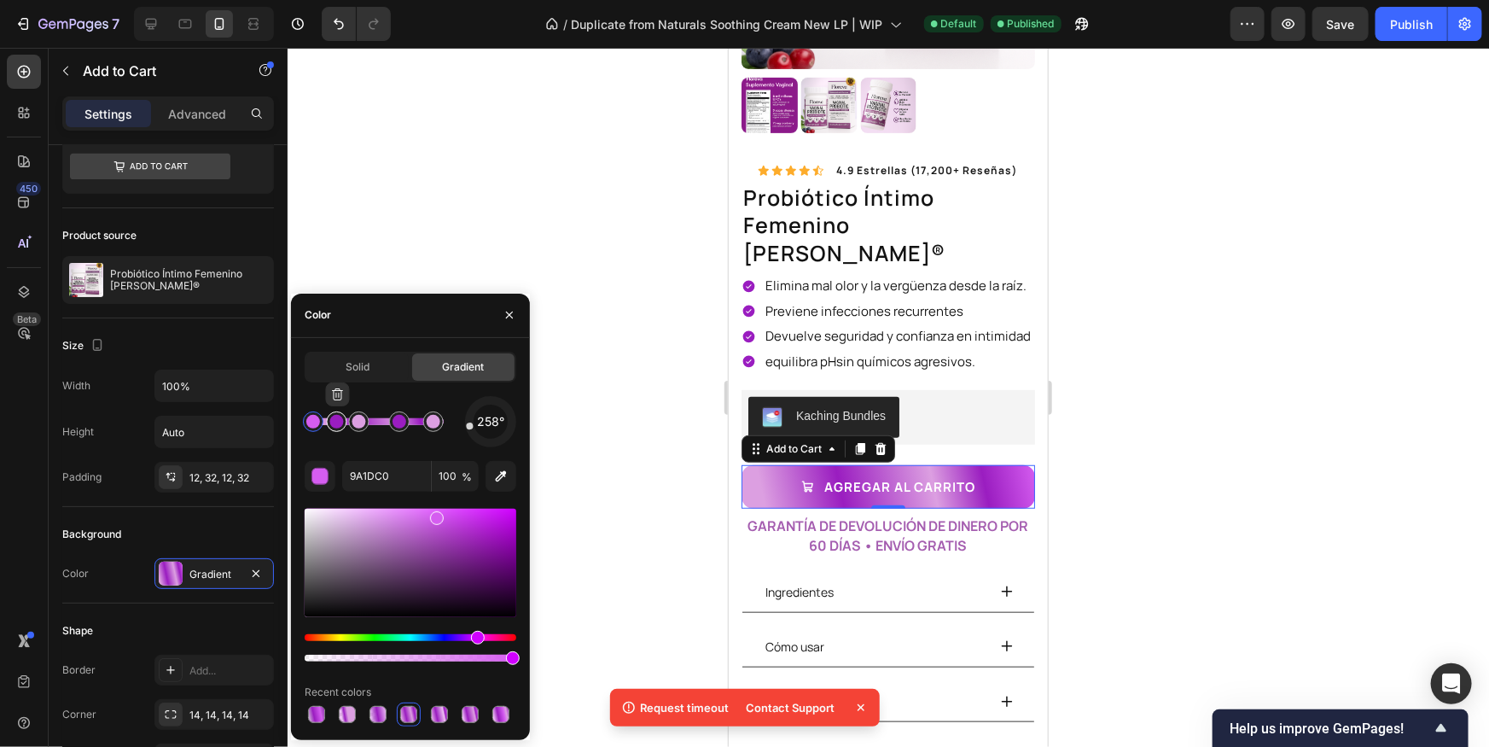
click at [333, 418] on div at bounding box center [337, 422] width 14 height 14
click at [385, 472] on input "9A1DC0" at bounding box center [386, 476] width 89 height 31
paste input "D55DF"
click at [396, 451] on div "258° D55DF0 100 % Recent colors" at bounding box center [411, 561] width 212 height 330
click at [396, 421] on div at bounding box center [399, 422] width 14 height 14
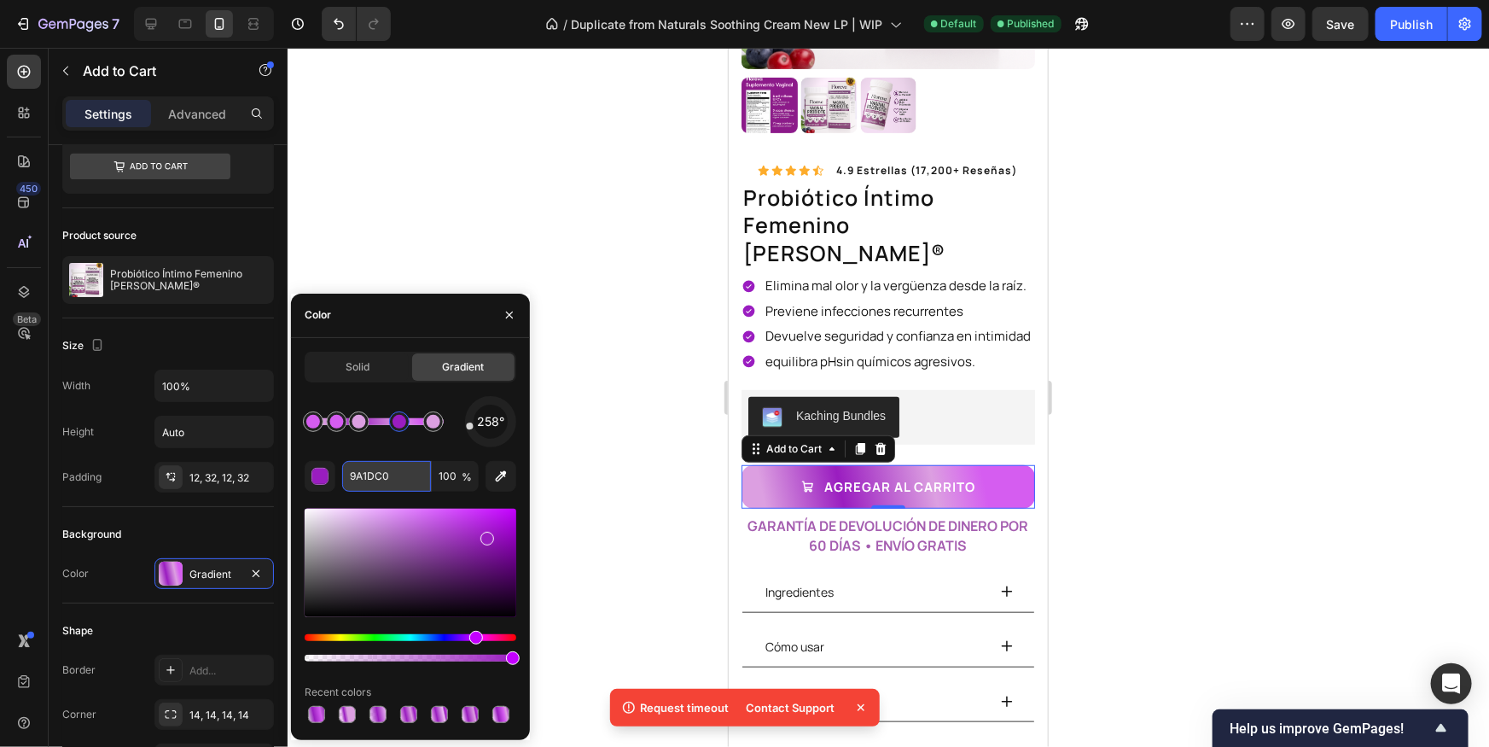
click at [381, 484] on input "9A1DC0" at bounding box center [386, 476] width 89 height 31
paste input "D55DF"
click at [439, 454] on div "258° D55DF0 100 % Recent colors" at bounding box center [411, 561] width 212 height 330
click at [406, 479] on input "9A1DC0" at bounding box center [386, 476] width 89 height 31
click at [399, 462] on input "9A1DC0" at bounding box center [386, 476] width 89 height 31
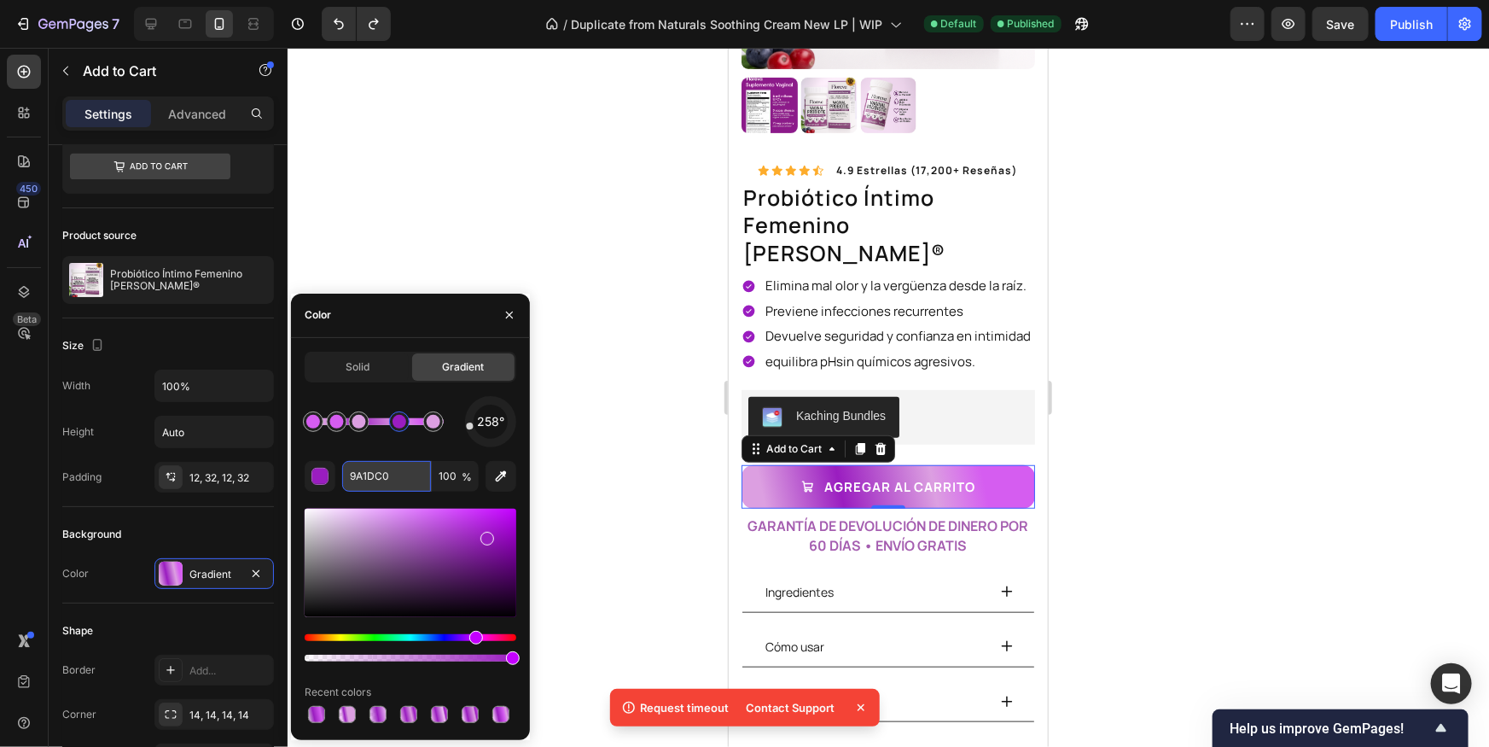
click at [401, 470] on input "9A1DC0" at bounding box center [386, 476] width 89 height 31
paste input "D55DF"
type input "9628B7"
drag, startPoint x: 477, startPoint y: 539, endPoint x: 479, endPoint y: 523, distance: 16.3
drag, startPoint x: 472, startPoint y: 534, endPoint x: 513, endPoint y: 525, distance: 42.0
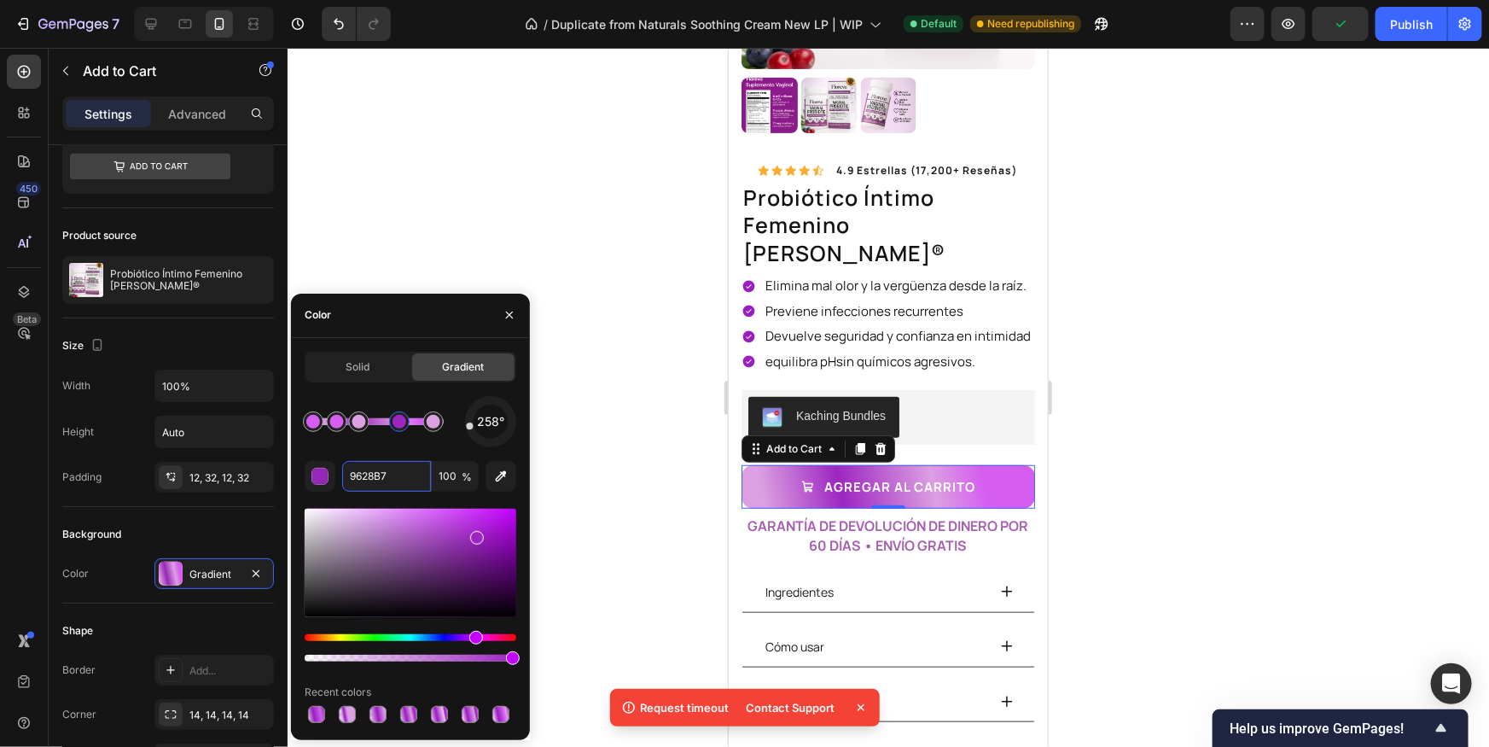
click at [475, 533] on div at bounding box center [477, 538] width 14 height 14
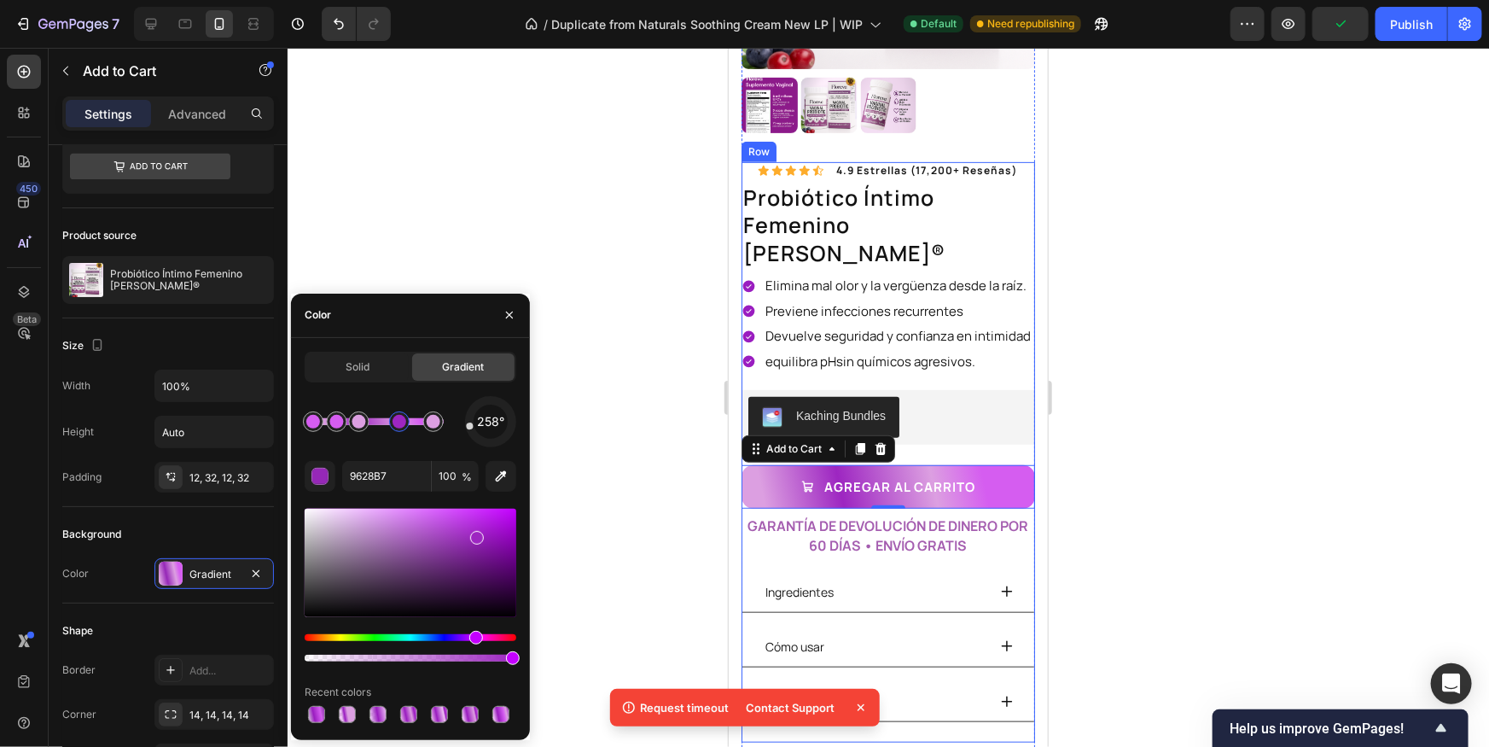
click at [1251, 349] on div at bounding box center [888, 397] width 1201 height 699
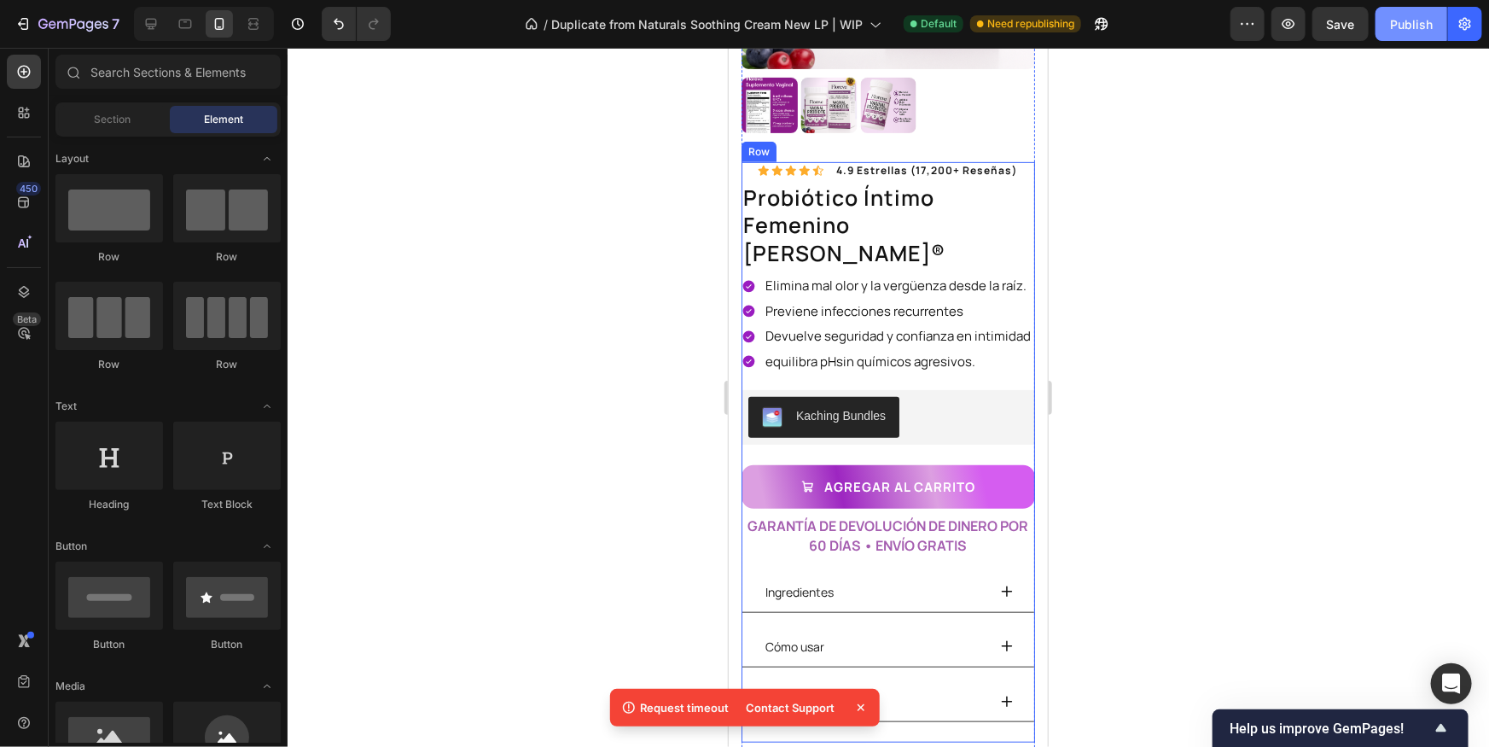
click at [1402, 16] on div "Publish" at bounding box center [1411, 24] width 43 height 18
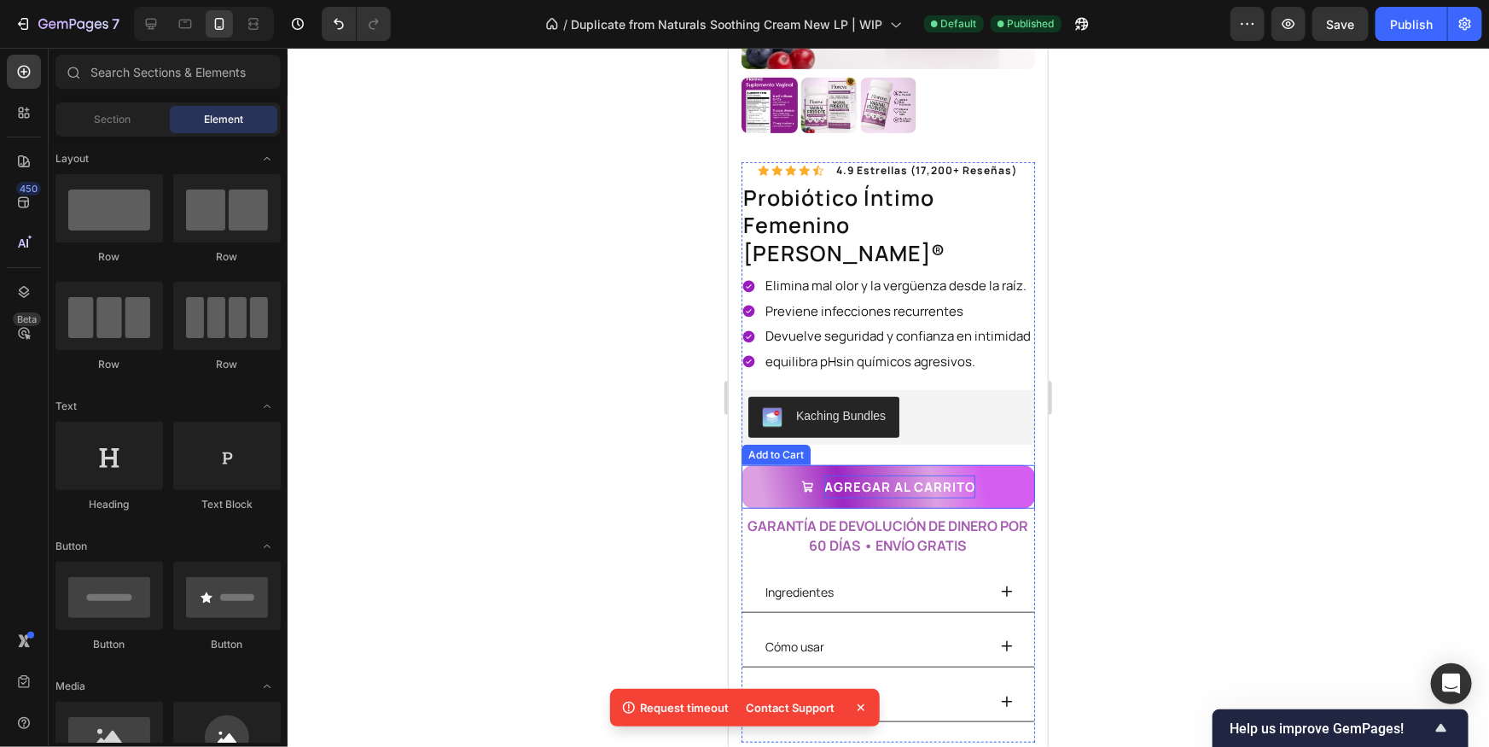
click at [870, 474] on div "agregar aL CARRITO" at bounding box center [898, 485] width 151 height 23
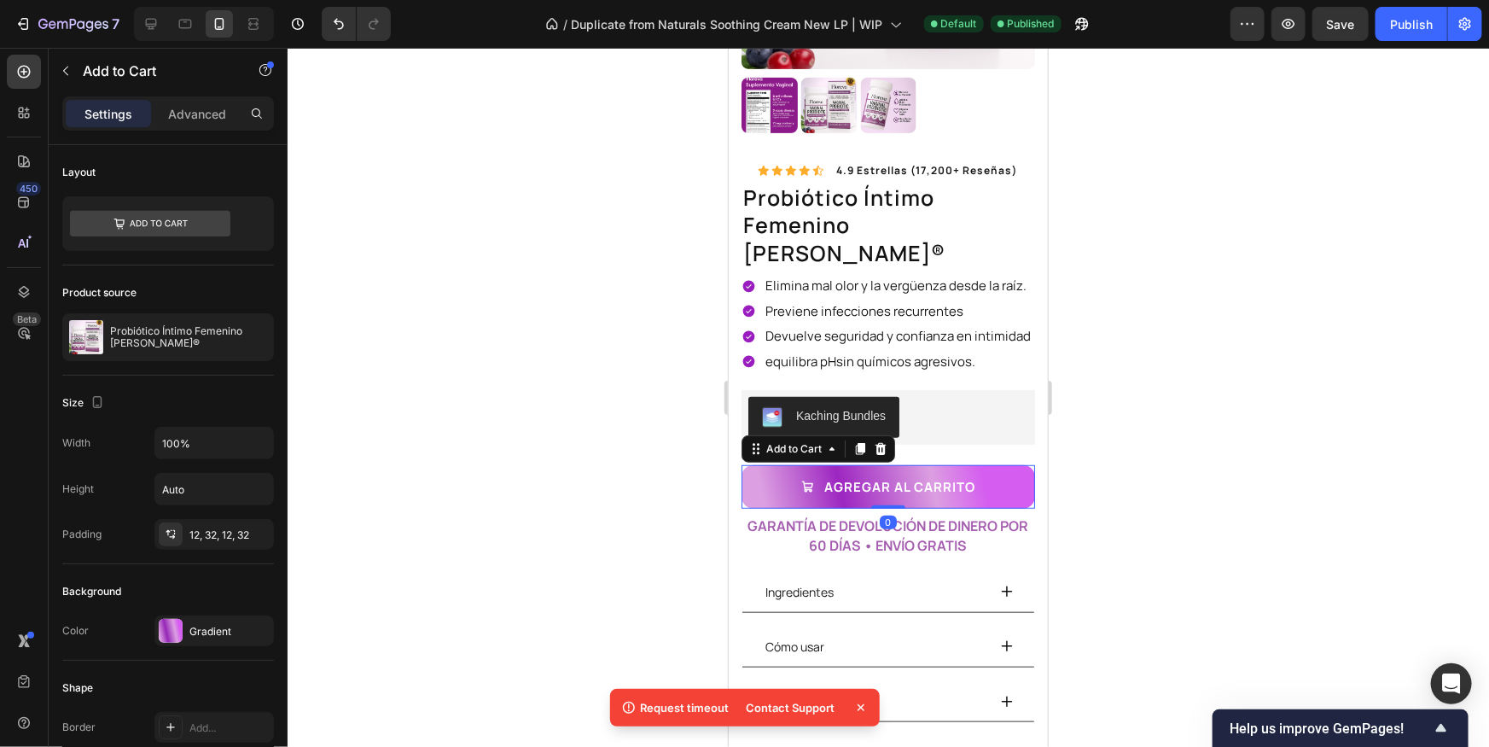
click at [752, 464] on button "agregar aL CARRITO" at bounding box center [887, 486] width 293 height 44
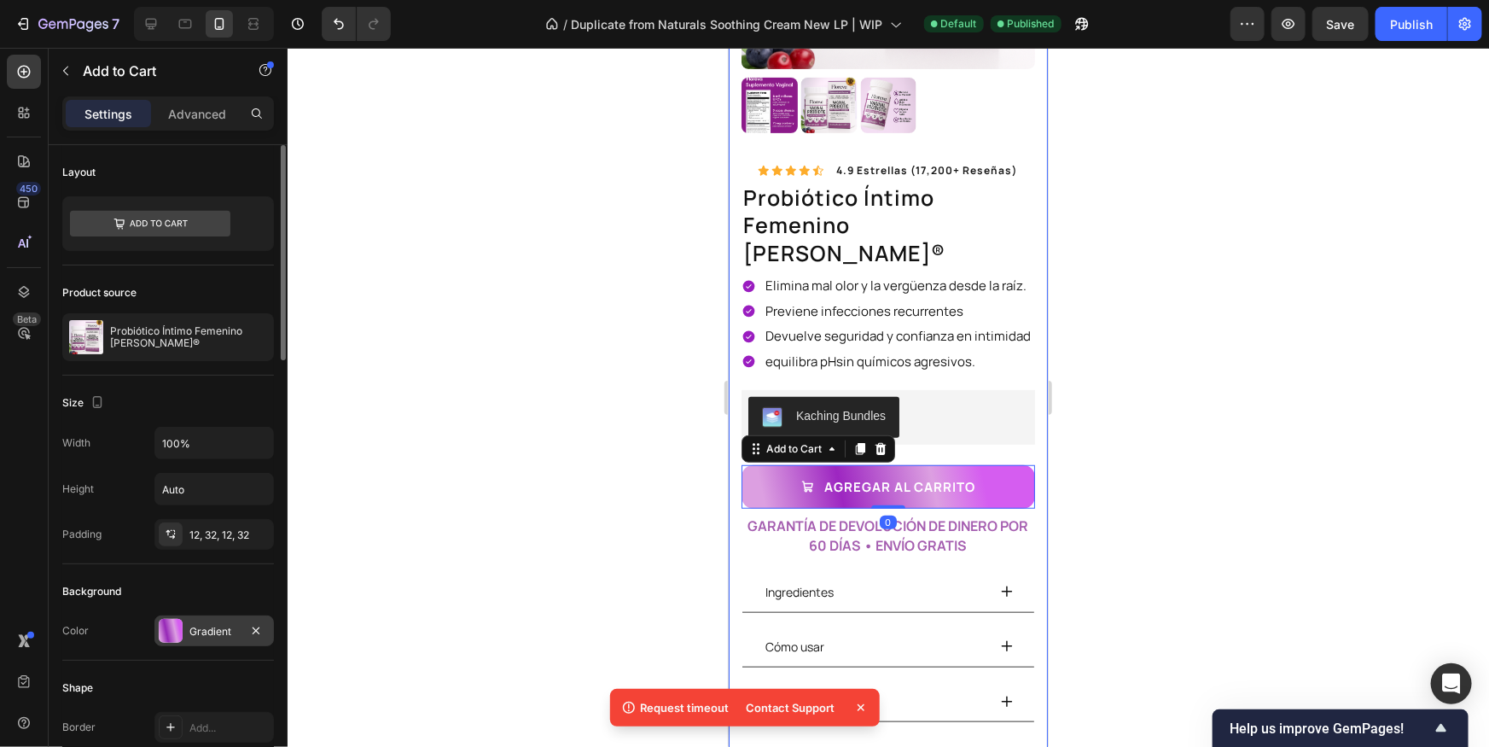
click at [175, 616] on div "Gradient" at bounding box center [213, 630] width 119 height 31
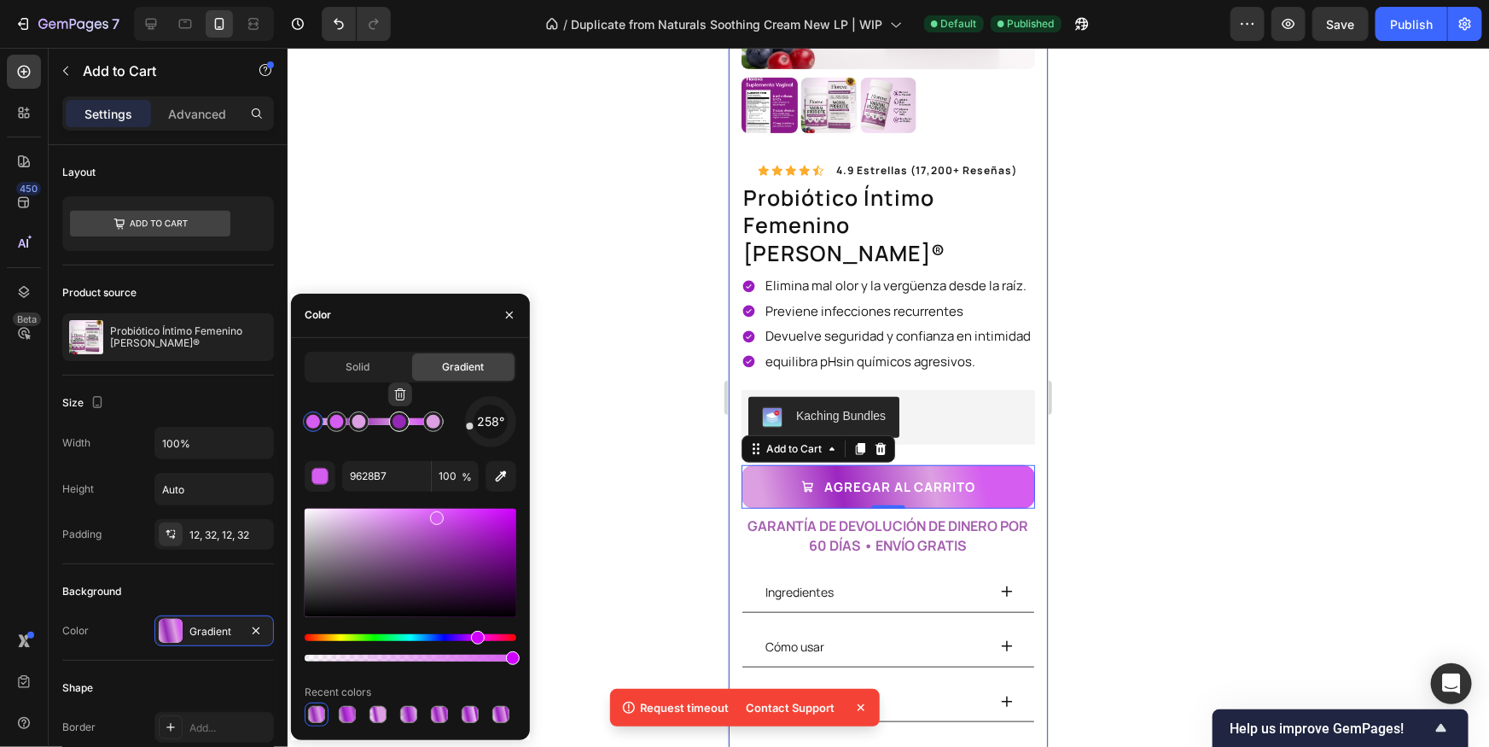
click at [395, 421] on div at bounding box center [399, 422] width 14 height 14
click at [385, 480] on input "9628B7" at bounding box center [386, 476] width 89 height 31
paste input "D55DF0"
type input "D55DF0"
click at [394, 450] on div "258° D55DF0 100 % Recent colors" at bounding box center [411, 561] width 212 height 330
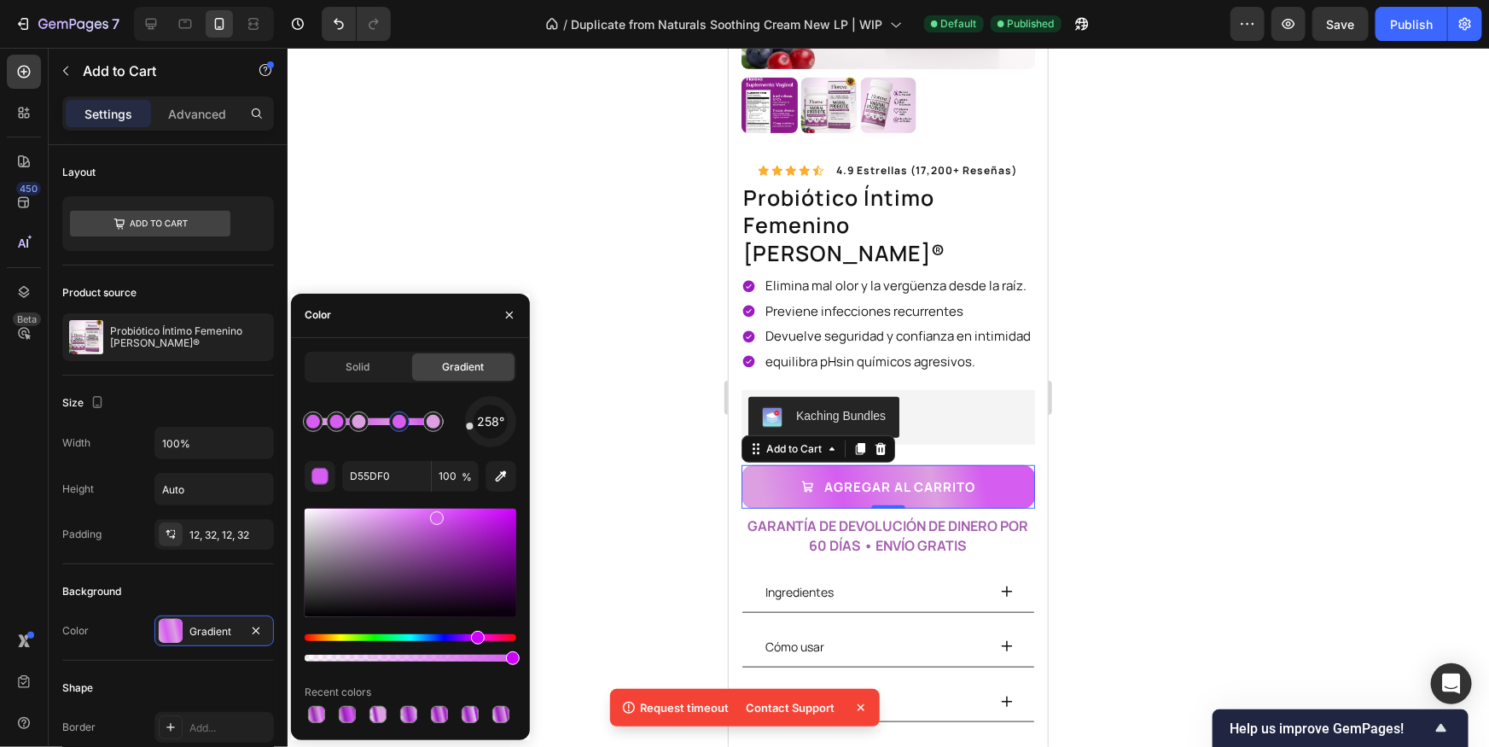
click at [1353, 355] on div at bounding box center [888, 397] width 1201 height 699
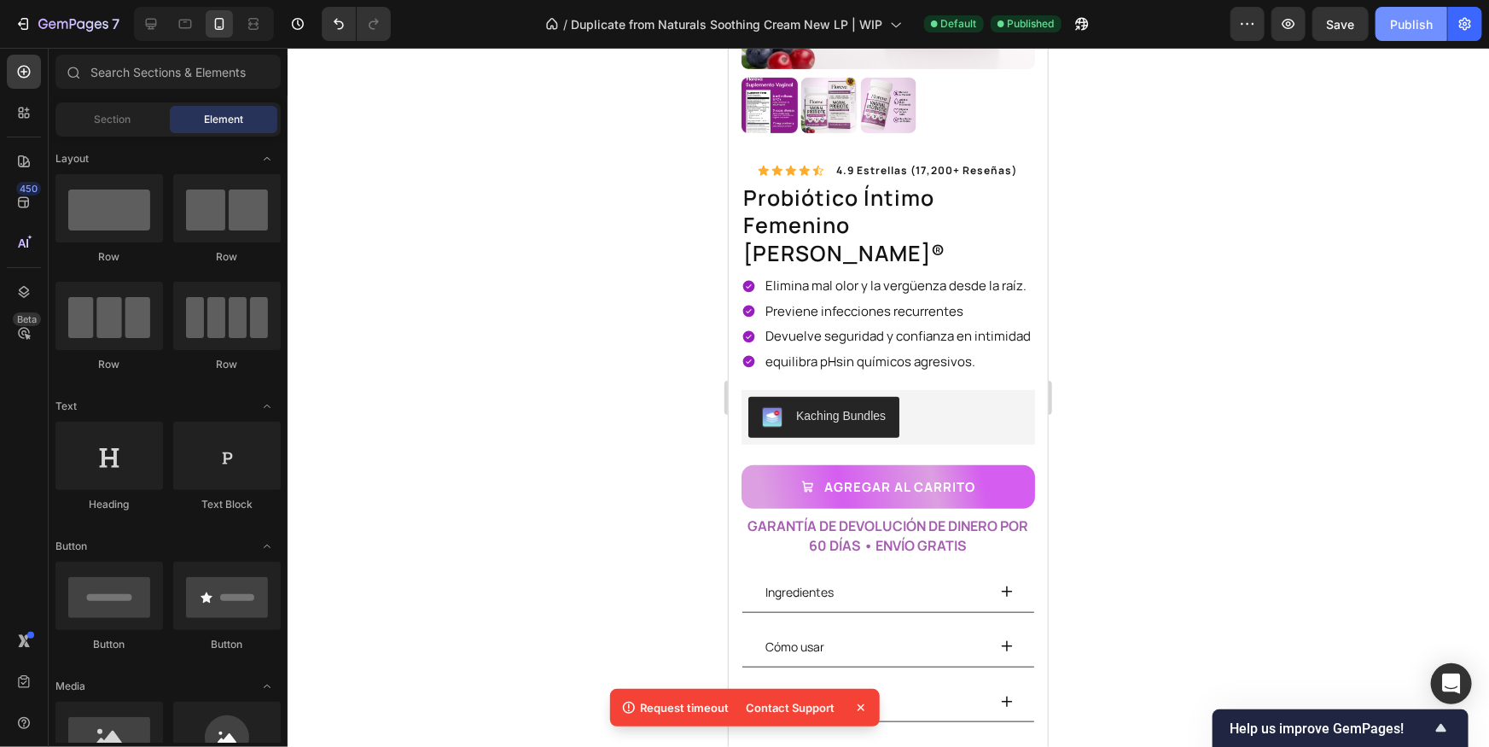
click at [1403, 31] on div "Publish" at bounding box center [1411, 24] width 43 height 18
drag, startPoint x: 802, startPoint y: 453, endPoint x: 769, endPoint y: 454, distance: 33.3
click at [801, 479] on icon "agregar aL CARRITO" at bounding box center [806, 485] width 13 height 13
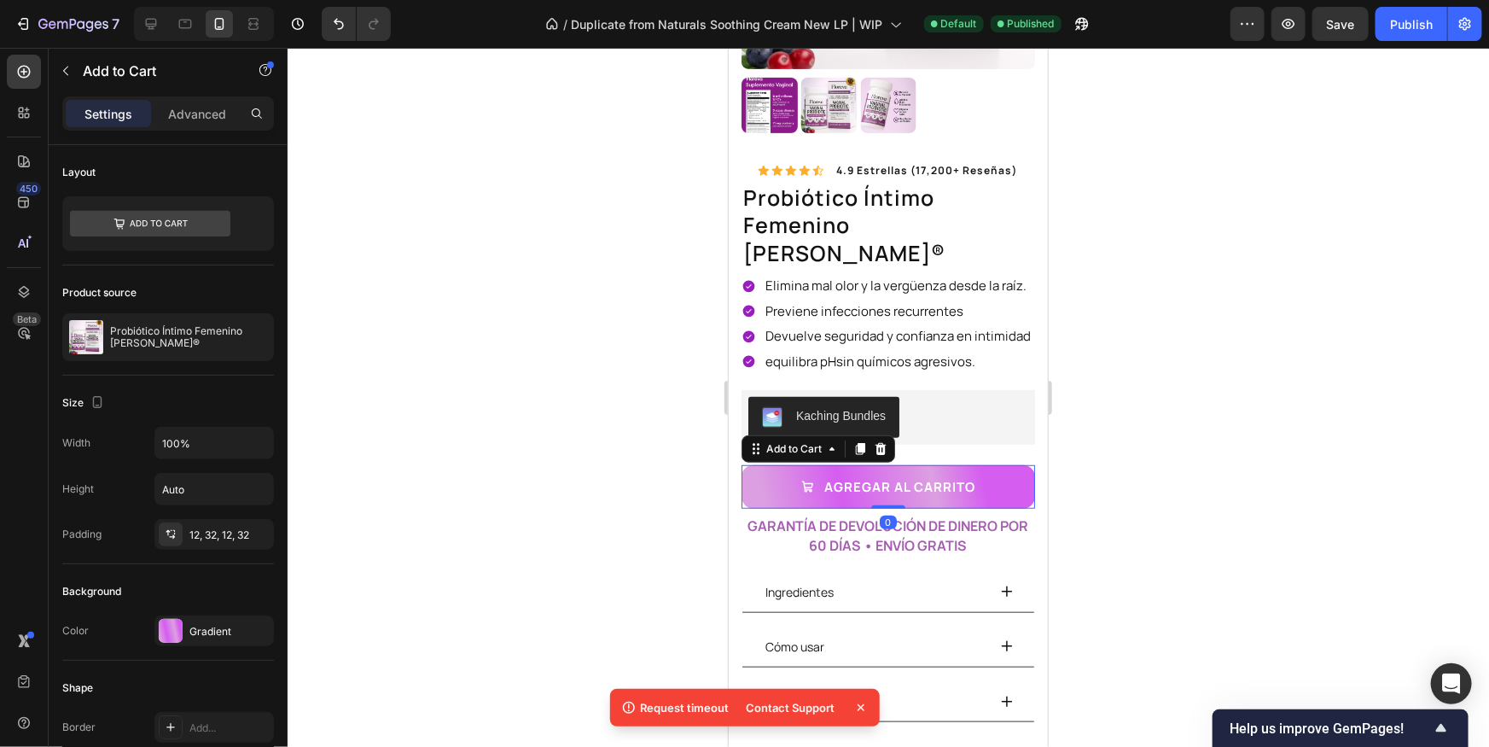
click at [767, 464] on button "agregar aL CARRITO" at bounding box center [887, 486] width 293 height 44
click at [217, 626] on div "Gradient" at bounding box center [213, 631] width 49 height 15
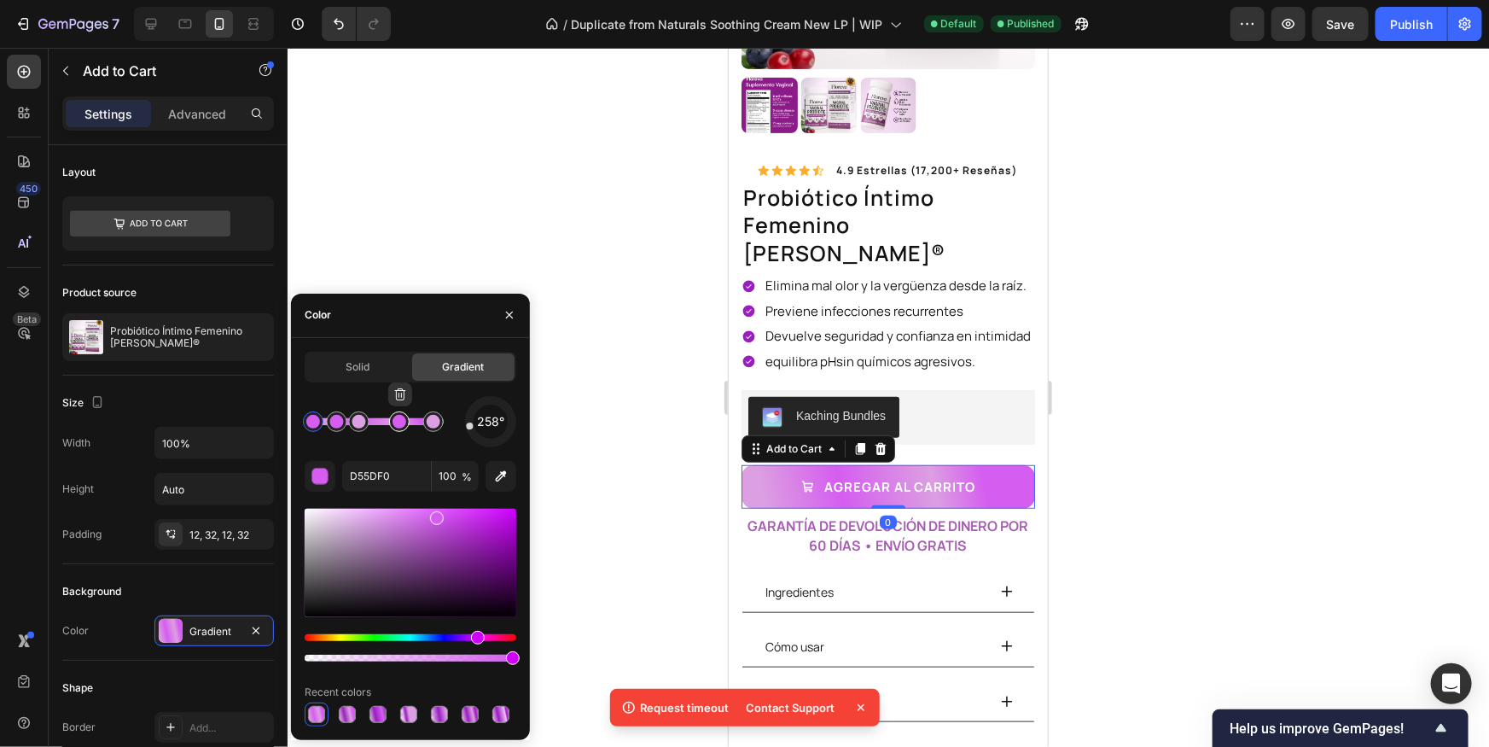
click at [397, 419] on div at bounding box center [399, 422] width 14 height 14
drag, startPoint x: 437, startPoint y: 518, endPoint x: 456, endPoint y: 523, distance: 19.5
click at [456, 523] on div at bounding box center [456, 527] width 14 height 14
click at [332, 424] on div at bounding box center [337, 422] width 14 height 14
drag, startPoint x: 441, startPoint y: 520, endPoint x: 450, endPoint y: 523, distance: 9.7
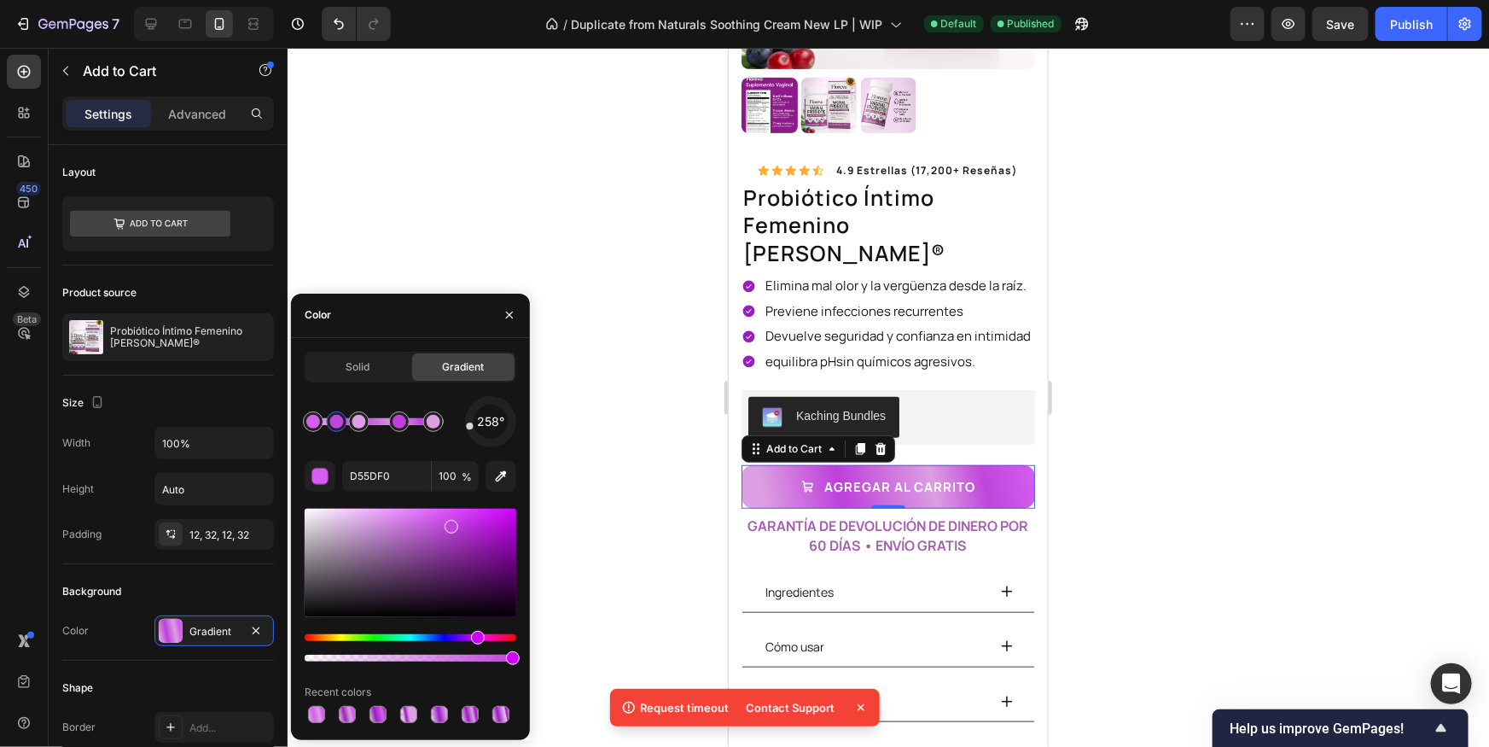
click at [450, 523] on div at bounding box center [452, 527] width 14 height 14
click at [354, 427] on div at bounding box center [359, 422] width 14 height 14
click at [362, 531] on div at bounding box center [364, 534] width 14 height 14
type input "C493C9"
drag, startPoint x: 1241, startPoint y: 437, endPoint x: 1261, endPoint y: 372, distance: 67.7
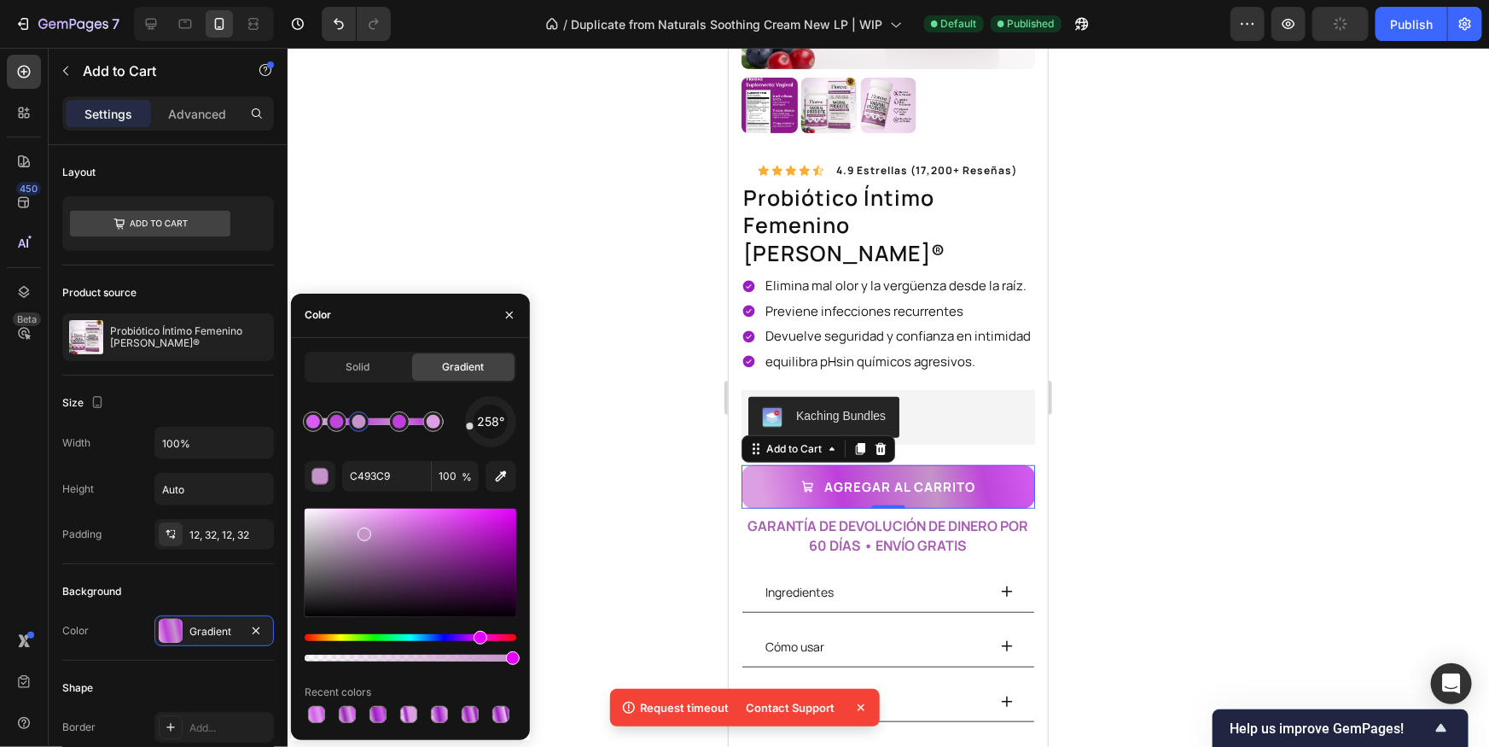
click at [1242, 437] on div at bounding box center [888, 397] width 1201 height 699
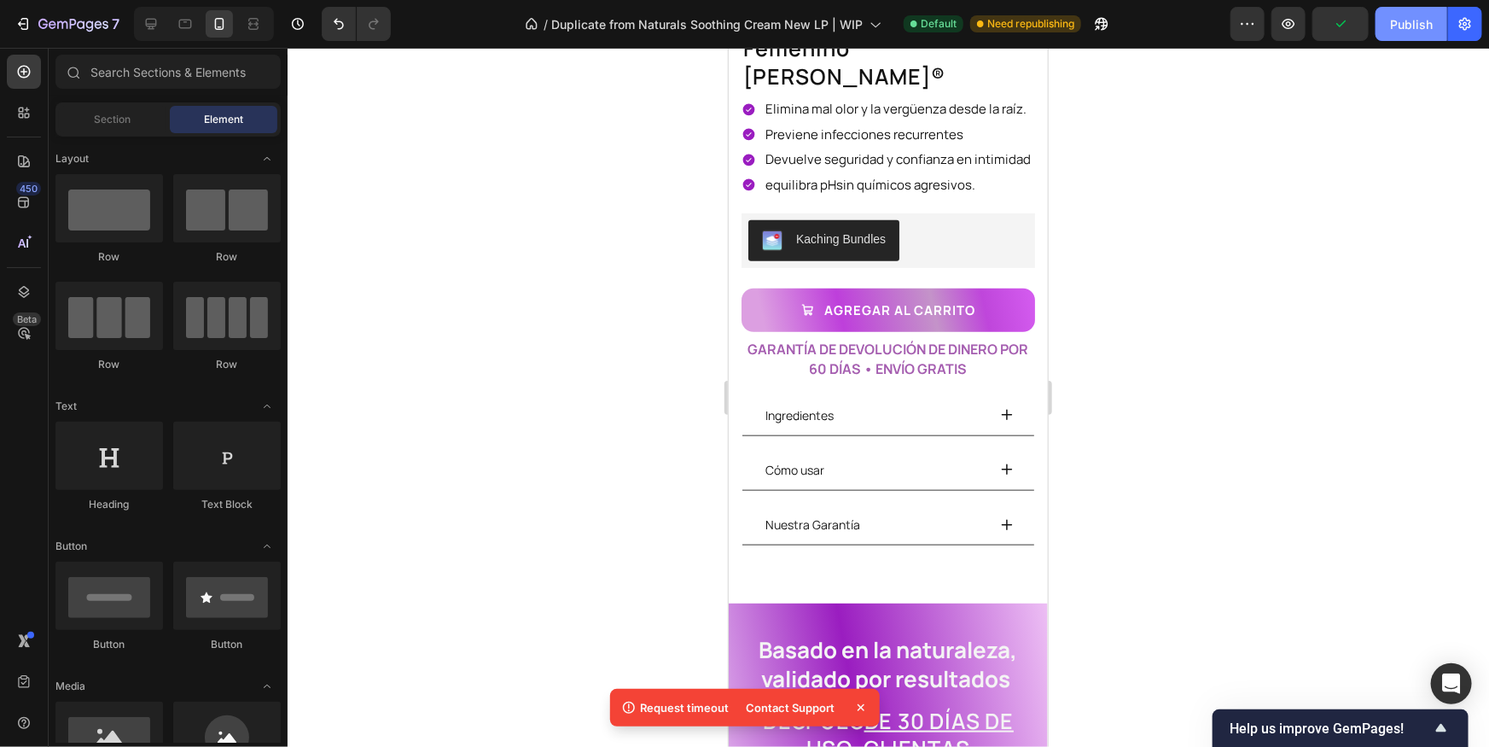
click at [1416, 24] on div "Publish" at bounding box center [1411, 24] width 43 height 18
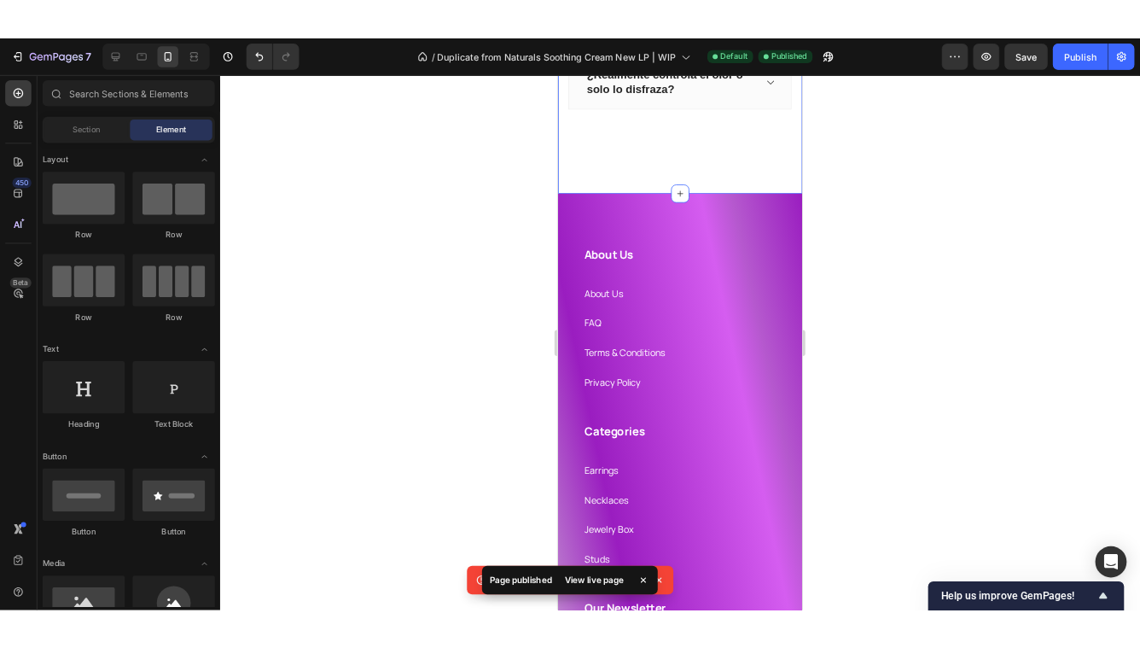
scroll to position [3658, 0]
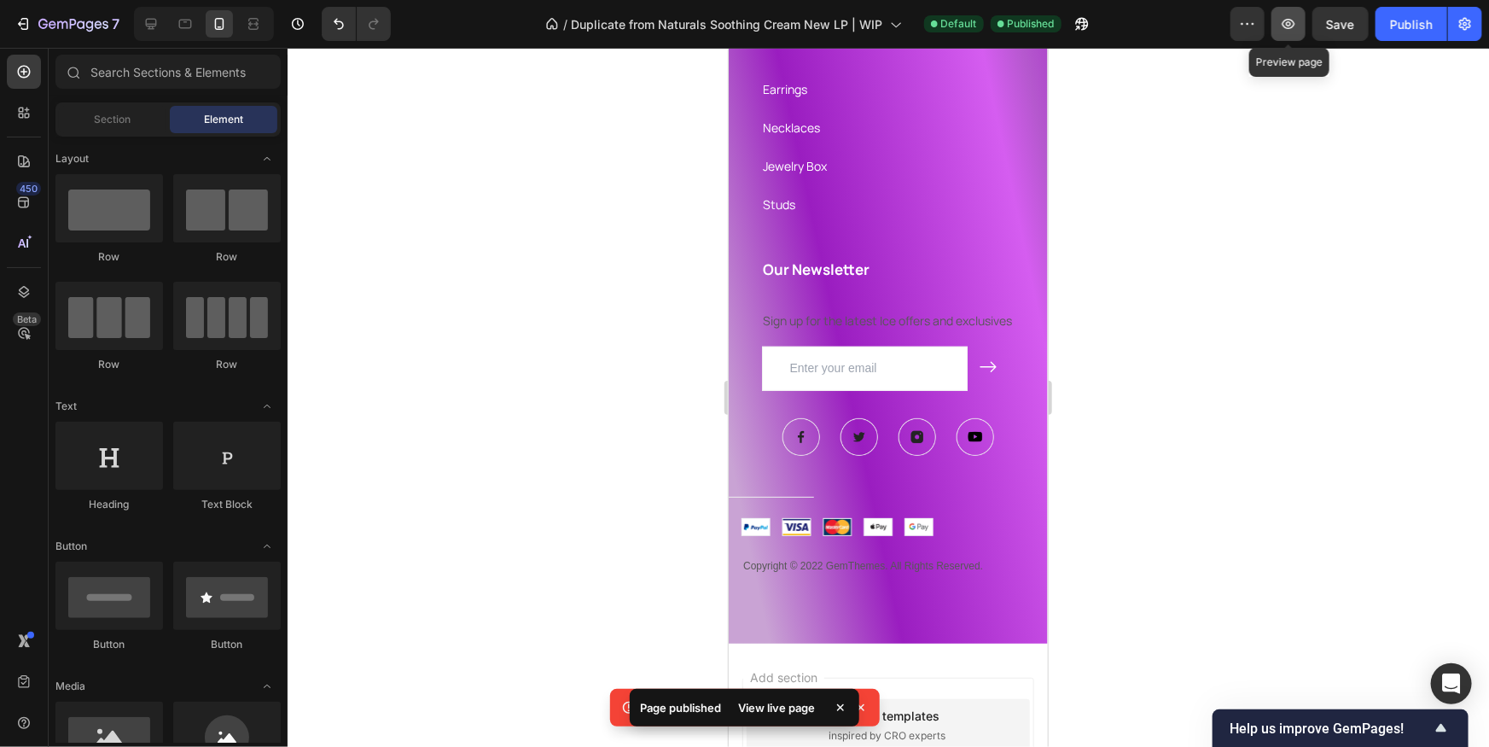
click at [1281, 21] on icon "button" at bounding box center [1288, 23] width 17 height 17
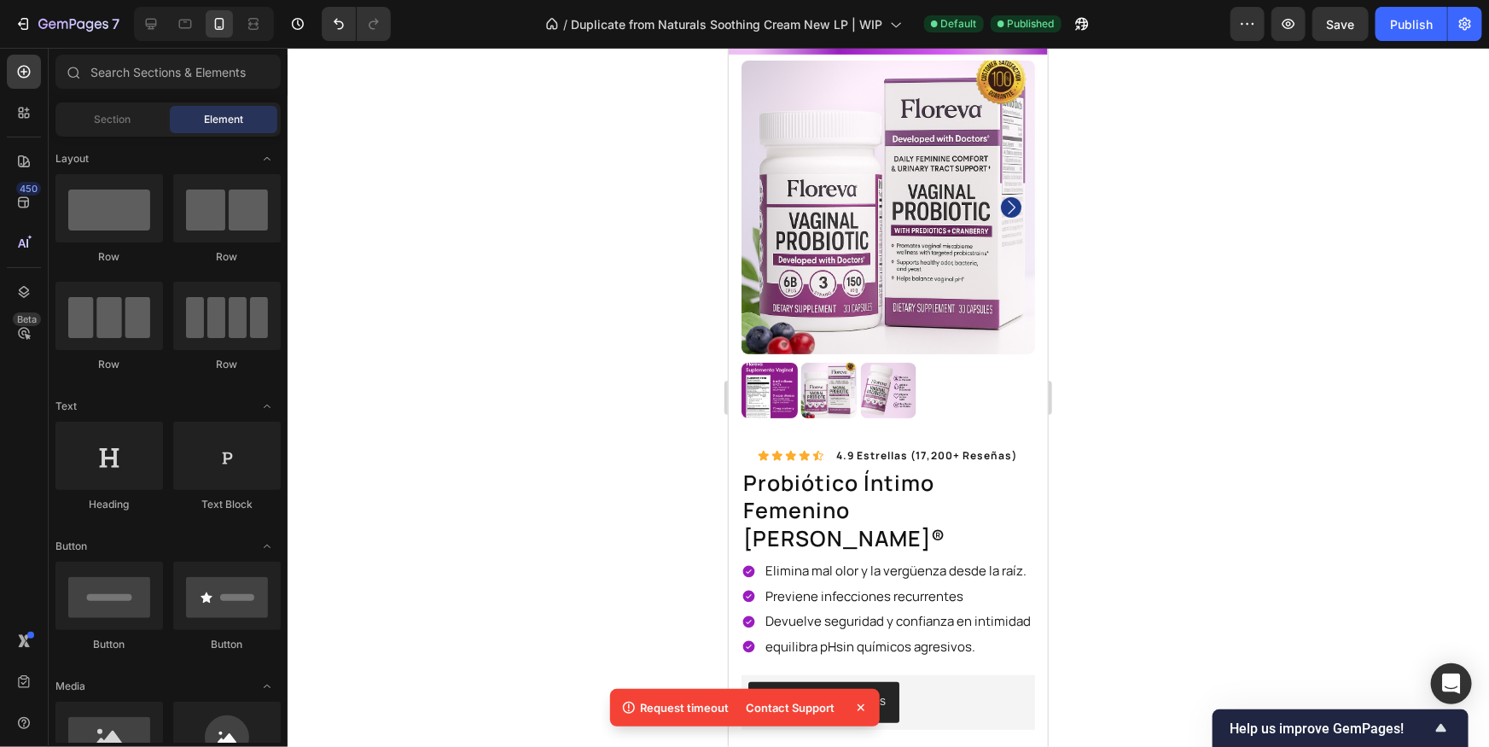
scroll to position [68, 0]
